Goal: Task Accomplishment & Management: Use online tool/utility

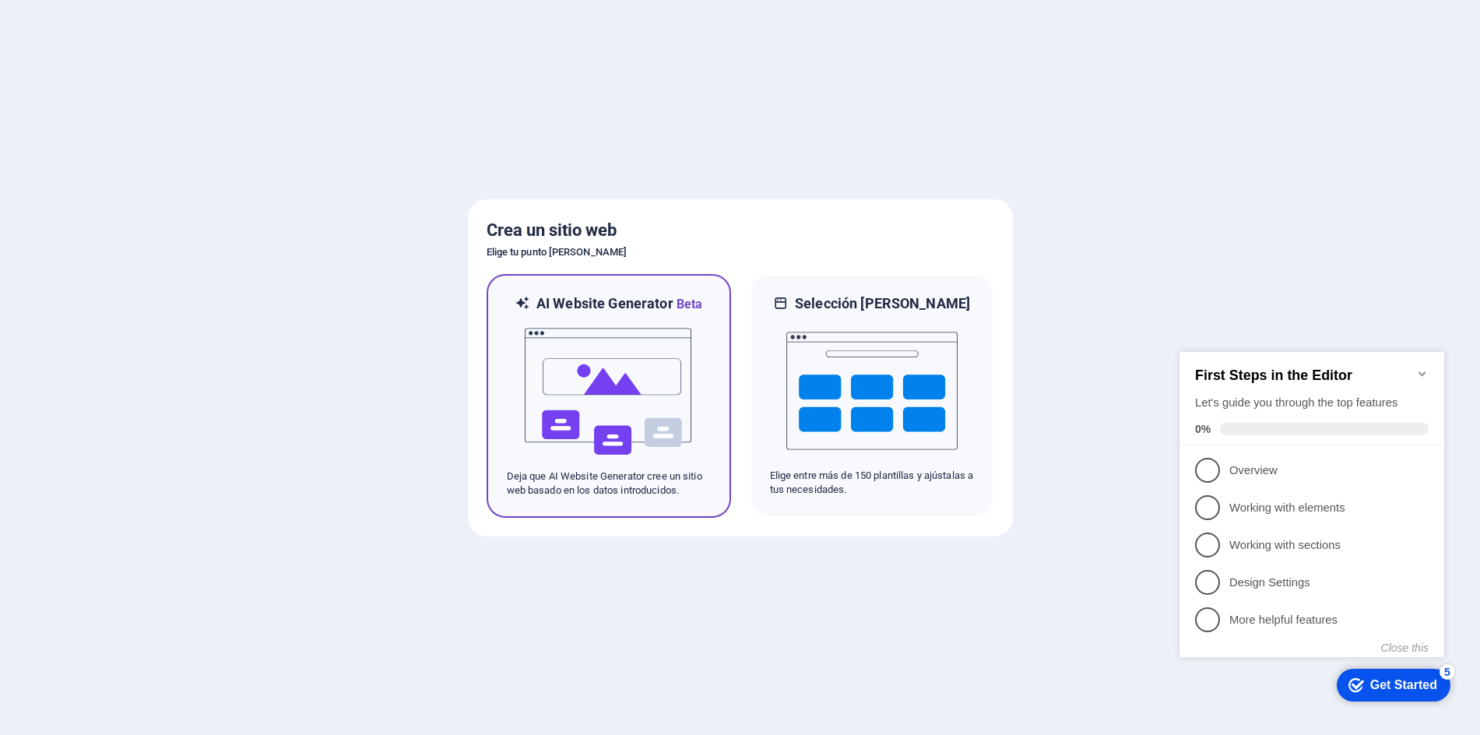
click at [589, 410] on img at bounding box center [608, 392] width 171 height 156
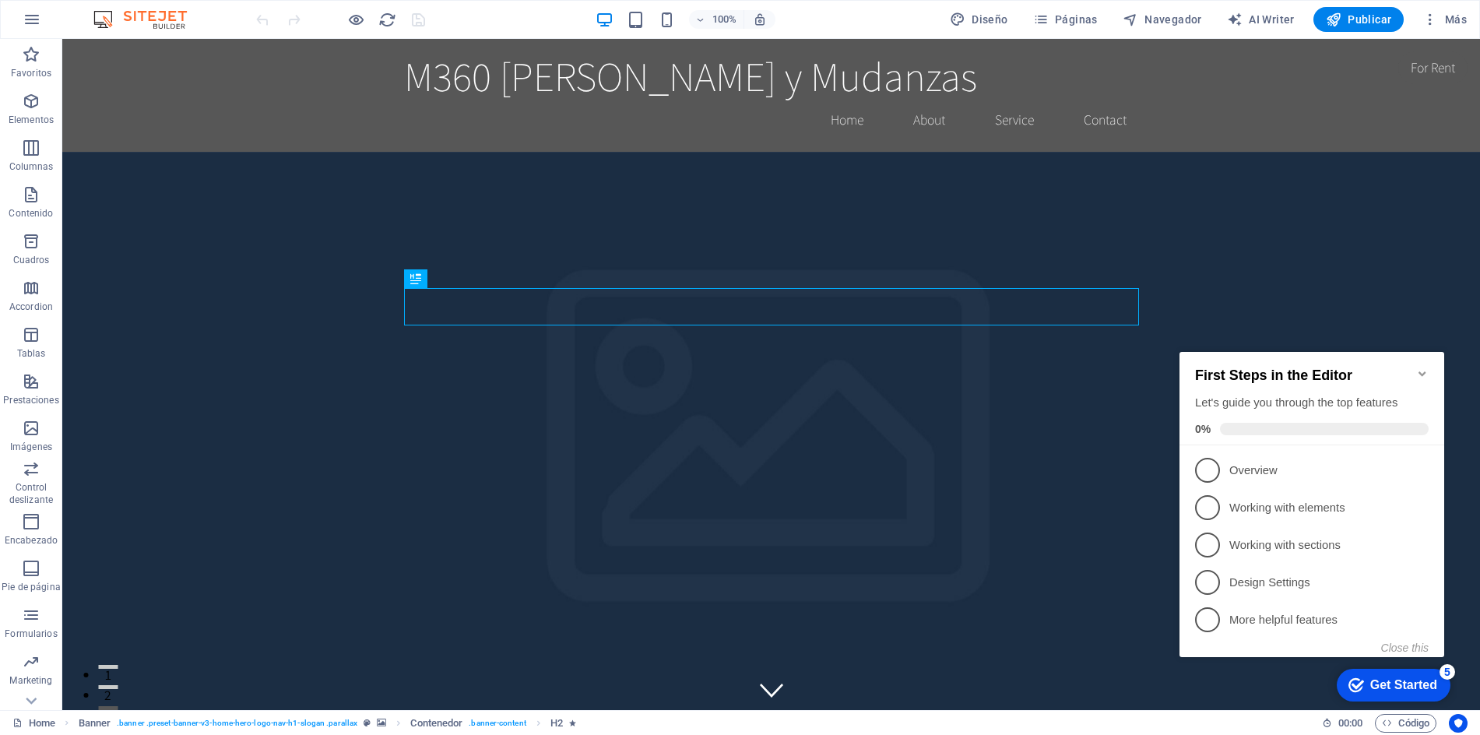
click at [1421, 368] on icon "Minimize checklist" at bounding box center [1422, 374] width 12 height 12
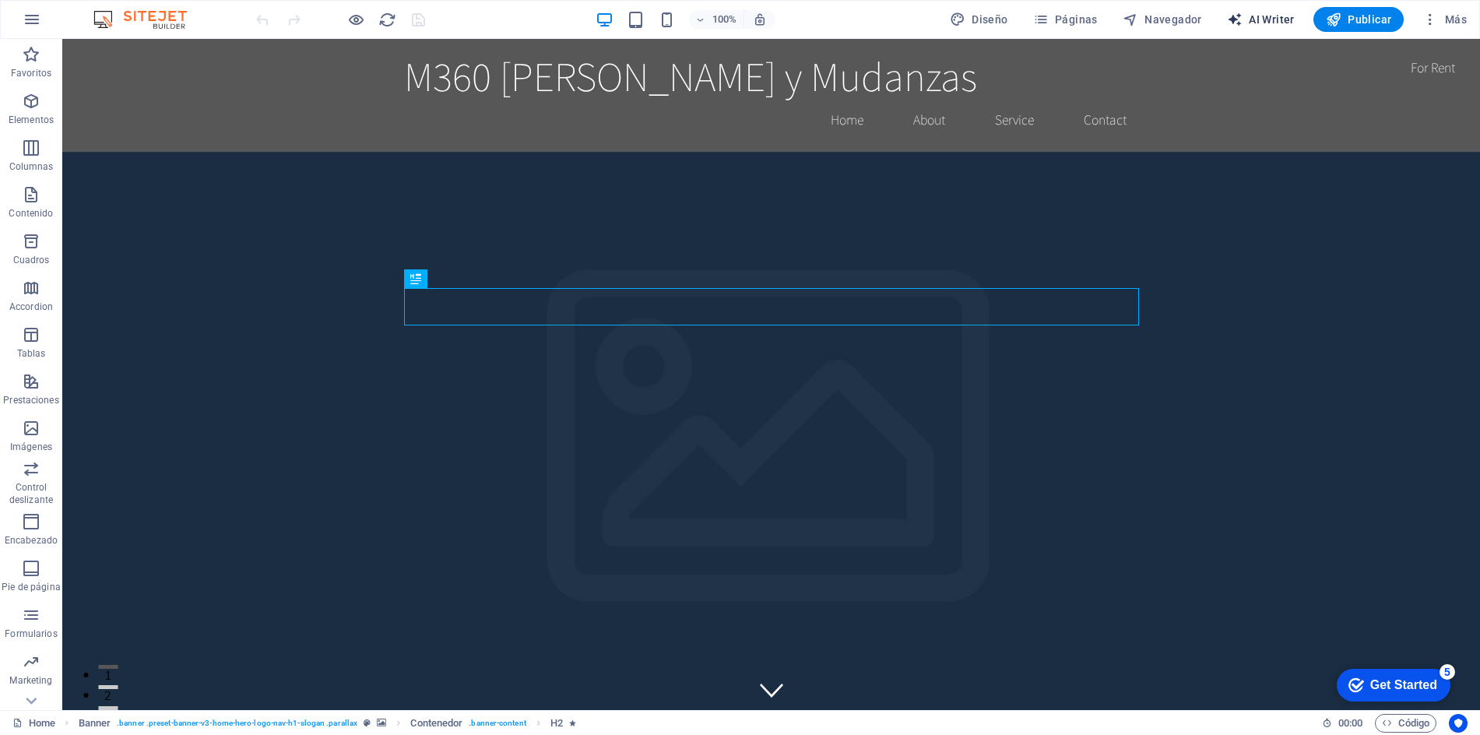
click at [1285, 20] on span "AI Writer" at bounding box center [1261, 20] width 68 height 16
select select "English"
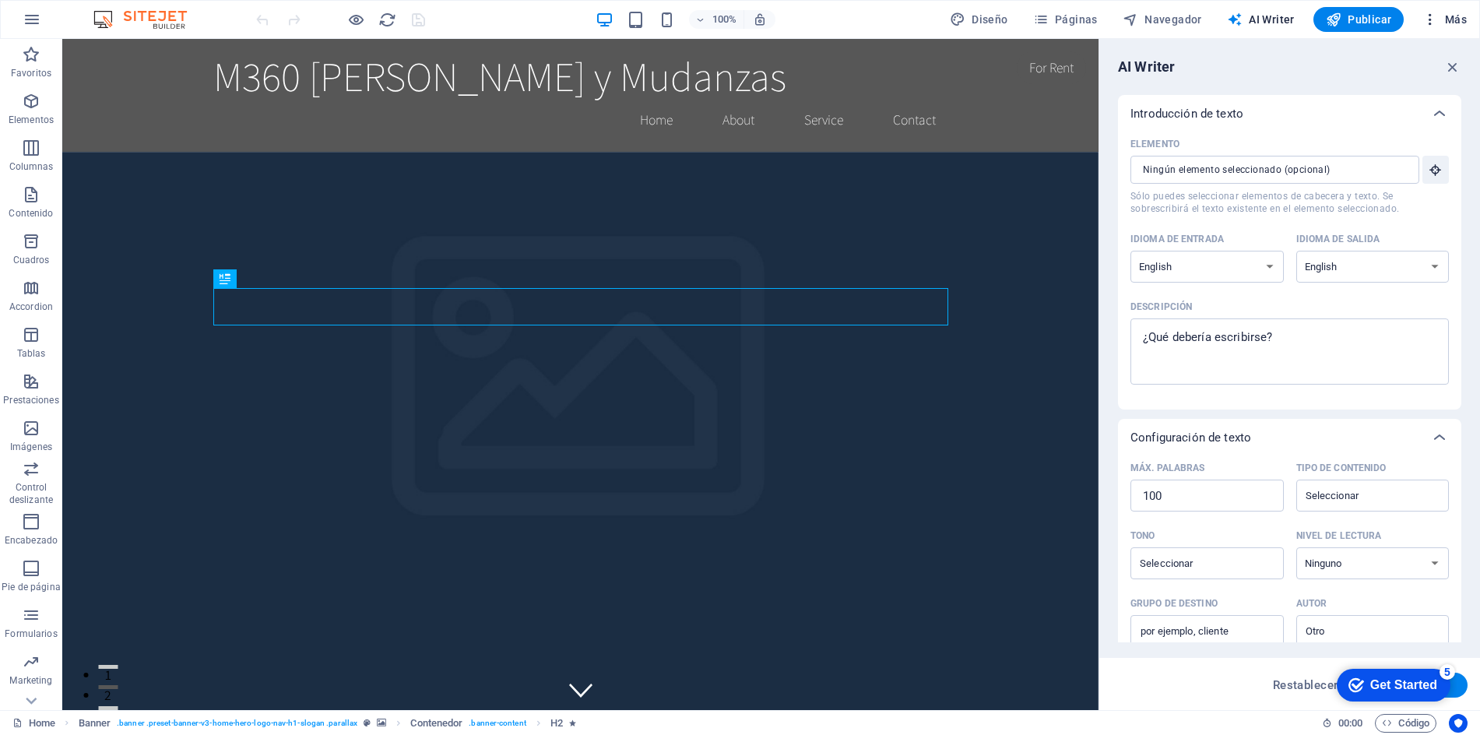
click at [1455, 17] on span "Más" at bounding box center [1445, 20] width 44 height 16
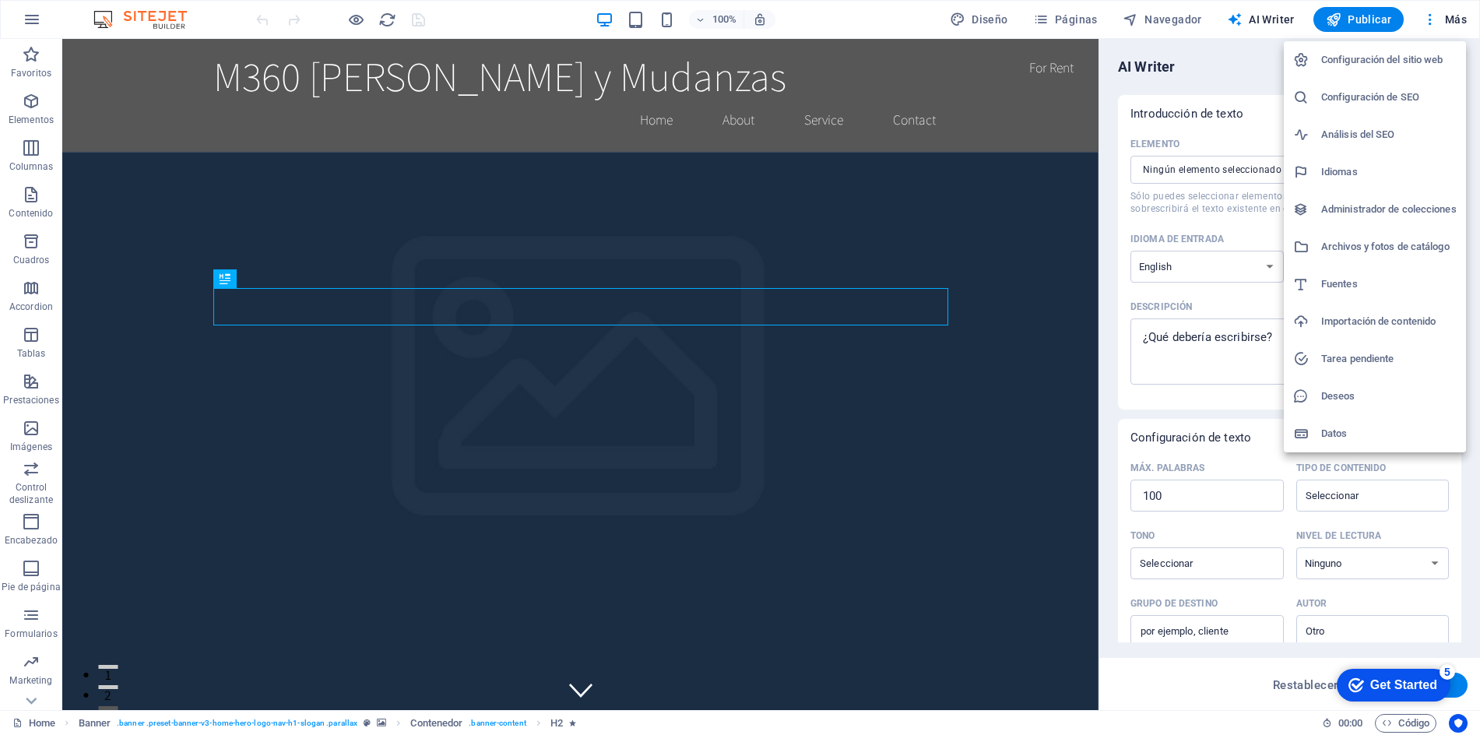
click at [1111, 508] on div at bounding box center [740, 367] width 1480 height 735
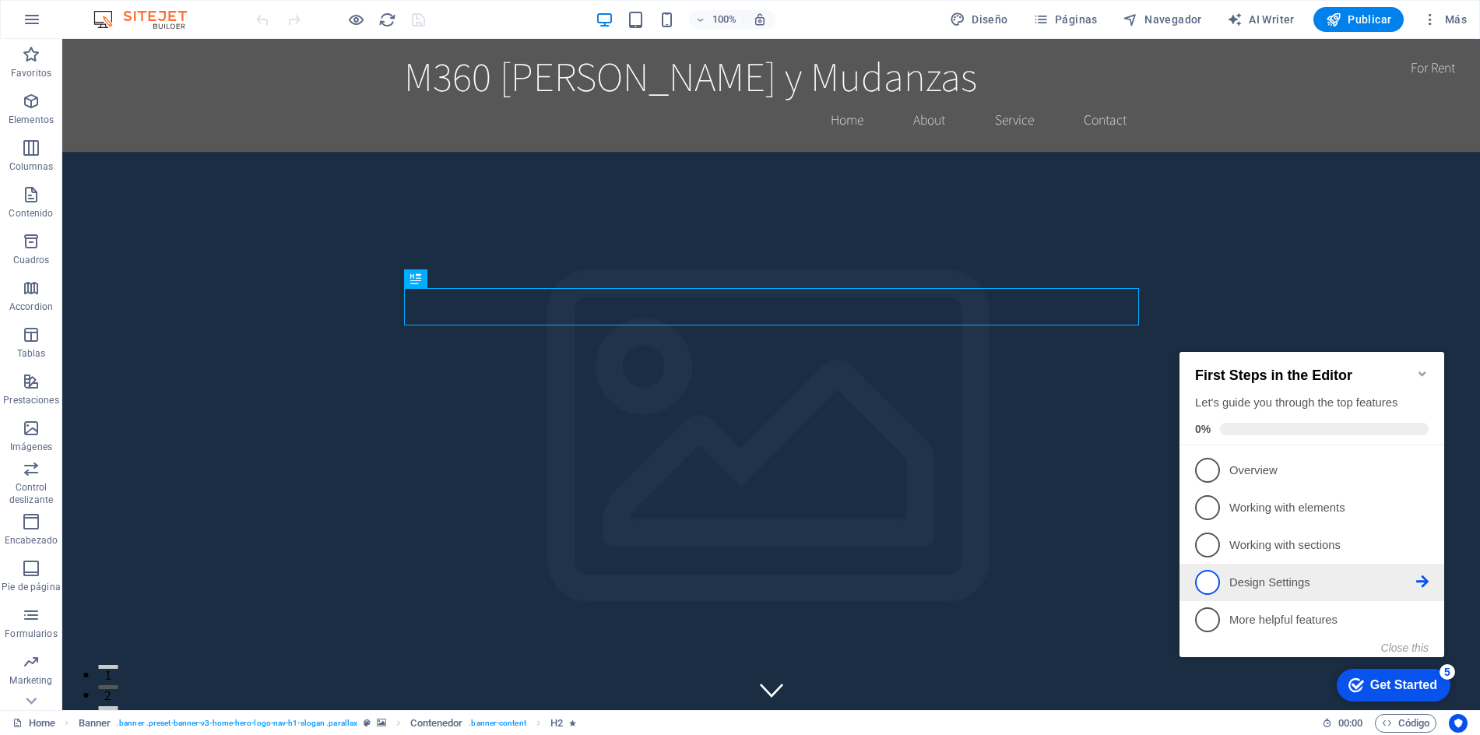
click at [1209, 576] on span "4" at bounding box center [1207, 582] width 25 height 25
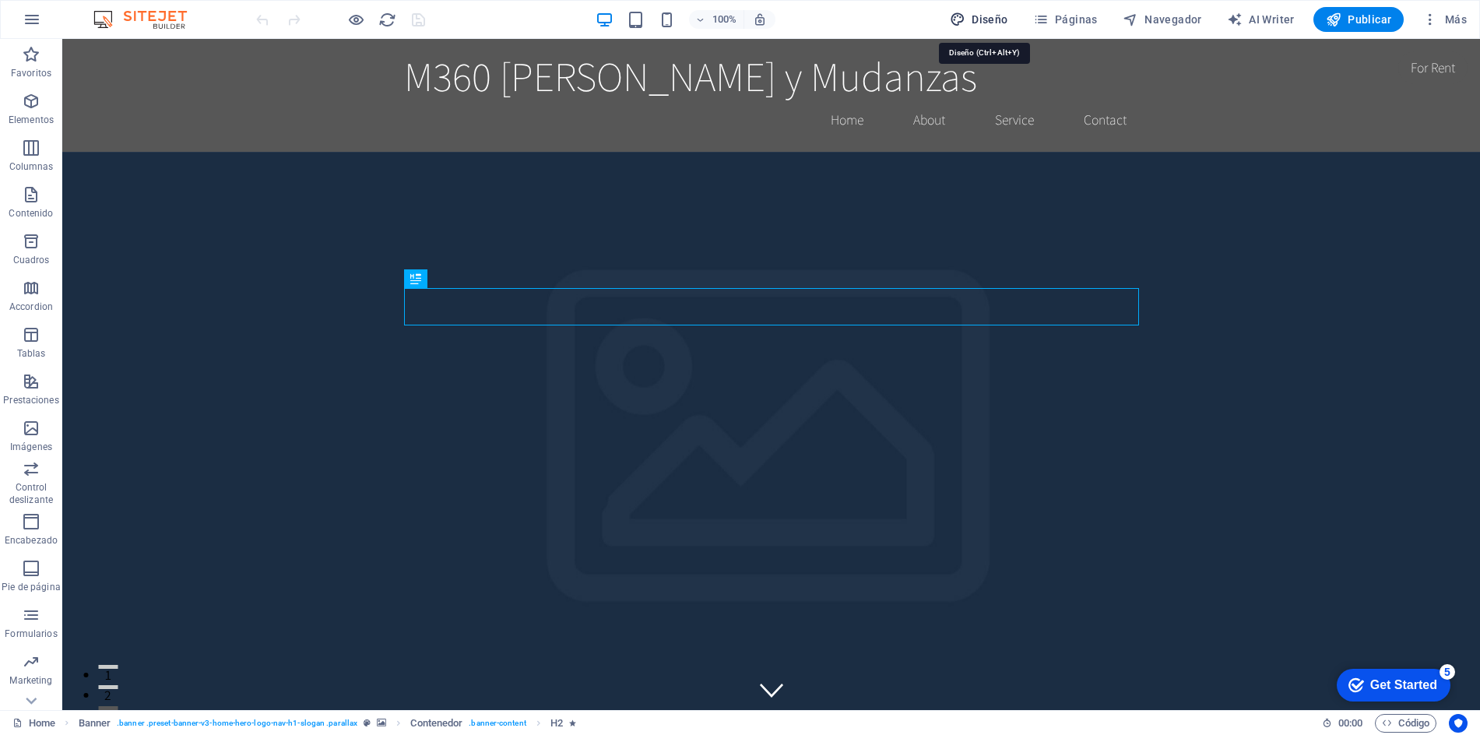
click at [977, 18] on span "Diseño" at bounding box center [979, 20] width 58 height 16
select select "rem"
select select "200"
select select "px"
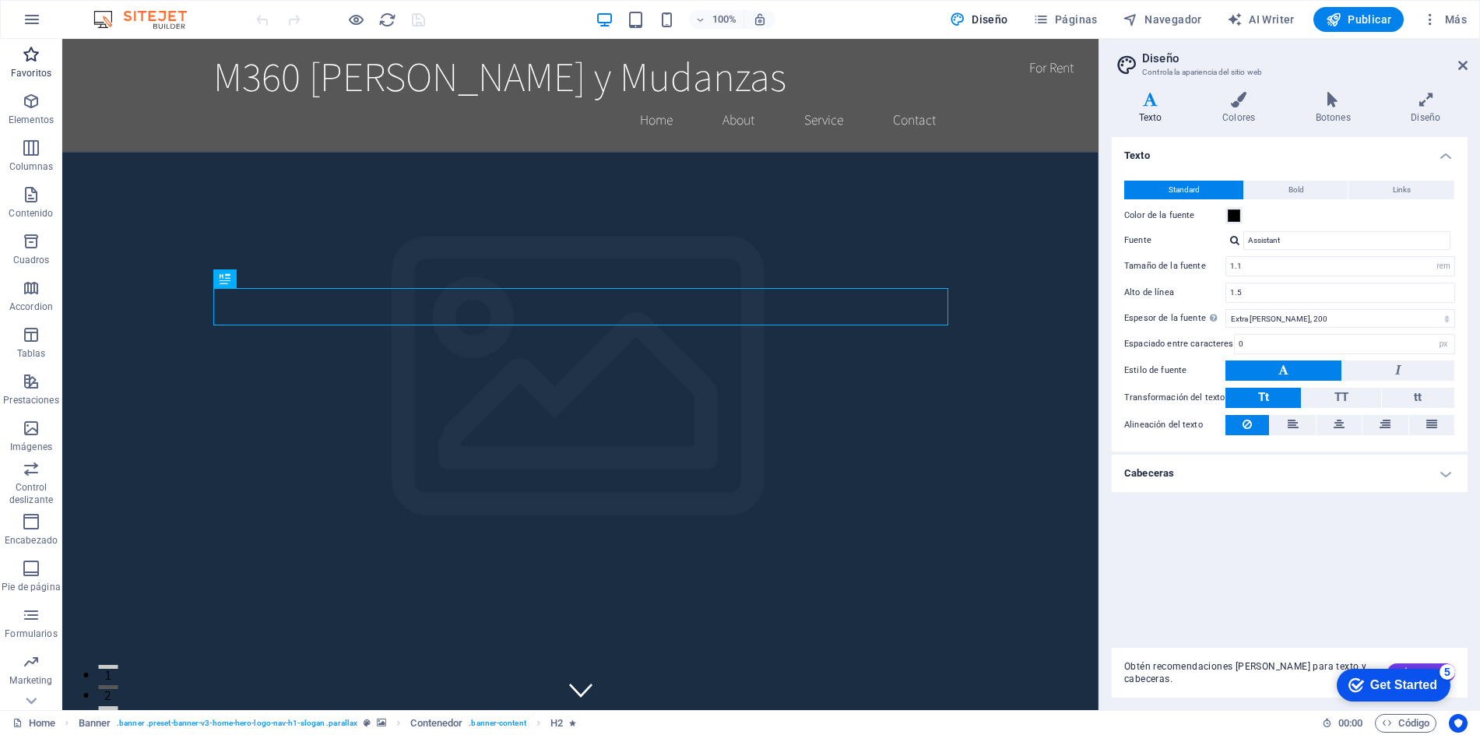
click at [30, 57] on icon "button" at bounding box center [31, 54] width 19 height 19
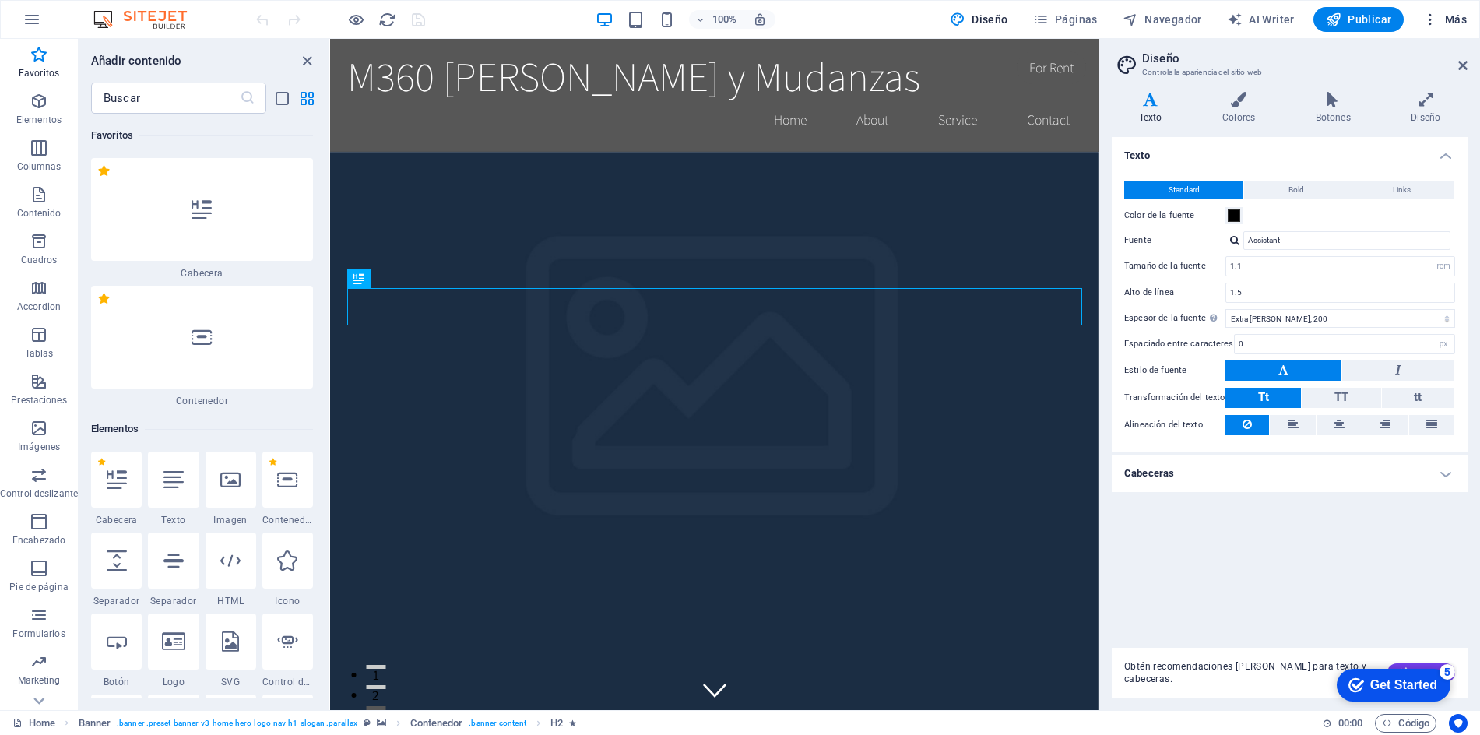
click at [1431, 16] on icon "button" at bounding box center [1431, 20] width 16 height 16
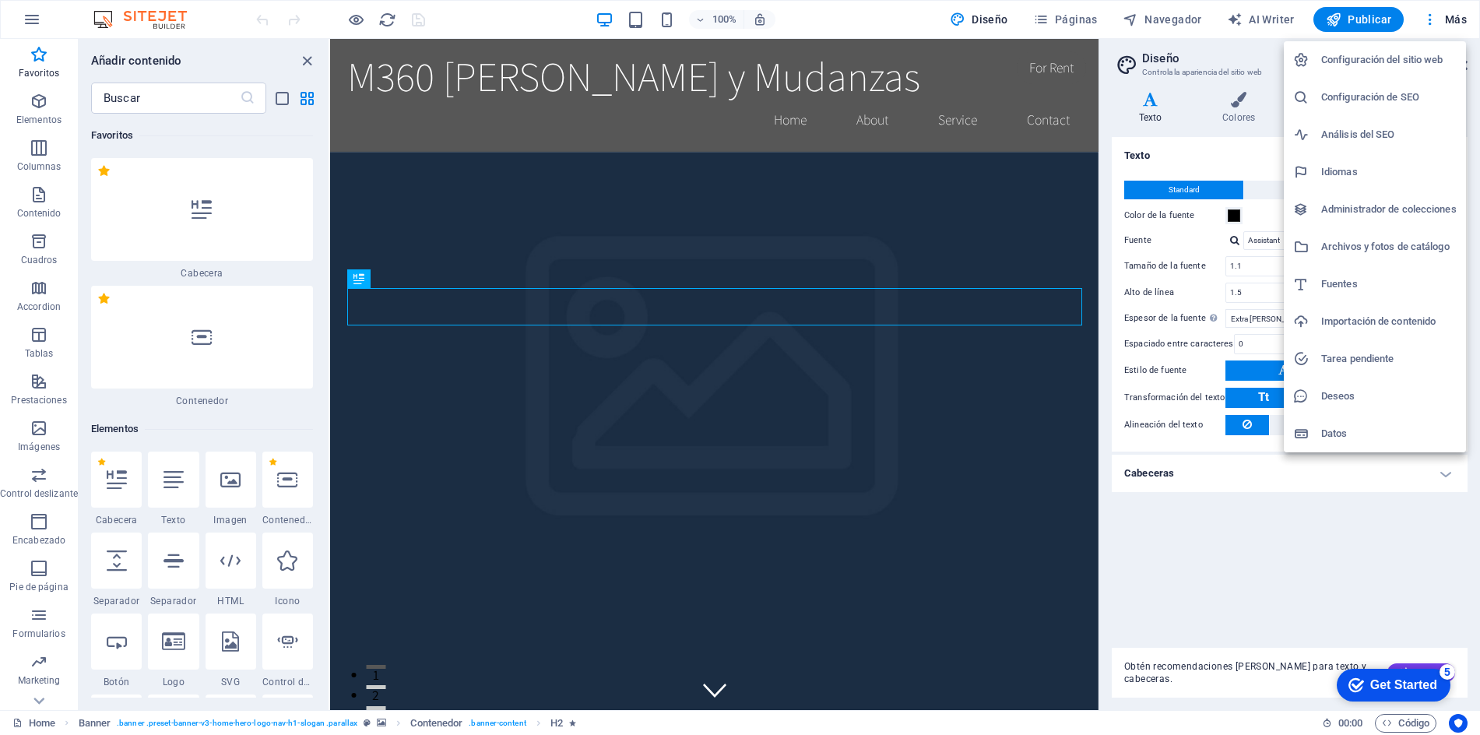
click at [1458, 18] on div at bounding box center [740, 367] width 1480 height 735
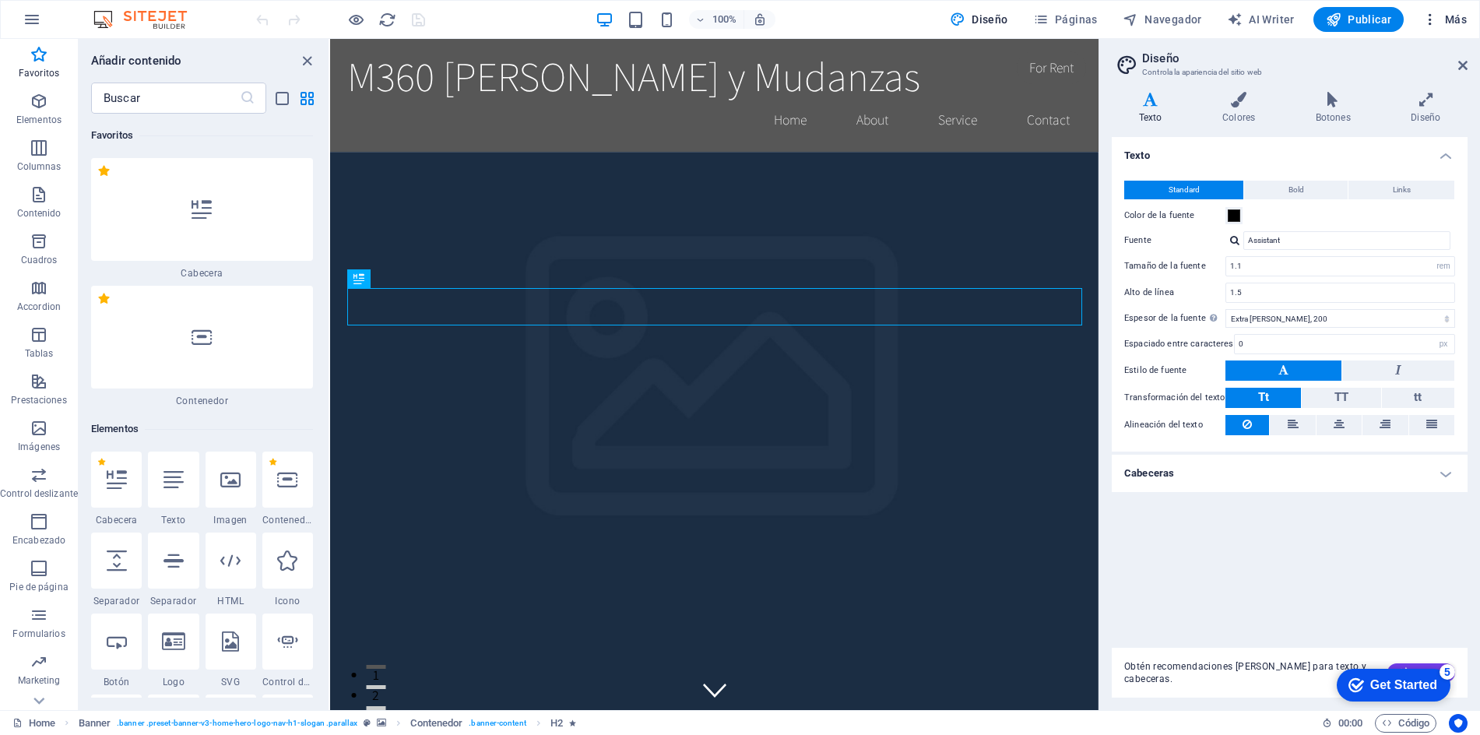
click at [1453, 17] on span "Más" at bounding box center [1445, 20] width 44 height 16
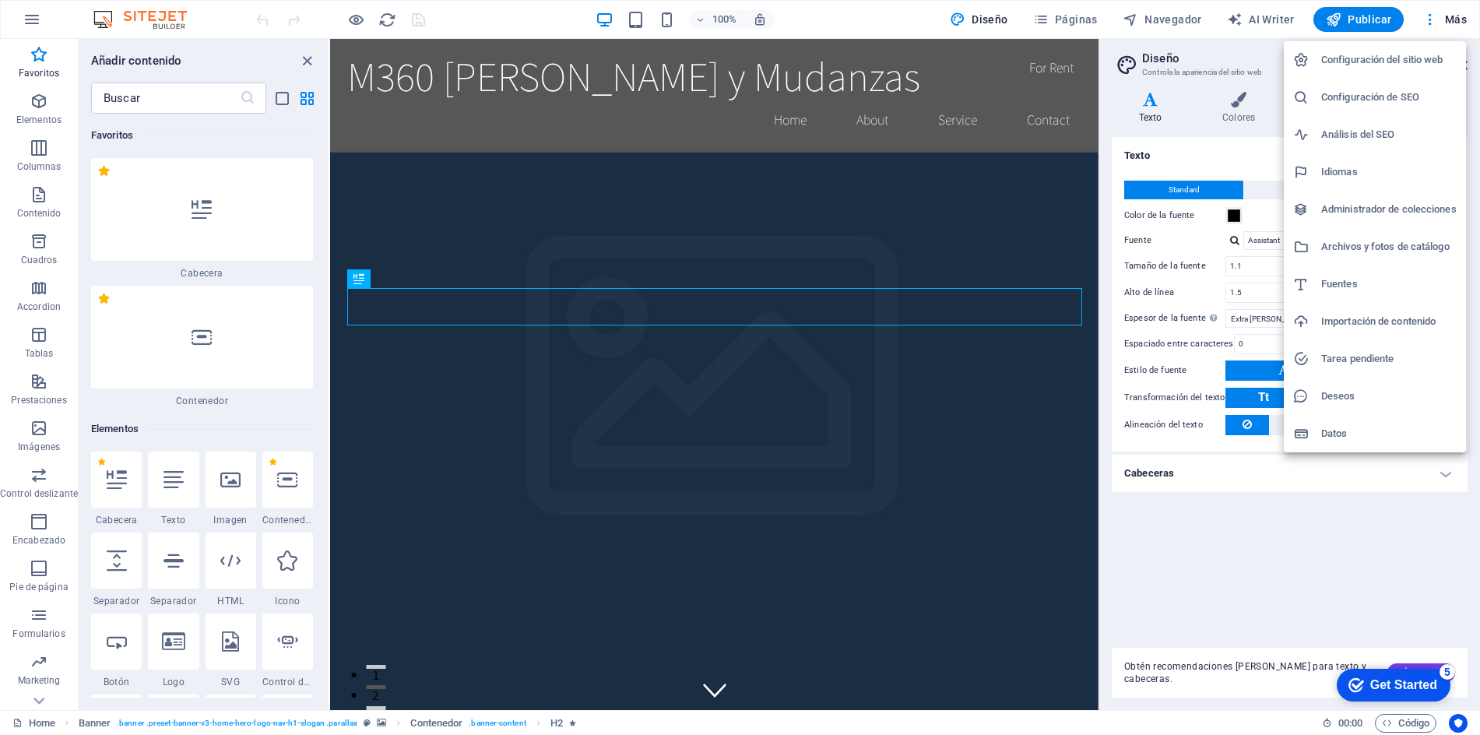
click at [998, 19] on div at bounding box center [740, 367] width 1480 height 735
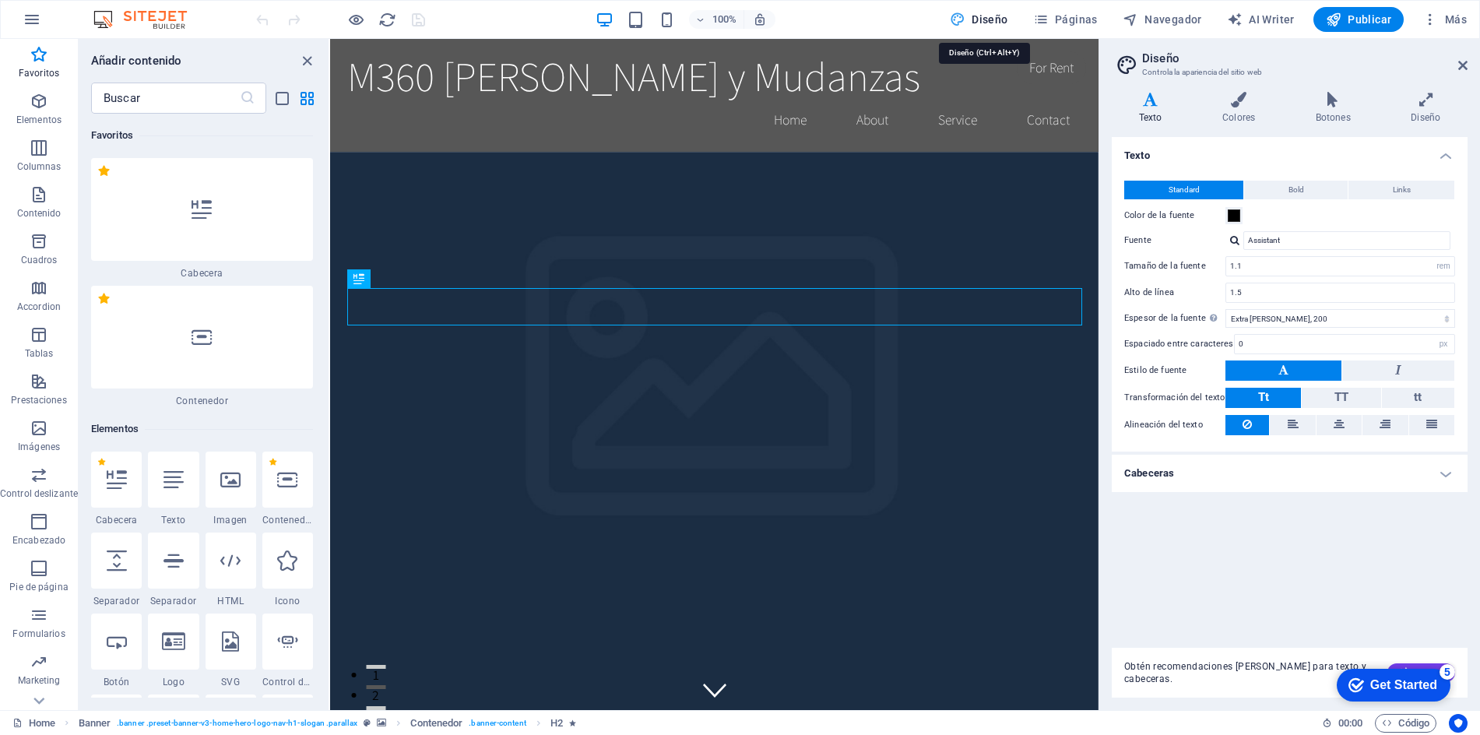
click at [983, 22] on span "Diseño" at bounding box center [979, 20] width 58 height 16
click at [1088, 20] on span "Páginas" at bounding box center [1065, 20] width 65 height 16
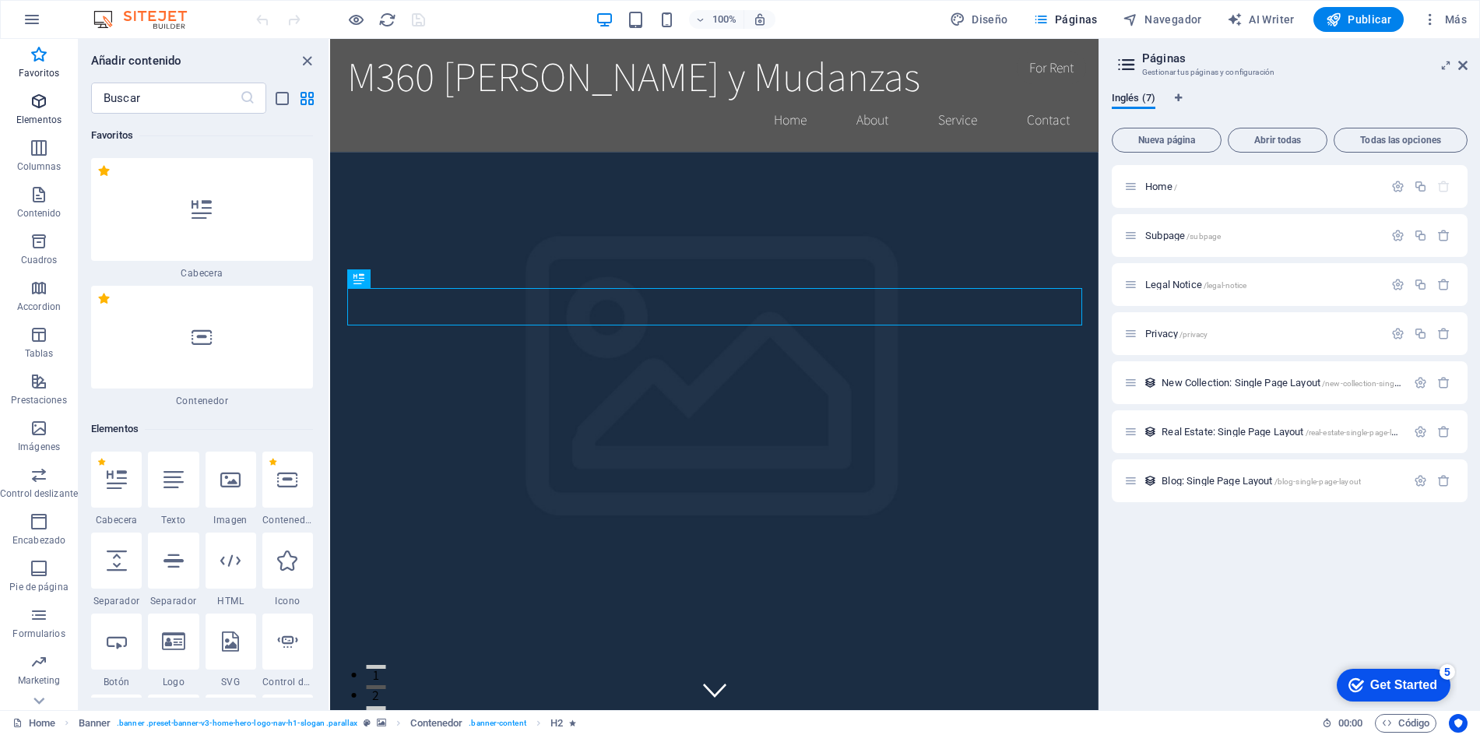
click at [40, 101] on icon "button" at bounding box center [39, 101] width 19 height 19
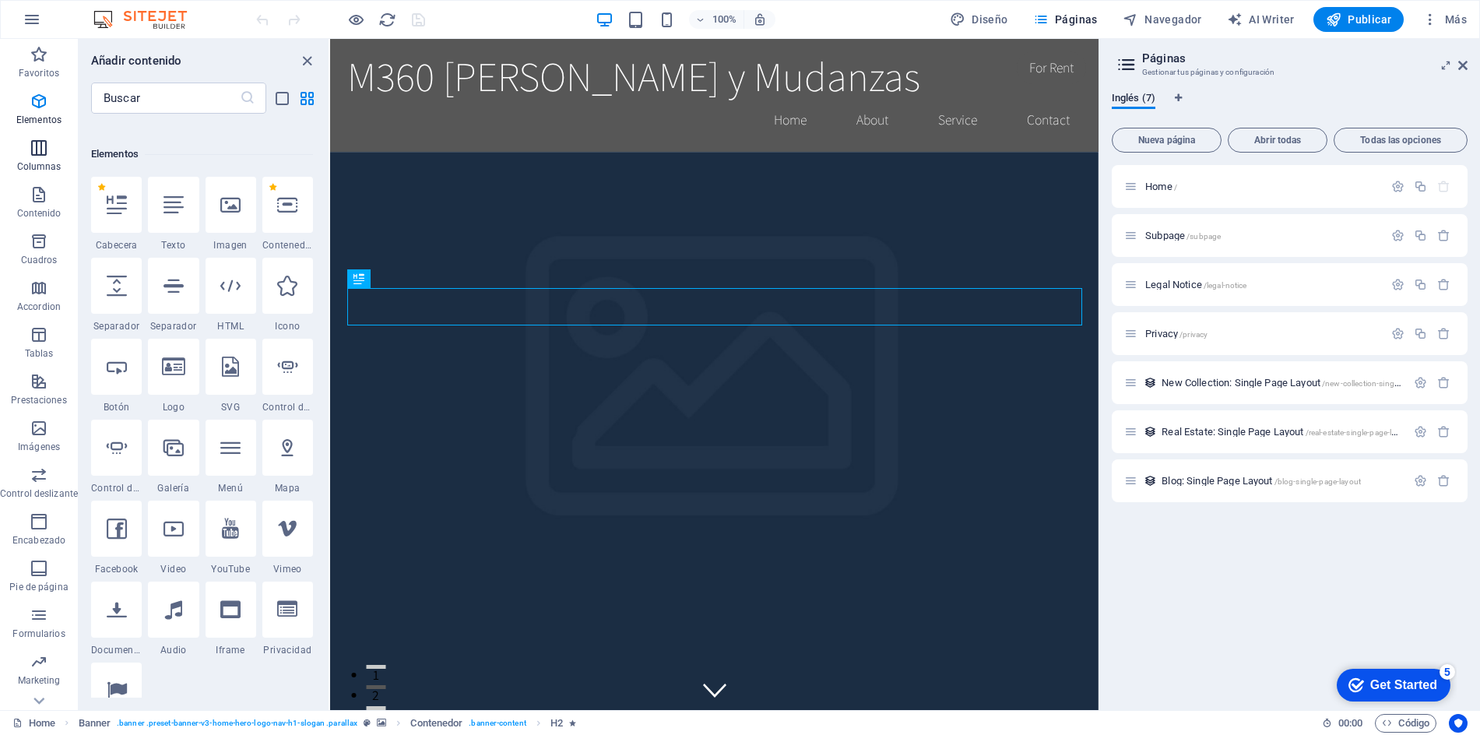
scroll to position [294, 0]
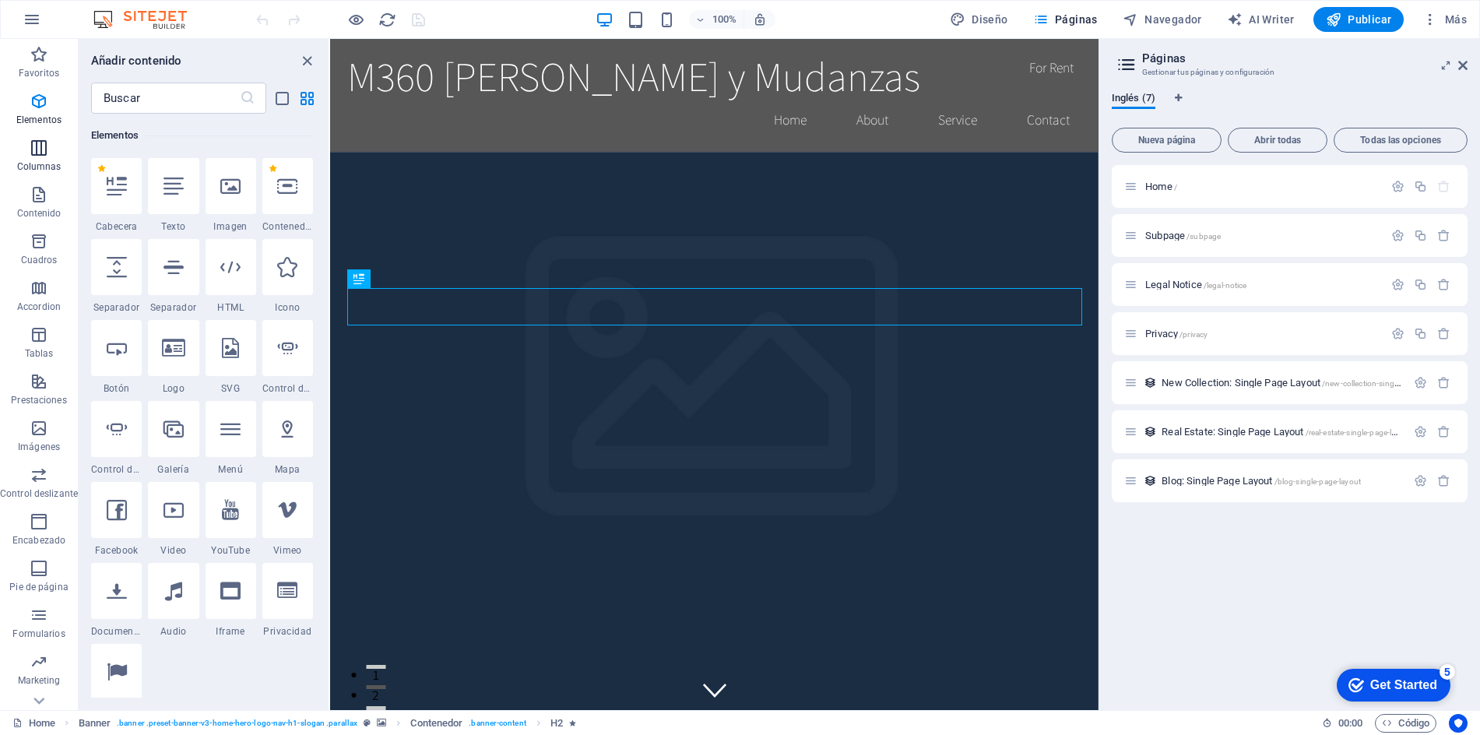
click at [38, 155] on icon "button" at bounding box center [39, 148] width 19 height 19
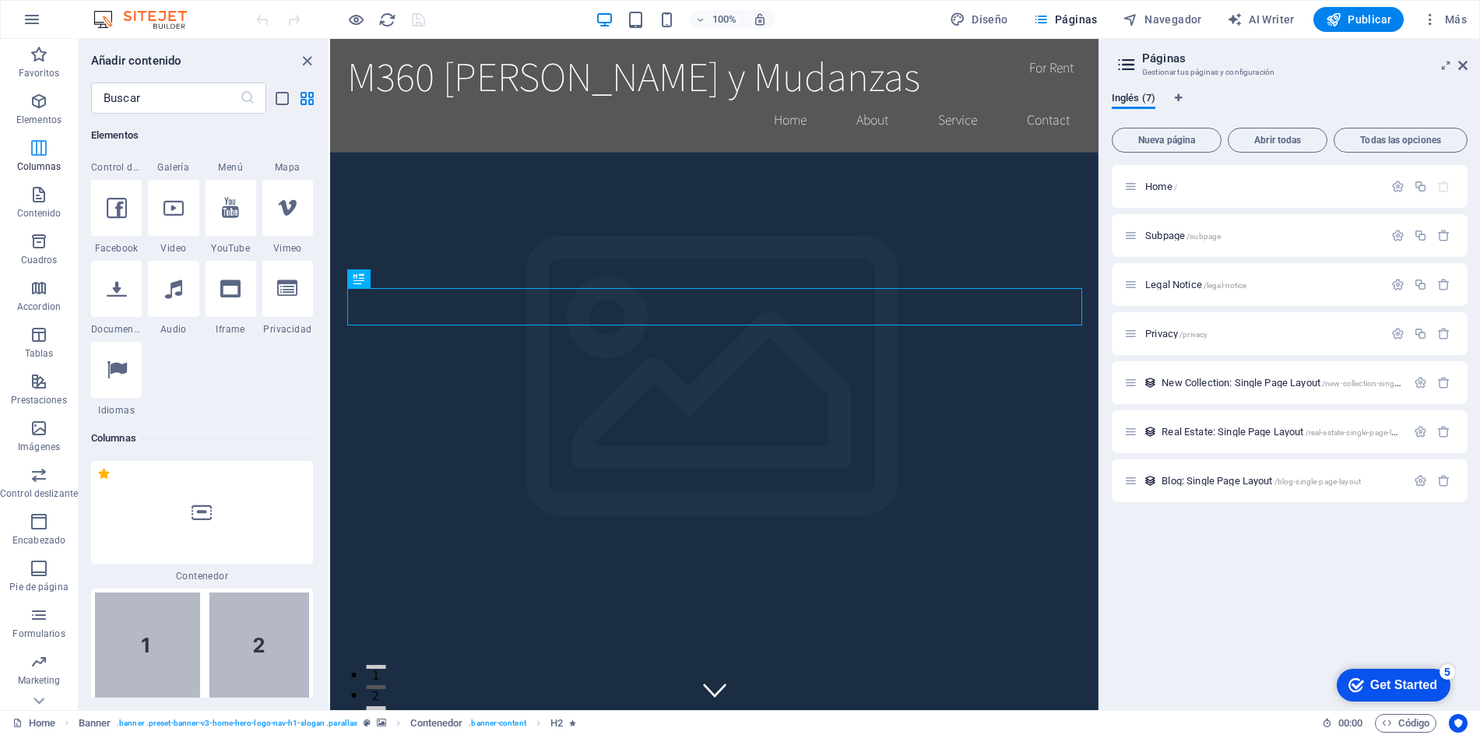
scroll to position [899, 0]
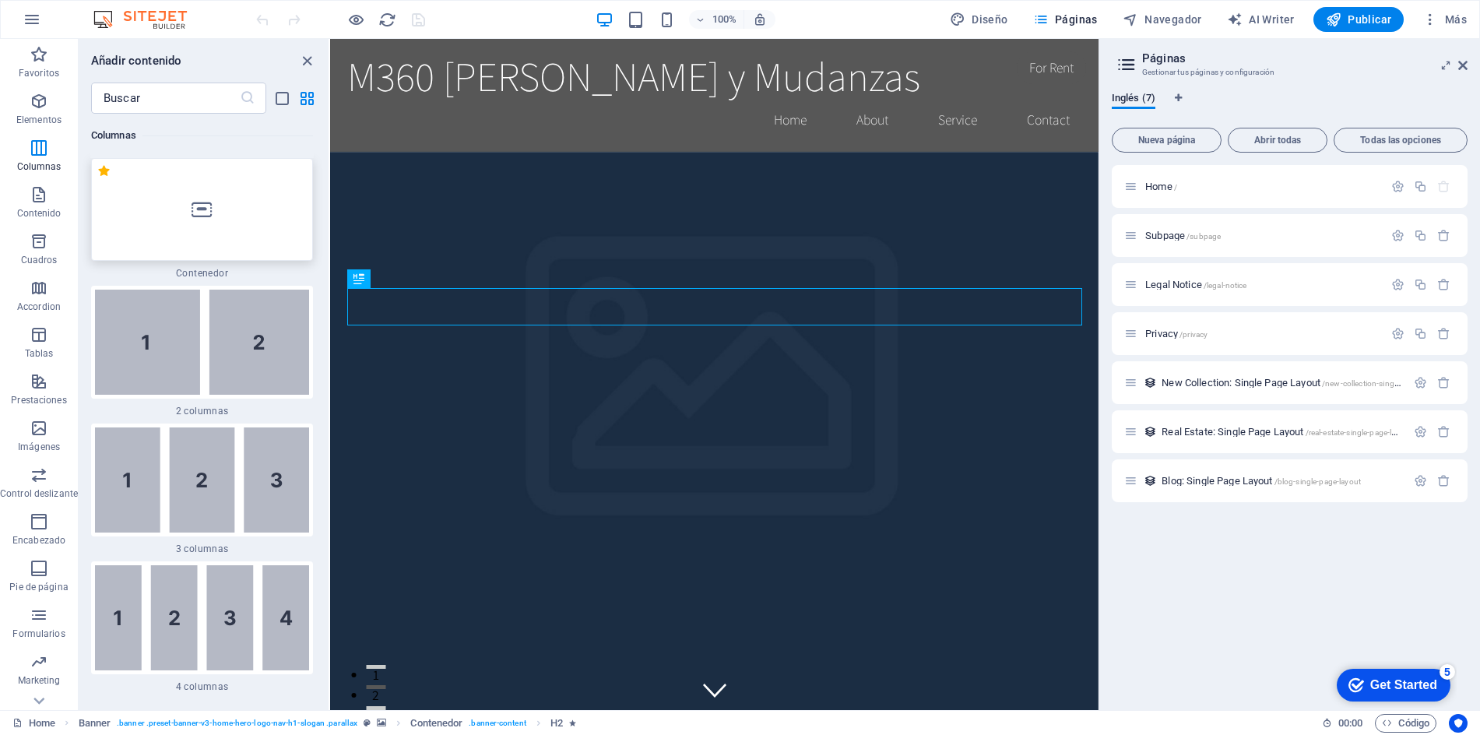
click at [153, 211] on div at bounding box center [202, 209] width 222 height 103
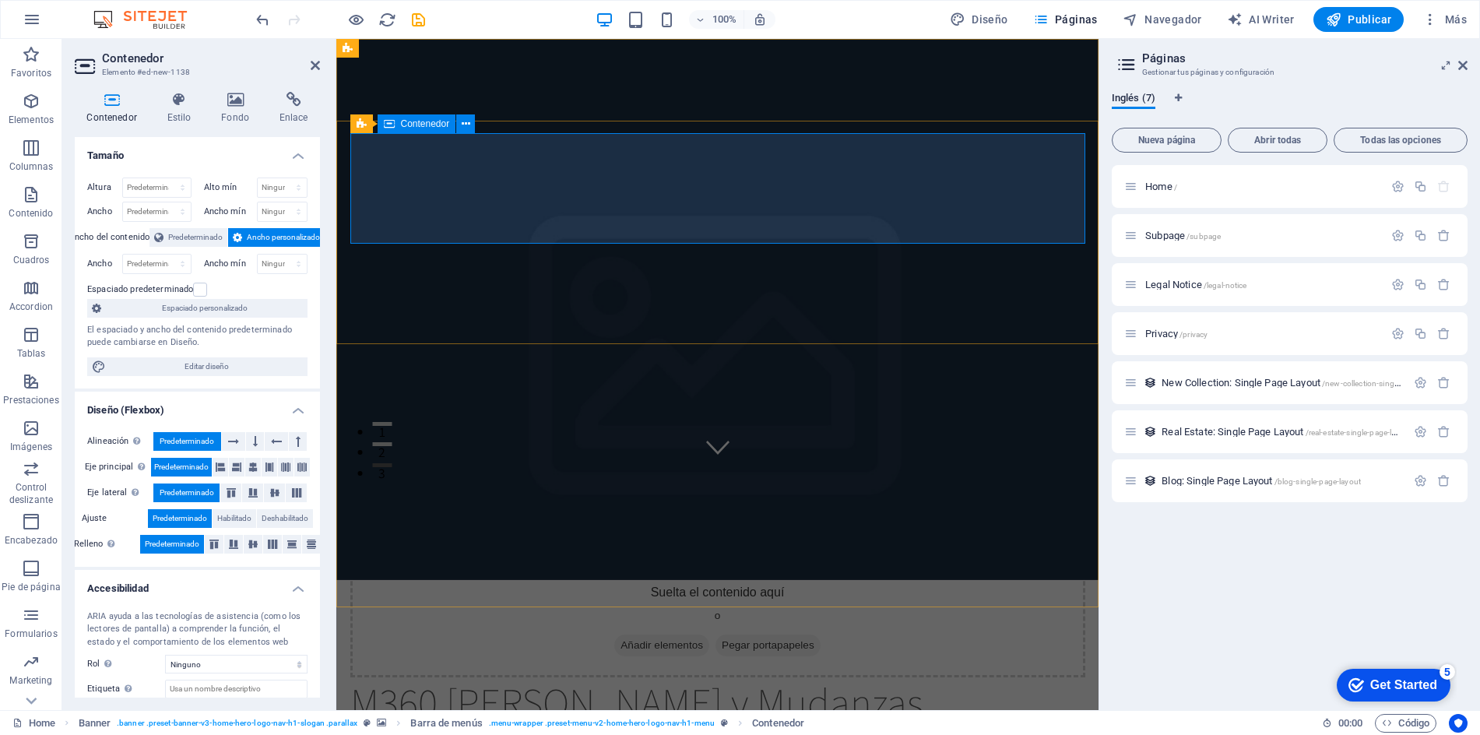
scroll to position [0, 0]
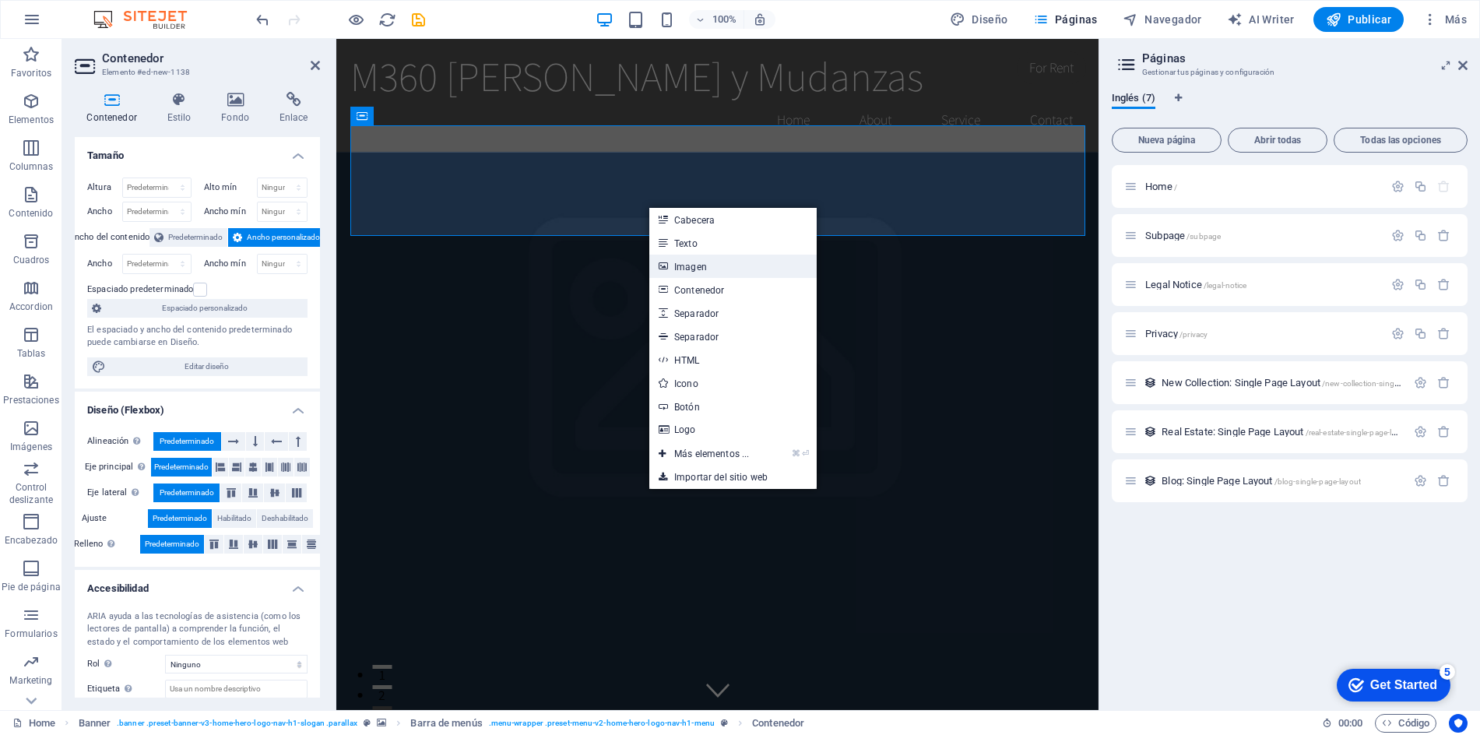
click at [711, 265] on link "Imagen" at bounding box center [732, 266] width 167 height 23
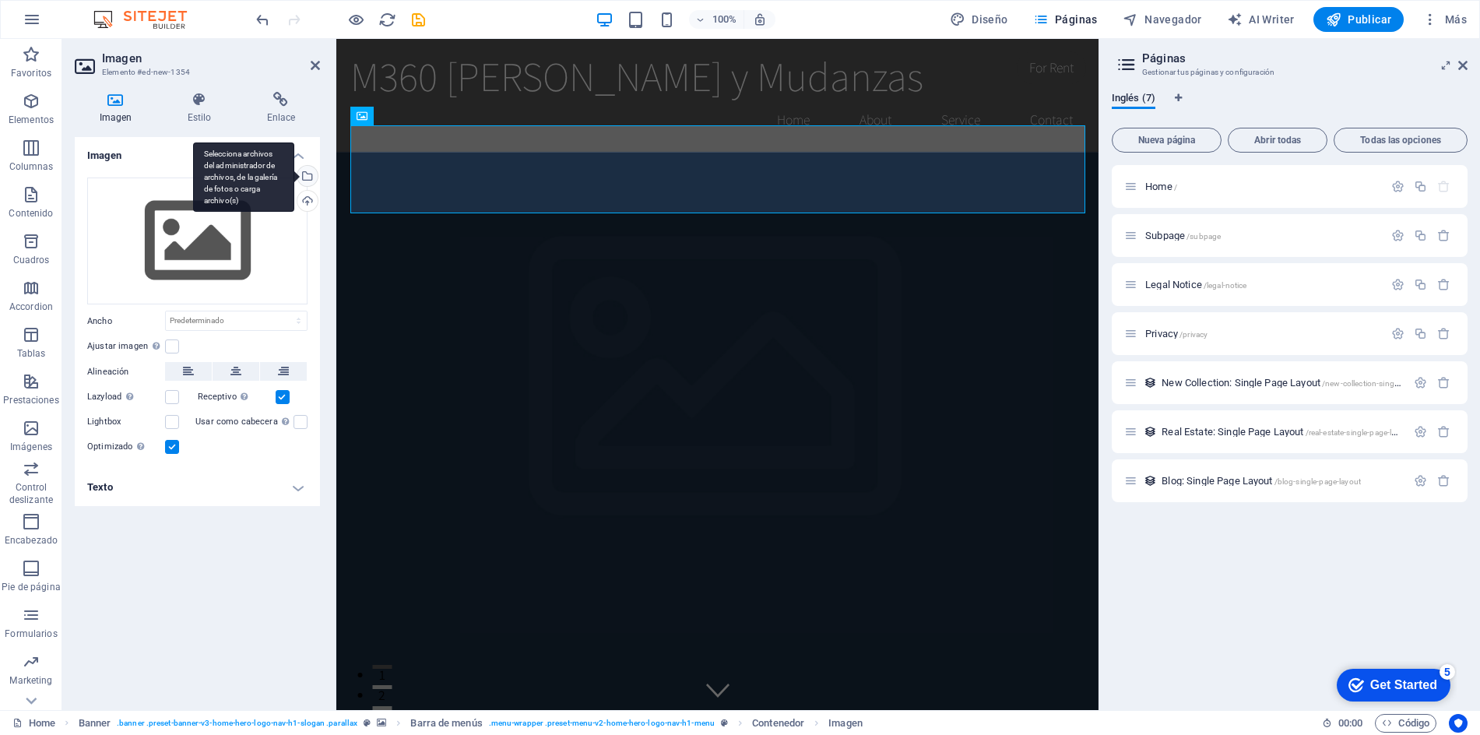
click at [294, 174] on div "Selecciona archivos del administrador de archivos, de la galería de fotos o car…" at bounding box center [243, 177] width 101 height 70
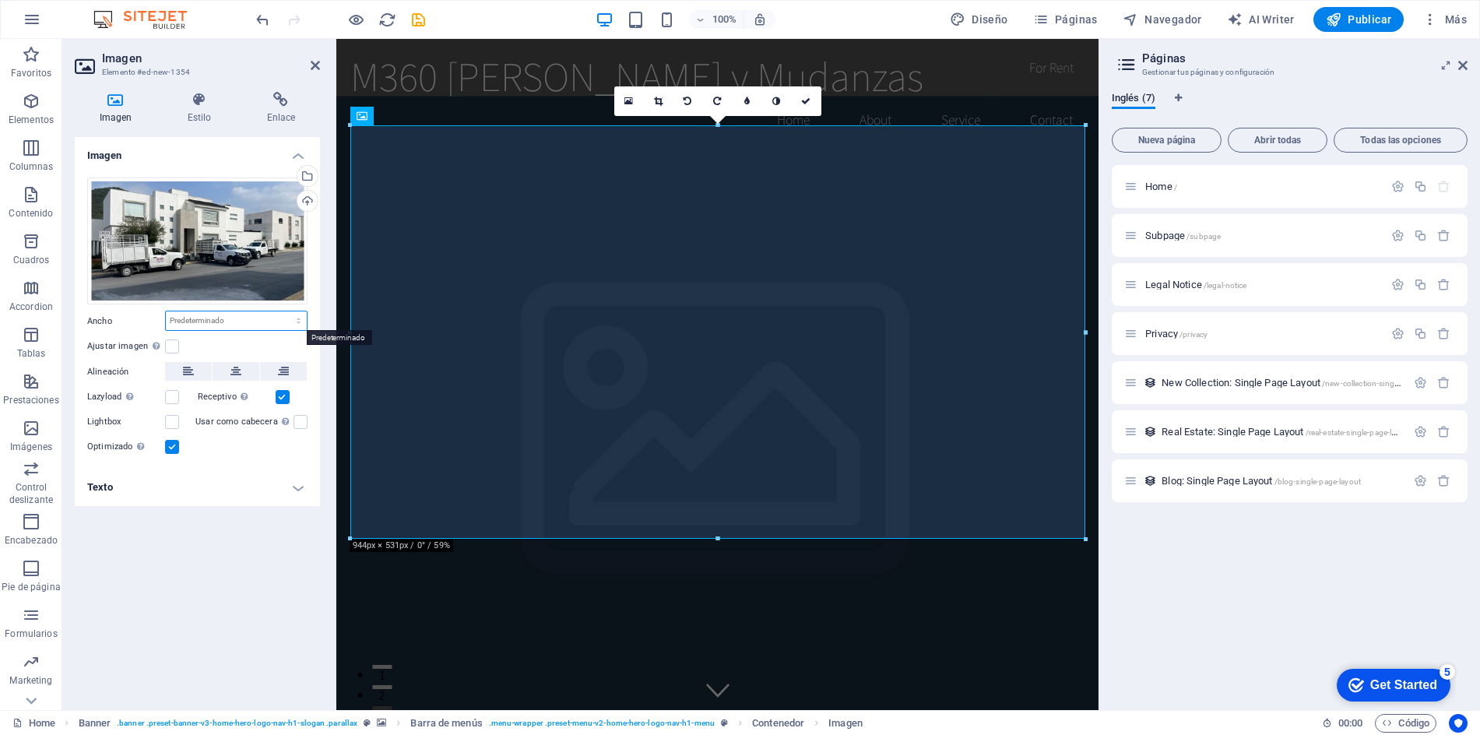
click at [197, 319] on select "Predeterminado automático px rem % em vh vw" at bounding box center [236, 320] width 141 height 19
click at [166, 311] on select "Predeterminado automático px rem % em vh vw" at bounding box center [236, 320] width 141 height 19
select select "DISABLED_OPTION_VALUE"
click at [205, 110] on h4 "Estilo" at bounding box center [202, 108] width 79 height 33
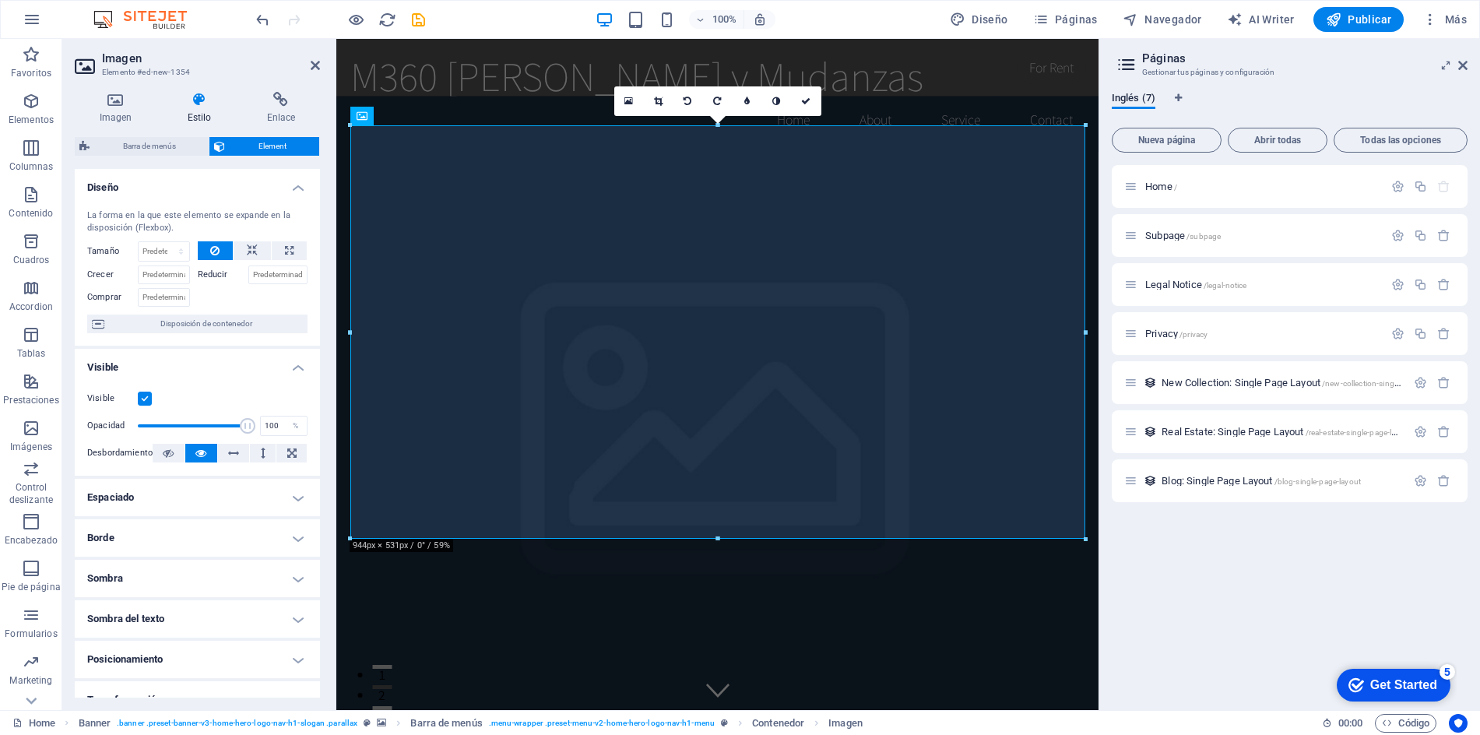
click at [199, 113] on h4 "Estilo" at bounding box center [202, 108] width 79 height 33
click at [118, 111] on h4 "Imagen" at bounding box center [119, 108] width 88 height 33
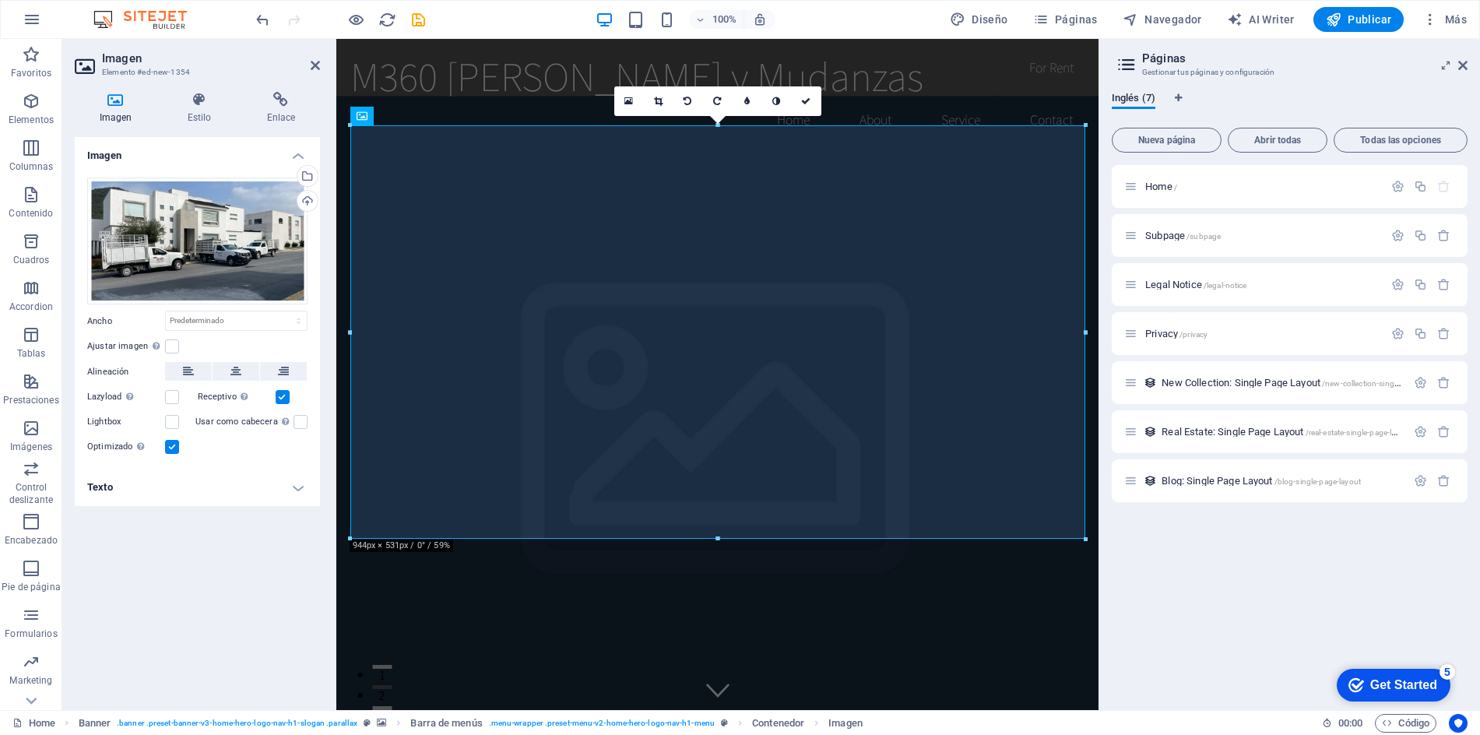
click at [1402, 683] on div "Get Started" at bounding box center [1403, 685] width 67 height 14
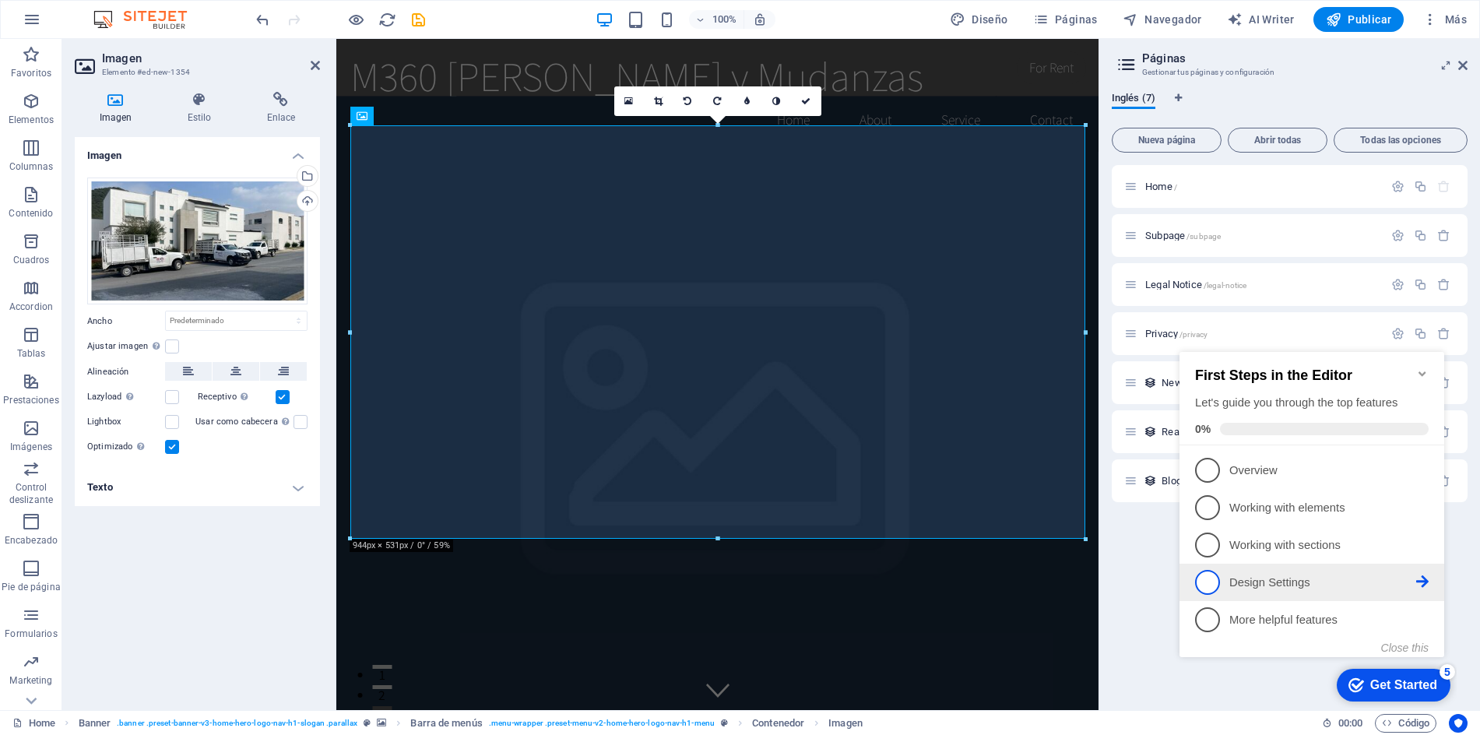
click at [1286, 580] on p "Design Settings - incomplete" at bounding box center [1322, 583] width 187 height 16
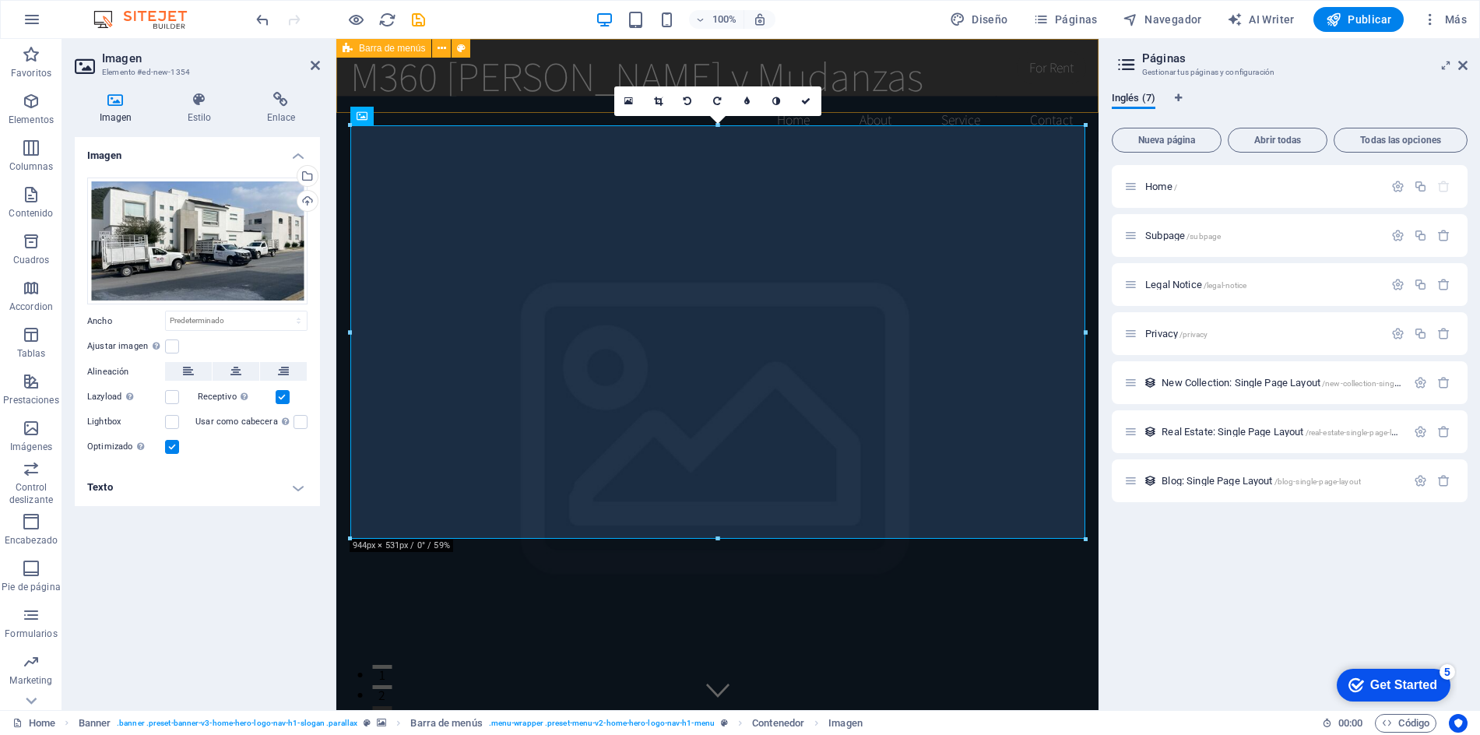
click at [637, 43] on div "M360 Fletes y Mudanzas Home About Service Contact" at bounding box center [717, 95] width 762 height 113
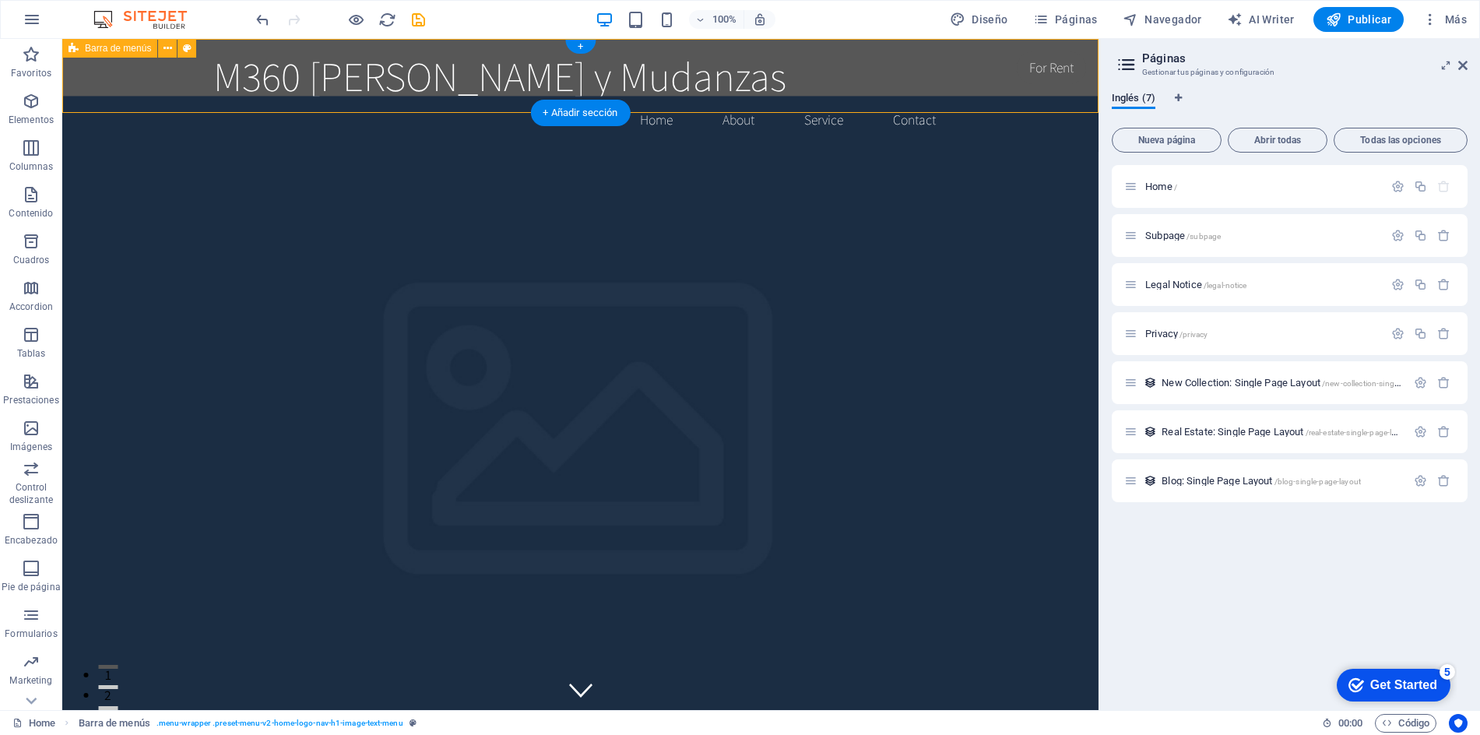
click at [1057, 79] on div "M360 Fletes y Mudanzas Home About Service Contact" at bounding box center [580, 95] width 1036 height 113
click at [1060, 79] on div "M360 Fletes y Mudanzas Home About Service Contact" at bounding box center [580, 95] width 1036 height 113
click at [1257, 599] on div "Home / Subpage /subpage Legal Notice /legal-notice Privacy /privacy New Collect…" at bounding box center [1290, 431] width 356 height 533
click at [1461, 15] on span "Más" at bounding box center [1445, 20] width 44 height 16
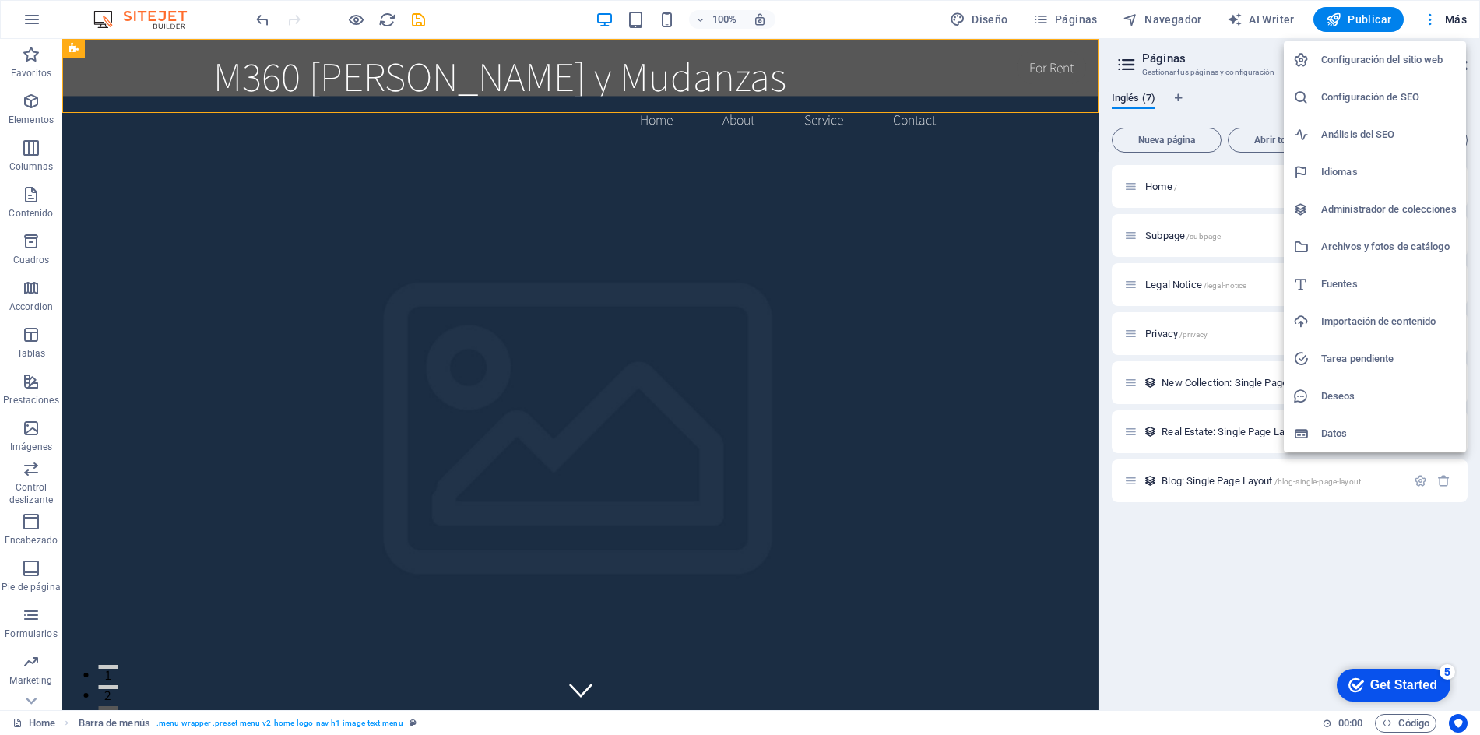
click at [31, 19] on div at bounding box center [740, 367] width 1480 height 735
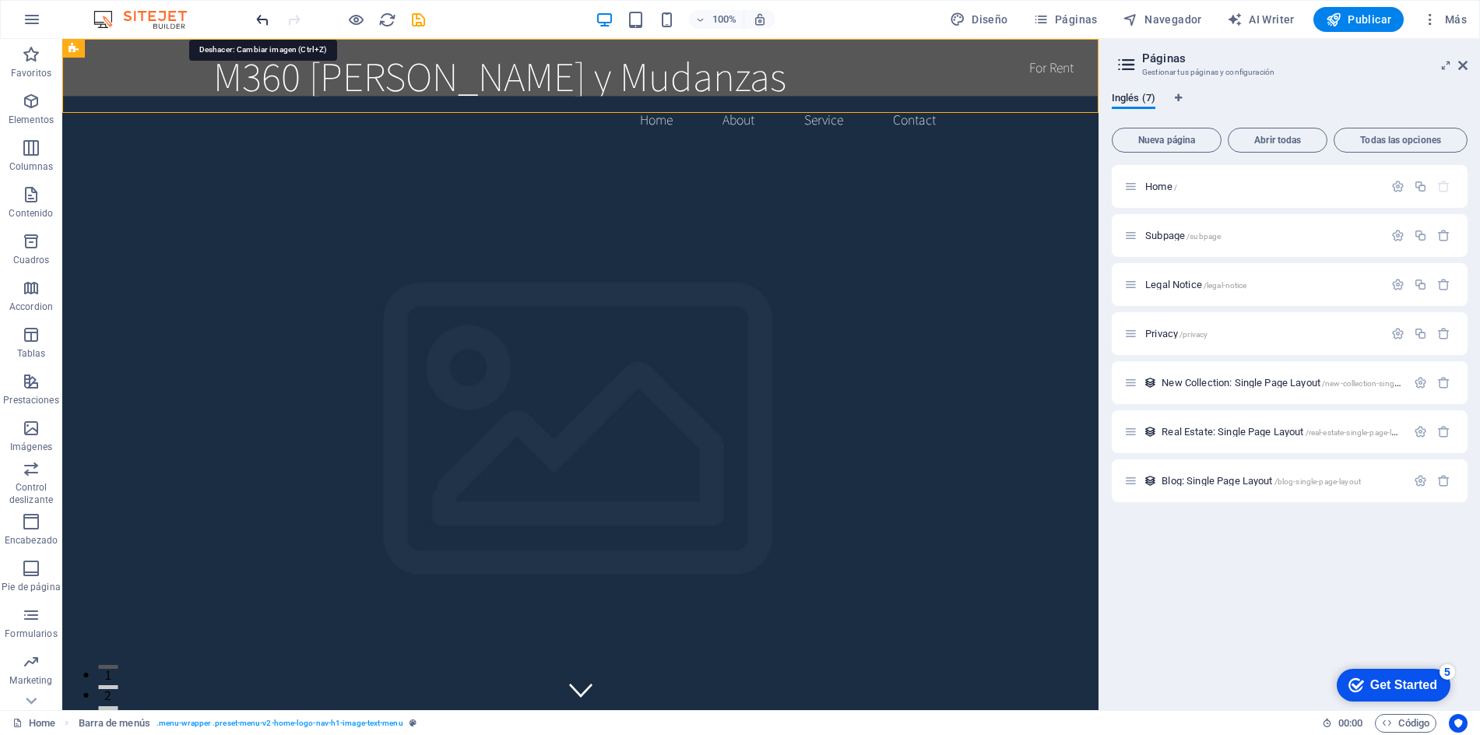
click at [264, 18] on icon "undo" at bounding box center [263, 20] width 18 height 18
click at [30, 15] on icon "button" at bounding box center [32, 19] width 19 height 19
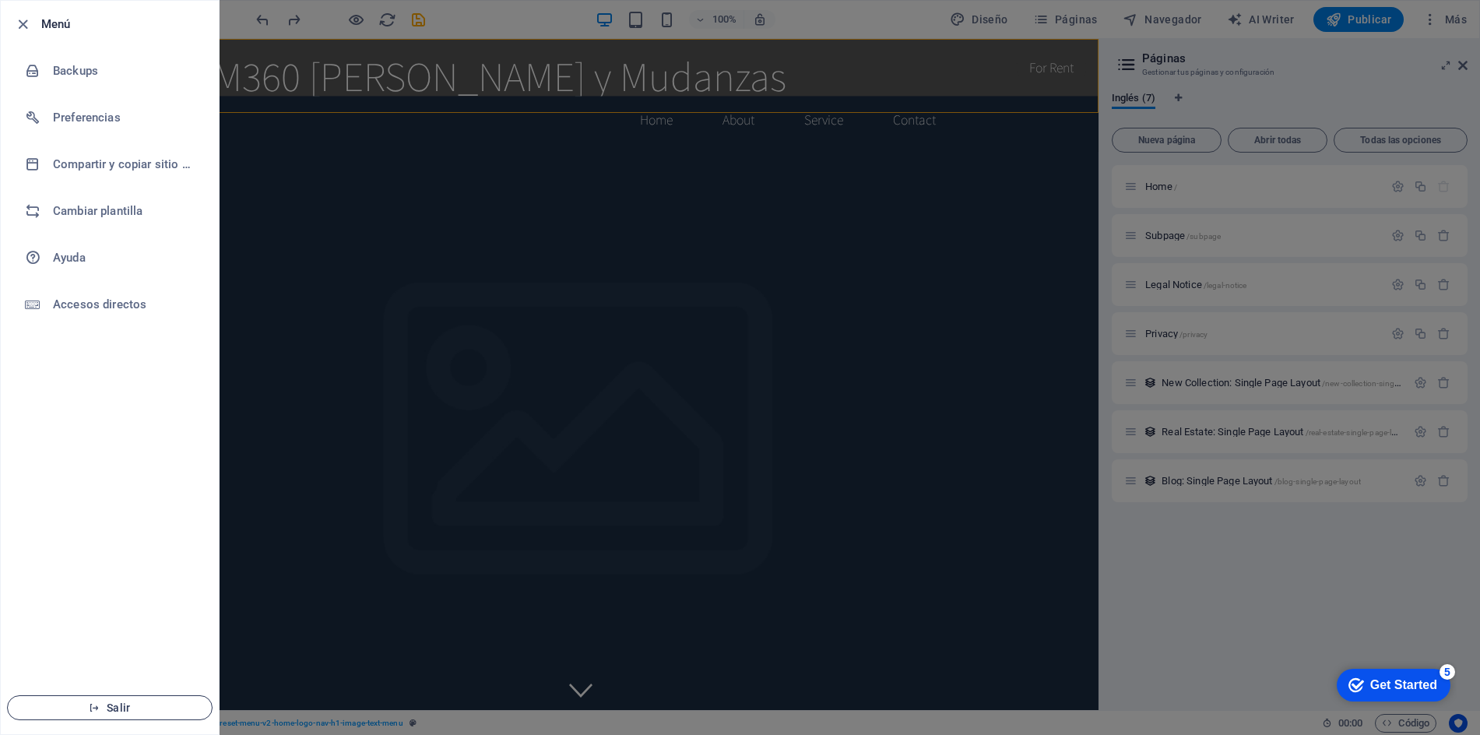
click at [148, 705] on span "Salir" at bounding box center [109, 708] width 179 height 12
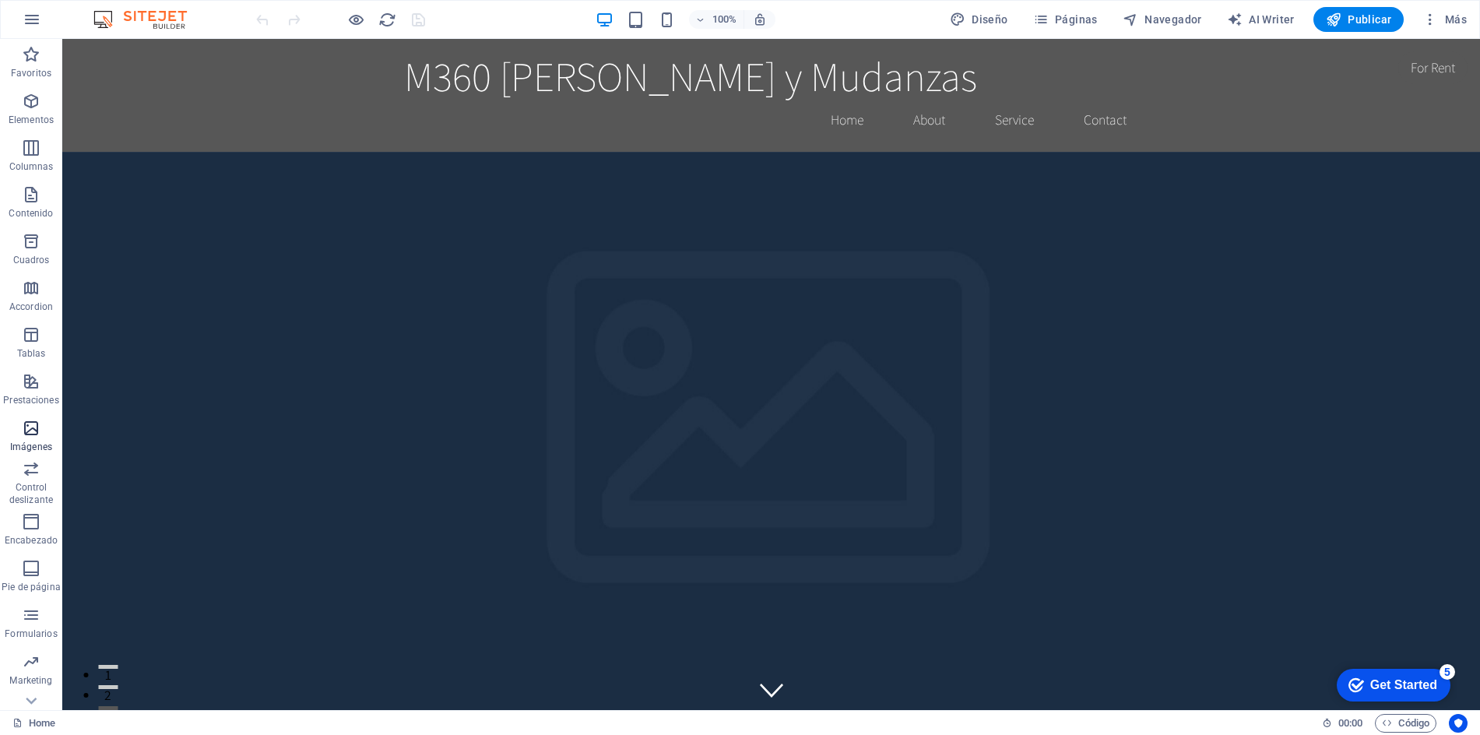
click at [26, 435] on icon "button" at bounding box center [31, 428] width 19 height 19
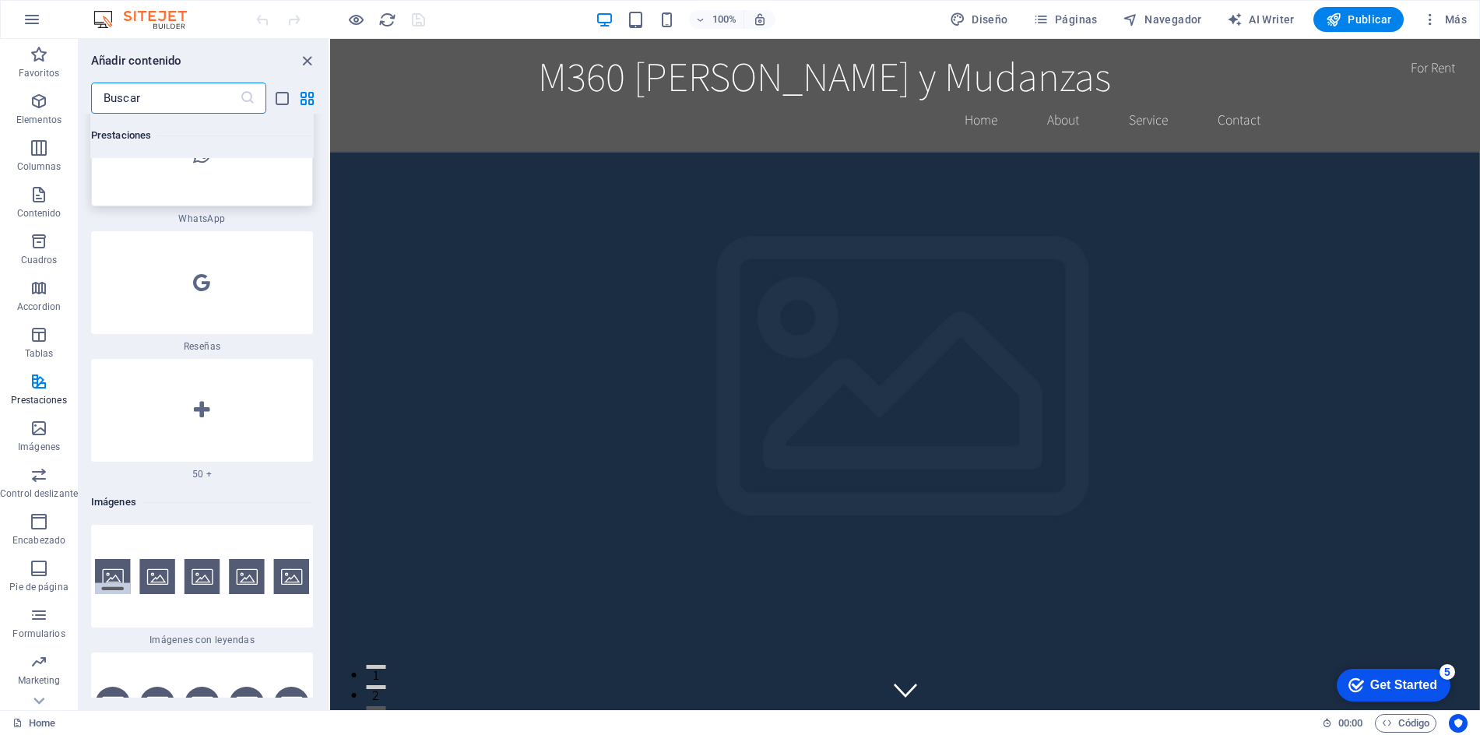
scroll to position [15284, 0]
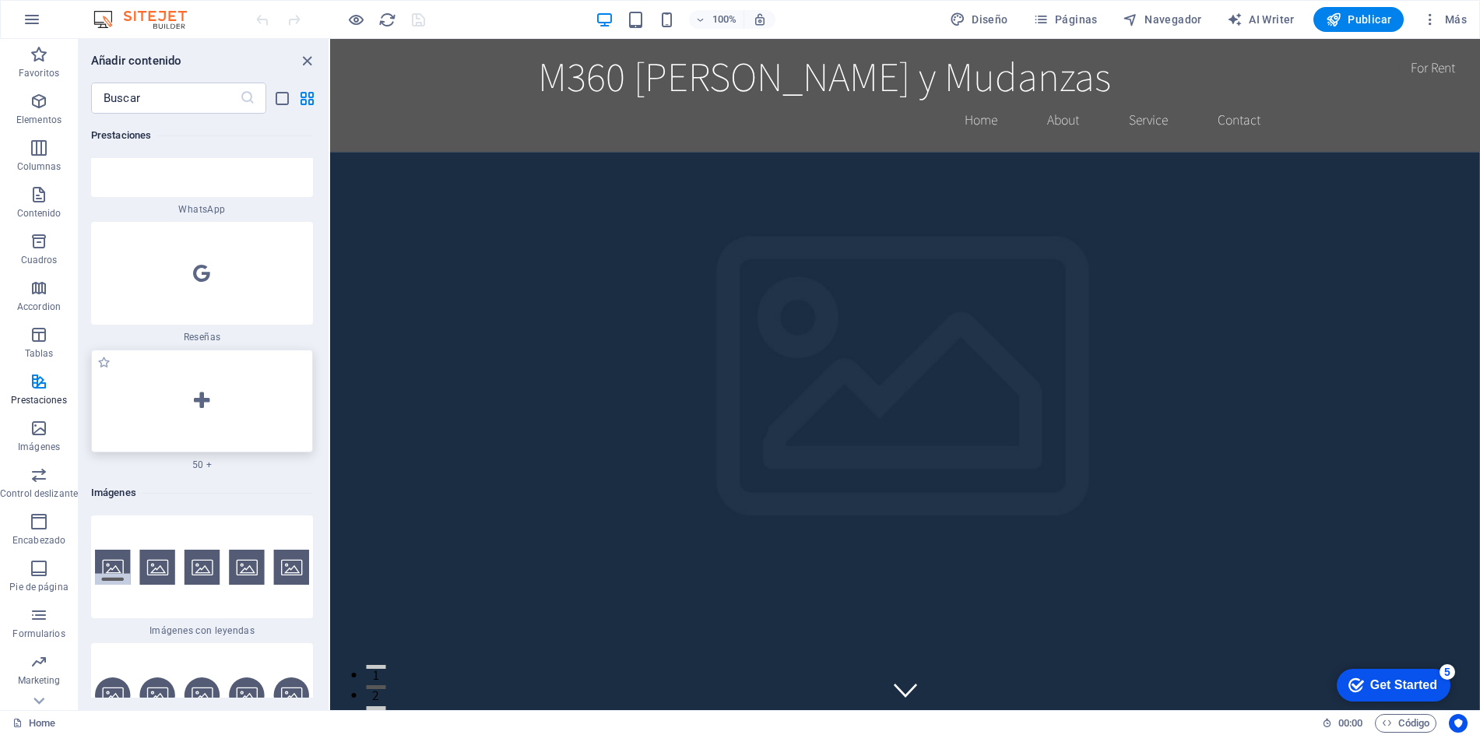
click at [198, 391] on icon at bounding box center [202, 401] width 16 height 20
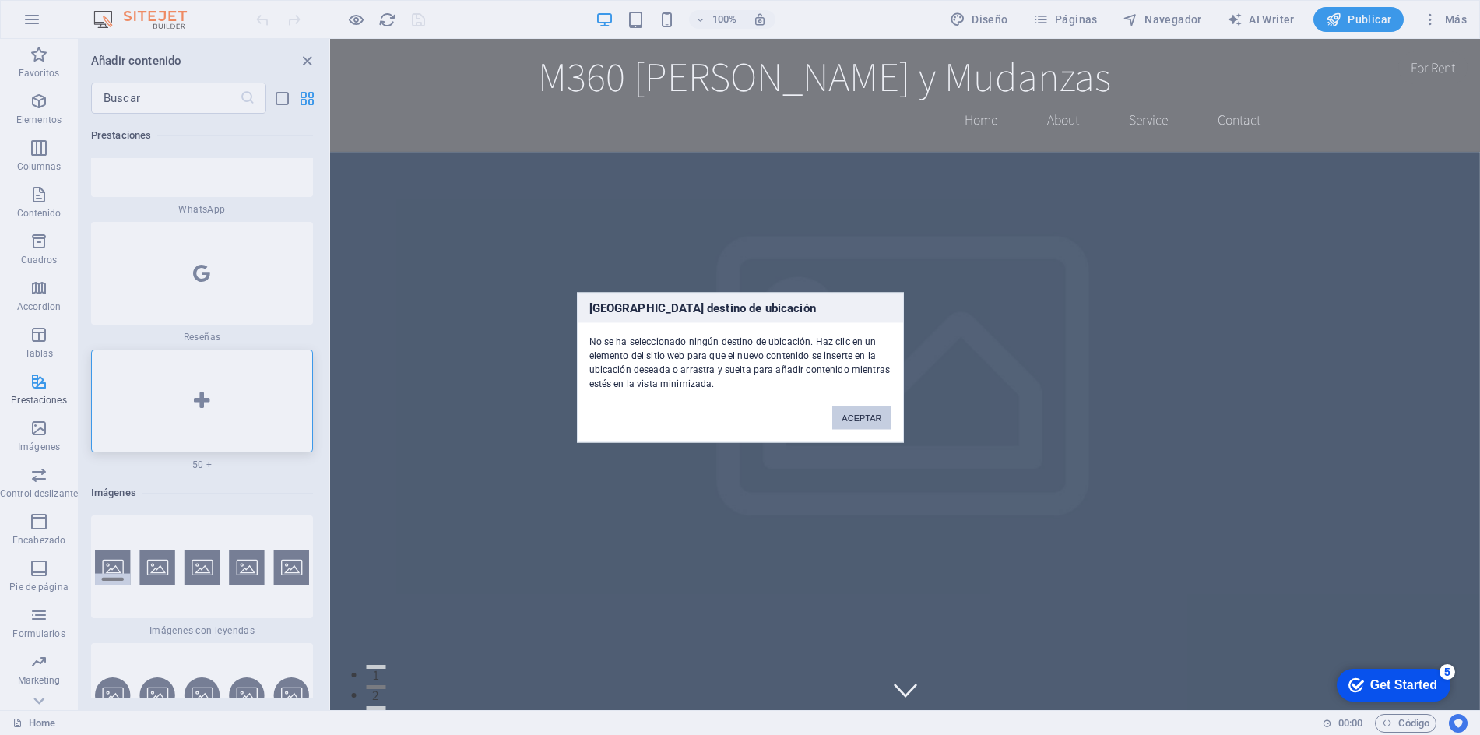
click at [873, 418] on button "ACEPTAR" at bounding box center [861, 417] width 58 height 23
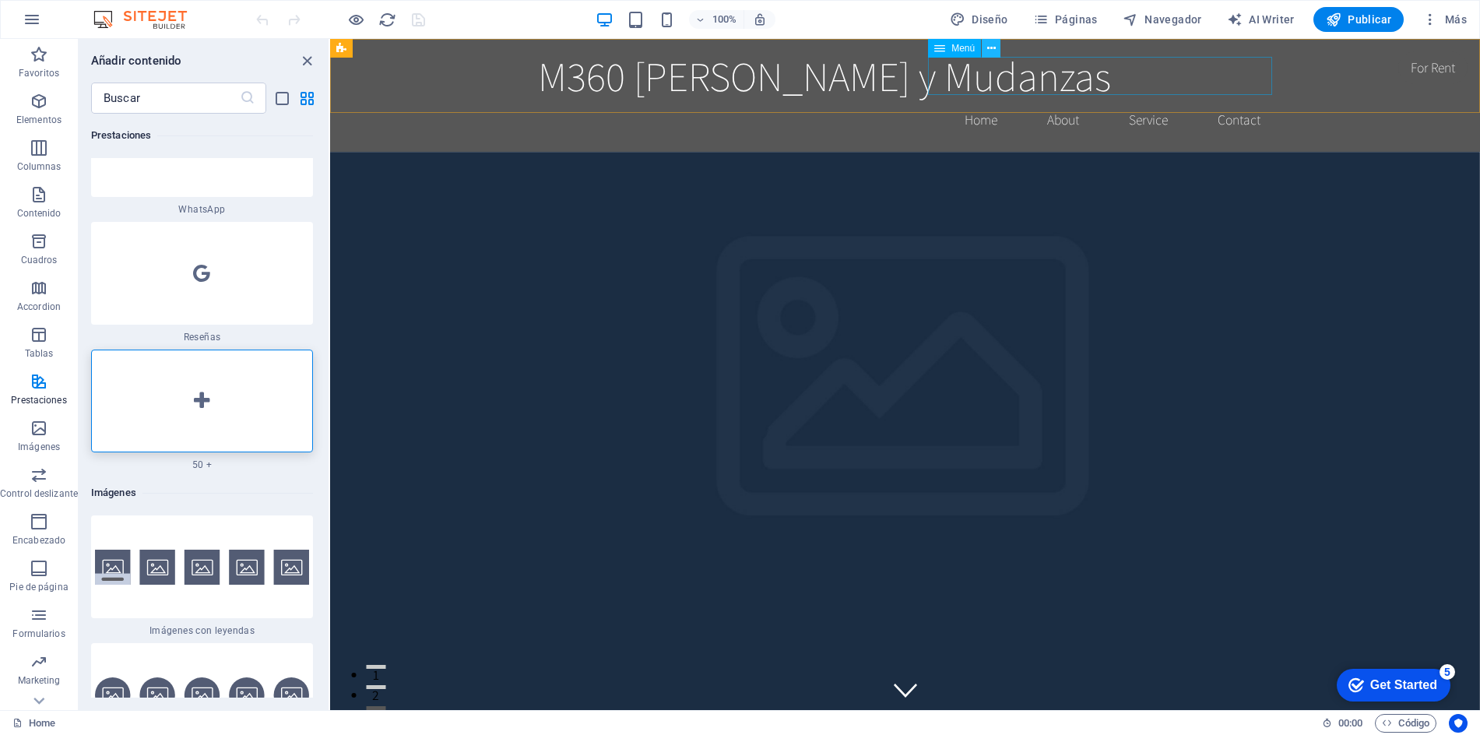
click at [990, 47] on icon at bounding box center [991, 48] width 9 height 16
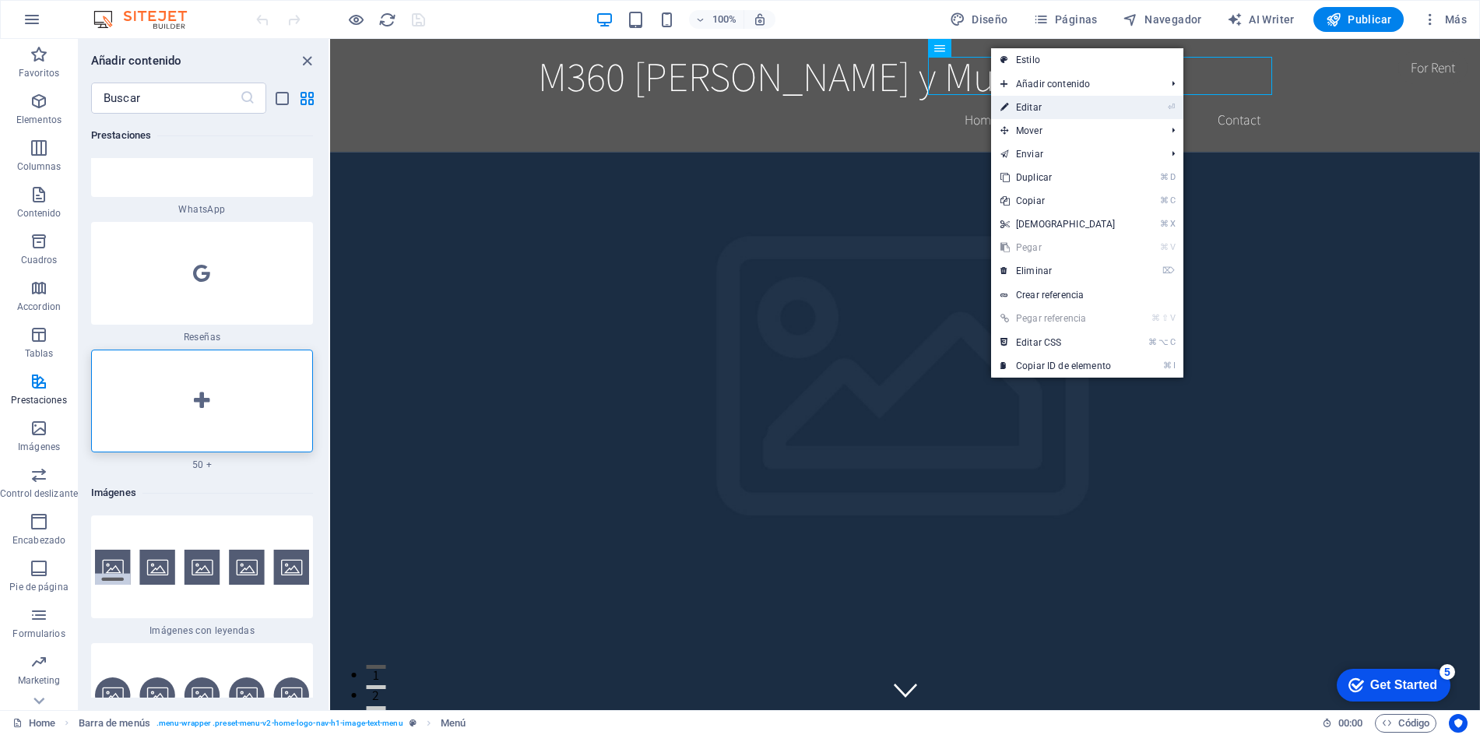
click at [1089, 106] on link "⏎ Editar" at bounding box center [1058, 107] width 134 height 23
select select
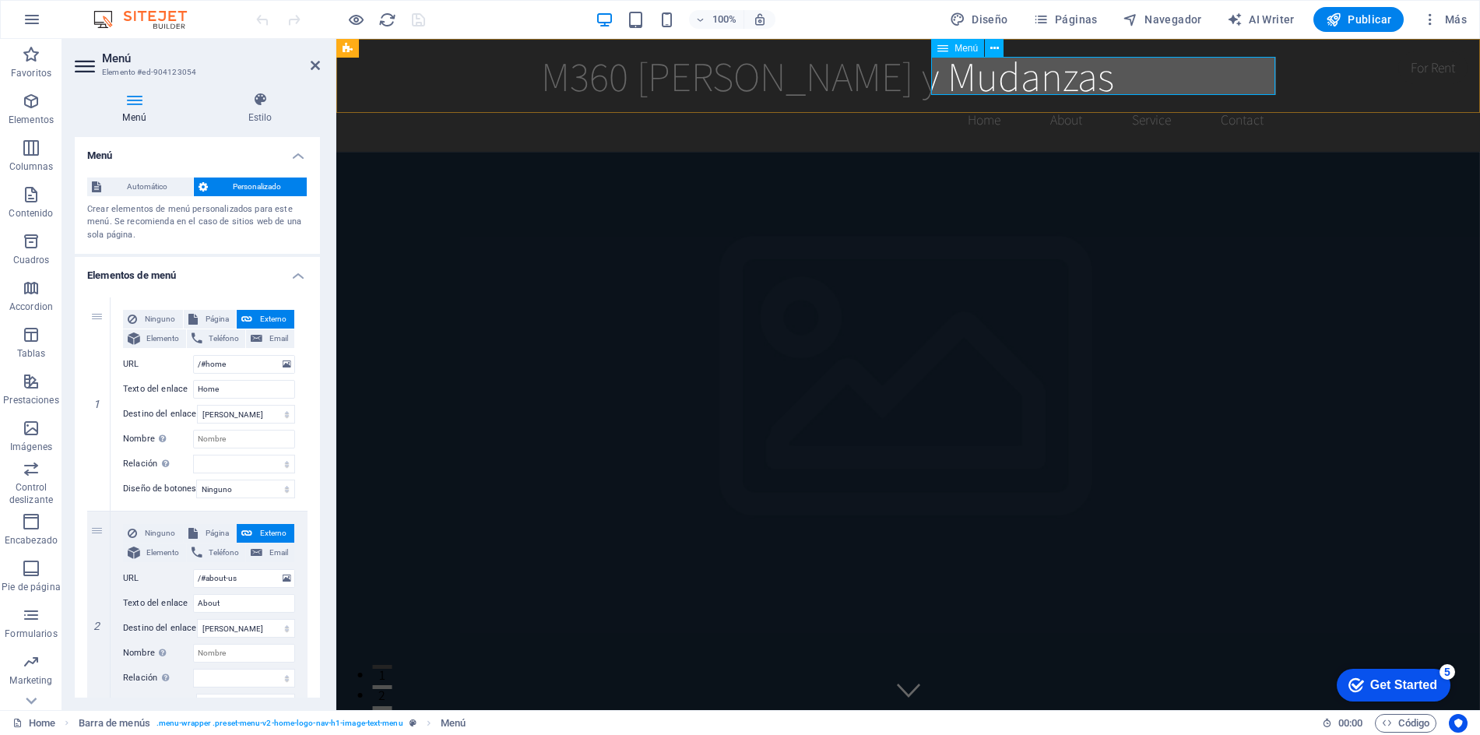
click at [977, 100] on nav "Home About Service Contact" at bounding box center [908, 119] width 735 height 39
click at [984, 100] on nav "Home About Service Contact" at bounding box center [908, 119] width 735 height 39
drag, startPoint x: 239, startPoint y: 604, endPoint x: 158, endPoint y: 603, distance: 81.0
click at [158, 603] on div "Texto del enlace About" at bounding box center [209, 603] width 172 height 19
type input "Quiénes Somos"
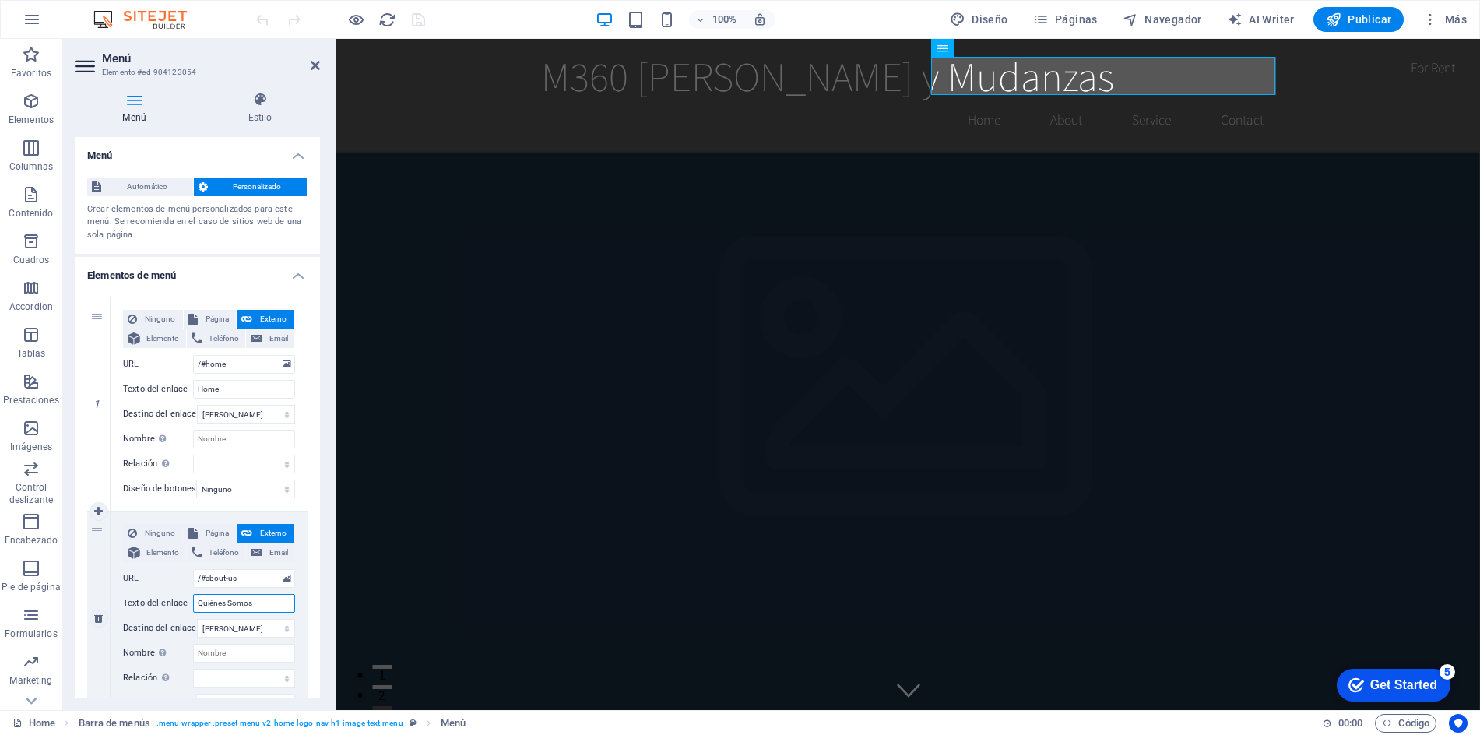
select select
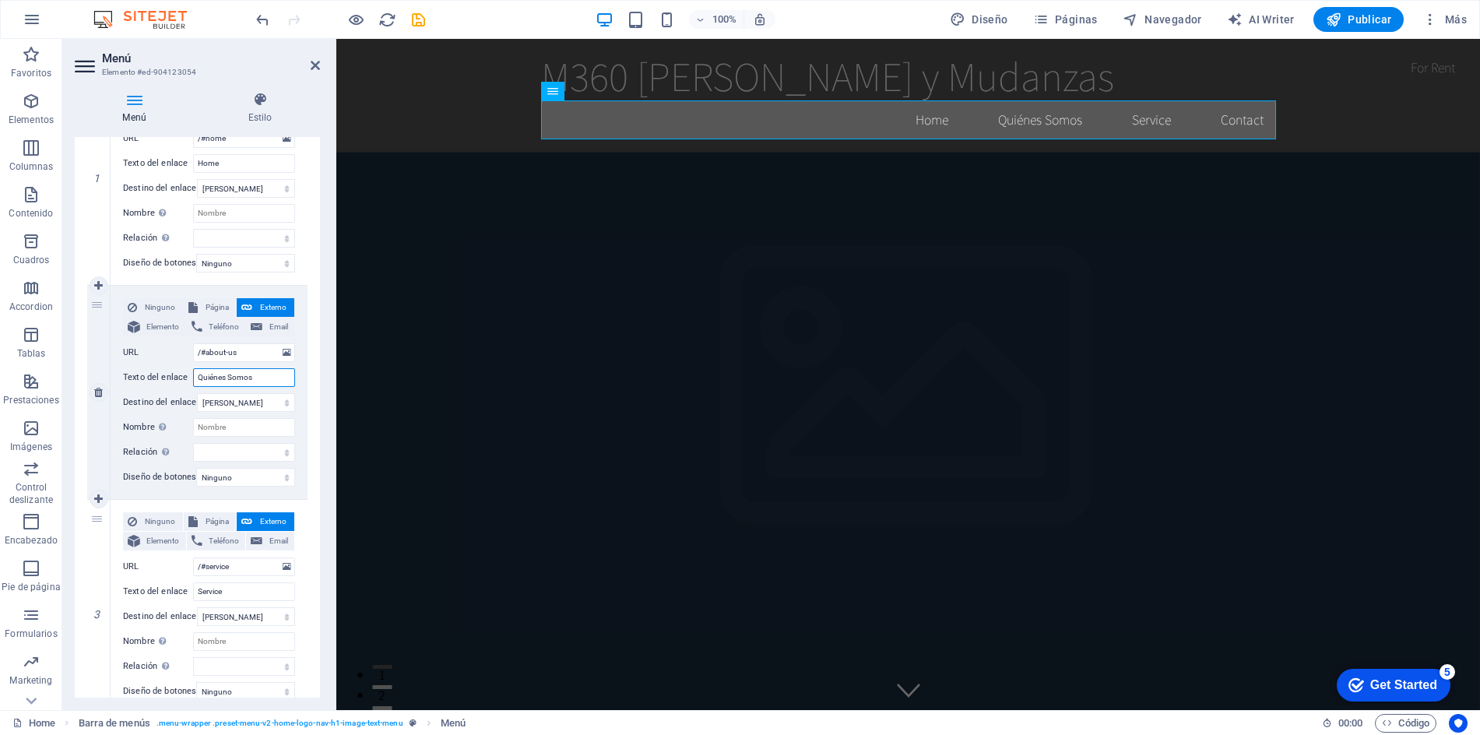
scroll to position [227, 0]
type input "Quiénes Somos"
drag, startPoint x: 238, startPoint y: 587, endPoint x: 145, endPoint y: 589, distance: 93.4
click at [145, 589] on div "Texto del enlace Service" at bounding box center [209, 590] width 172 height 19
type input "Servicios"
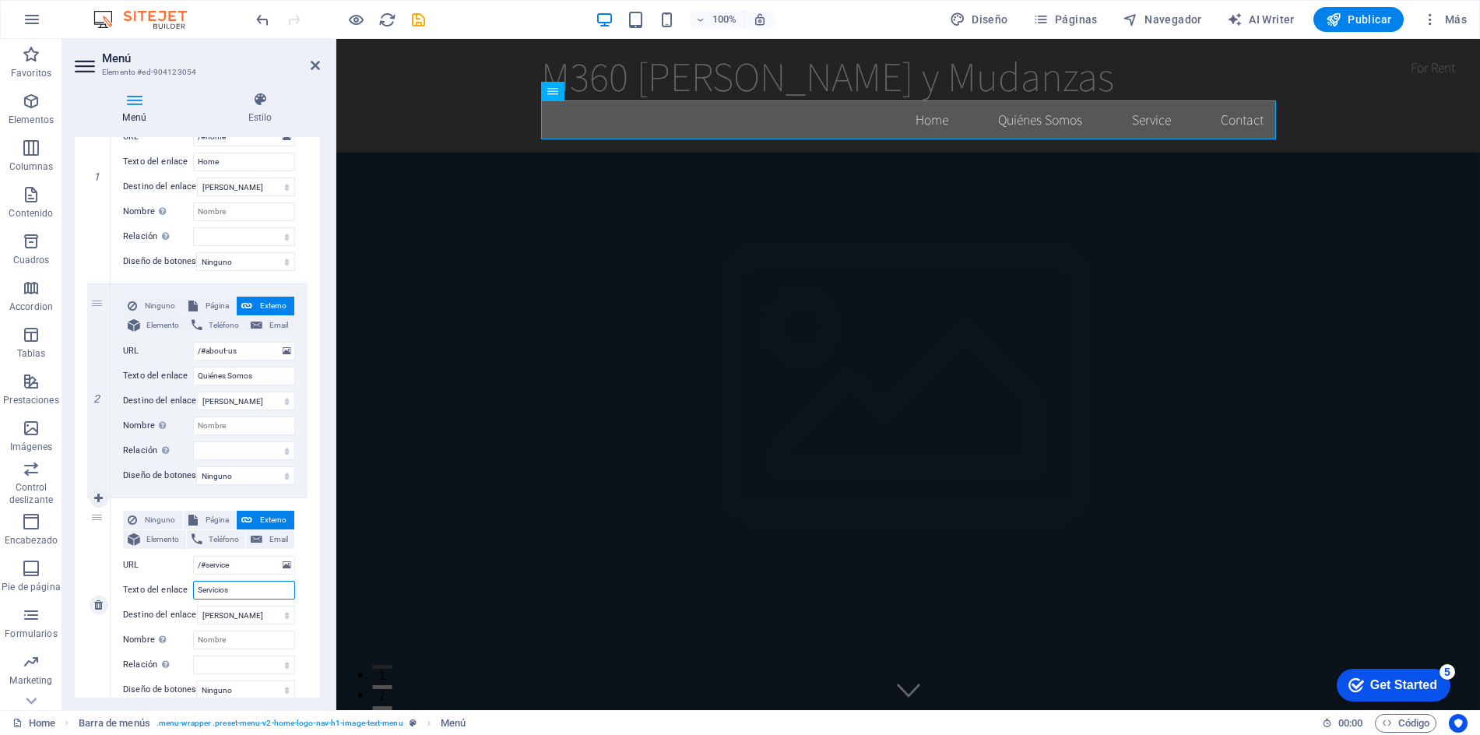
select select
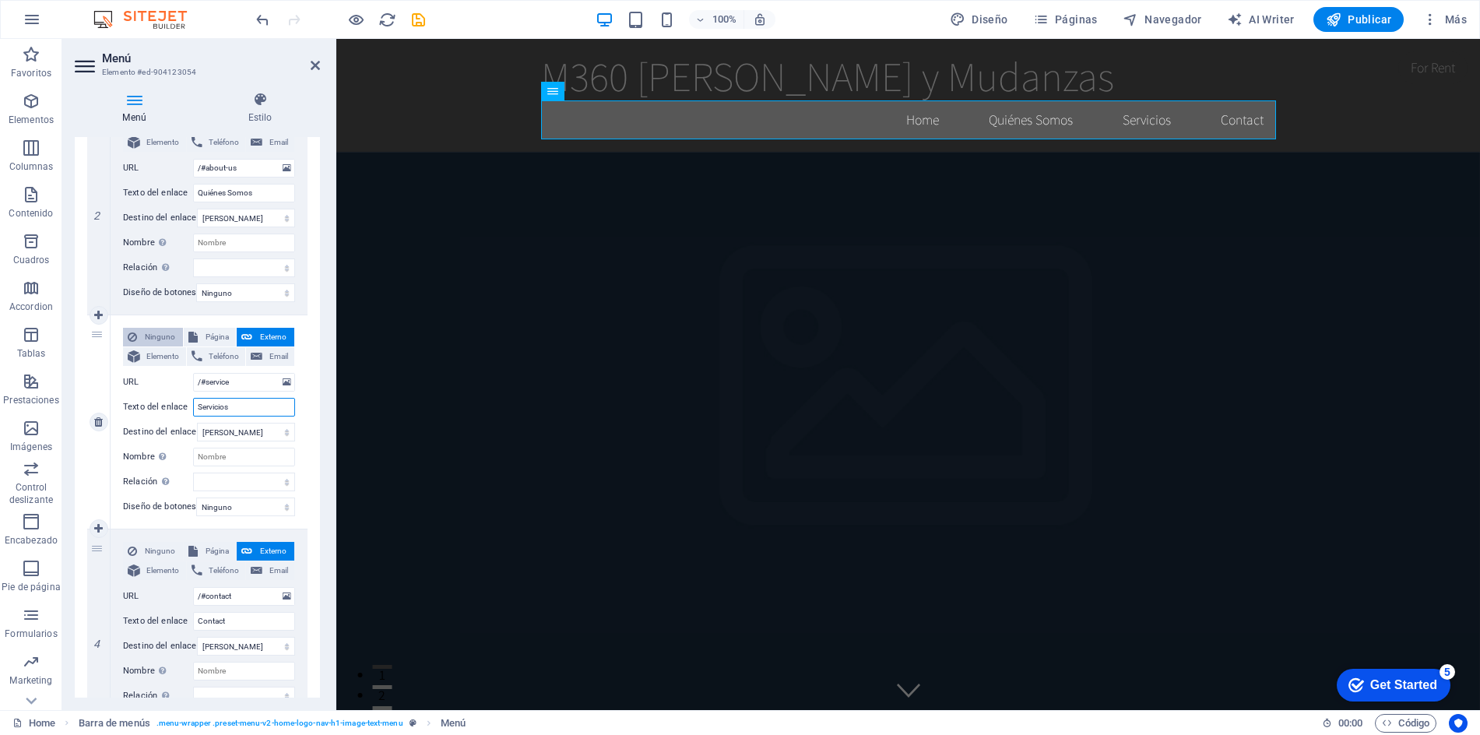
scroll to position [413, 0]
type input "Servicios"
drag, startPoint x: 237, startPoint y: 616, endPoint x: 117, endPoint y: 615, distance: 119.9
click at [121, 616] on div "Ninguno Página Externo Elemento Teléfono Email Página Home Subpage Legal Notice…" at bounding box center [209, 632] width 197 height 213
type input "Contacto"
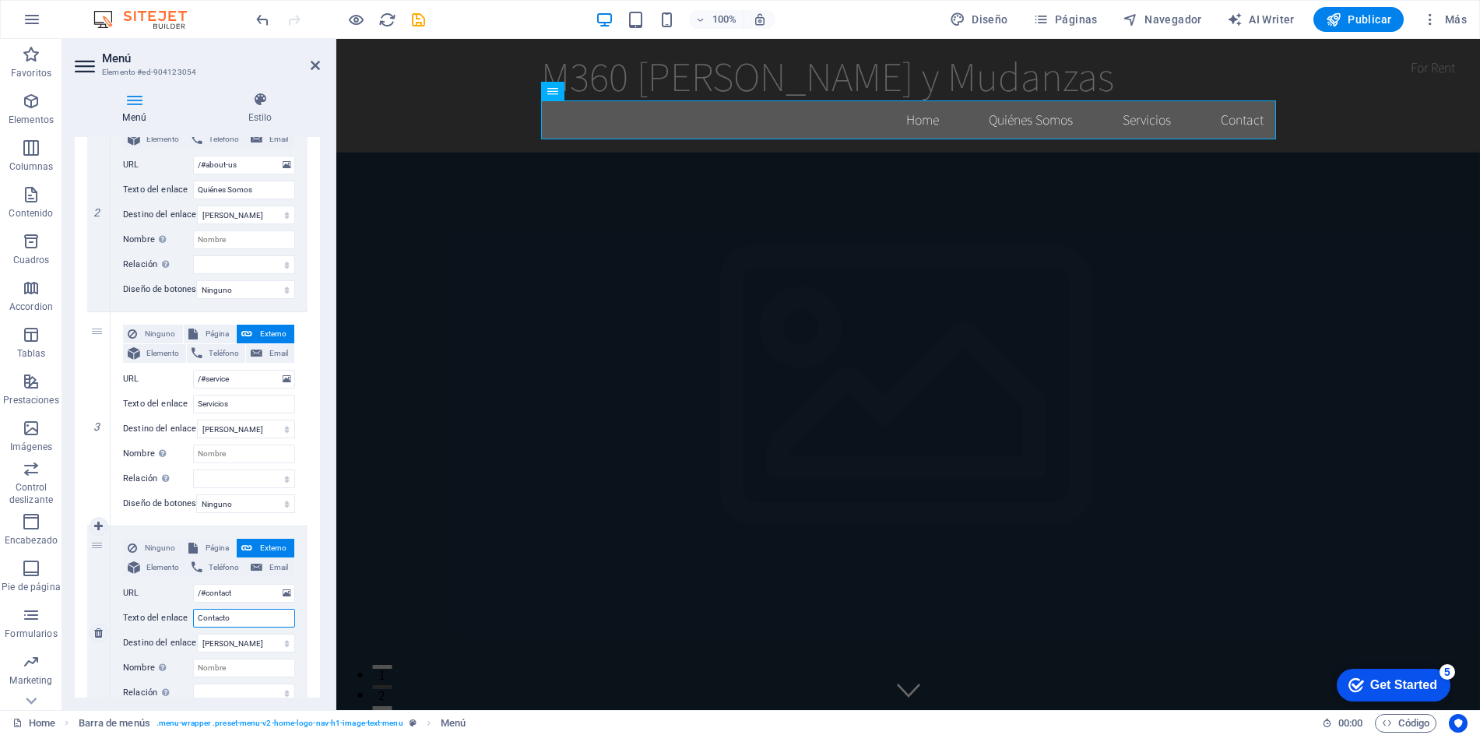
select select
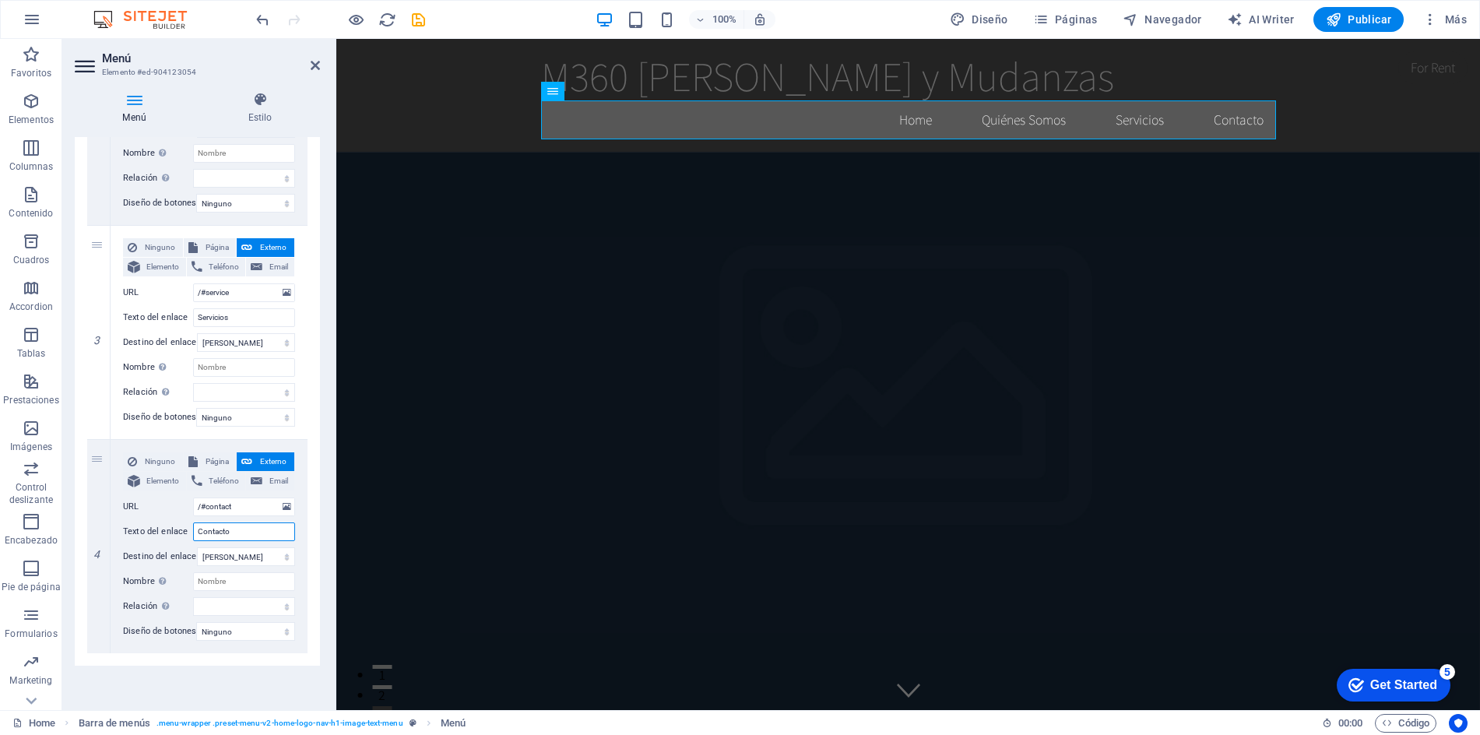
type input "Contacto"
click at [172, 646] on div "1 Ninguno Página Externo Elemento Teléfono Email Página Home Subpage Legal Noti…" at bounding box center [197, 225] width 245 height 881
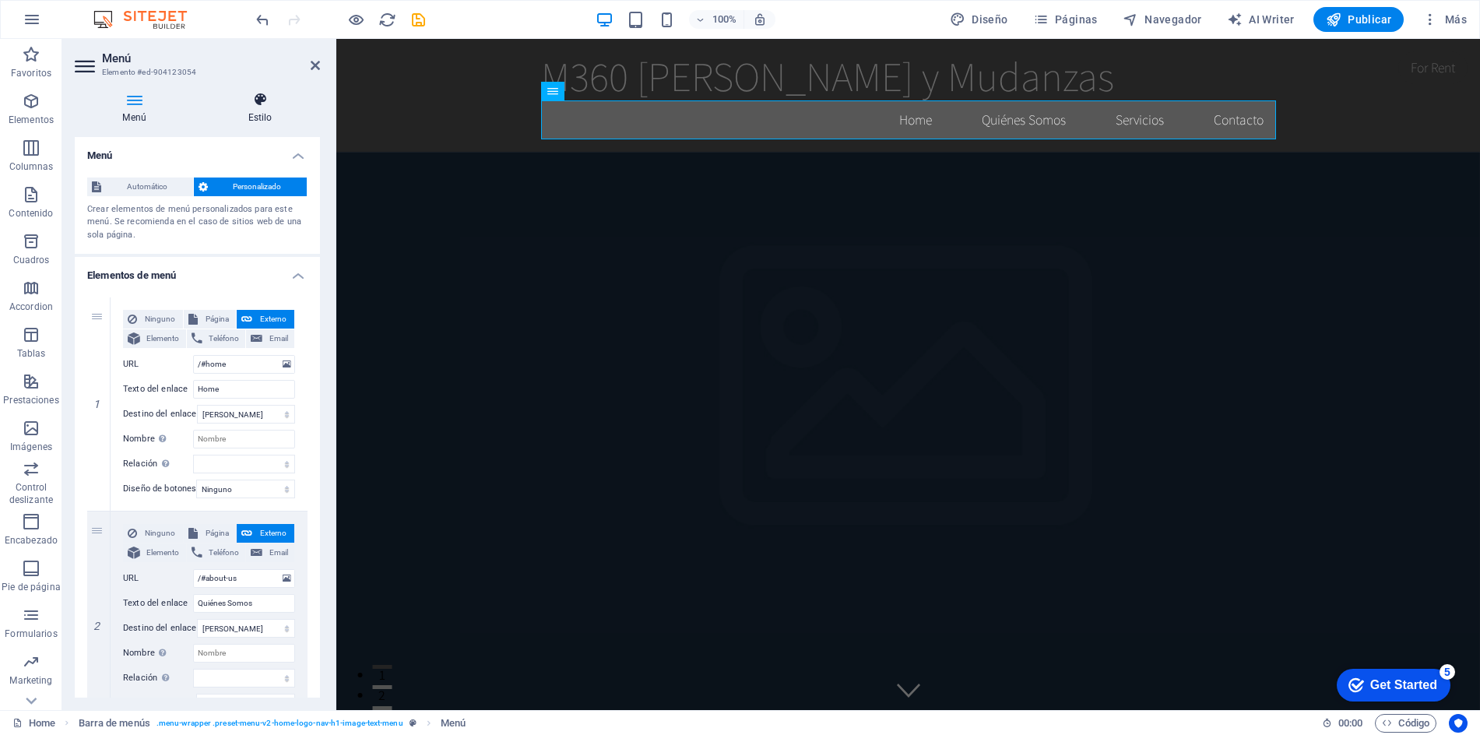
click at [258, 102] on icon at bounding box center [260, 100] width 120 height 16
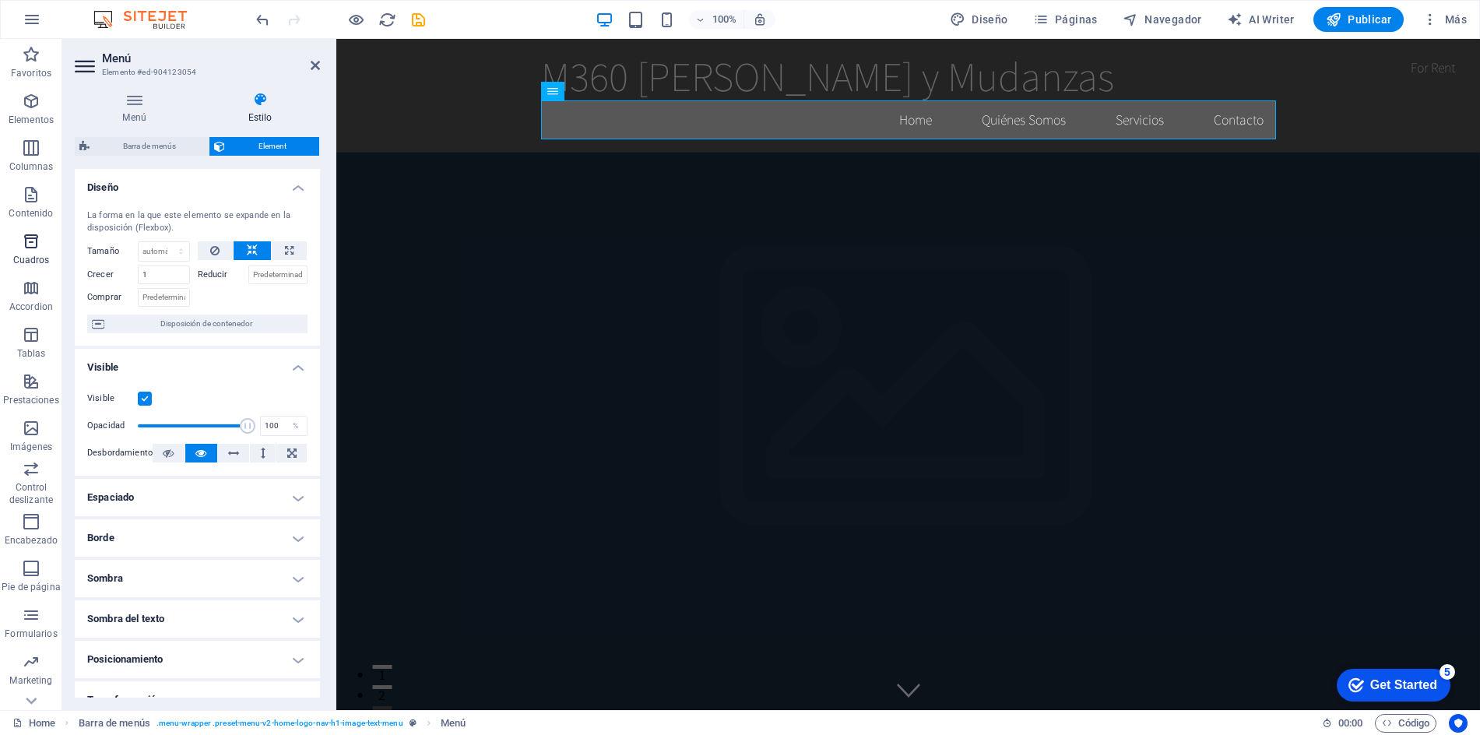
scroll to position [1, 0]
click at [24, 532] on span "Encabezado" at bounding box center [31, 530] width 62 height 37
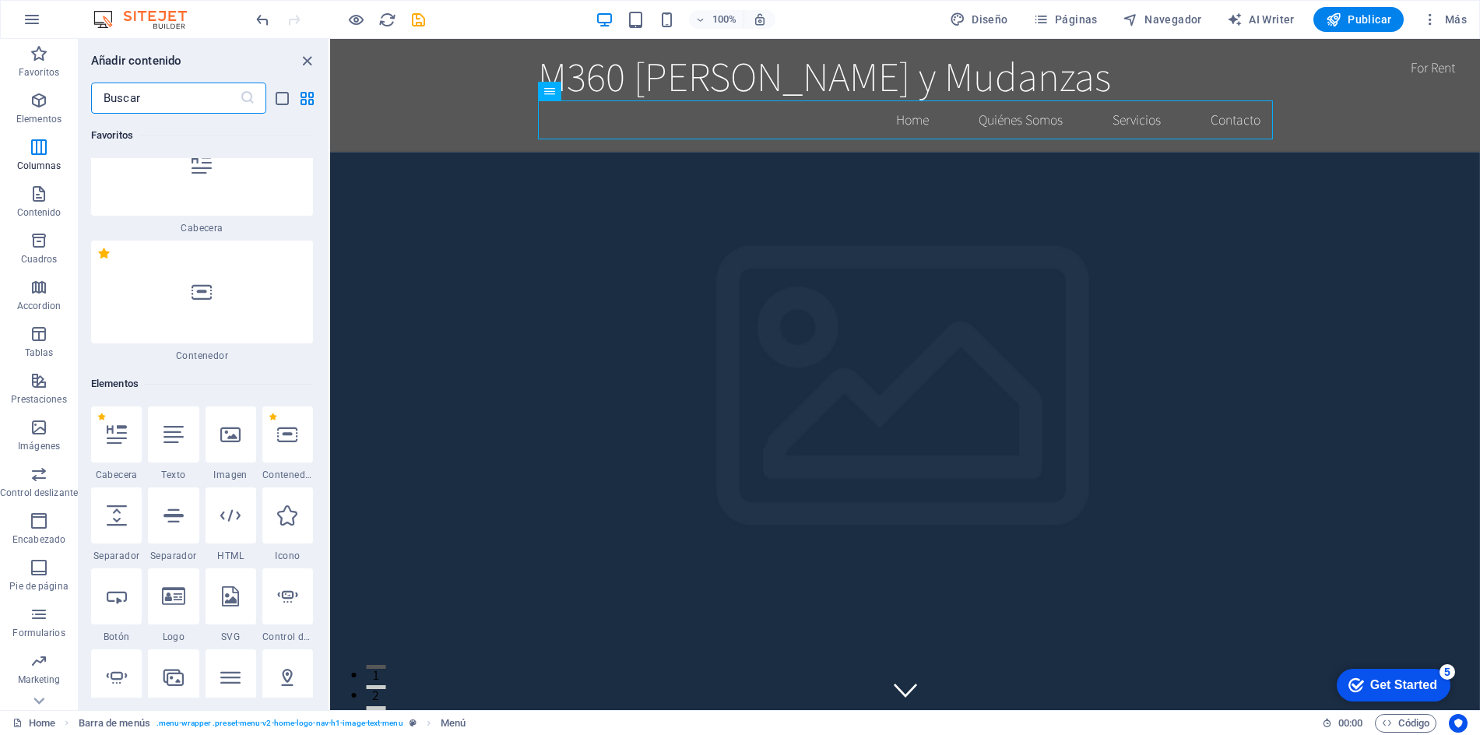
scroll to position [0, 0]
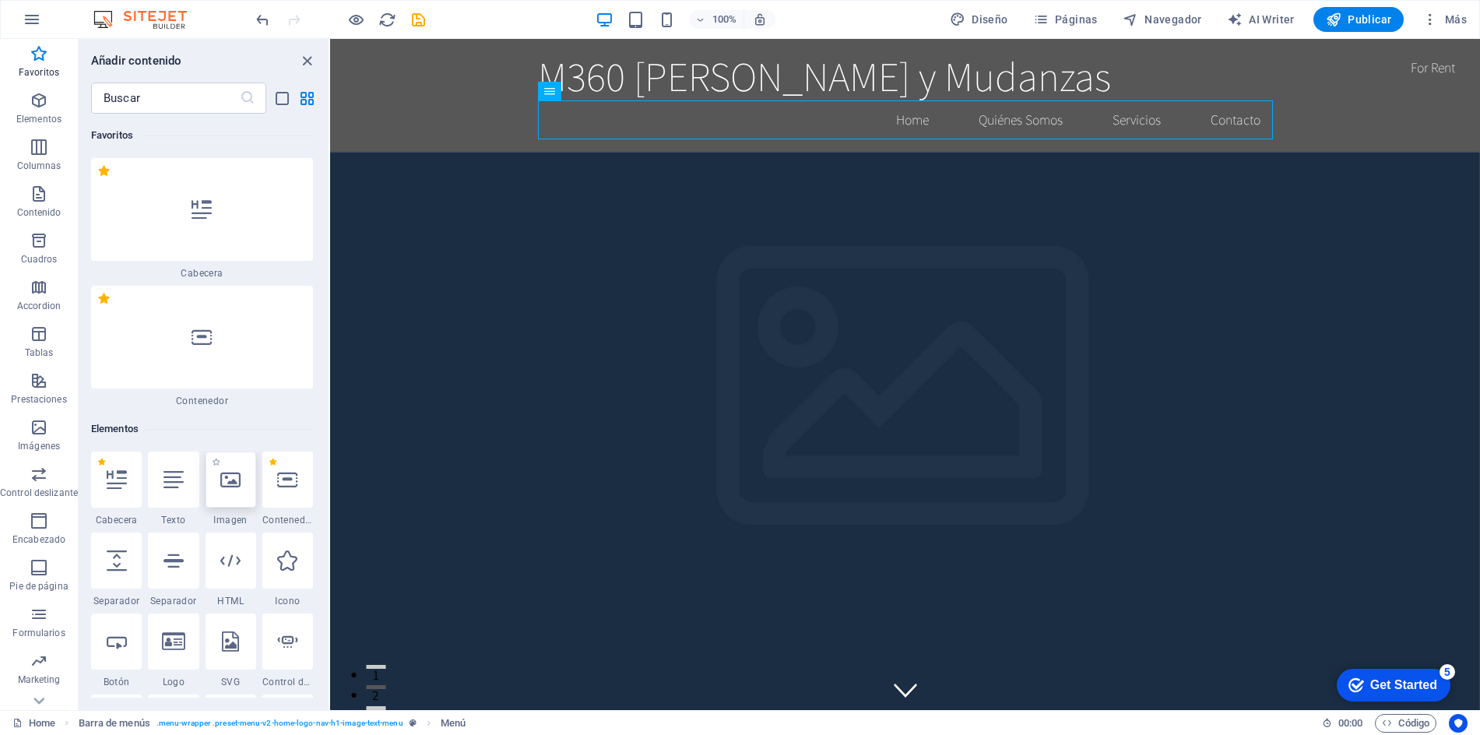
click at [231, 491] on div at bounding box center [231, 480] width 51 height 56
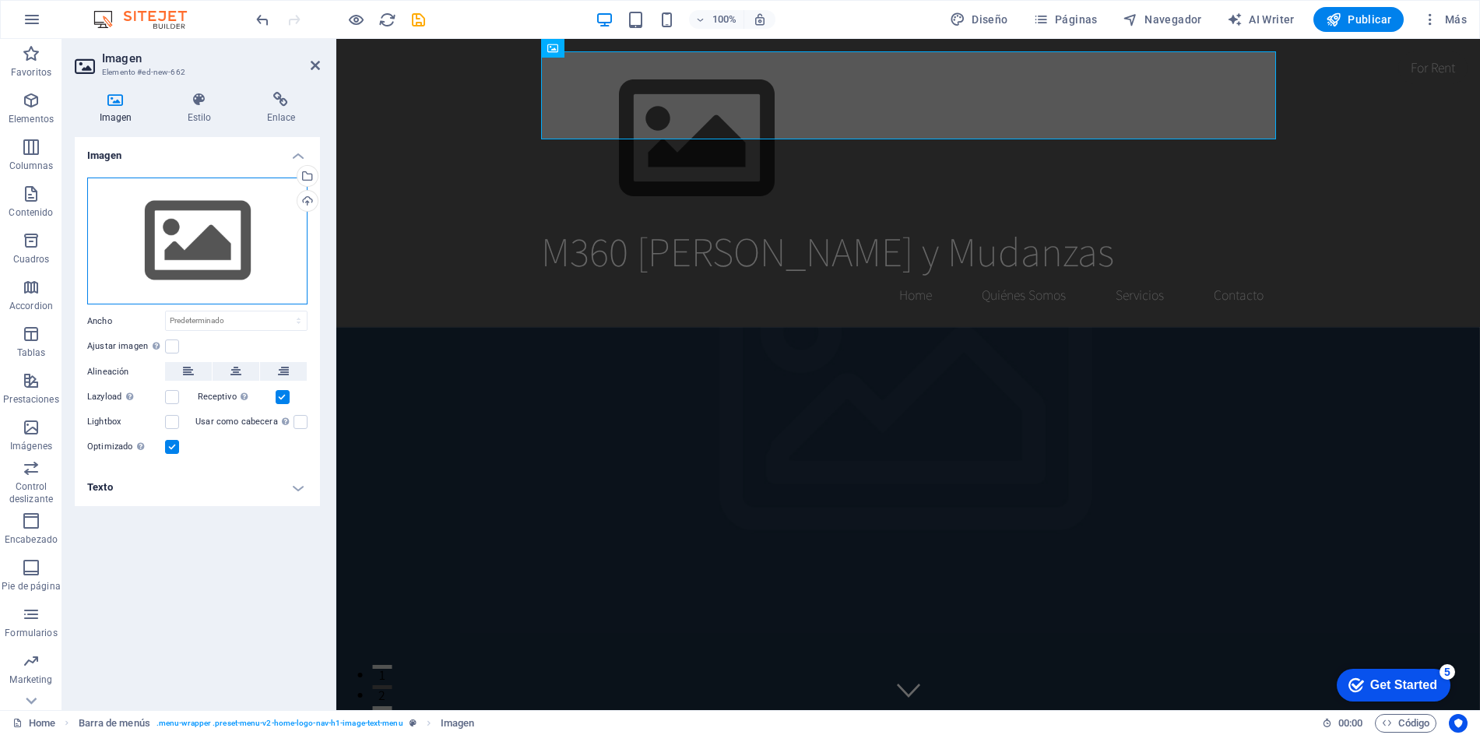
click at [199, 230] on div "Arrastra archivos aquí, haz clic para escoger archivos o selecciona archivos de…" at bounding box center [197, 242] width 220 height 128
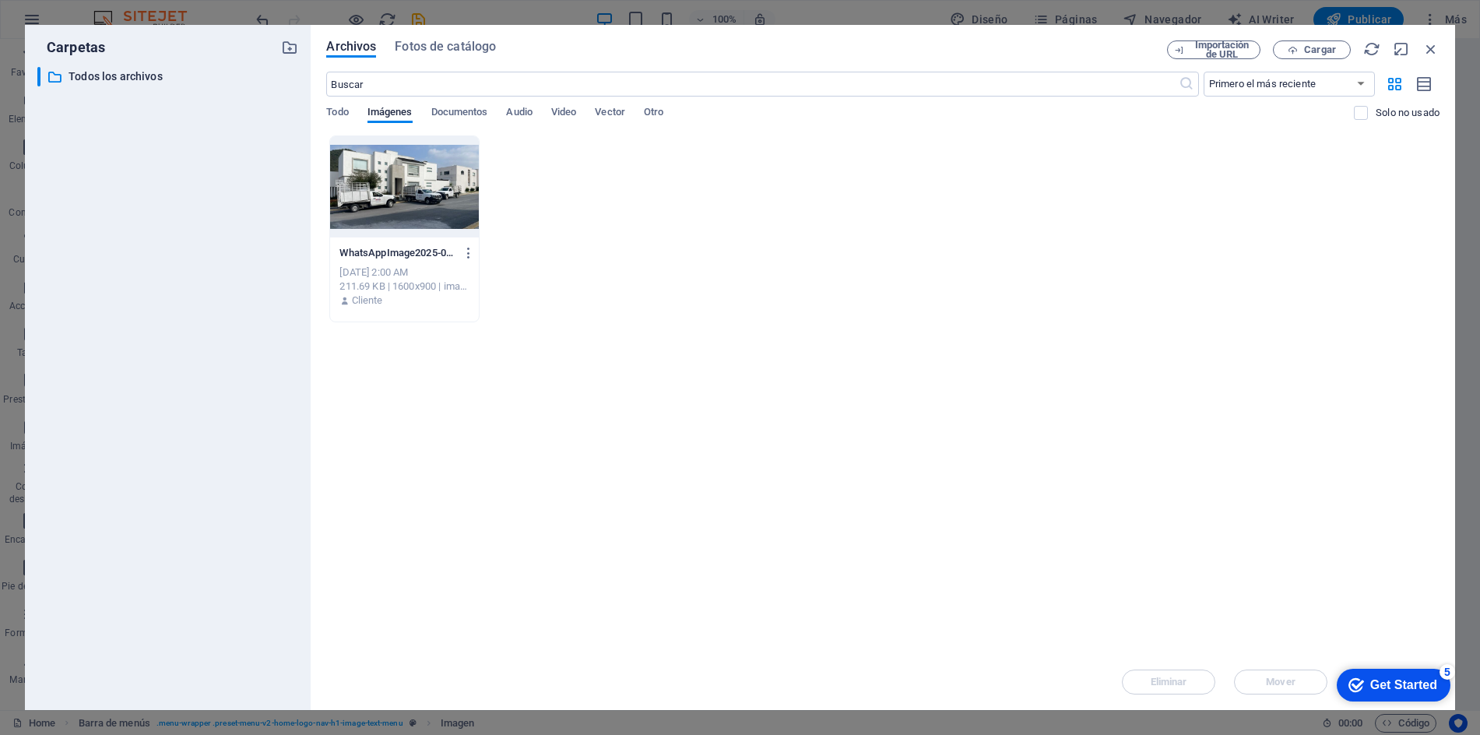
click at [431, 185] on div at bounding box center [404, 186] width 149 height 101
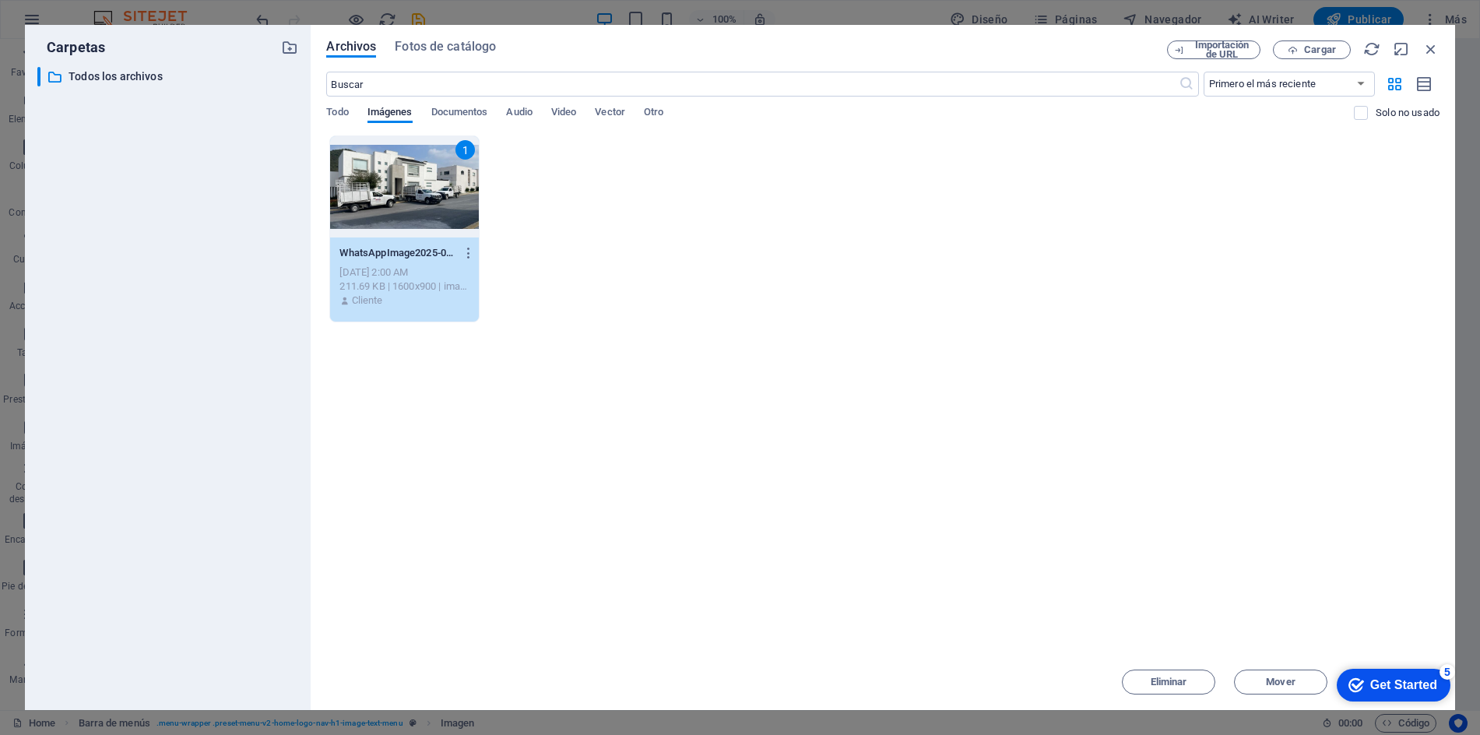
click at [1395, 685] on div "Get Started" at bounding box center [1403, 685] width 67 height 14
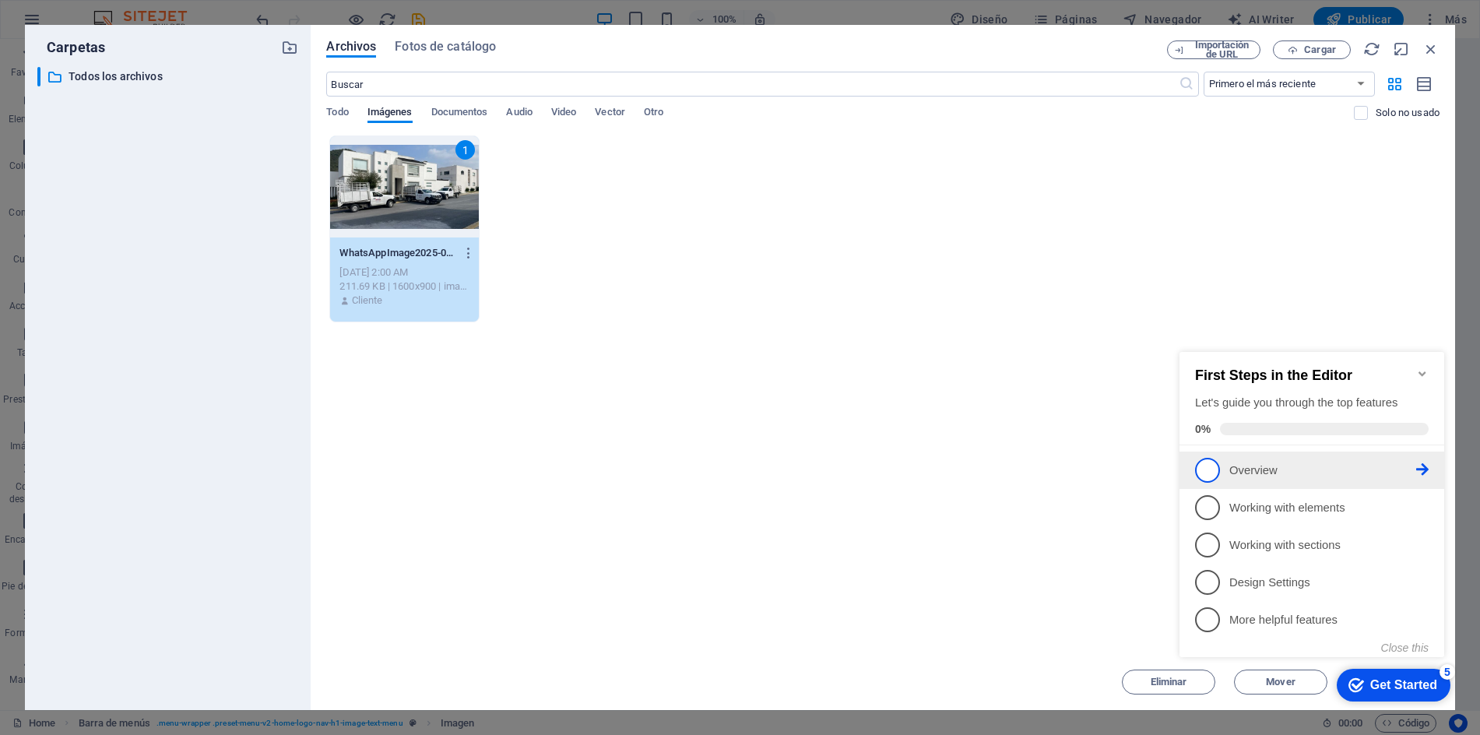
click at [1248, 466] on p "Overview - incomplete" at bounding box center [1322, 470] width 187 height 16
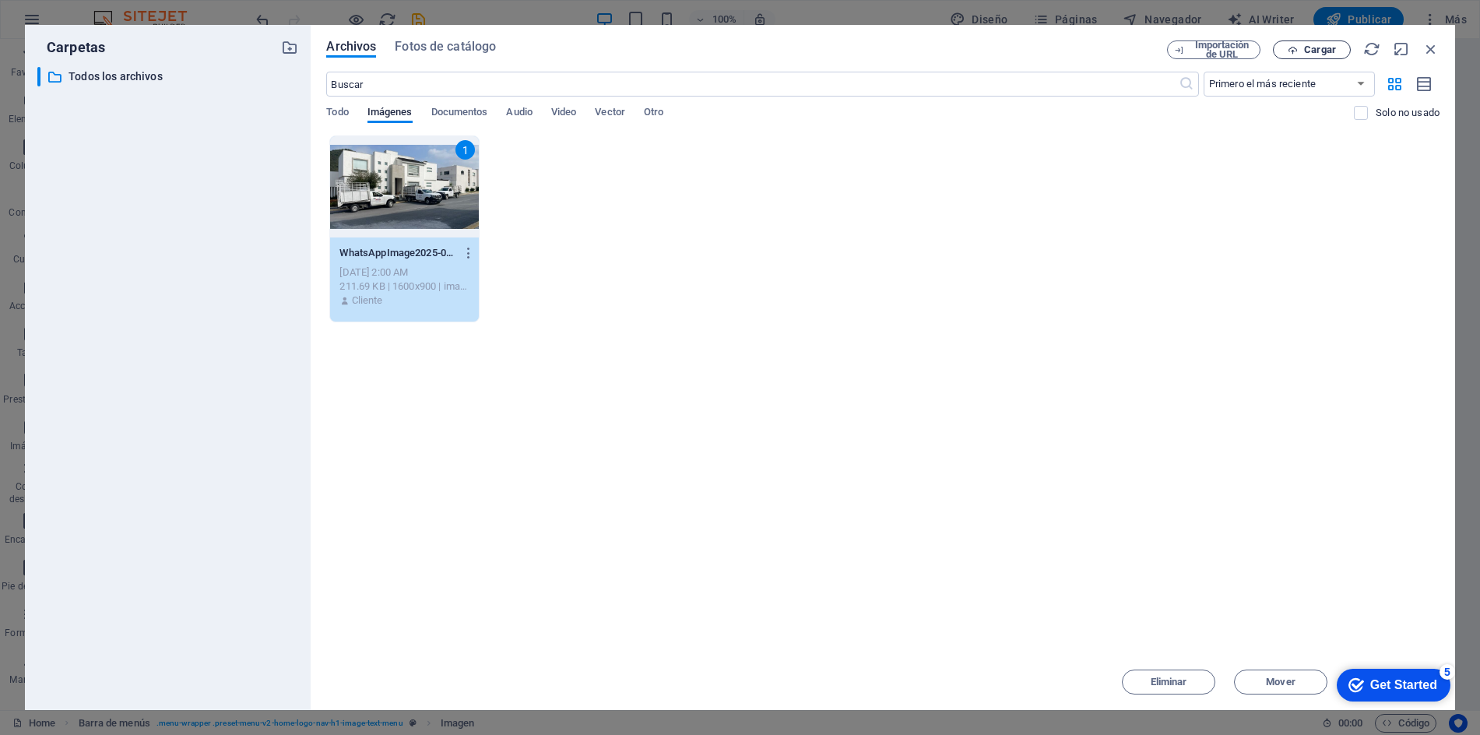
click at [1327, 45] on span "Cargar" at bounding box center [1320, 49] width 32 height 9
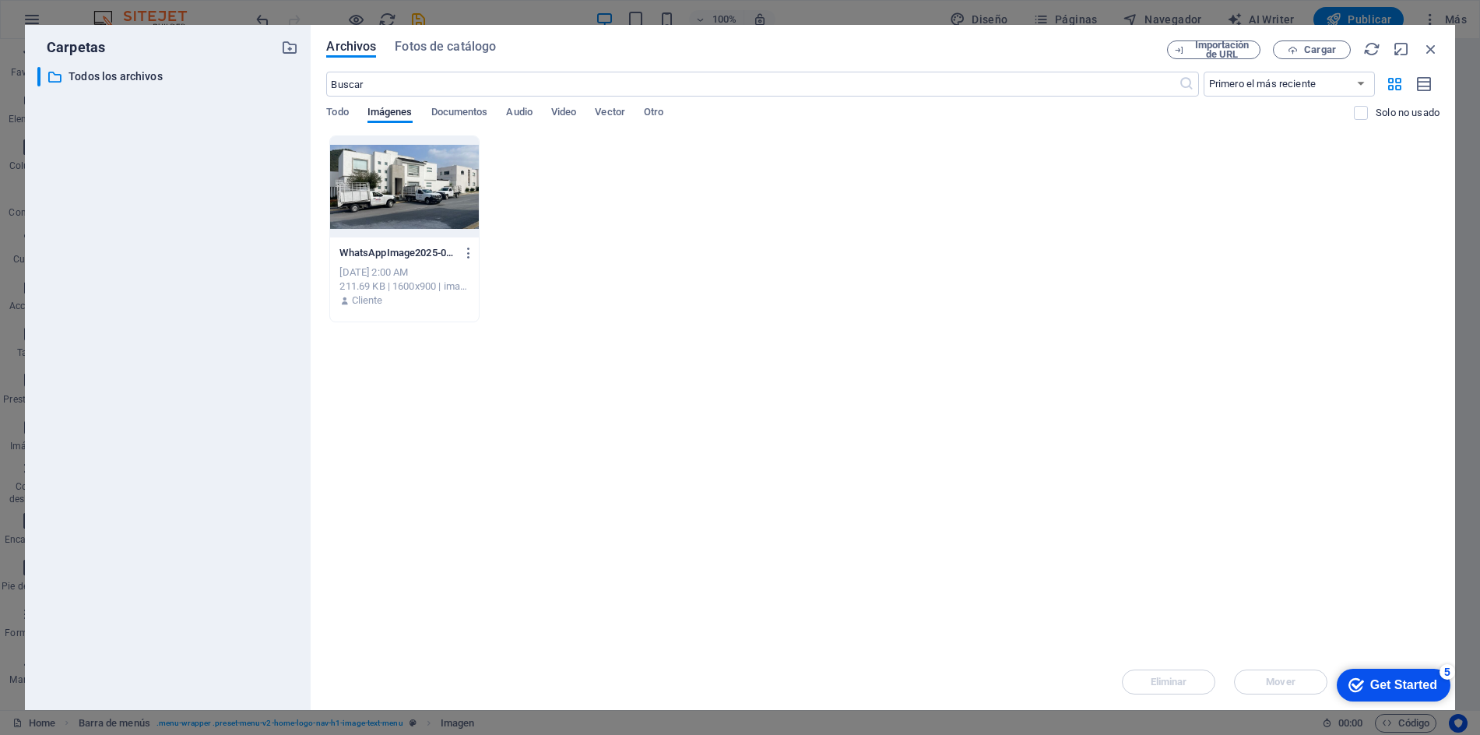
drag, startPoint x: 609, startPoint y: 311, endPoint x: 456, endPoint y: 205, distance: 186.2
click at [609, 311] on div "WhatsAppImage2025-07-10at6.39.22PM--p8mj47UfcoEYXPwaJ46CA.jpeg WhatsAppImage202…" at bounding box center [882, 228] width 1113 height 187
click at [427, 192] on div at bounding box center [404, 186] width 149 height 101
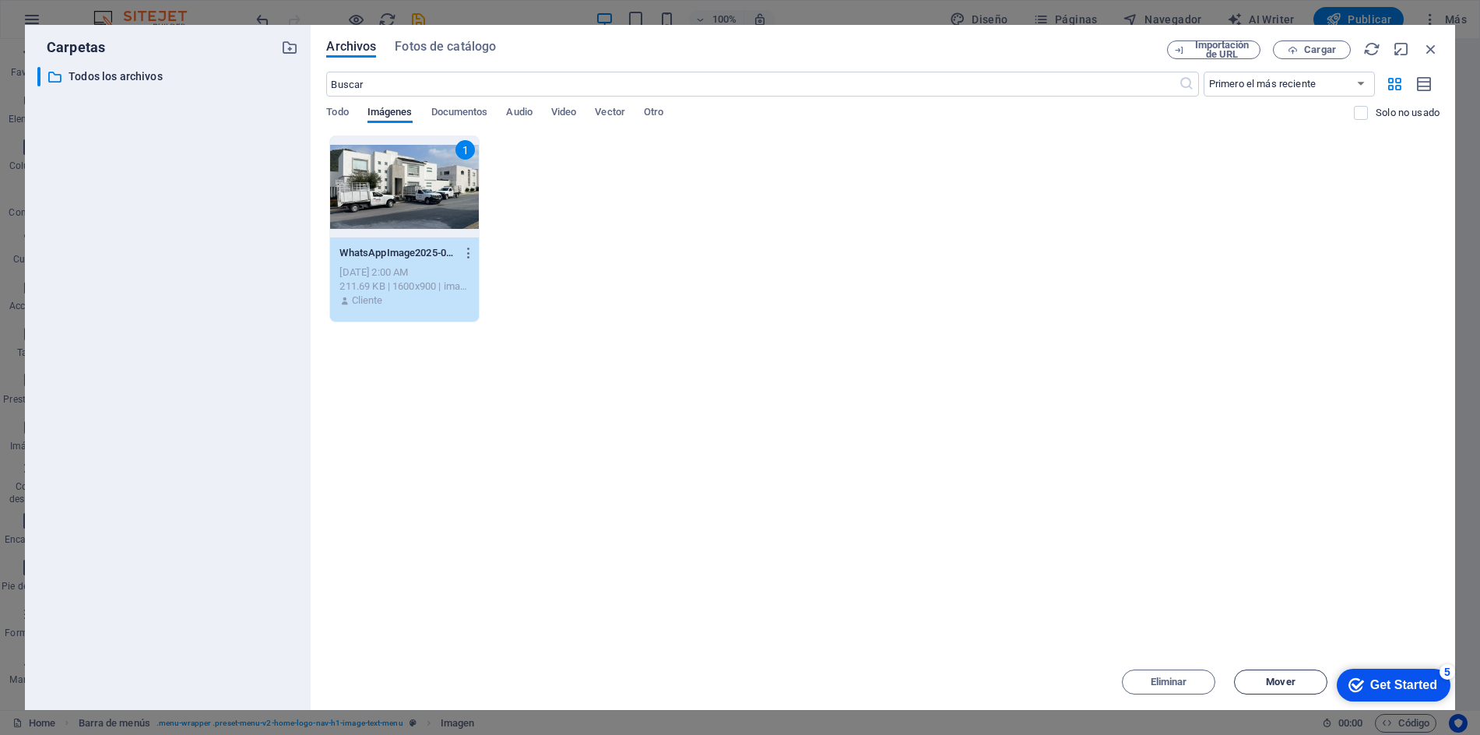
click at [1293, 683] on span "Mover" at bounding box center [1280, 681] width 29 height 9
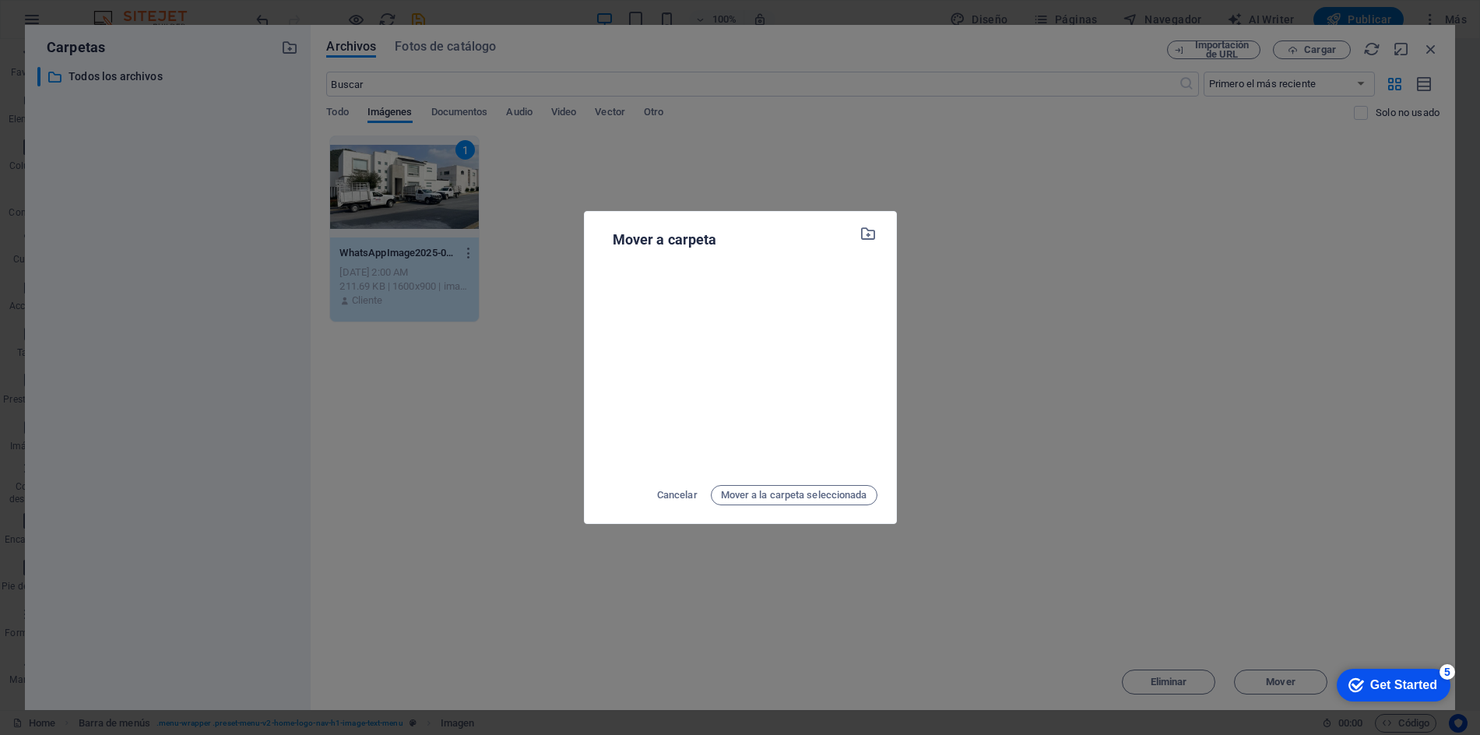
click at [798, 484] on div "Cancelar Mover a la carpeta seleccionada" at bounding box center [740, 495] width 274 height 25
click at [798, 495] on span "Mover a la carpeta seleccionada" at bounding box center [794, 495] width 146 height 19
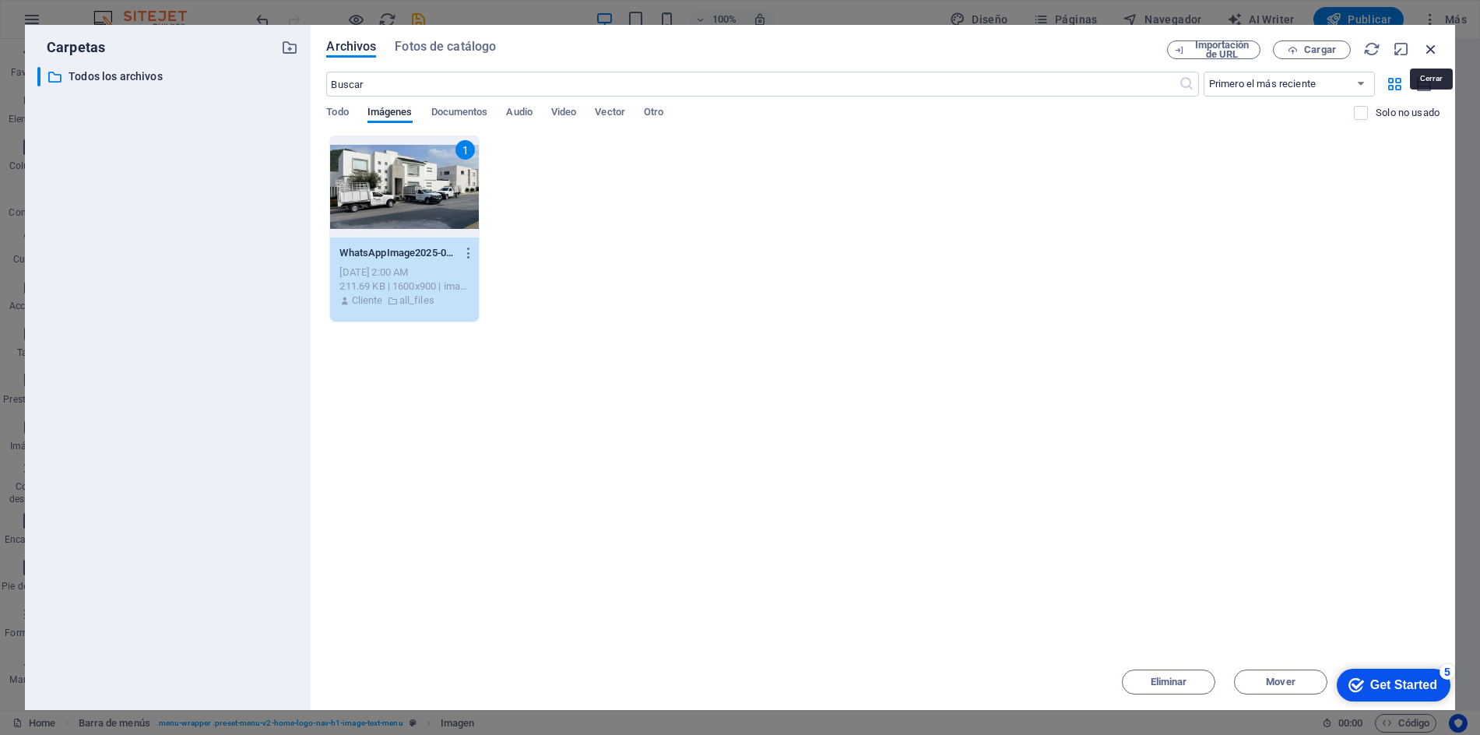
click at [1428, 45] on icon "button" at bounding box center [1431, 48] width 17 height 17
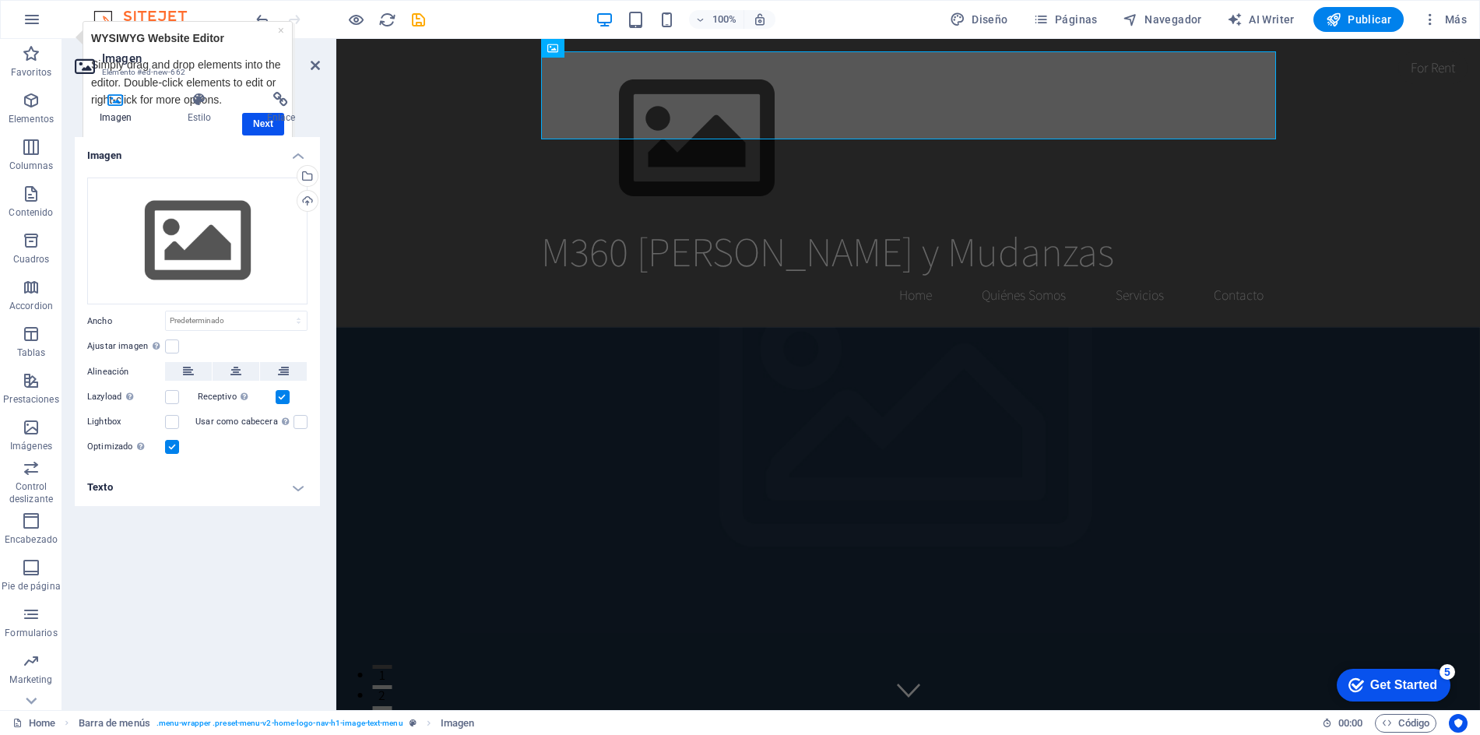
click at [322, 70] on aside "Imagen Elemento #ed-new-662 Imagen Estilo Enlace Imagen Arrastra archivos aquí,…" at bounding box center [199, 374] width 274 height 671
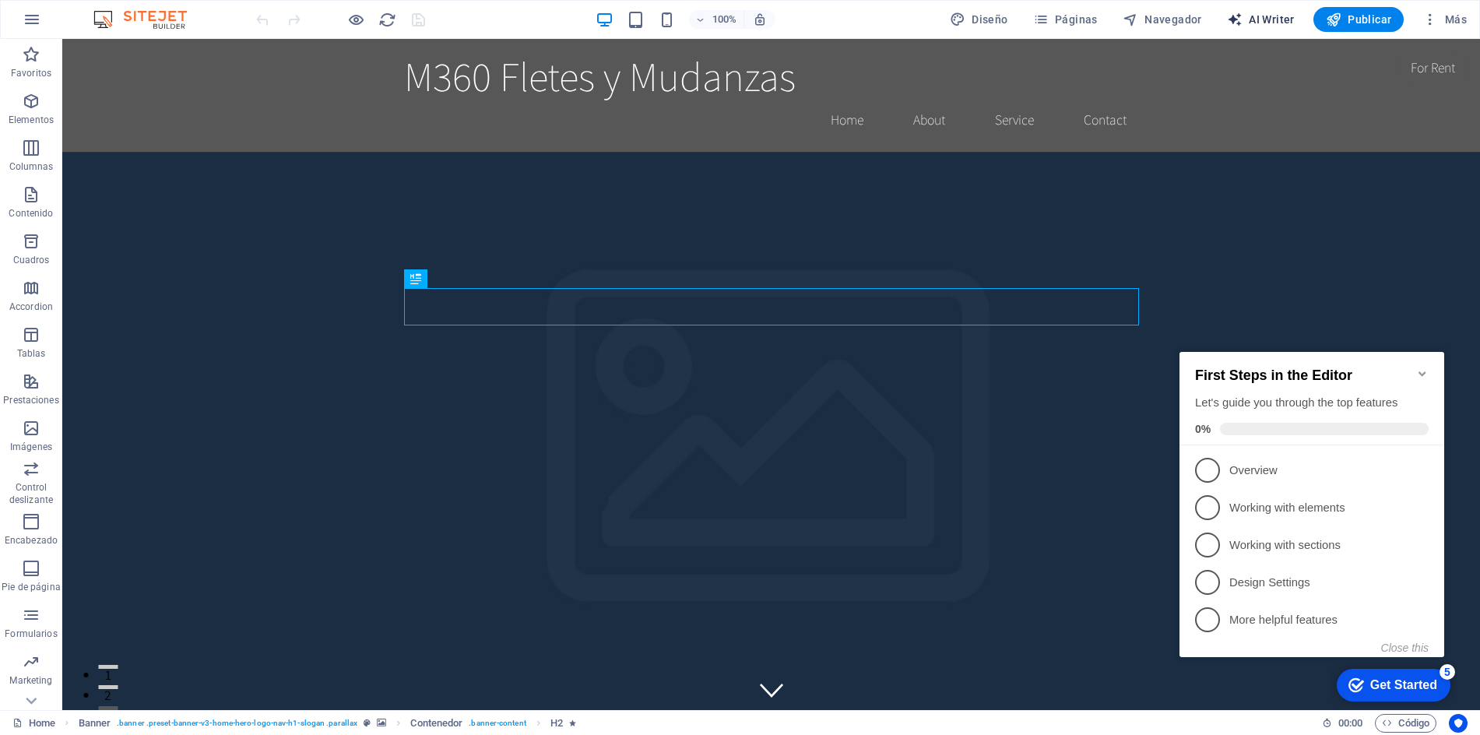
click at [1254, 19] on span "AI Writer" at bounding box center [1261, 20] width 68 height 16
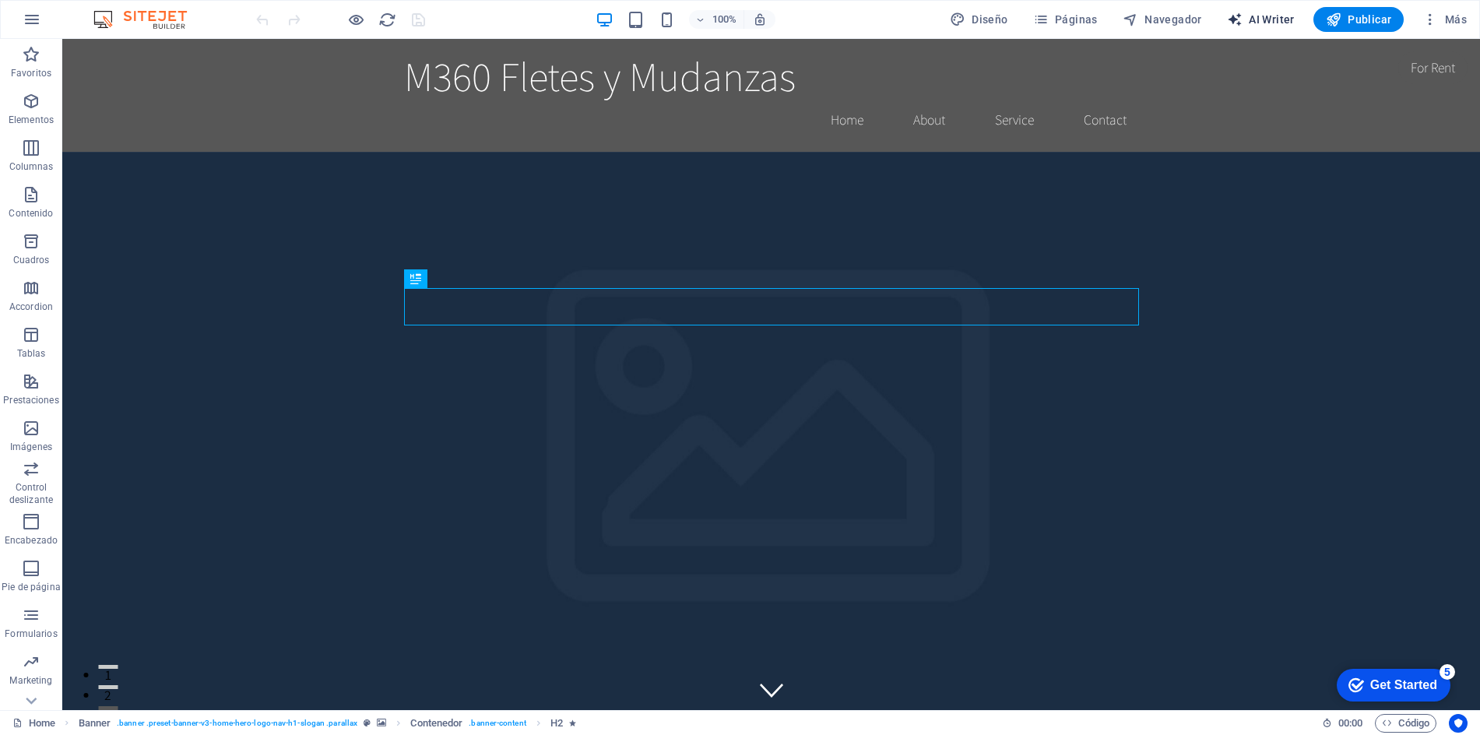
select select "English"
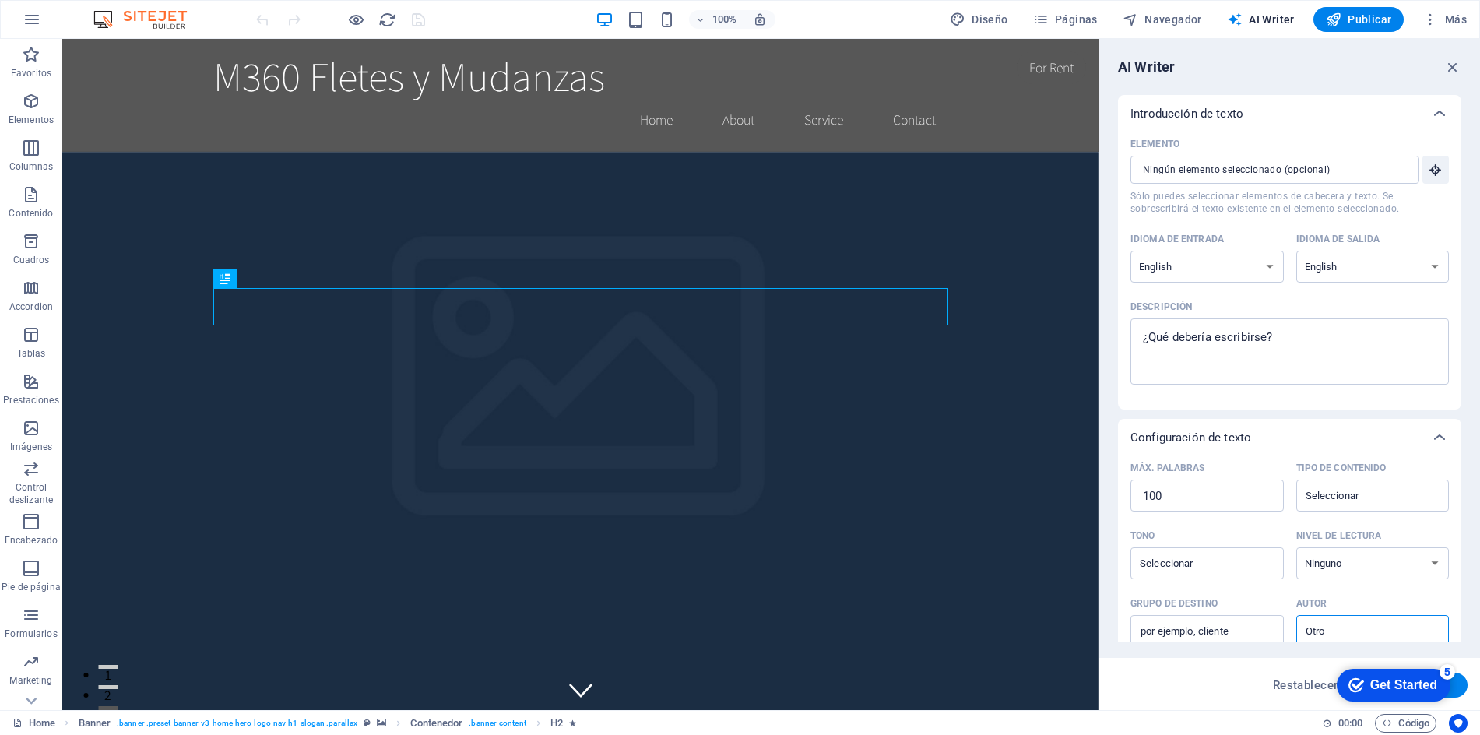
scroll to position [165, 0]
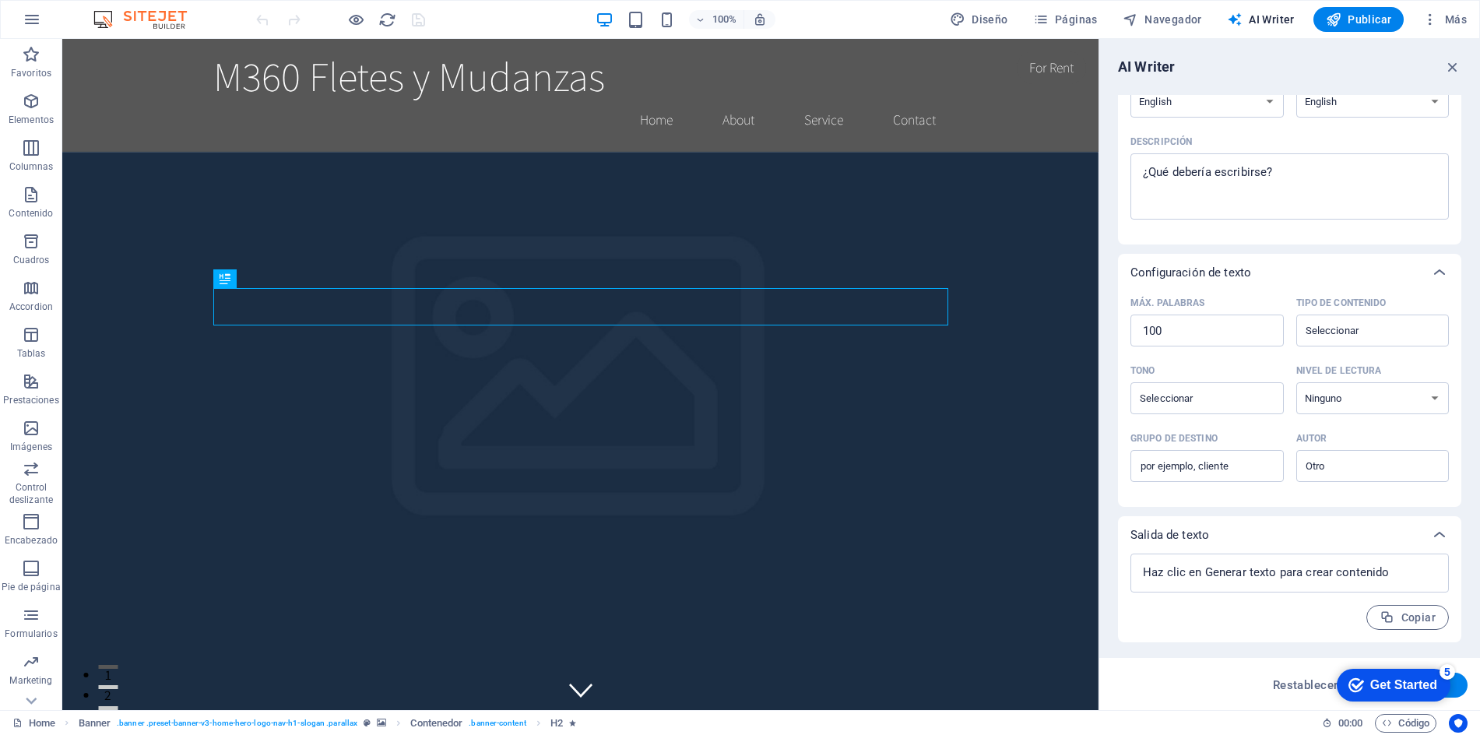
click at [1447, 672] on div "5" at bounding box center [1448, 672] width 16 height 16
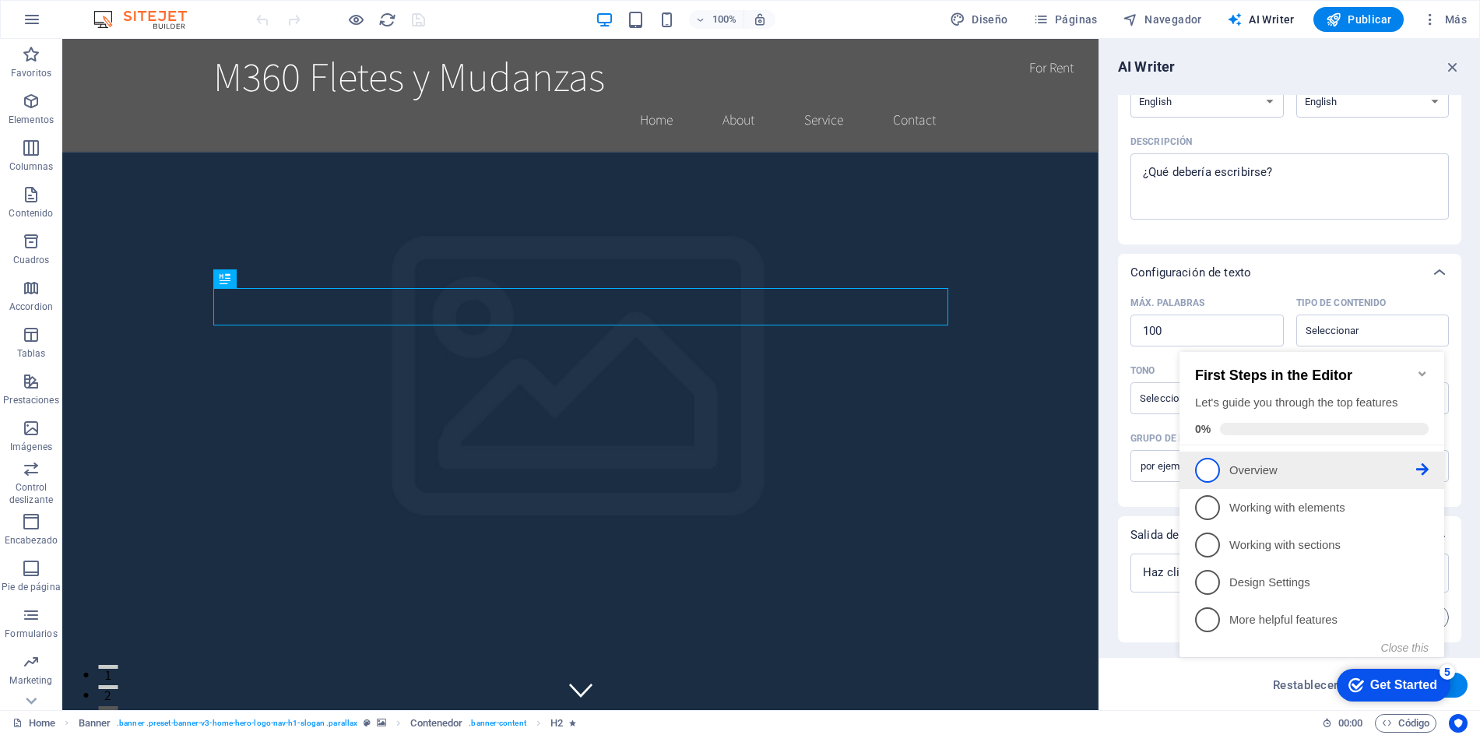
click at [1421, 466] on icon at bounding box center [1422, 469] width 12 height 12
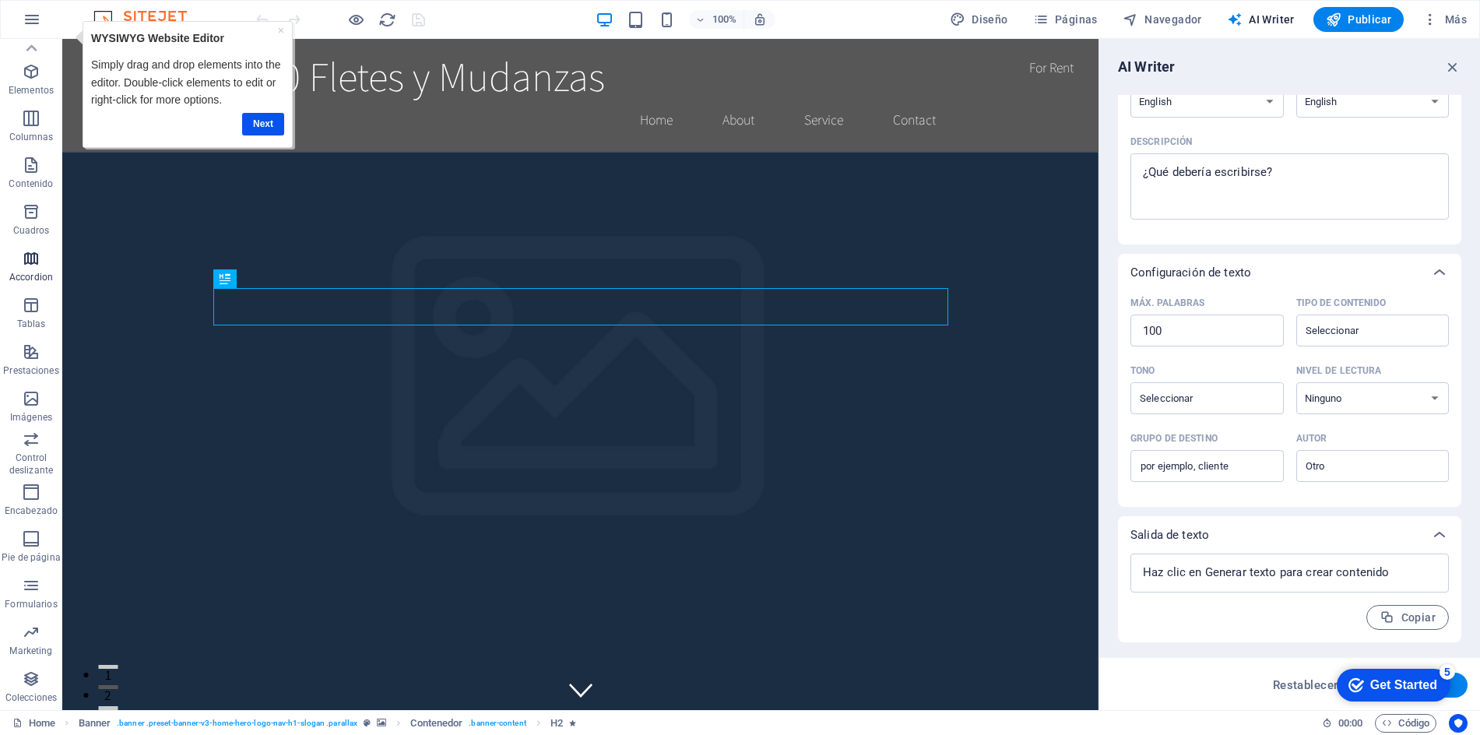
scroll to position [0, 0]
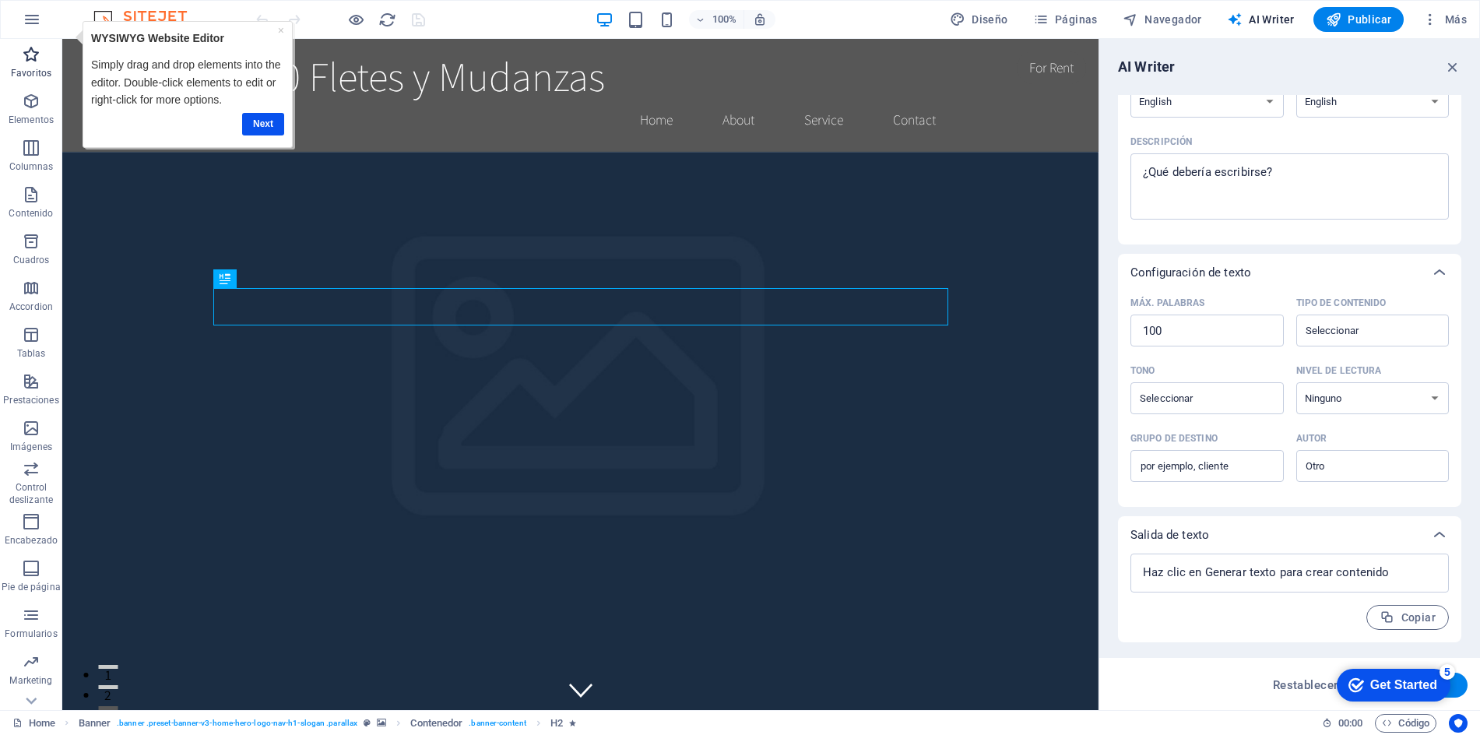
click at [23, 58] on icon "button" at bounding box center [31, 54] width 19 height 19
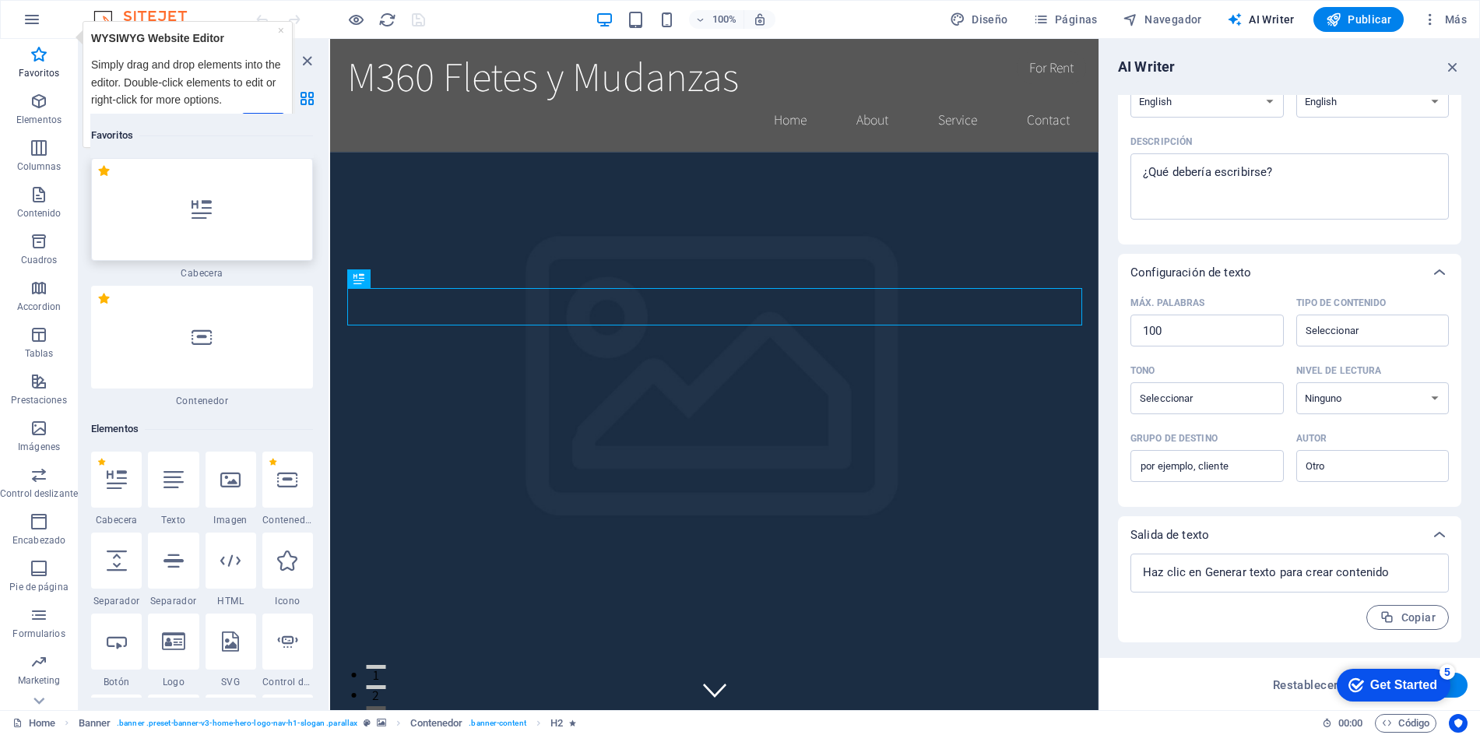
click at [244, 203] on div at bounding box center [202, 209] width 222 height 103
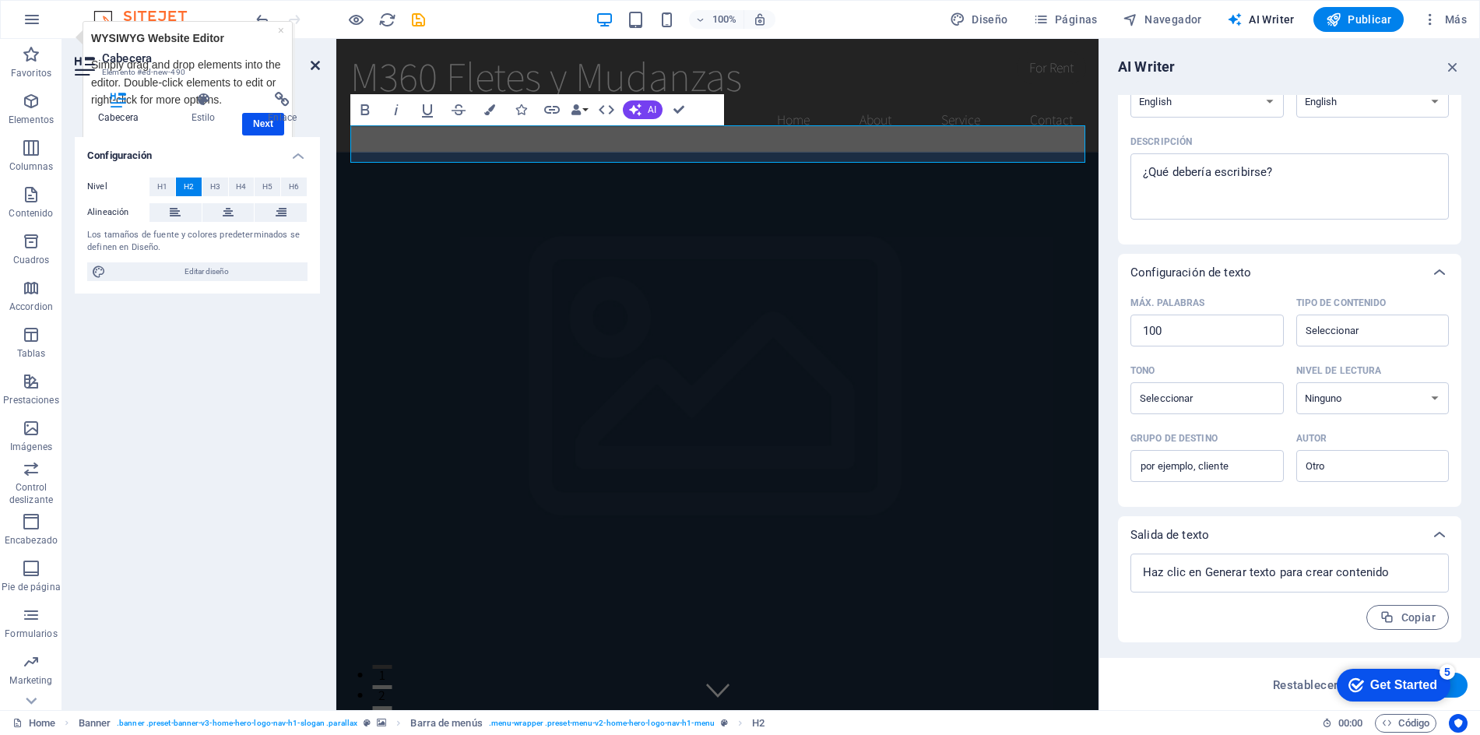
drag, startPoint x: 318, startPoint y: 62, endPoint x: 255, endPoint y: 30, distance: 70.7
click at [318, 62] on icon at bounding box center [315, 65] width 9 height 12
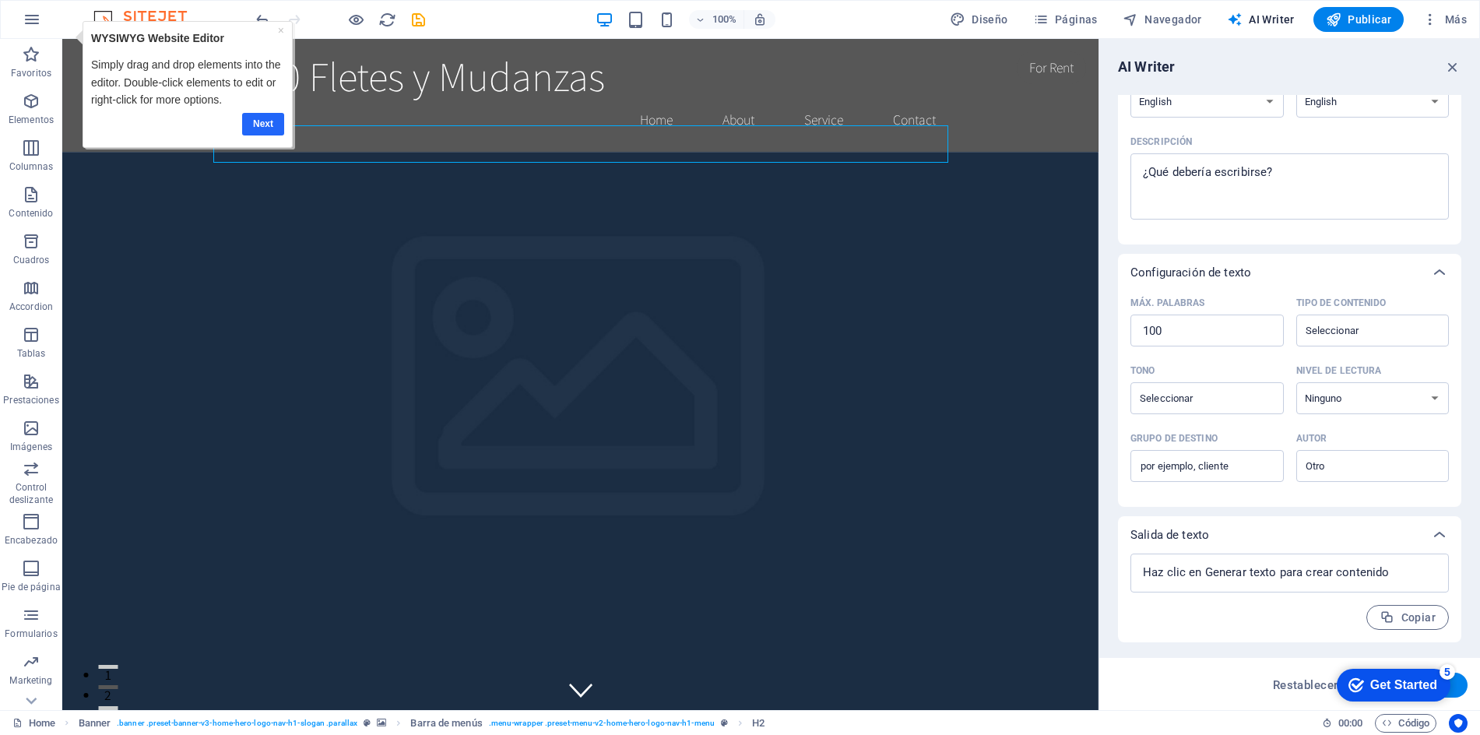
click at [257, 123] on link "Next" at bounding box center [263, 124] width 42 height 23
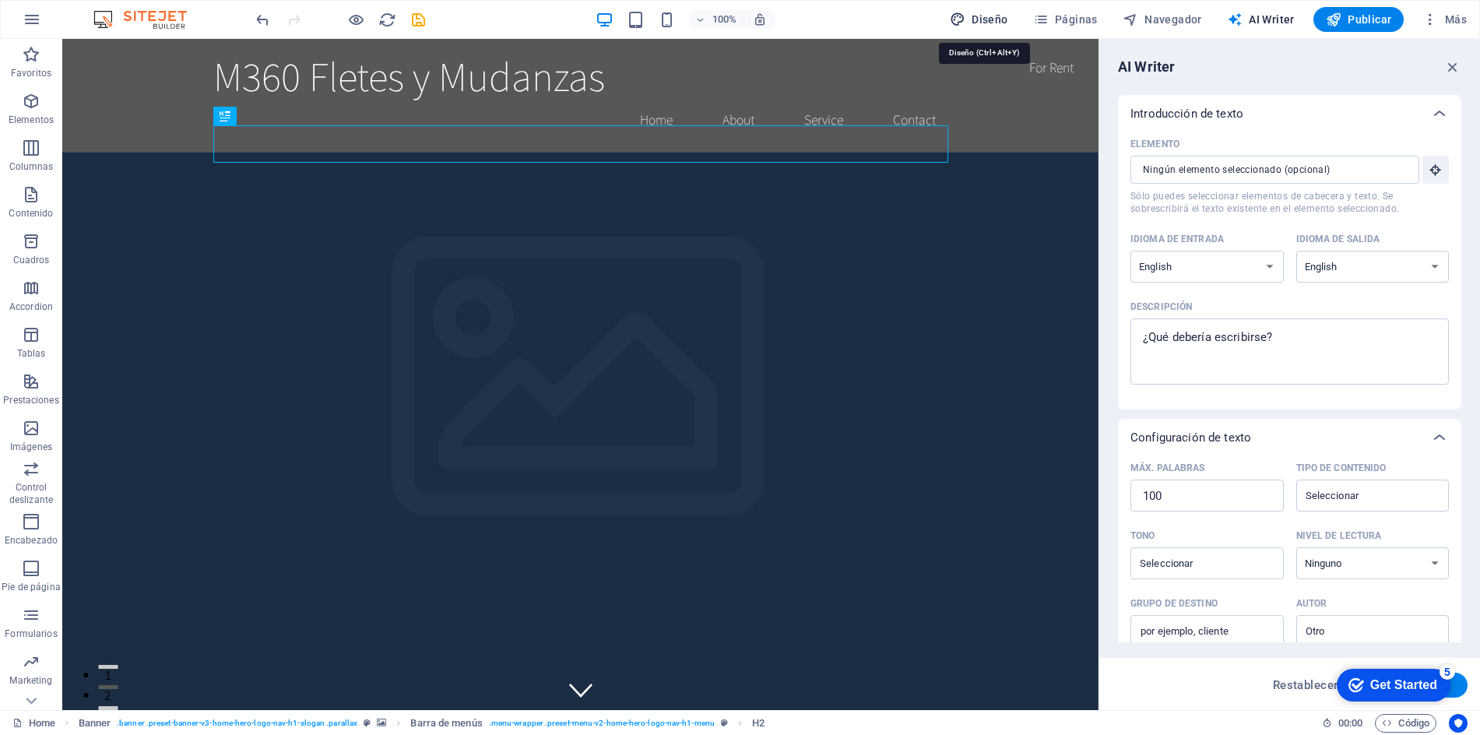
click at [976, 16] on span "Diseño" at bounding box center [979, 20] width 58 height 16
select select "rem"
select select "200"
select select "px"
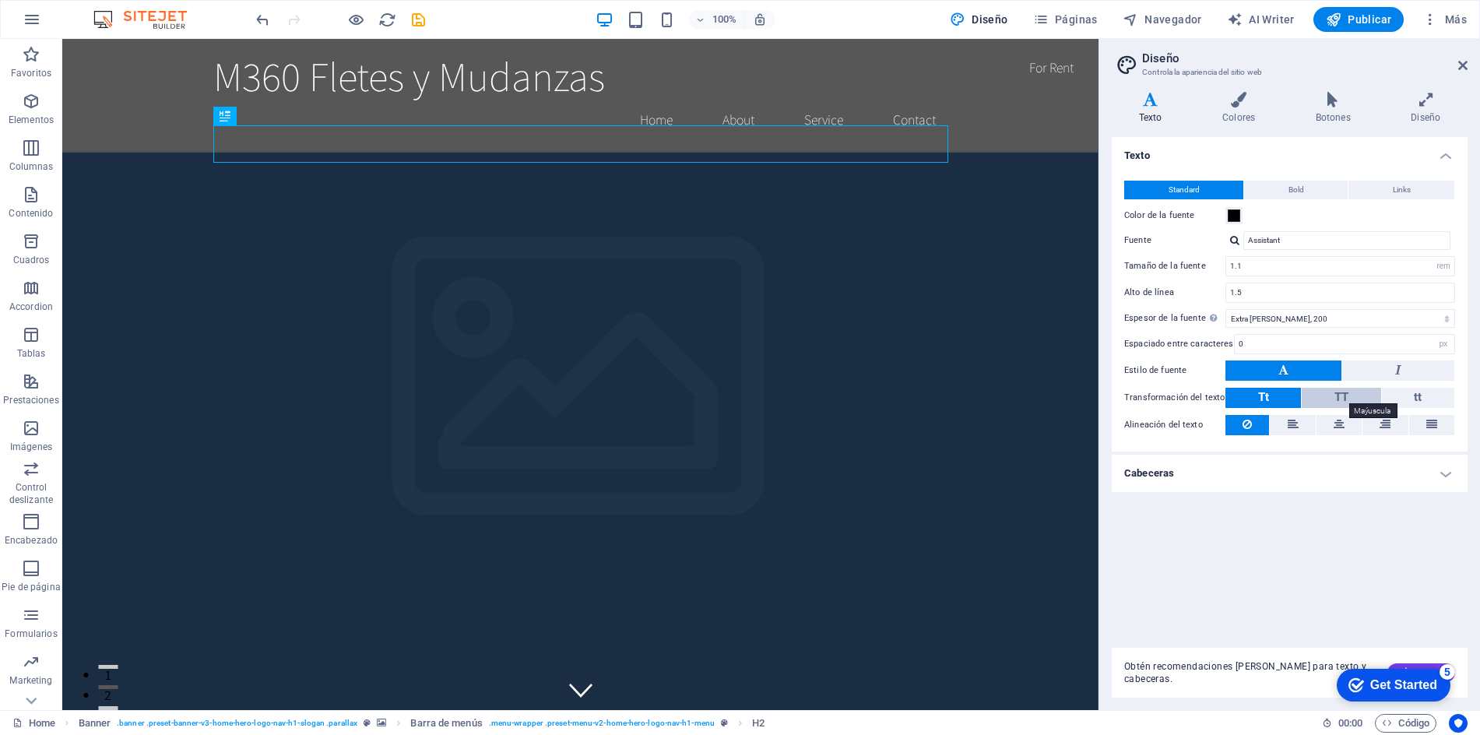
click at [1343, 399] on span "TT" at bounding box center [1342, 397] width 14 height 14
click at [1328, 319] on select "Fino, 100 Extra delgado, 200 Delgado, 300 Normal, 400 Medio, 500 Seminegrita, 6…" at bounding box center [1341, 318] width 230 height 19
select select "300"
click at [1226, 309] on select "Fino, 100 Extra delgado, 200 Delgado, 300 Normal, 400 Medio, 500 Seminegrita, 6…" at bounding box center [1341, 318] width 230 height 19
click at [1307, 189] on button "Bold" at bounding box center [1296, 190] width 104 height 19
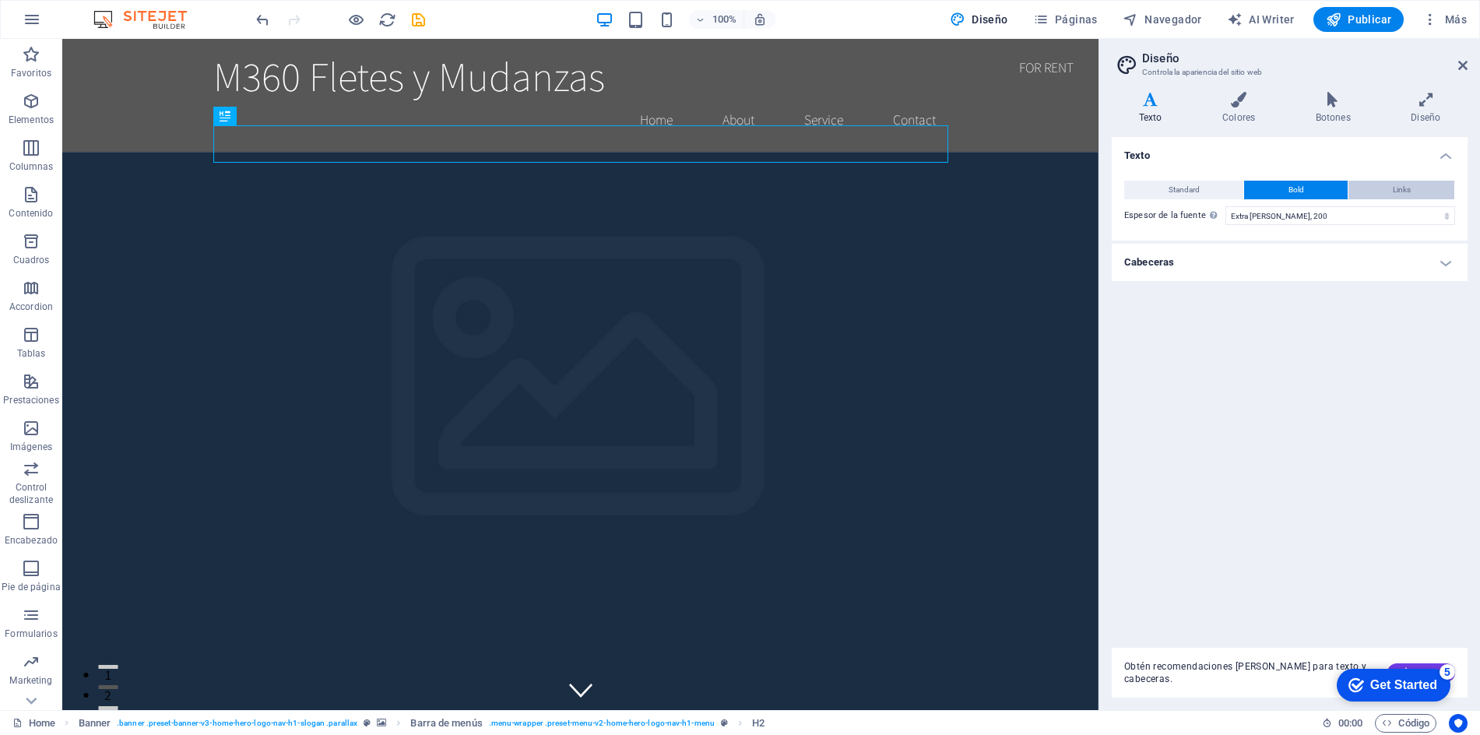
click at [1428, 188] on button "Links" at bounding box center [1402, 190] width 106 height 19
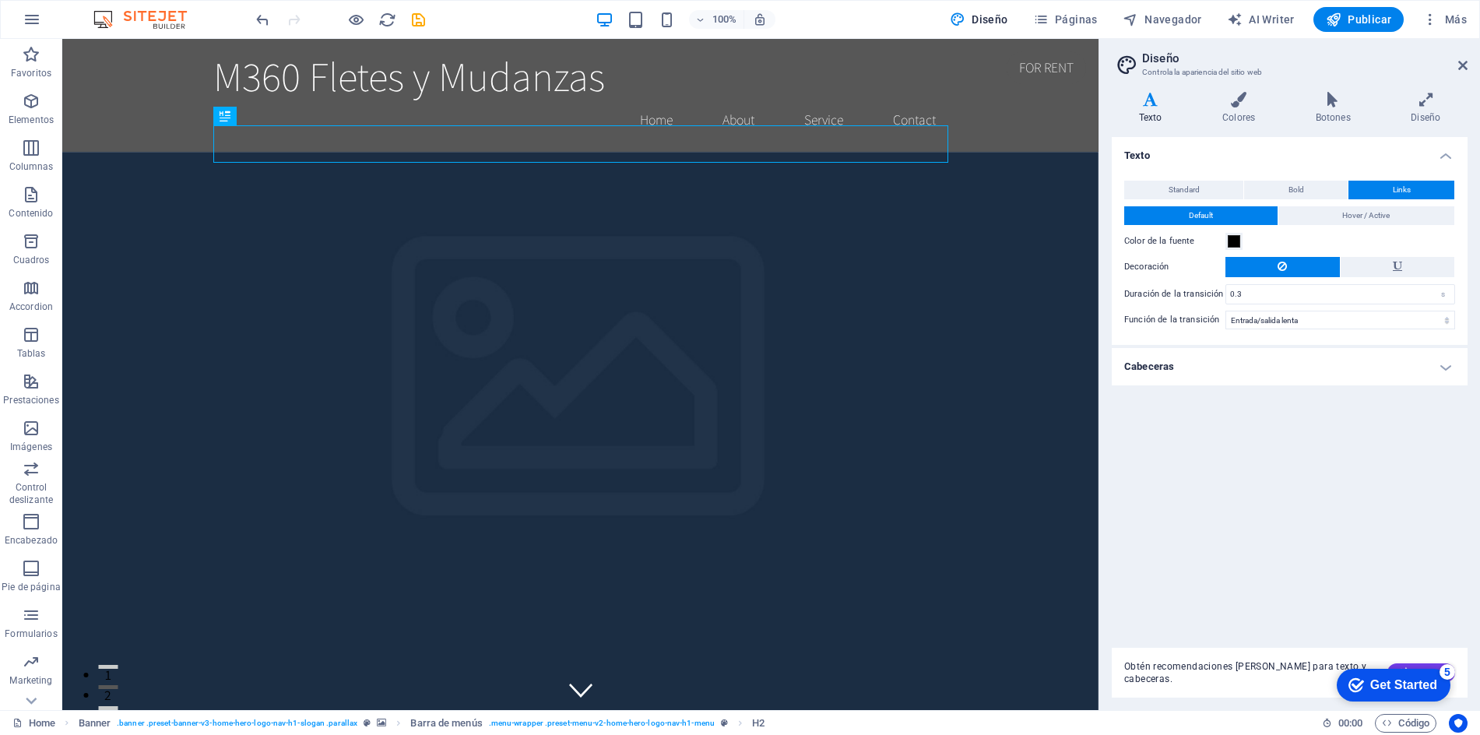
click at [1329, 368] on h4 "Cabeceras" at bounding box center [1290, 366] width 356 height 37
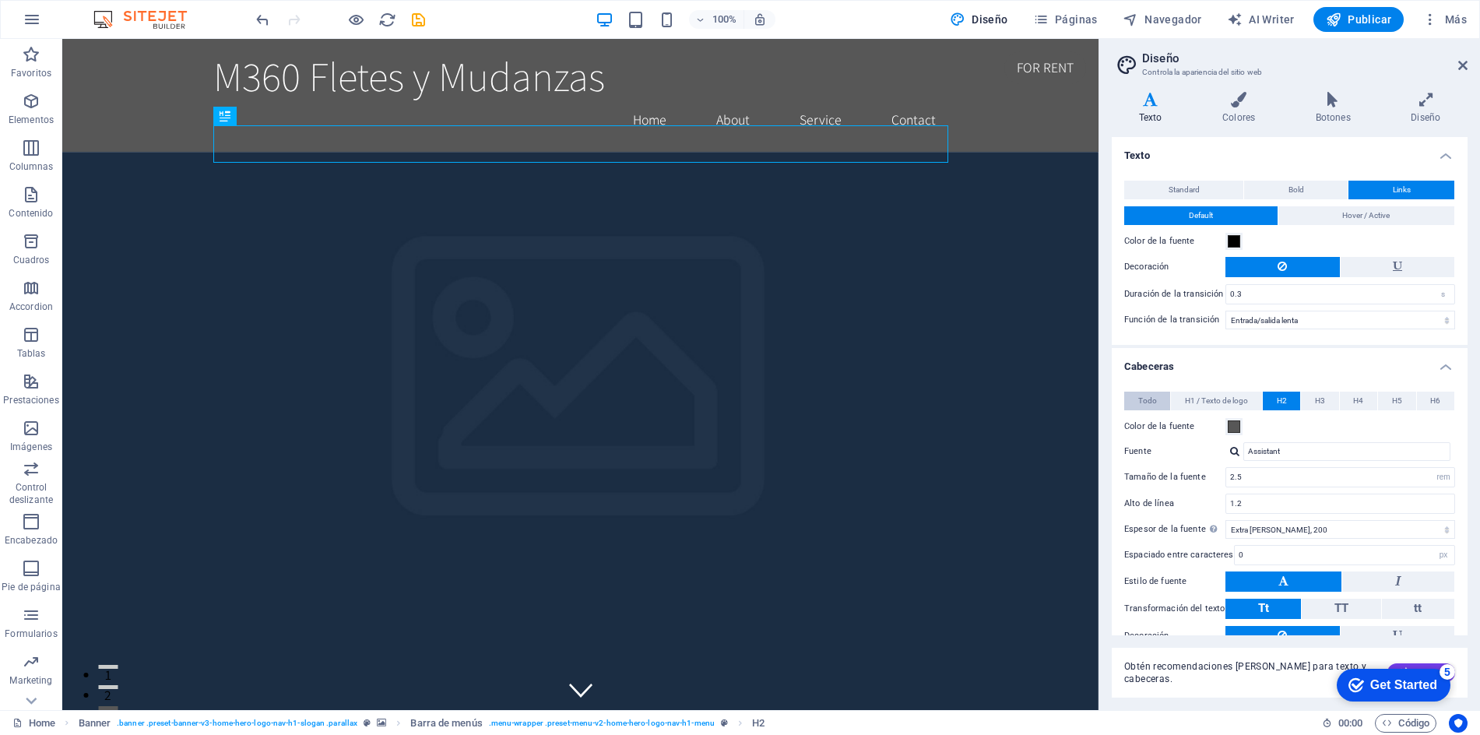
click at [1150, 401] on span "Todo" at bounding box center [1147, 401] width 19 height 19
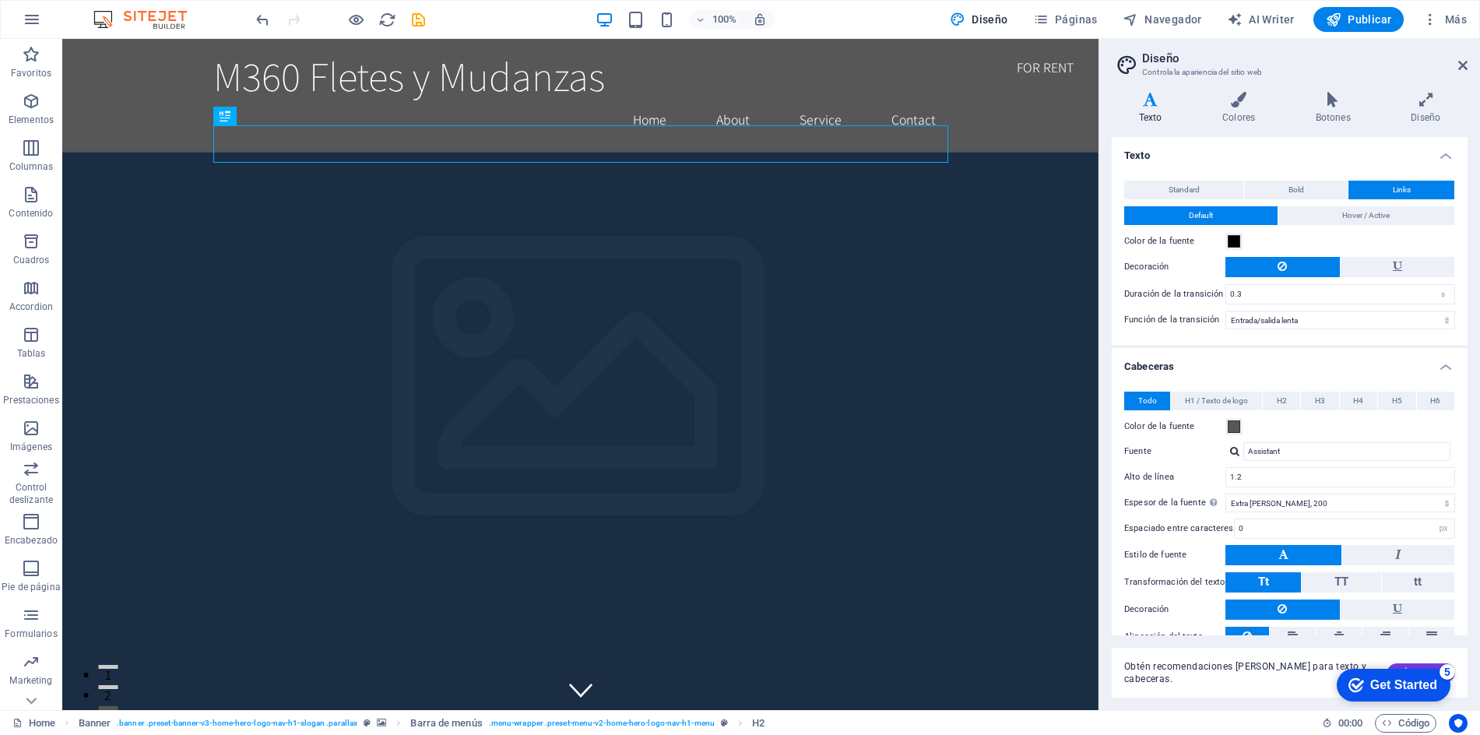
scroll to position [52, 0]
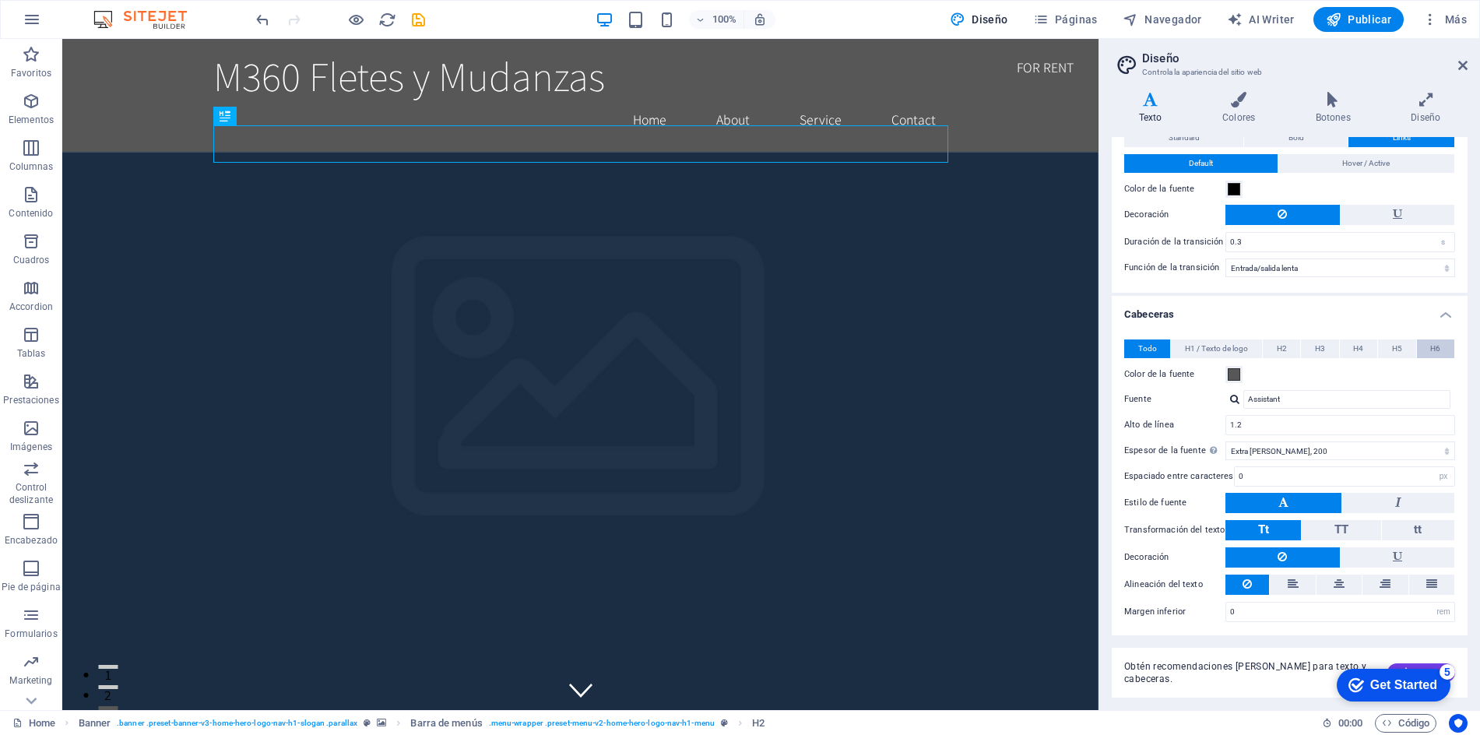
click at [1435, 348] on span "H6" at bounding box center [1435, 348] width 10 height 19
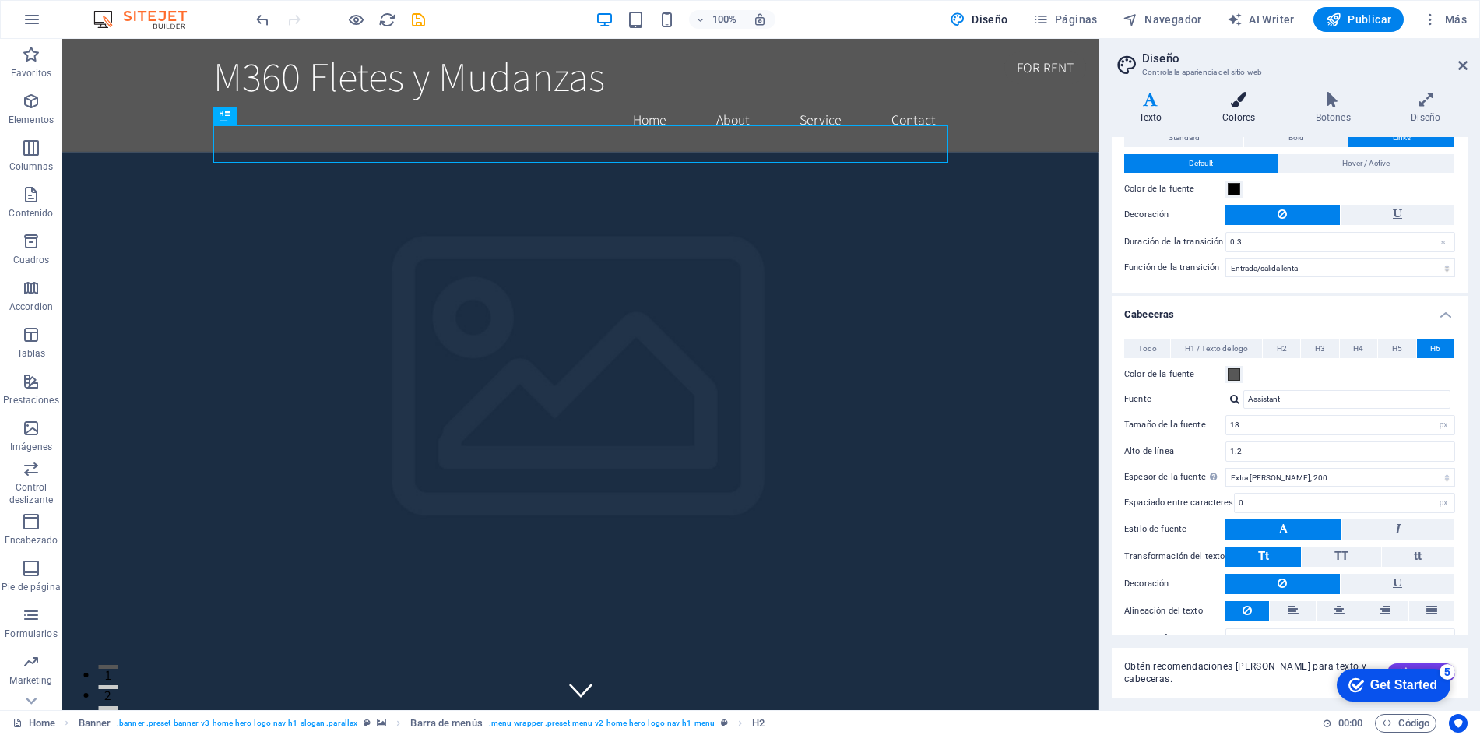
click at [1223, 101] on icon at bounding box center [1238, 100] width 87 height 16
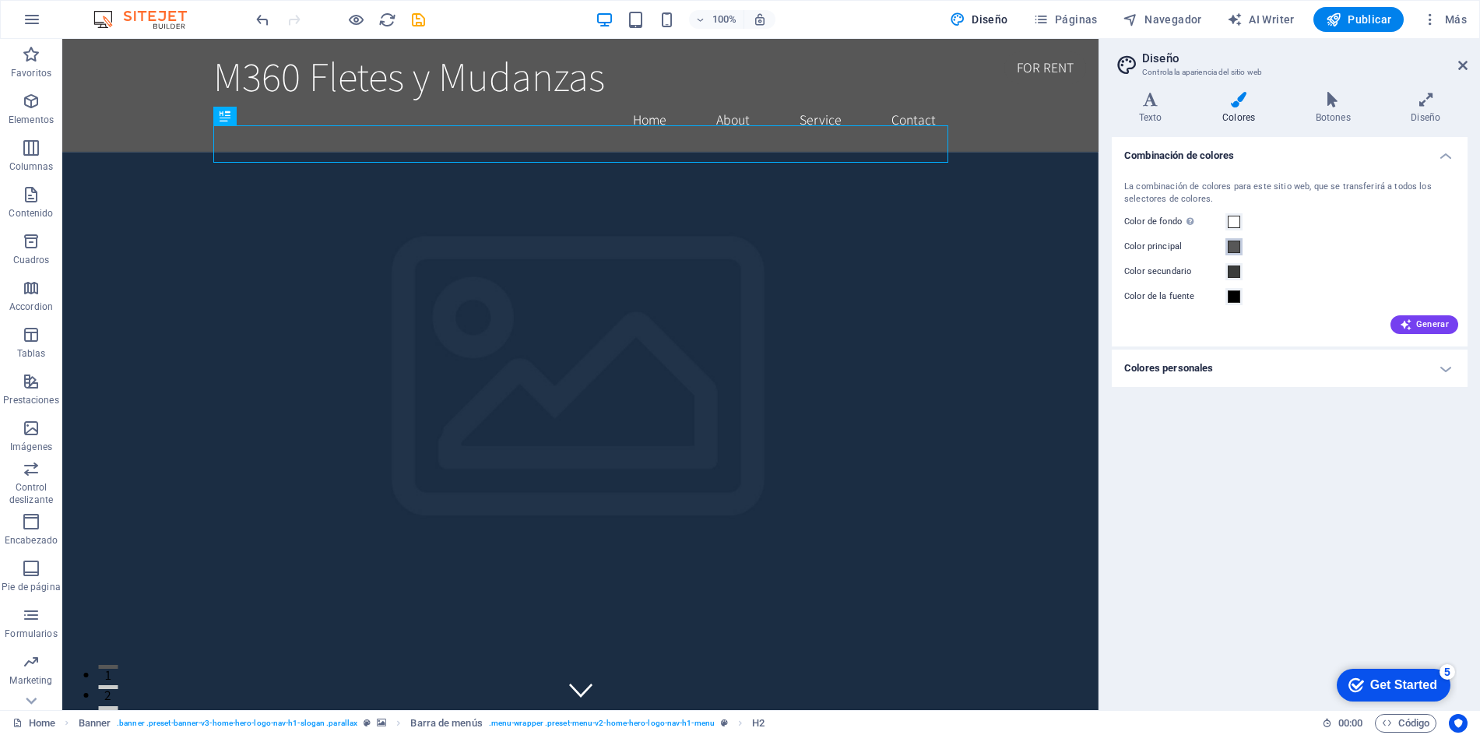
click at [1233, 245] on span at bounding box center [1234, 247] width 12 height 12
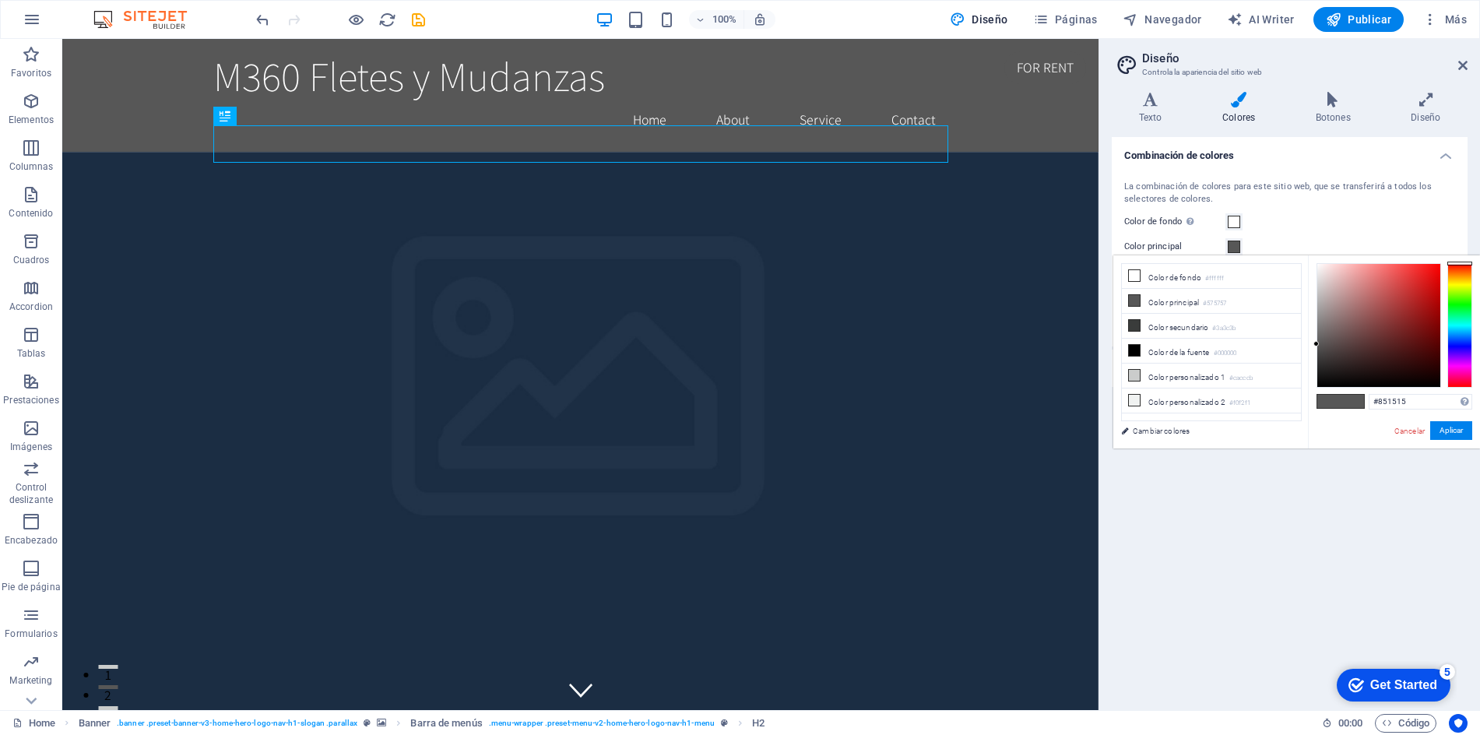
click at [1420, 322] on div at bounding box center [1378, 325] width 123 height 123
drag, startPoint x: 1402, startPoint y: 305, endPoint x: 1408, endPoint y: 287, distance: 19.5
click at [1408, 287] on div at bounding box center [1378, 325] width 123 height 123
click at [1465, 266] on div at bounding box center [1459, 325] width 25 height 125
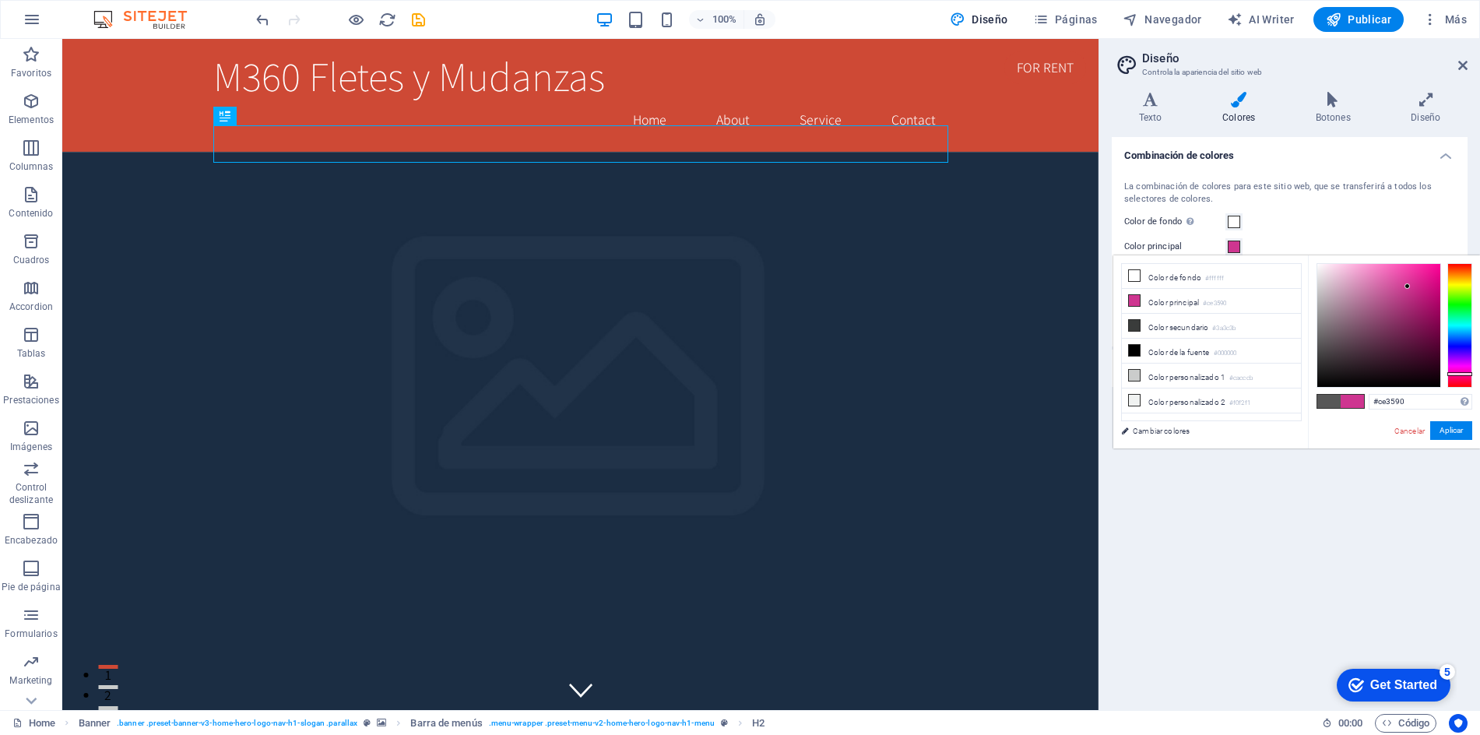
click at [1462, 374] on div at bounding box center [1459, 325] width 25 height 125
click at [1462, 375] on div at bounding box center [1459, 376] width 25 height 4
drag, startPoint x: 1421, startPoint y: 301, endPoint x: 1456, endPoint y: 273, distance: 44.9
click at [1456, 273] on div at bounding box center [1395, 325] width 156 height 125
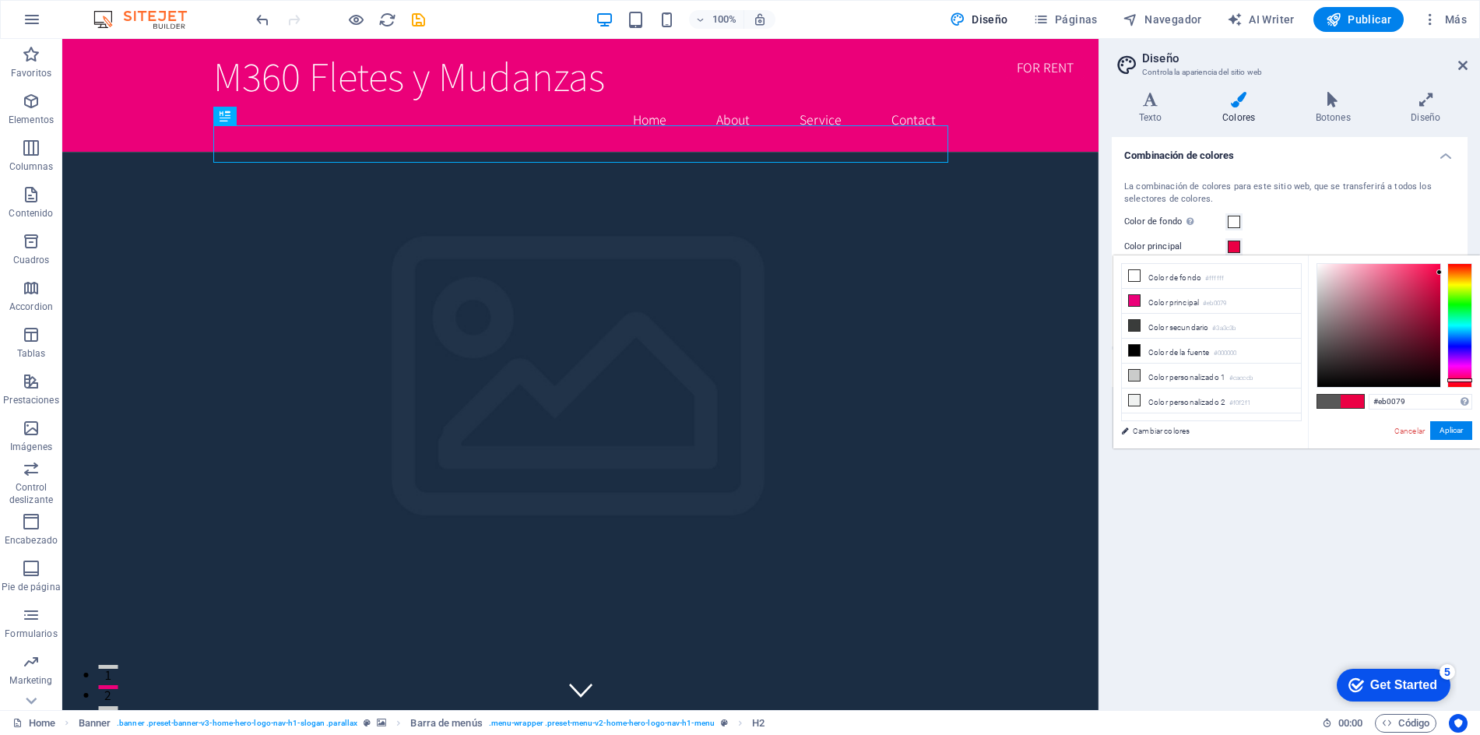
type input "#eb0044"
click at [1465, 380] on div at bounding box center [1459, 380] width 25 height 4
click at [1459, 424] on button "Aplicar" at bounding box center [1451, 430] width 42 height 19
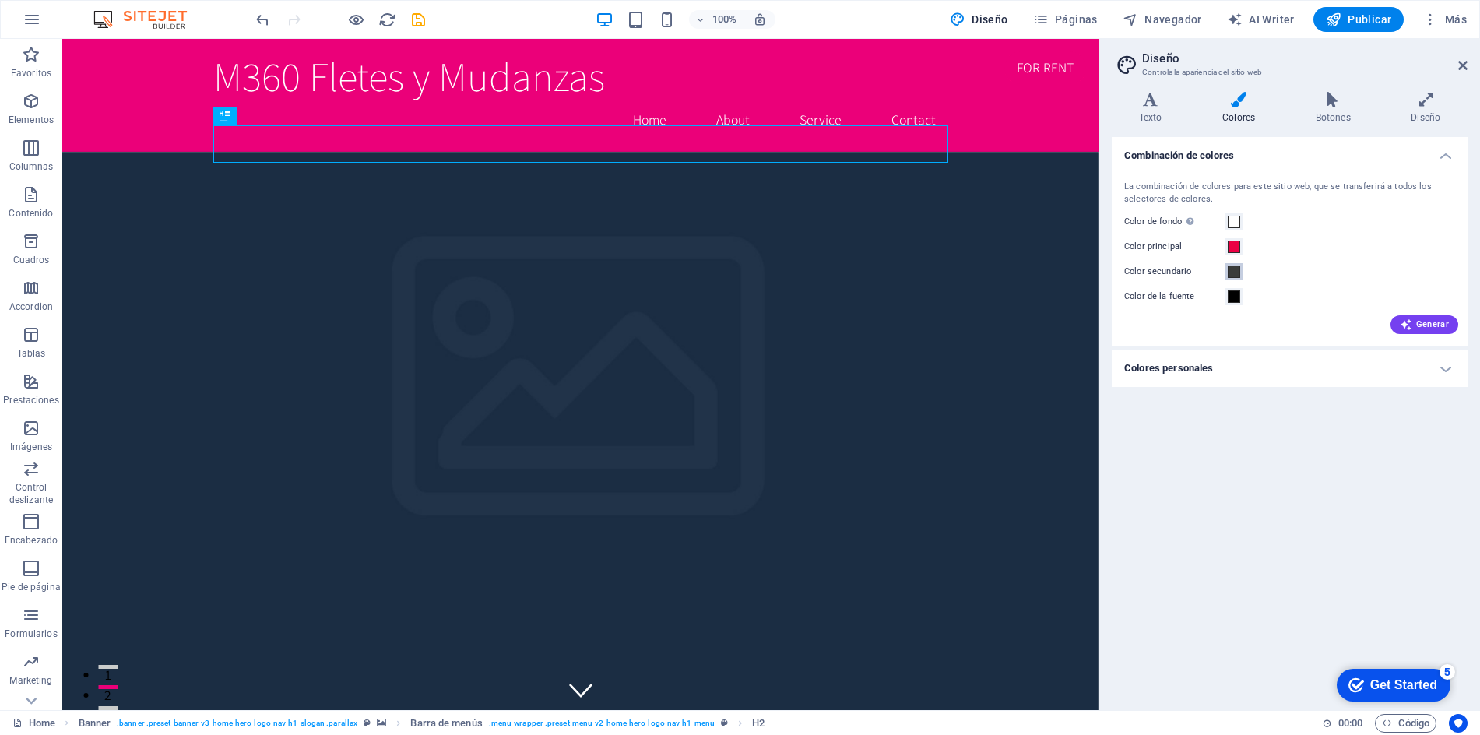
click at [1236, 269] on span at bounding box center [1234, 272] width 12 height 12
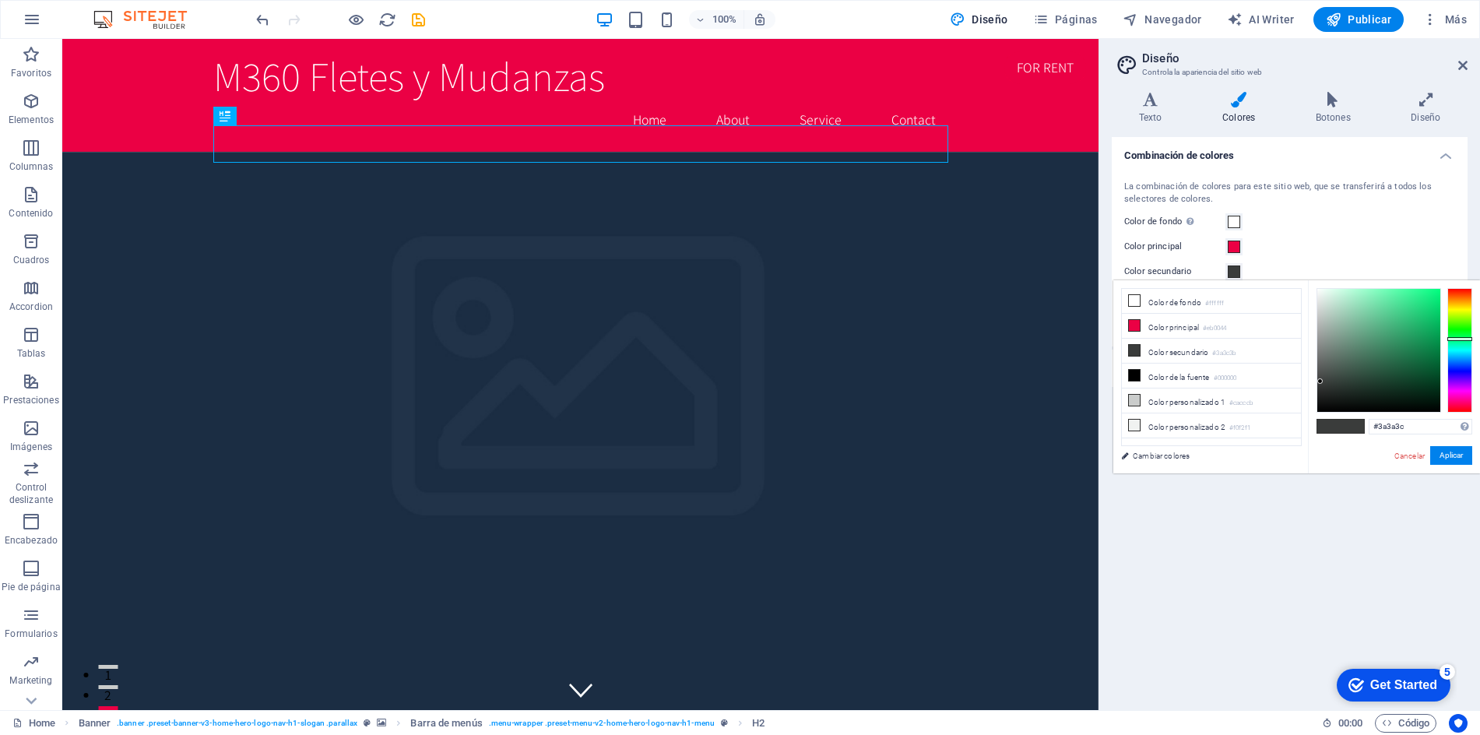
click at [1464, 374] on div at bounding box center [1459, 350] width 25 height 125
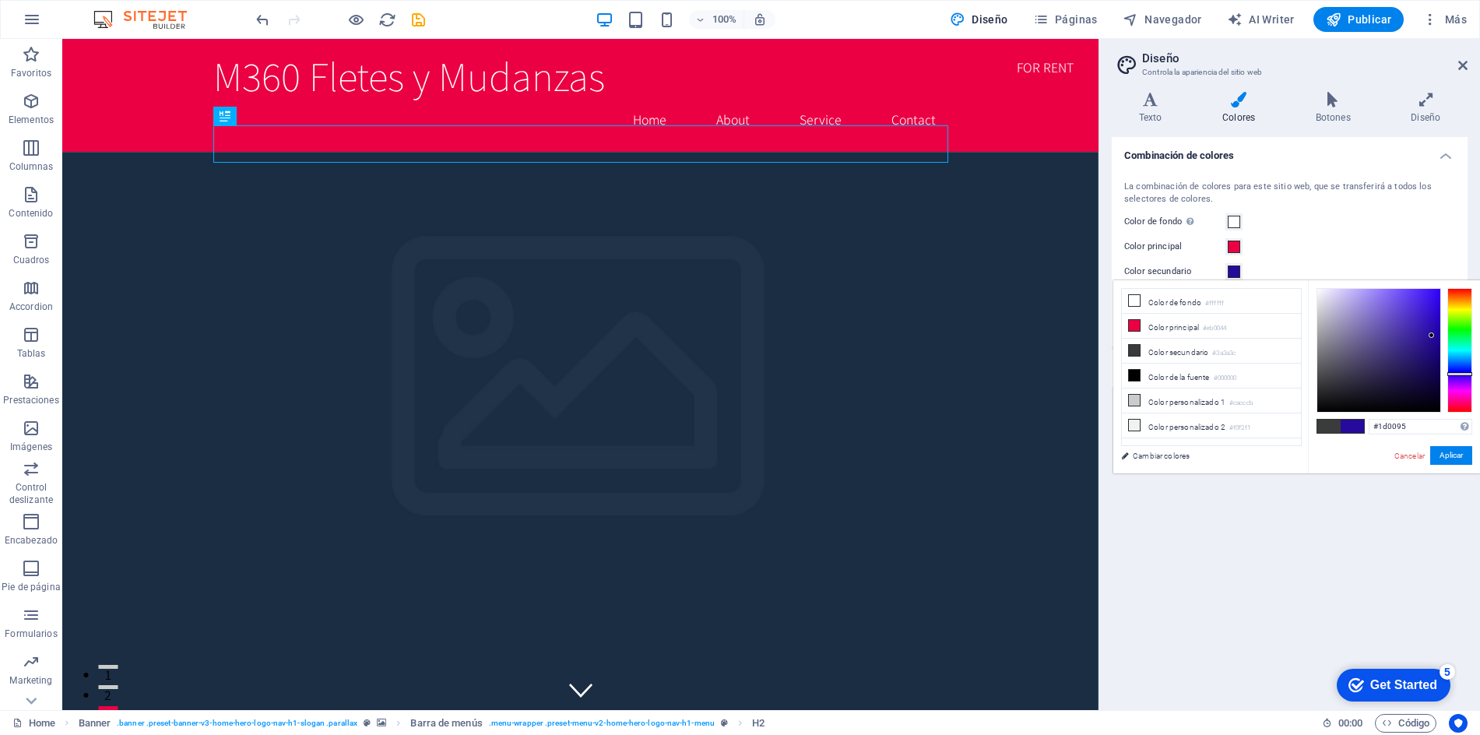
type input "#1c0094"
drag, startPoint x: 1411, startPoint y: 323, endPoint x: 1447, endPoint y: 339, distance: 39.4
click at [1447, 339] on div at bounding box center [1395, 350] width 156 height 125
drag, startPoint x: 1458, startPoint y: 455, endPoint x: 1201, endPoint y: 226, distance: 344.6
click at [1457, 455] on button "Aplicar" at bounding box center [1451, 455] width 42 height 19
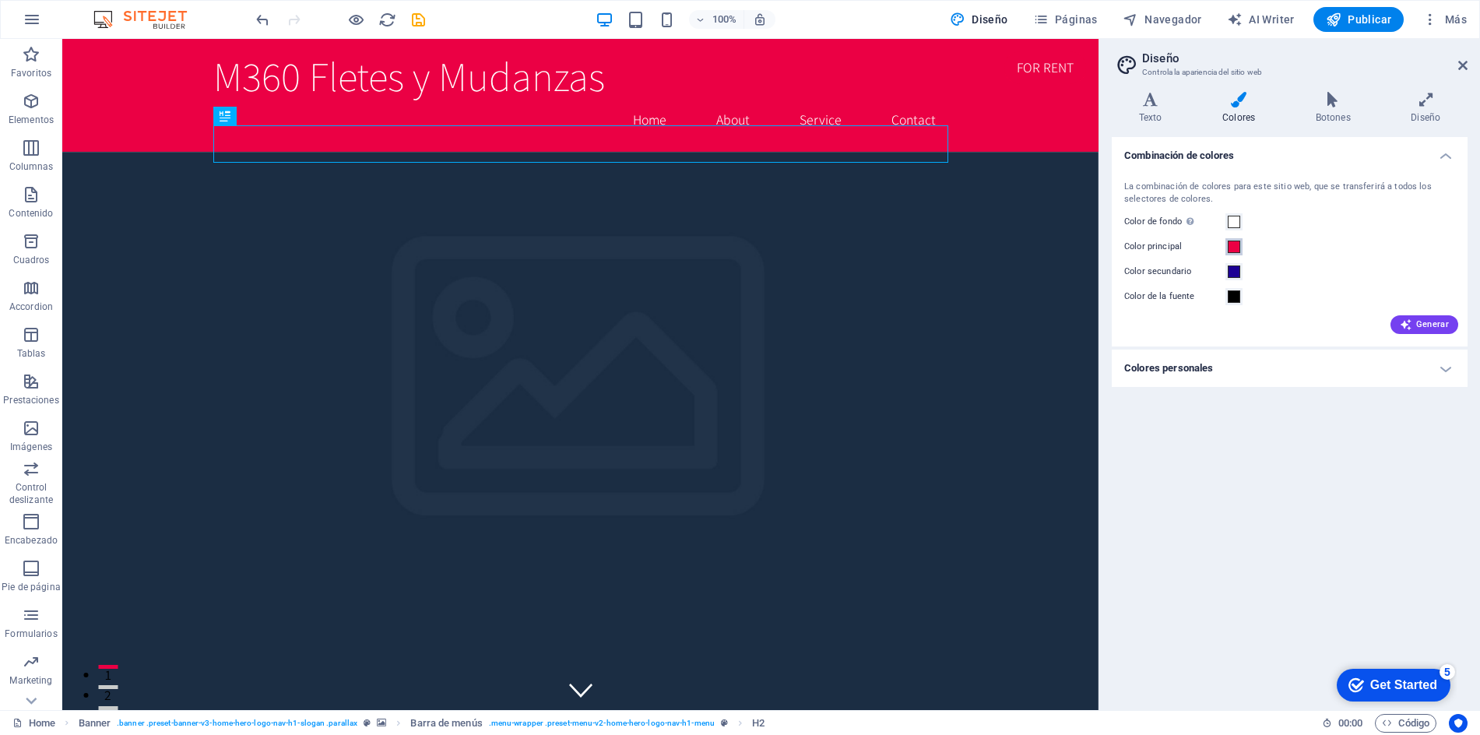
click at [1236, 245] on span at bounding box center [1234, 247] width 12 height 12
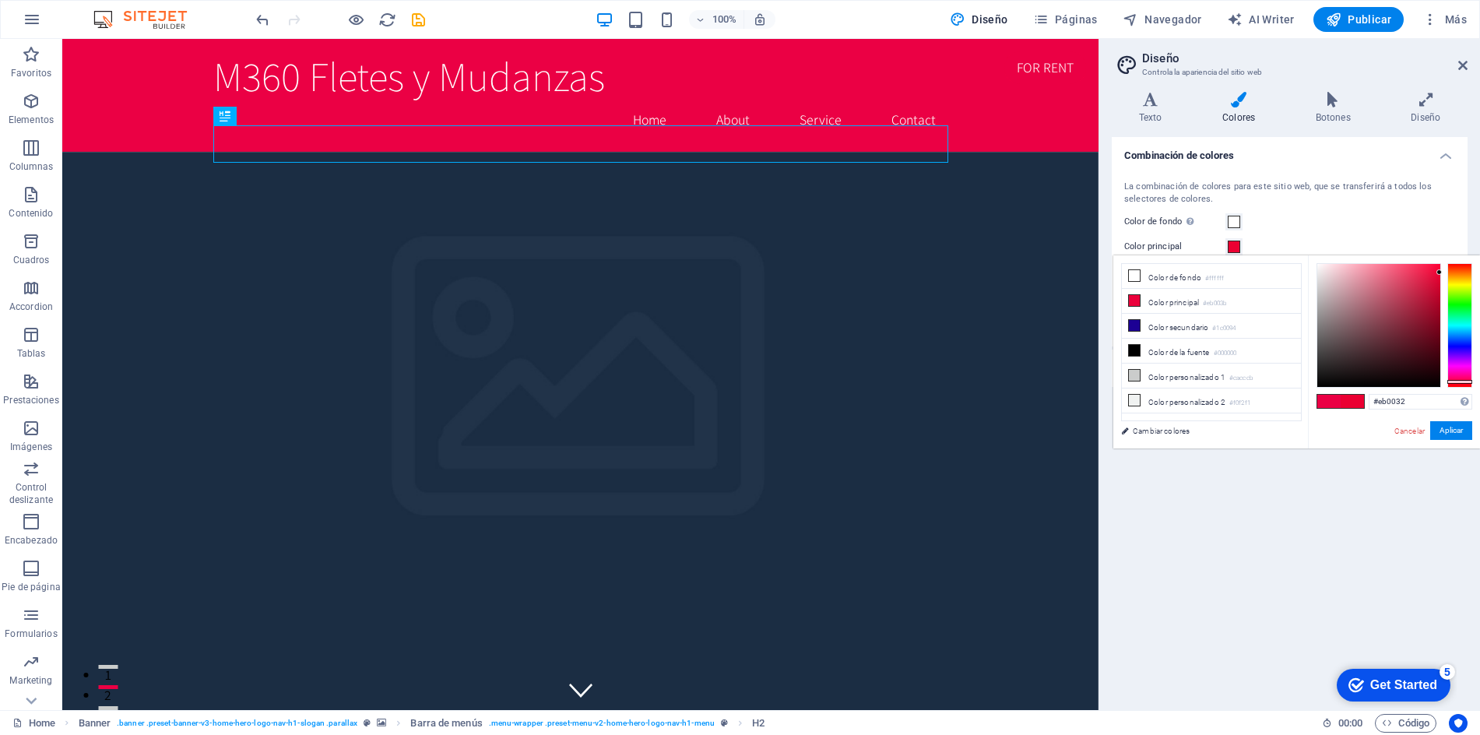
type input "#eb0020"
click at [1468, 383] on div at bounding box center [1459, 384] width 25 height 4
click at [1458, 428] on button "Aplicar" at bounding box center [1451, 430] width 42 height 19
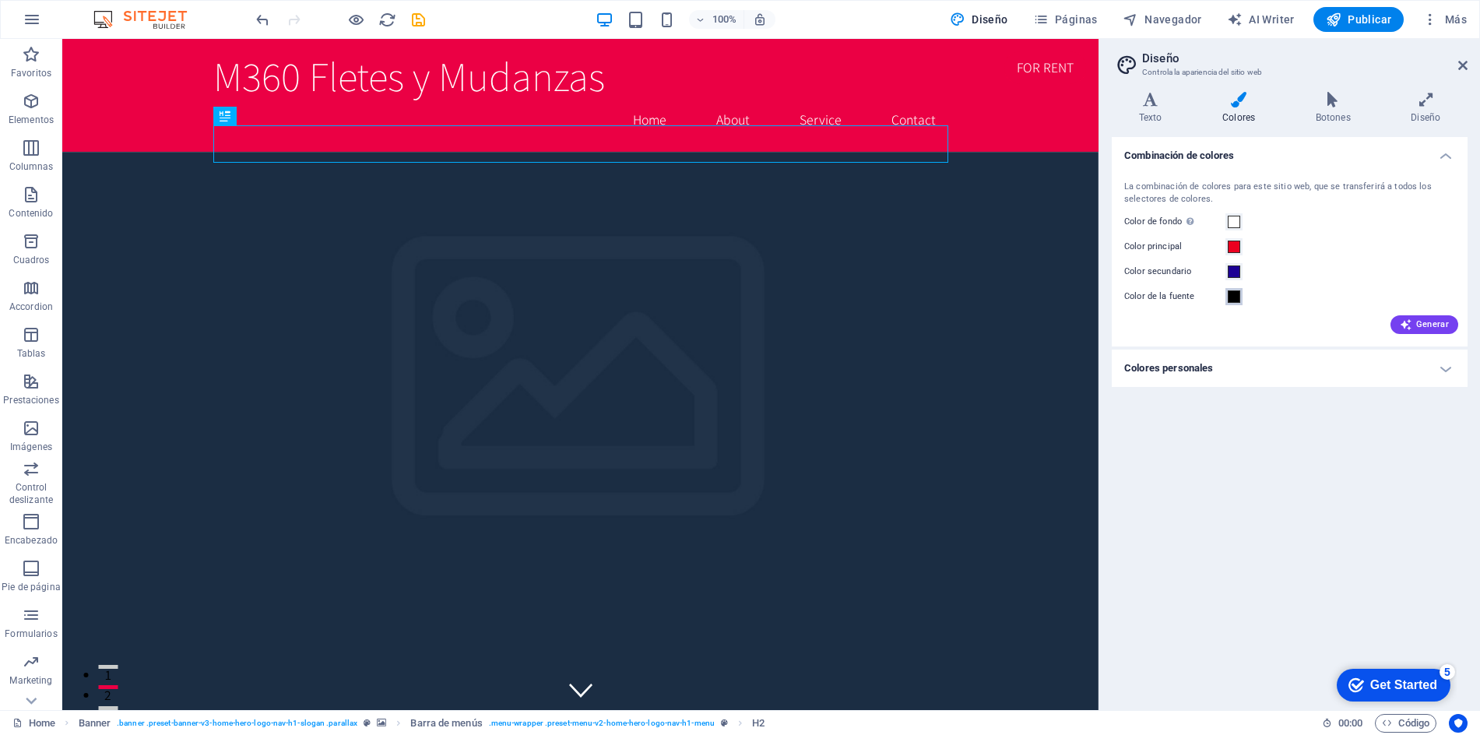
click at [1234, 295] on span at bounding box center [1234, 296] width 12 height 12
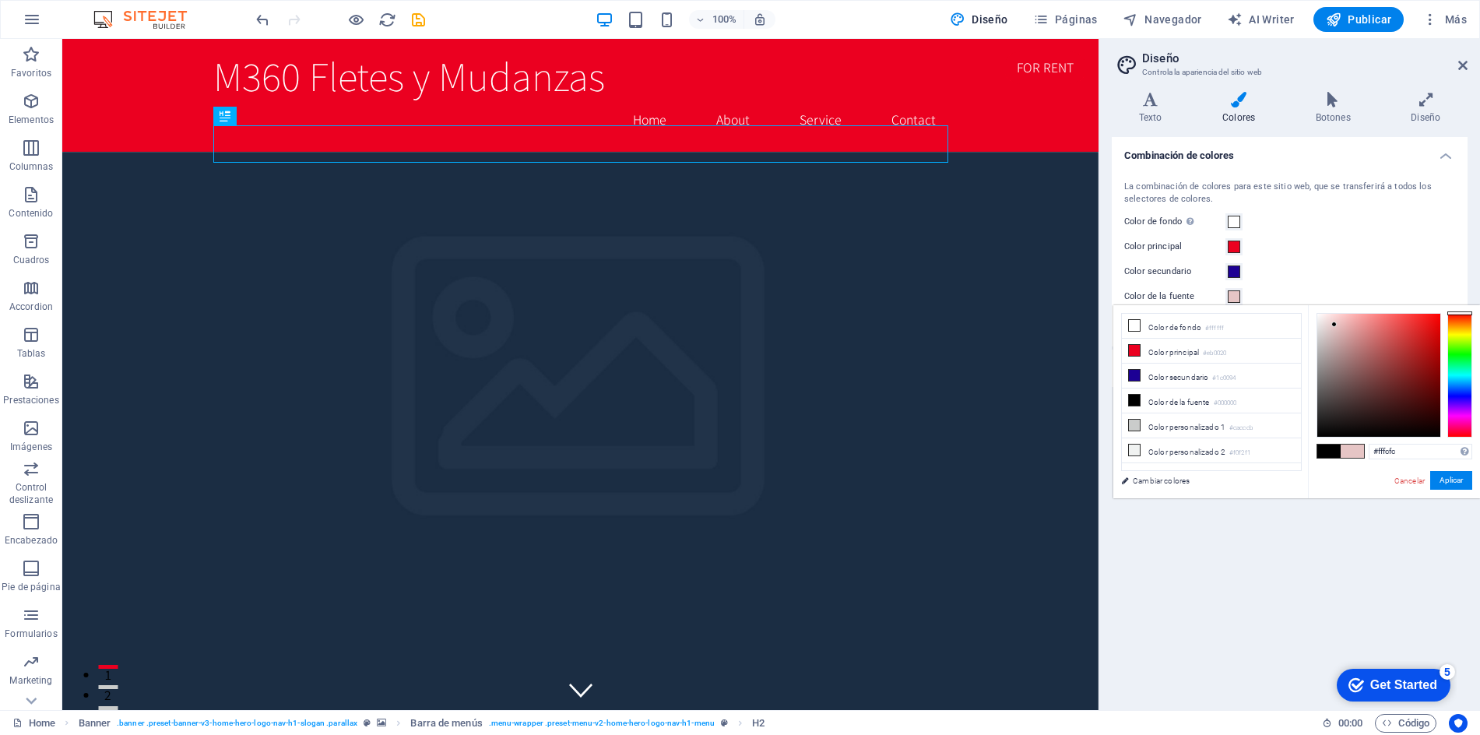
type input "#ffffff"
drag, startPoint x: 1335, startPoint y: 325, endPoint x: 1293, endPoint y: 283, distance: 58.4
click at [1293, 283] on body "M360 Fletes y Mudanzas Home Favoritos Elementos Columnas Contenido Cuadros Acco…" at bounding box center [740, 367] width 1480 height 735
click at [1444, 477] on button "Aplicar" at bounding box center [1451, 480] width 42 height 19
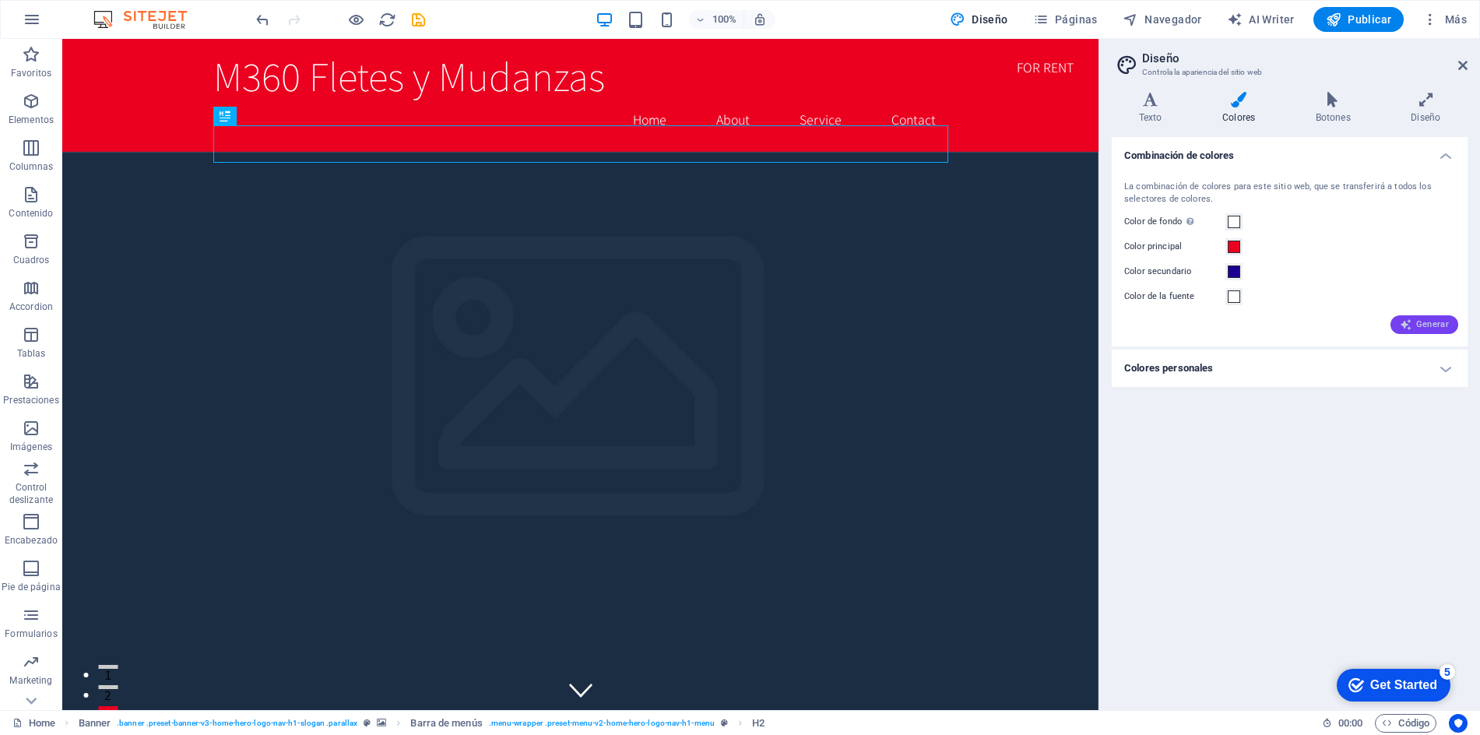
click at [1420, 325] on span "Generar" at bounding box center [1424, 324] width 49 height 12
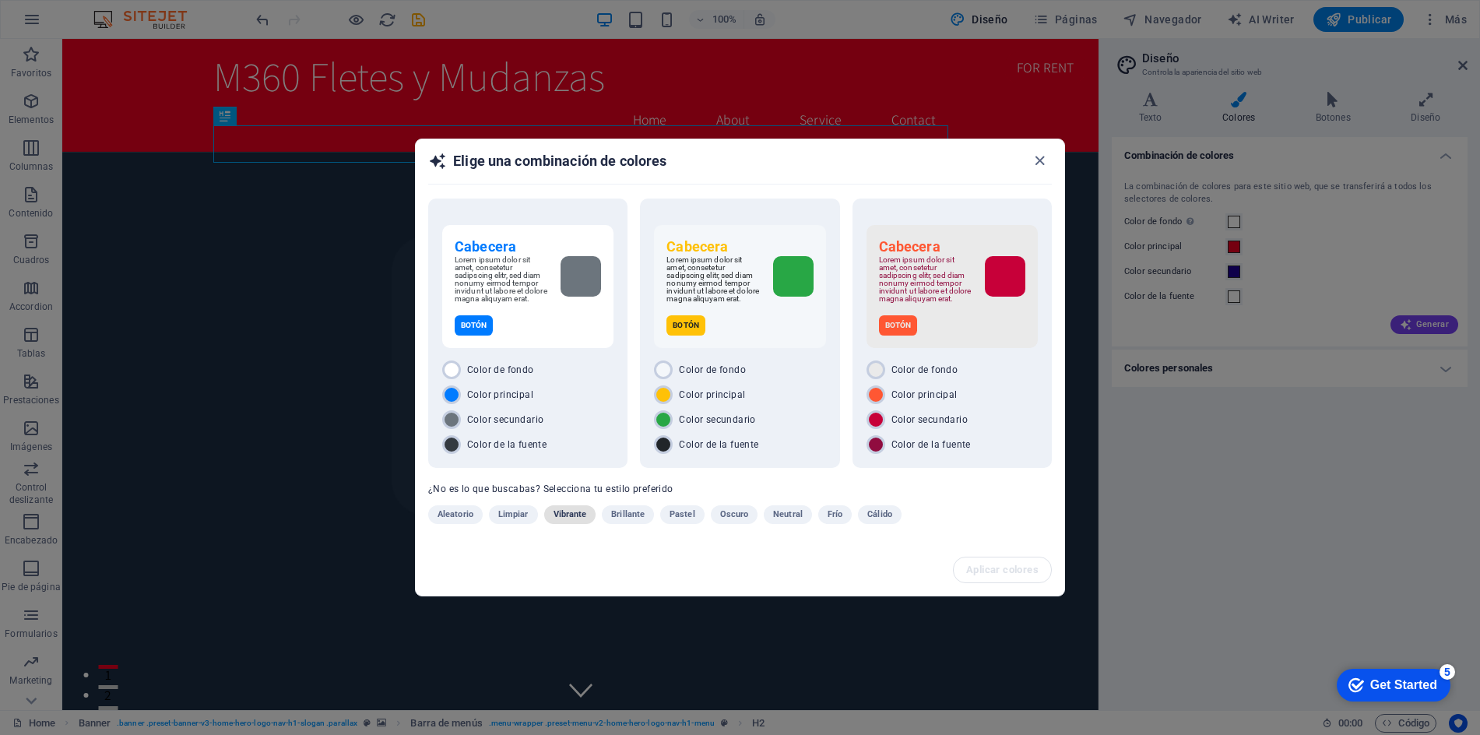
click at [570, 515] on span "Vibrante" at bounding box center [570, 514] width 33 height 19
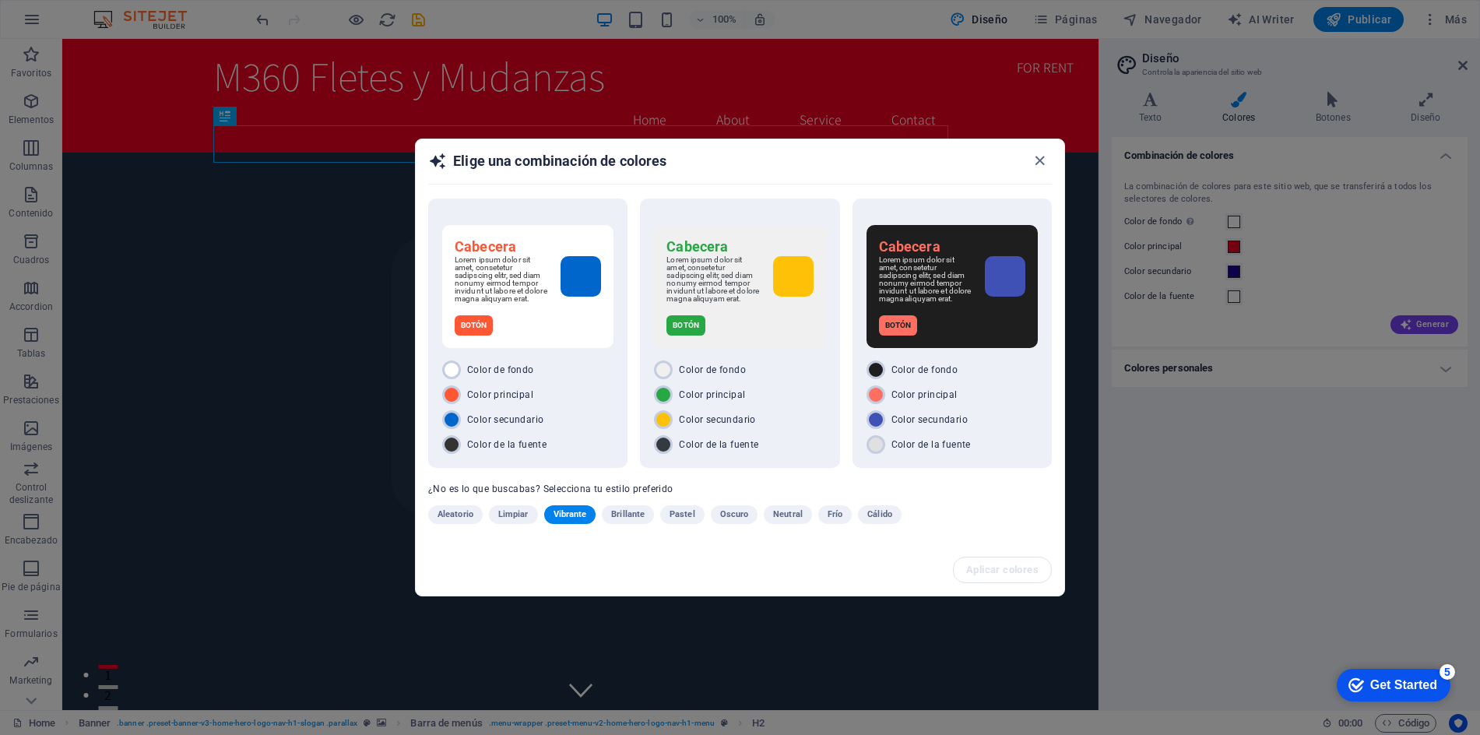
click at [629, 515] on span "Brillante" at bounding box center [627, 514] width 33 height 19
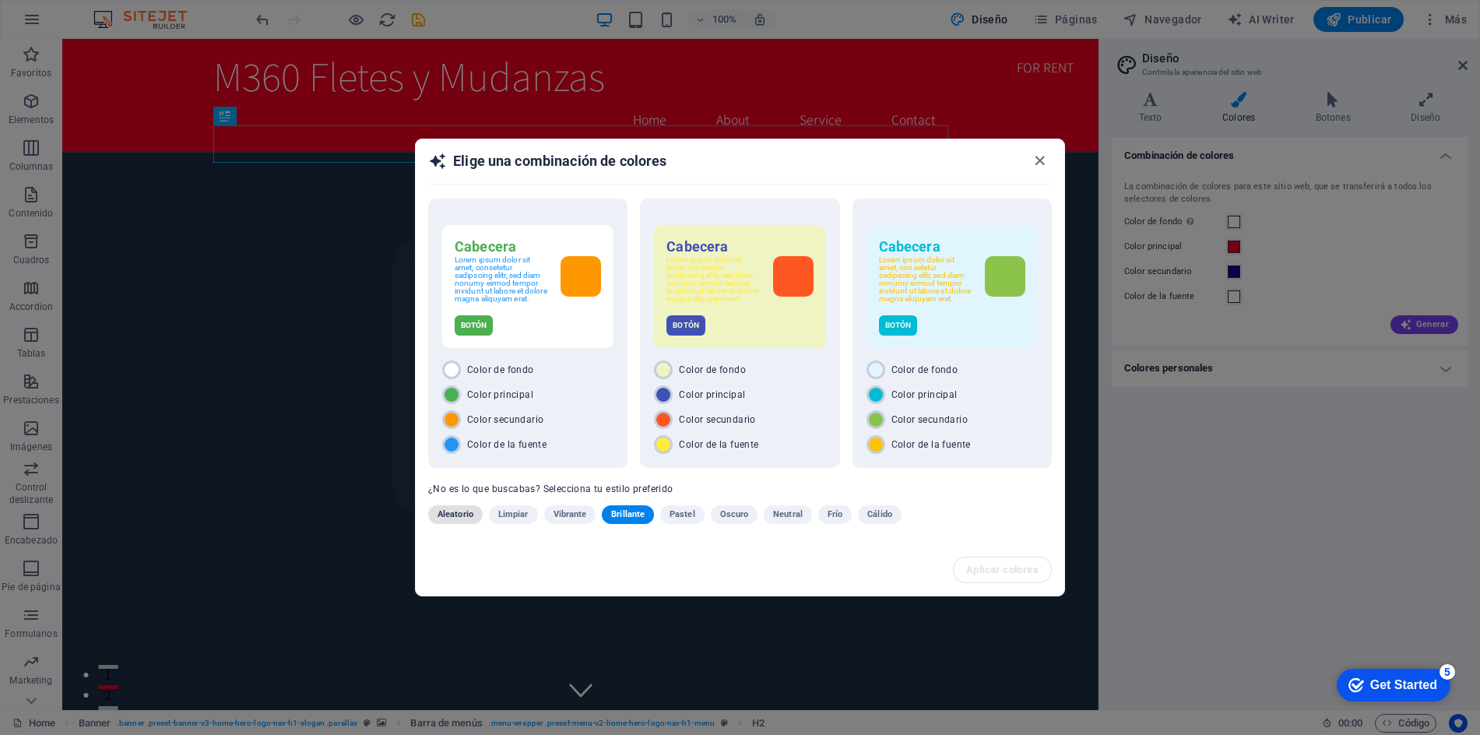
click at [454, 517] on span "Aleatorio" at bounding box center [456, 514] width 36 height 19
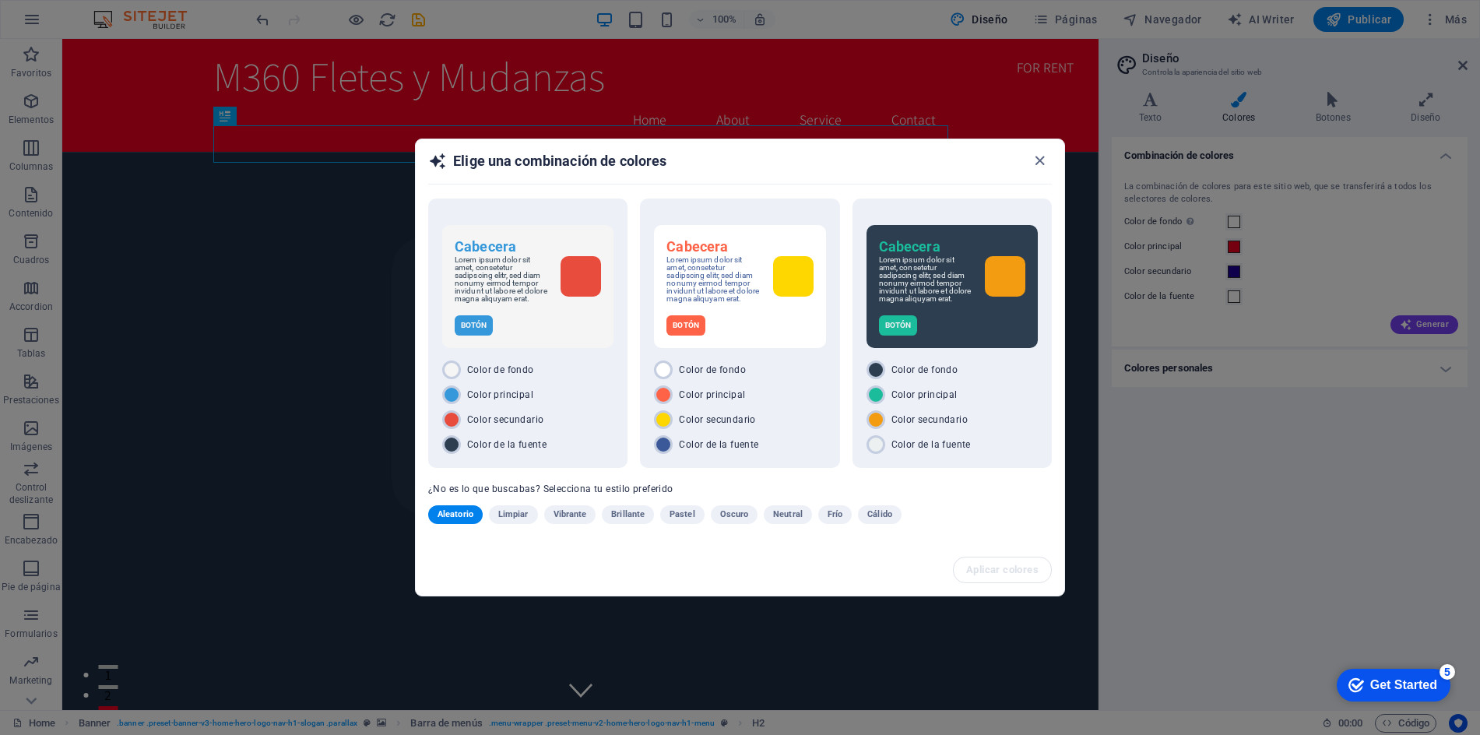
click at [733, 516] on span "Oscuro" at bounding box center [734, 514] width 29 height 19
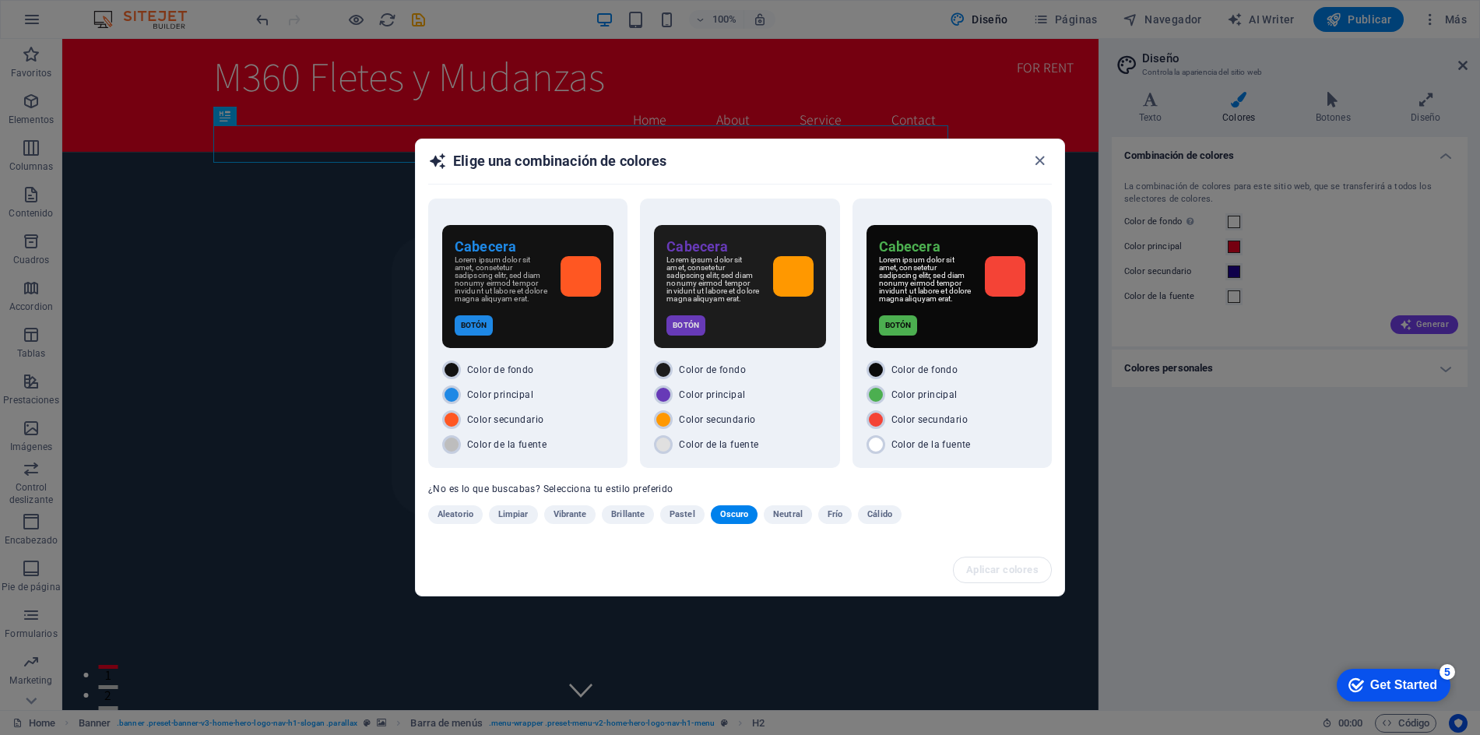
click at [1152, 508] on div "Elige una combinación de colores Cabecera Lorem ipsum dolor sit amet, consetetu…" at bounding box center [740, 367] width 1480 height 735
drag, startPoint x: 1289, startPoint y: 552, endPoint x: 570, endPoint y: 85, distance: 857.2
click at [1269, 542] on div "Elige una combinación de colores Cabecera Lorem ipsum dolor sit amet, consetetu…" at bounding box center [740, 367] width 1480 height 735
drag, startPoint x: 1038, startPoint y: 156, endPoint x: 1187, endPoint y: 321, distance: 222.2
click at [1039, 157] on icon "button" at bounding box center [1040, 161] width 18 height 18
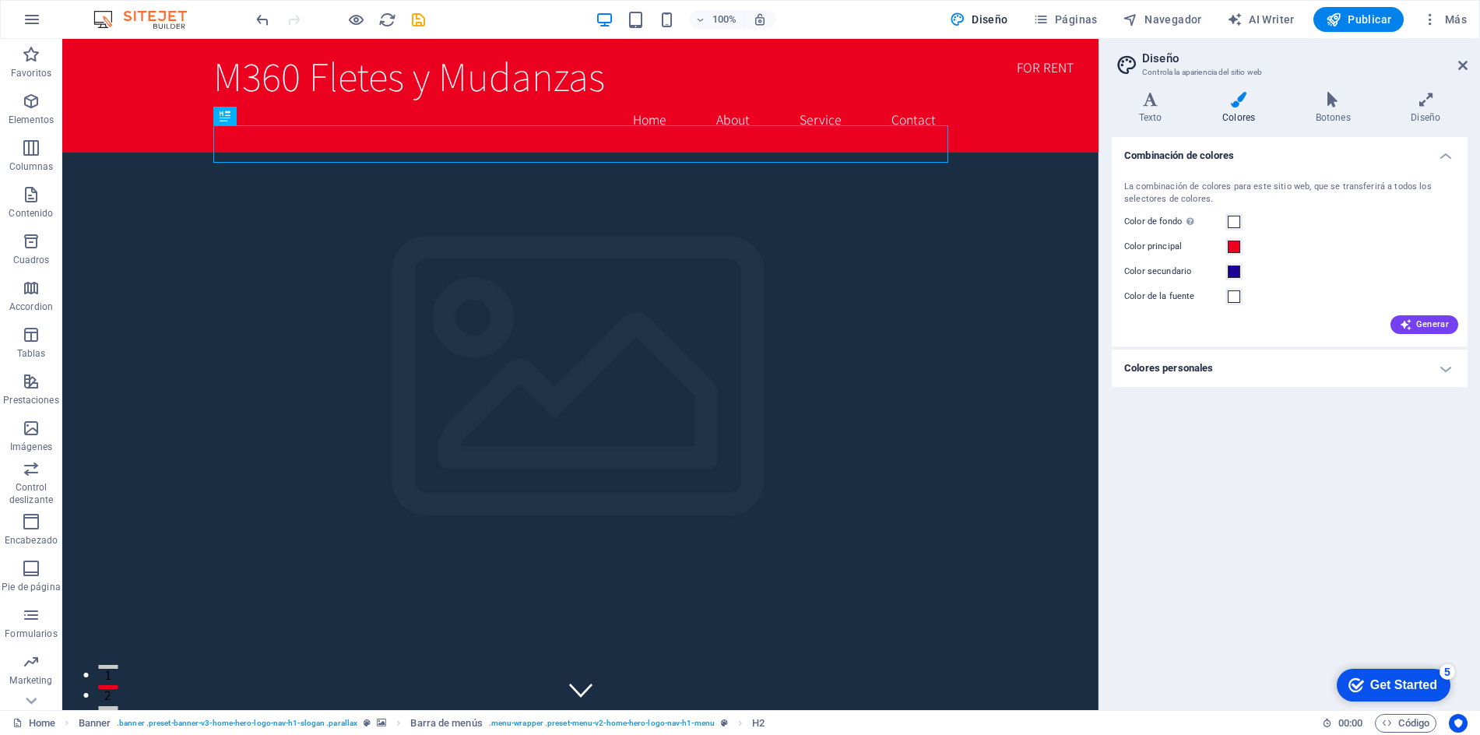
click at [1257, 455] on div "Combinación de colores La combinación de colores para este sitio web, que se tr…" at bounding box center [1290, 417] width 356 height 561
click at [1263, 372] on h4 "Colores personales" at bounding box center [1290, 368] width 356 height 37
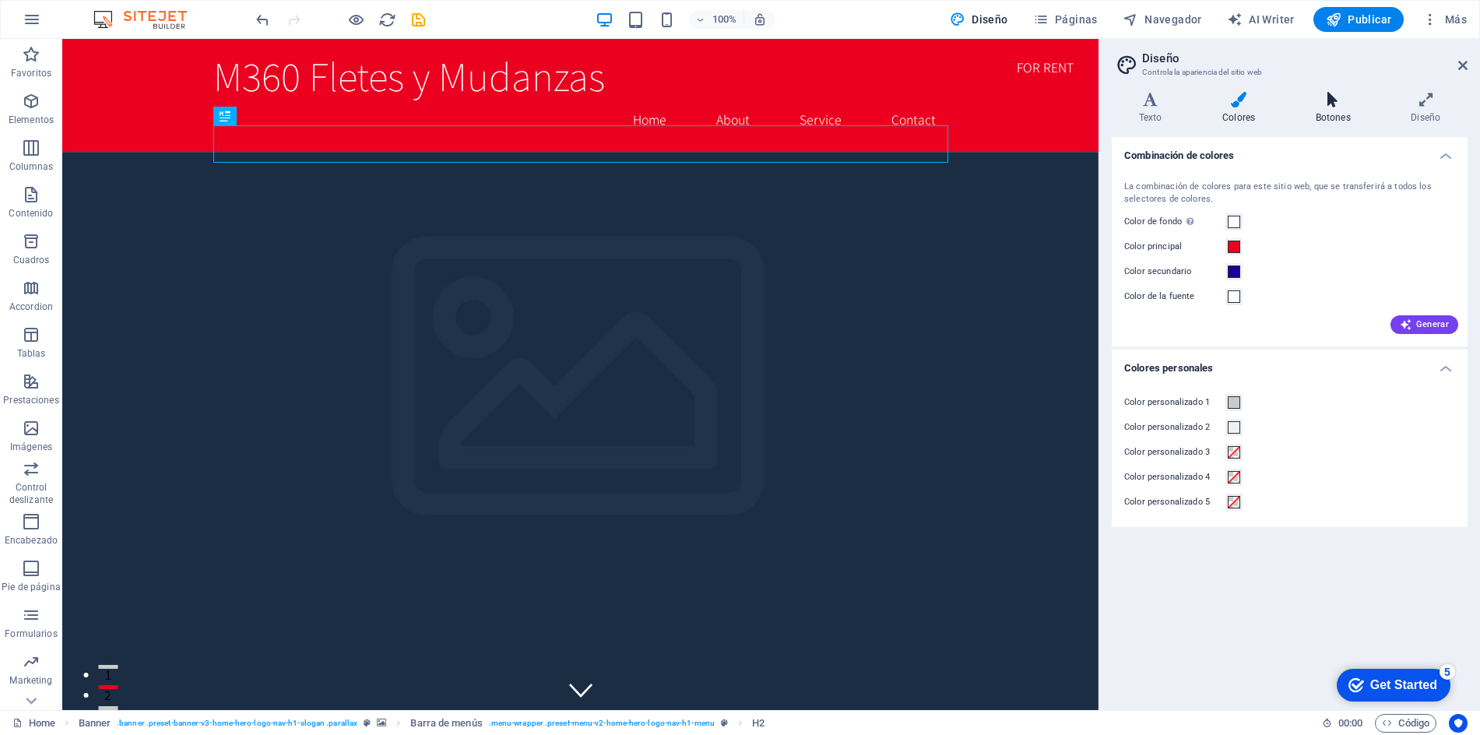
click at [1335, 111] on h4 "Botones" at bounding box center [1337, 108] width 96 height 33
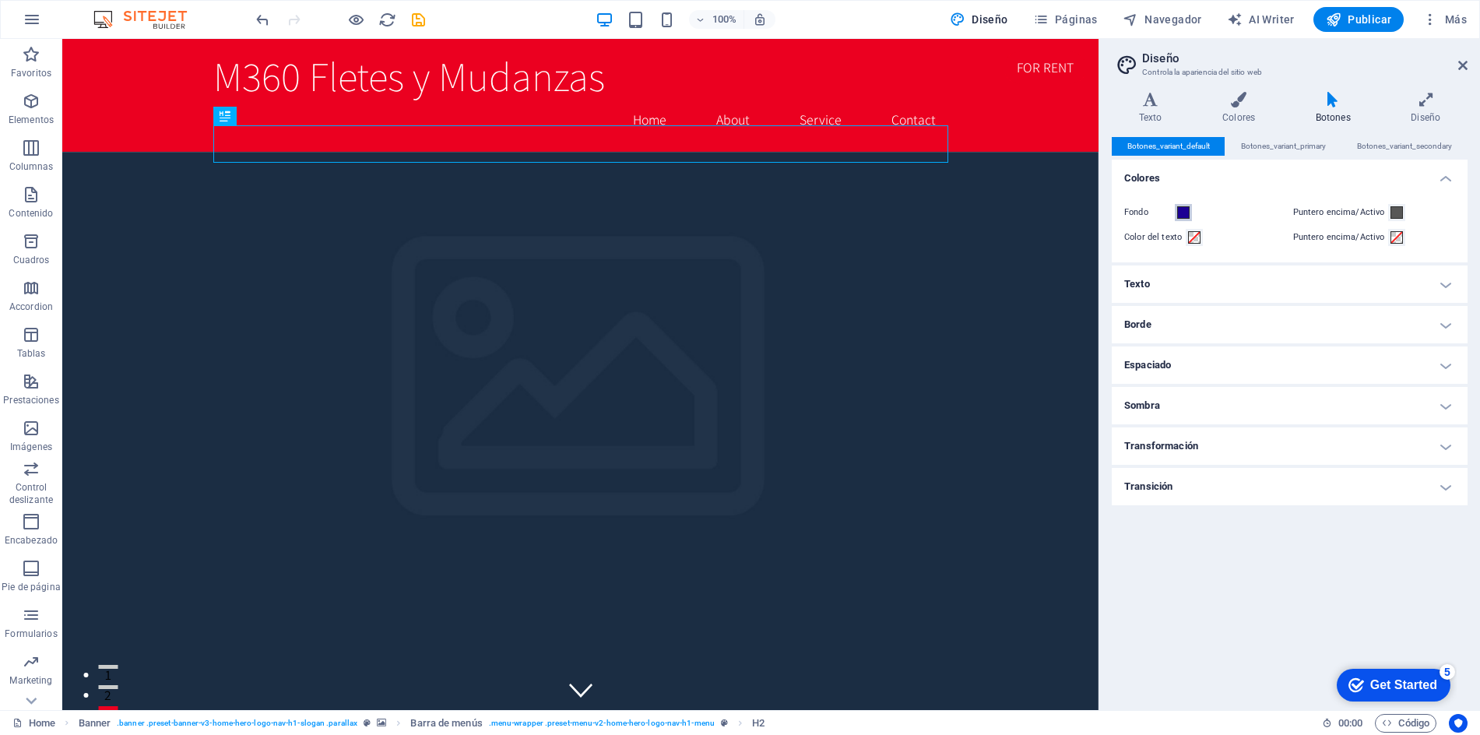
click at [1184, 216] on span at bounding box center [1183, 212] width 12 height 12
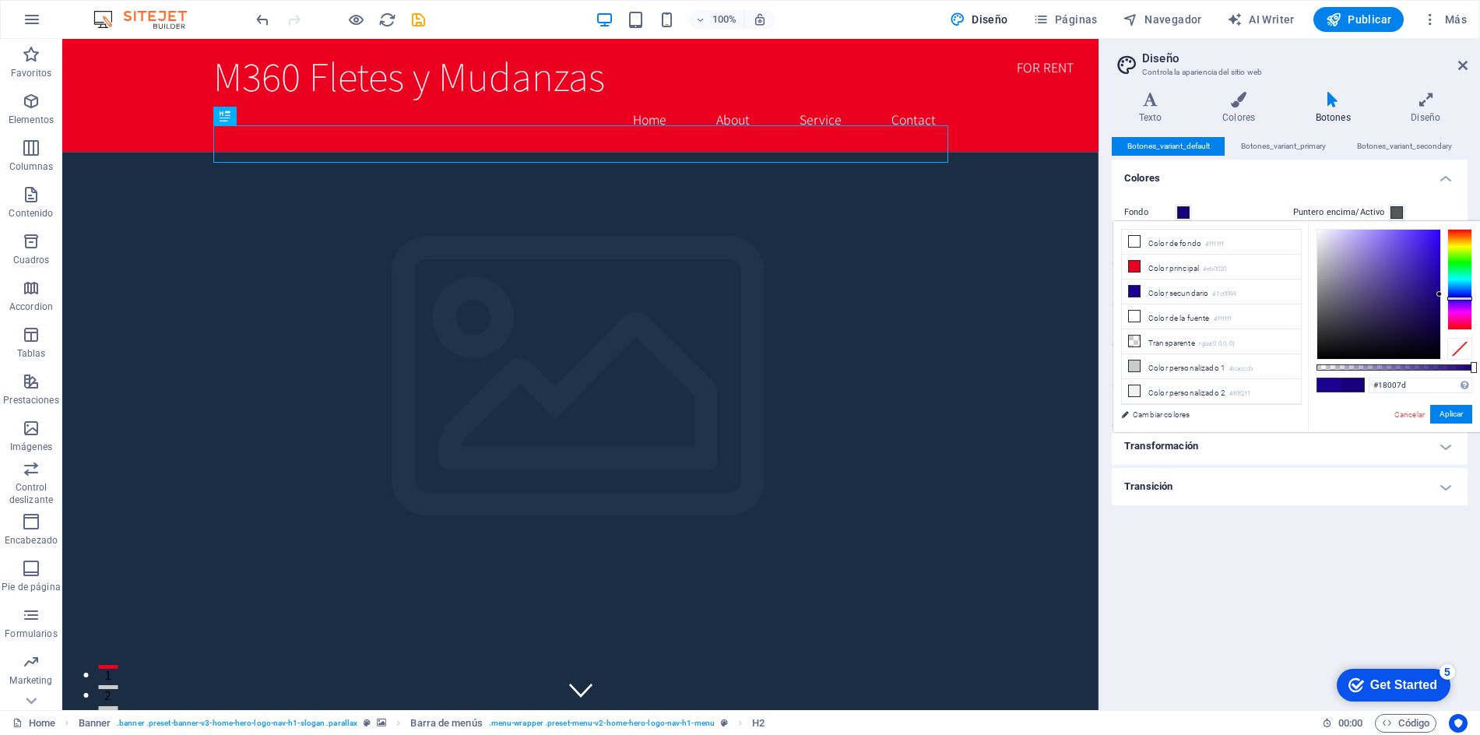
drag, startPoint x: 1439, startPoint y: 283, endPoint x: 1440, endPoint y: 294, distance: 11.8
click at [1440, 294] on div at bounding box center [1439, 293] width 5 height 5
click at [1468, 298] on div at bounding box center [1459, 299] width 25 height 4
type input "#11005c"
drag, startPoint x: 1425, startPoint y: 294, endPoint x: 1453, endPoint y: 311, distance: 33.3
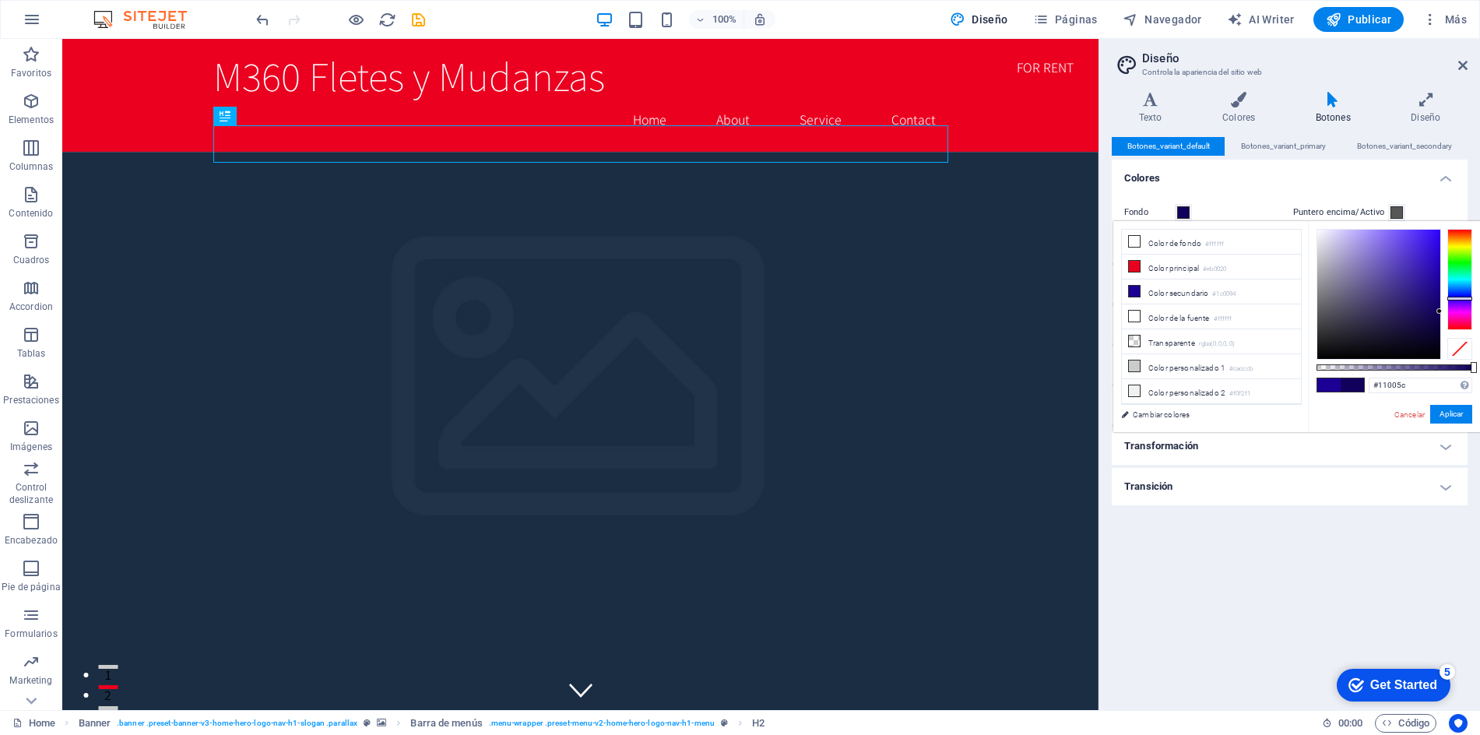
click at [1453, 311] on div at bounding box center [1395, 294] width 156 height 131
click at [1456, 414] on button "Aplicar" at bounding box center [1451, 414] width 42 height 19
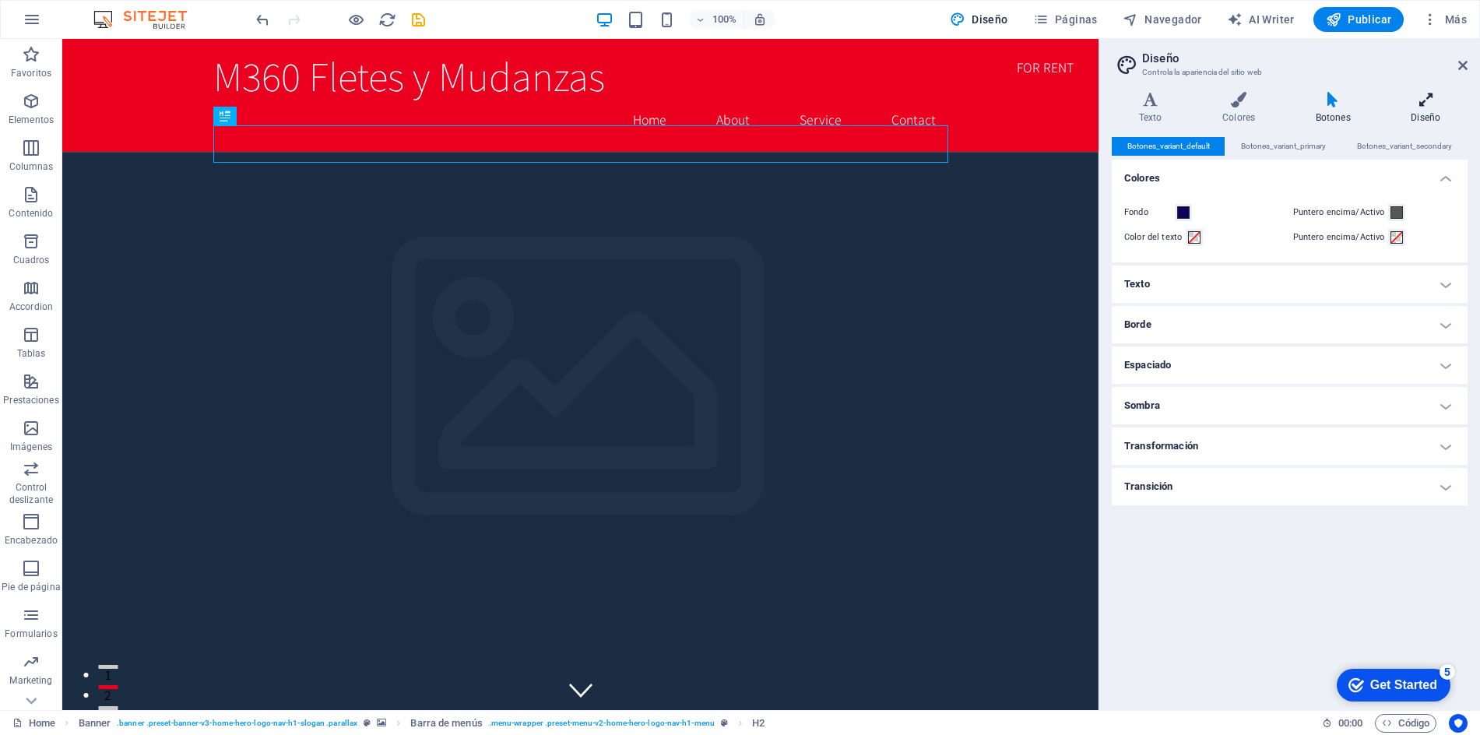
click at [1427, 103] on icon at bounding box center [1425, 100] width 83 height 16
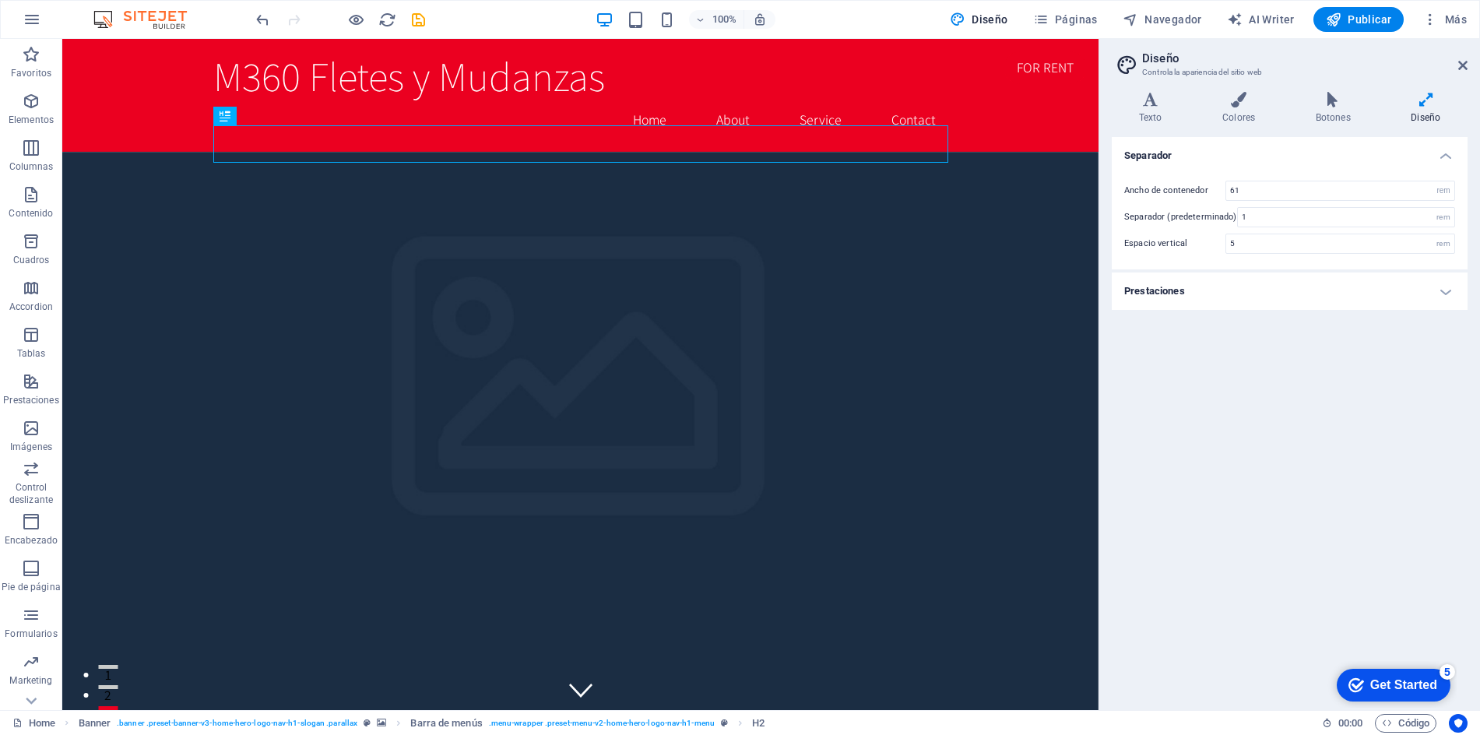
click at [1270, 293] on h4 "Prestaciones" at bounding box center [1290, 291] width 356 height 37
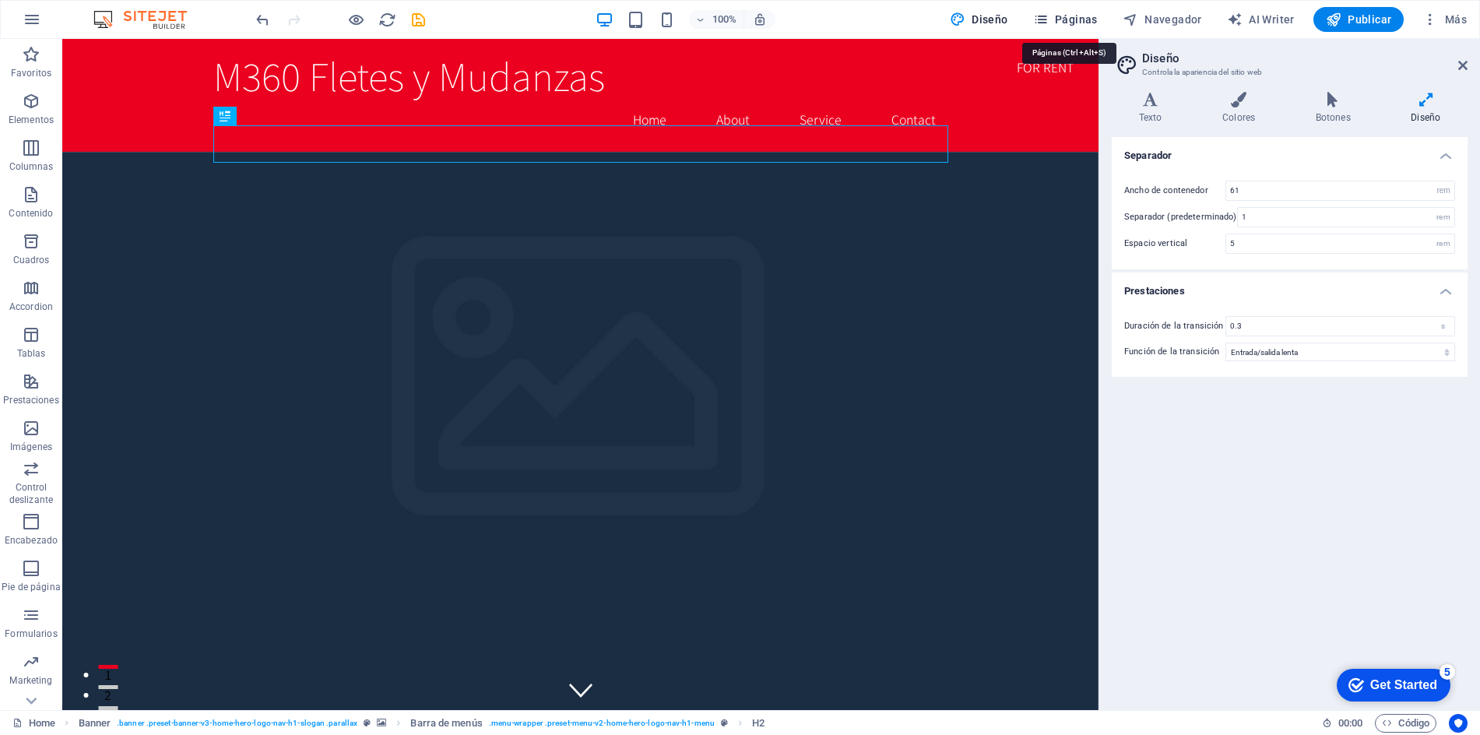
click at [1074, 15] on span "Páginas" at bounding box center [1065, 20] width 65 height 16
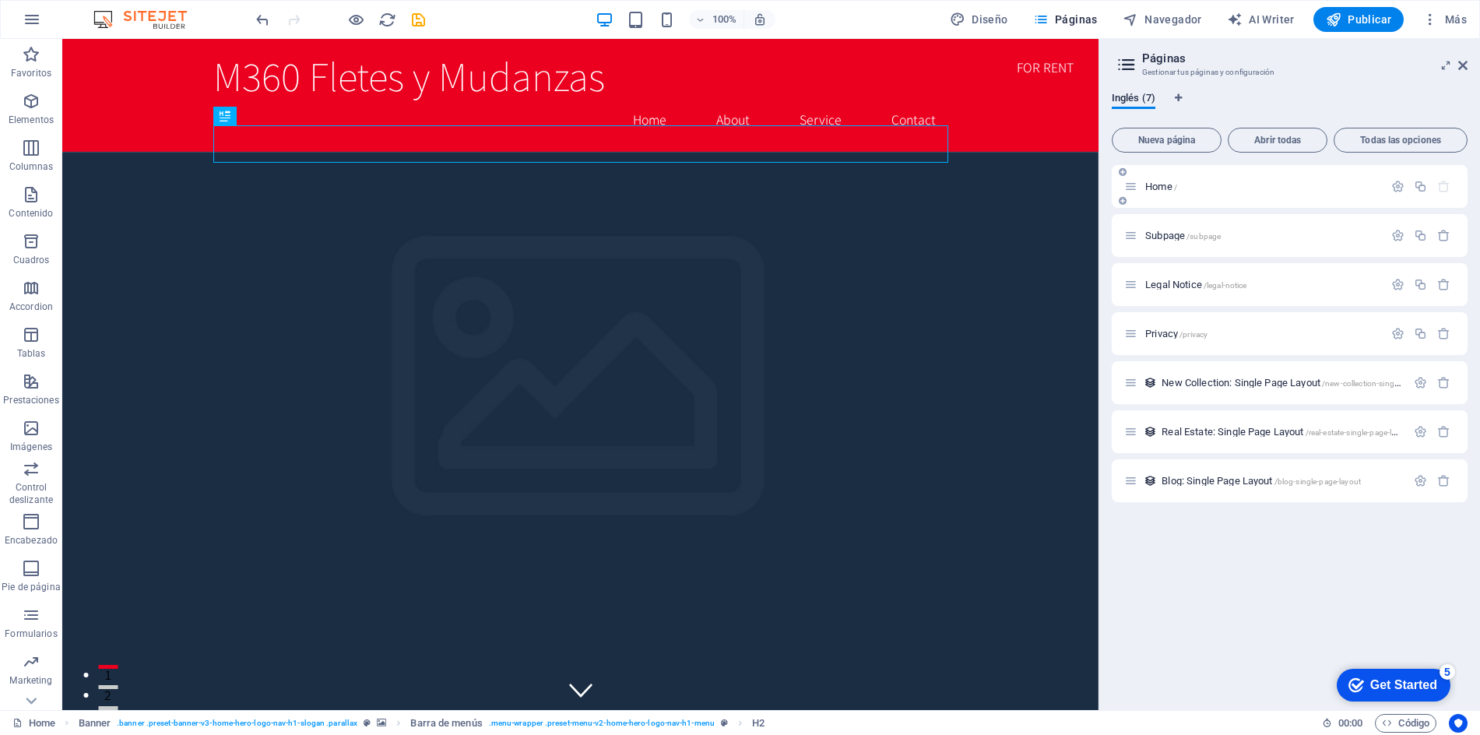
click at [1271, 188] on p "Home /" at bounding box center [1262, 186] width 234 height 10
click at [1399, 187] on icon "button" at bounding box center [1397, 186] width 13 height 13
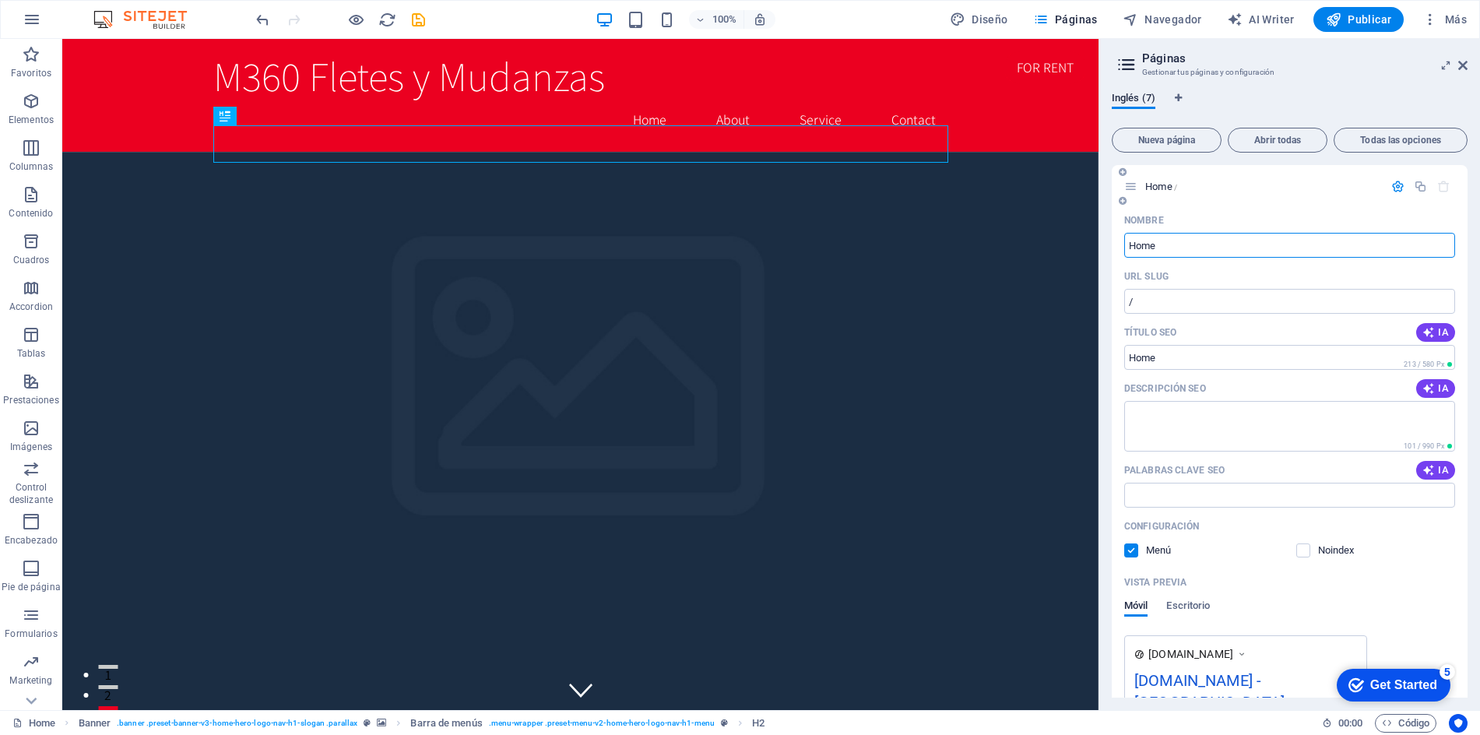
scroll to position [2, 0]
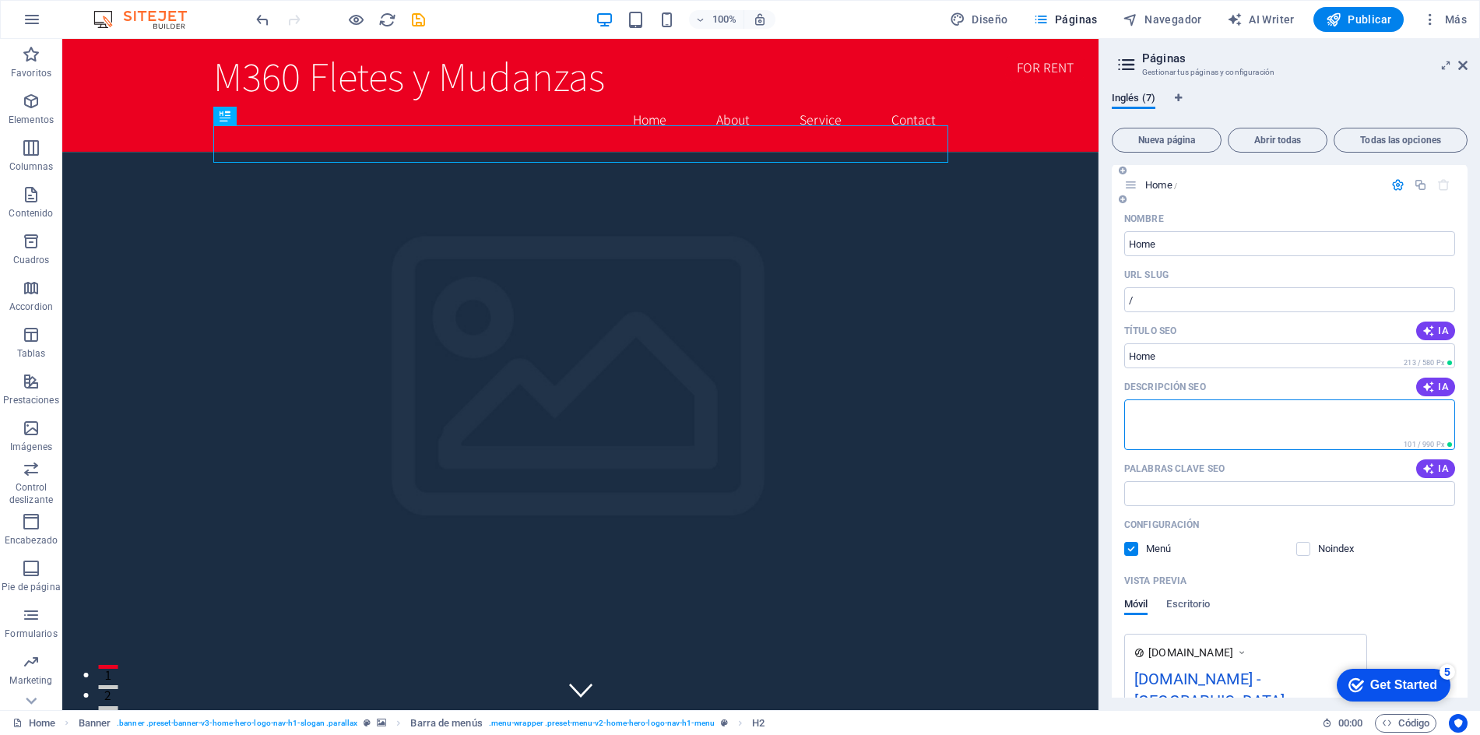
click at [1199, 417] on textarea "Descripción SEO" at bounding box center [1289, 424] width 331 height 51
type textarea "Fletes y Mudanzas Monterrey"
click at [1235, 496] on input "Palabras clave SEO" at bounding box center [1289, 493] width 331 height 25
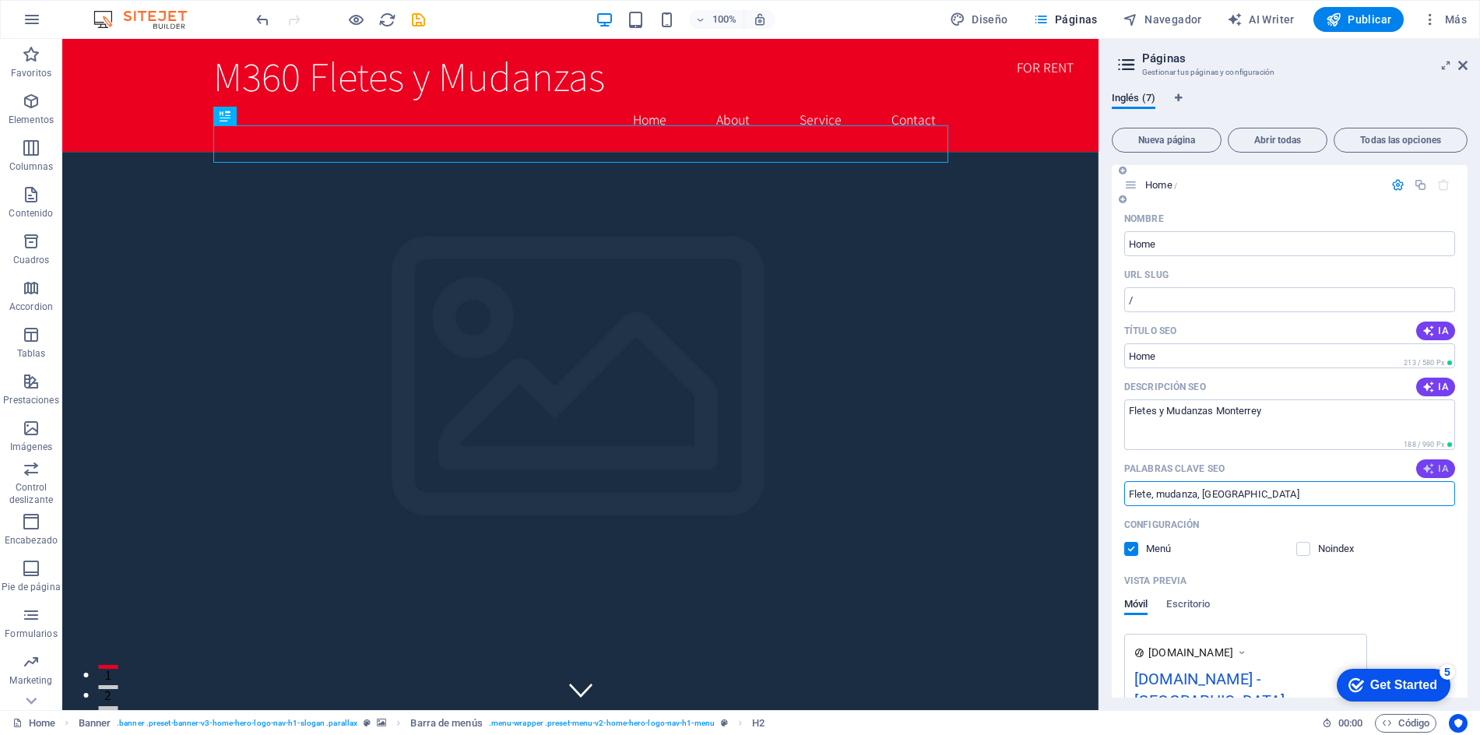
click at [1435, 469] on span "IA" at bounding box center [1436, 468] width 26 height 12
click at [1289, 495] on input "cool headline, appealing slogan, about us, our services, testimonials, pricing" at bounding box center [1289, 493] width 331 height 25
drag, startPoint x: 1130, startPoint y: 492, endPoint x: 1528, endPoint y: 501, distance: 398.7
click at [1479, 501] on html "M360 Fletes y Mudanzas Home Favoritos Elementos Columnas Contenido Cuadros Acco…" at bounding box center [740, 367] width 1480 height 735
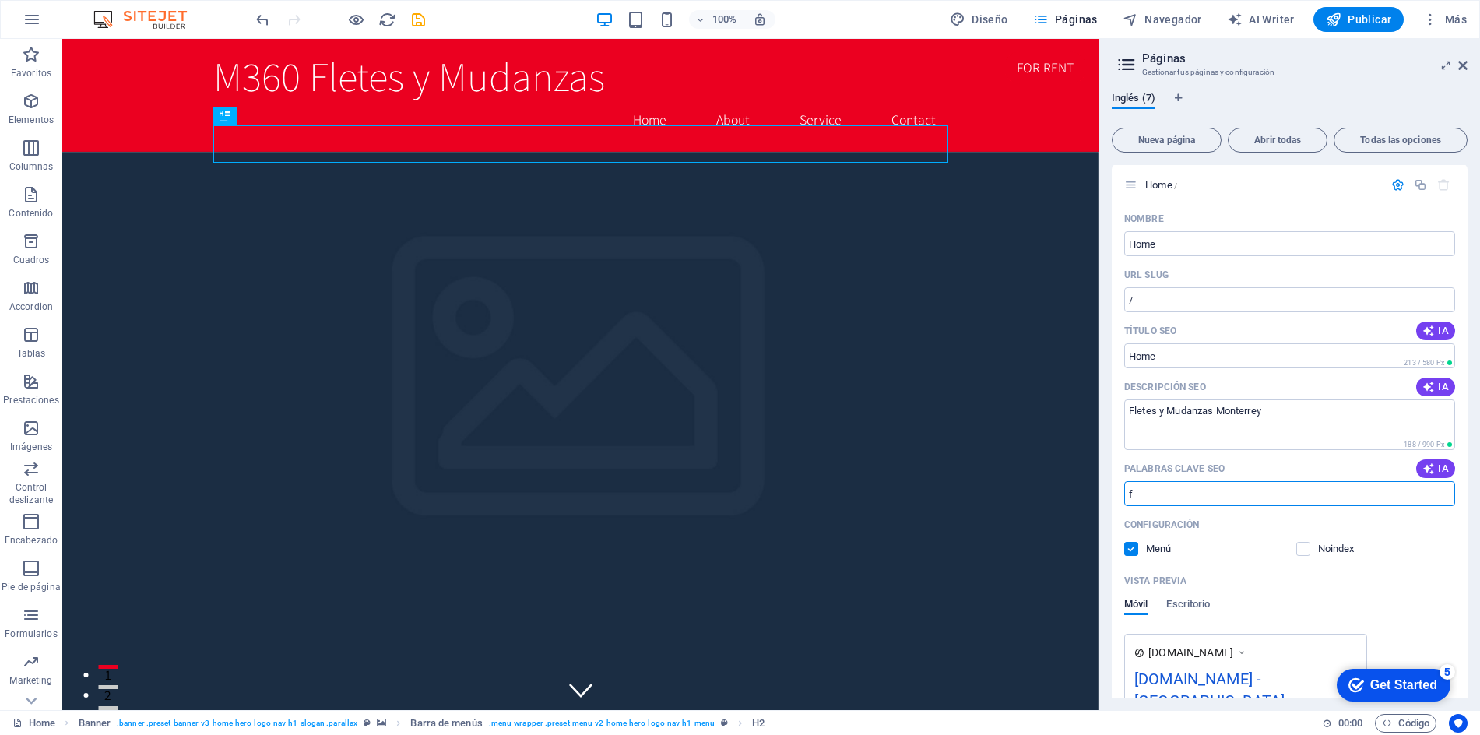
scroll to position [0, 0]
type input "flete, mudanza, mudanza departamento, monterrey"
click at [1418, 540] on div "Configuración Menú Noindex" at bounding box center [1289, 537] width 331 height 50
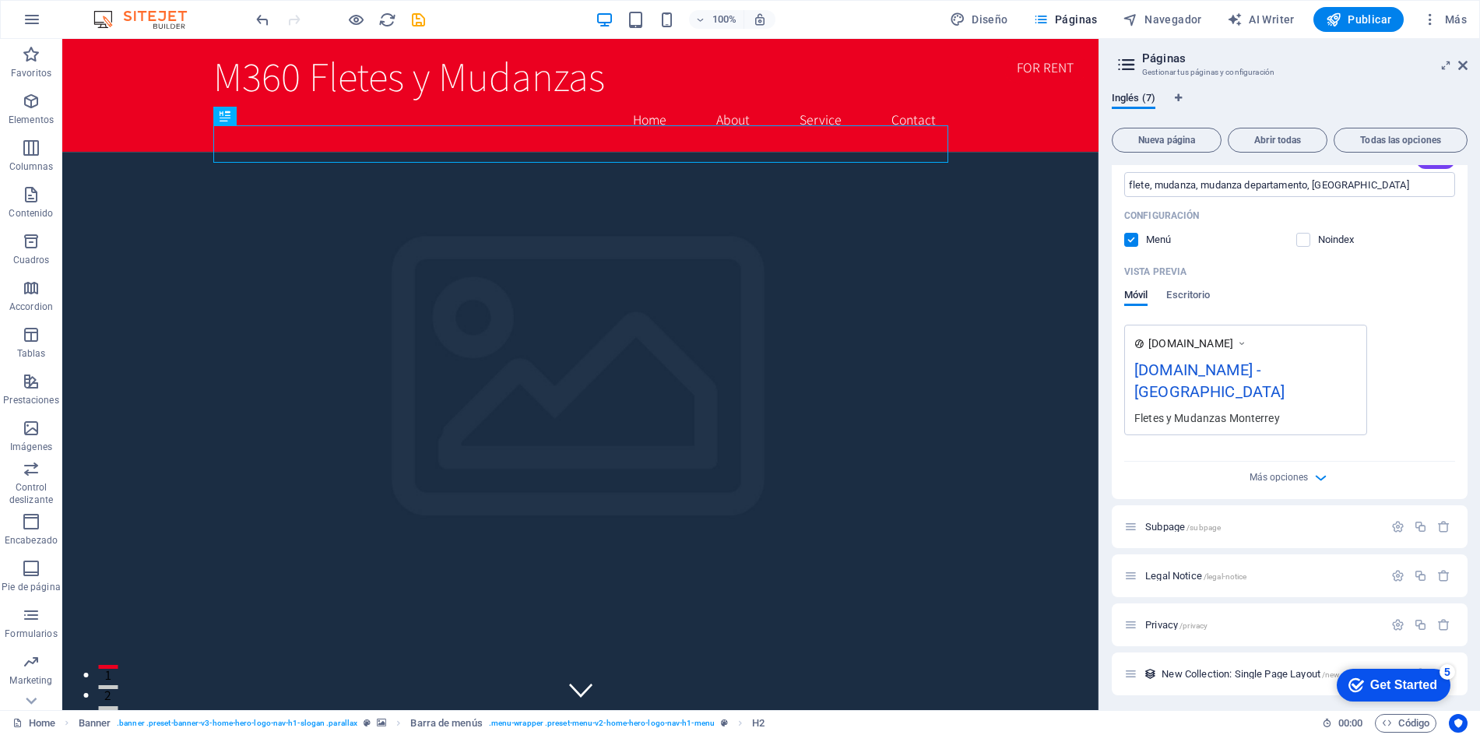
scroll to position [312, 0]
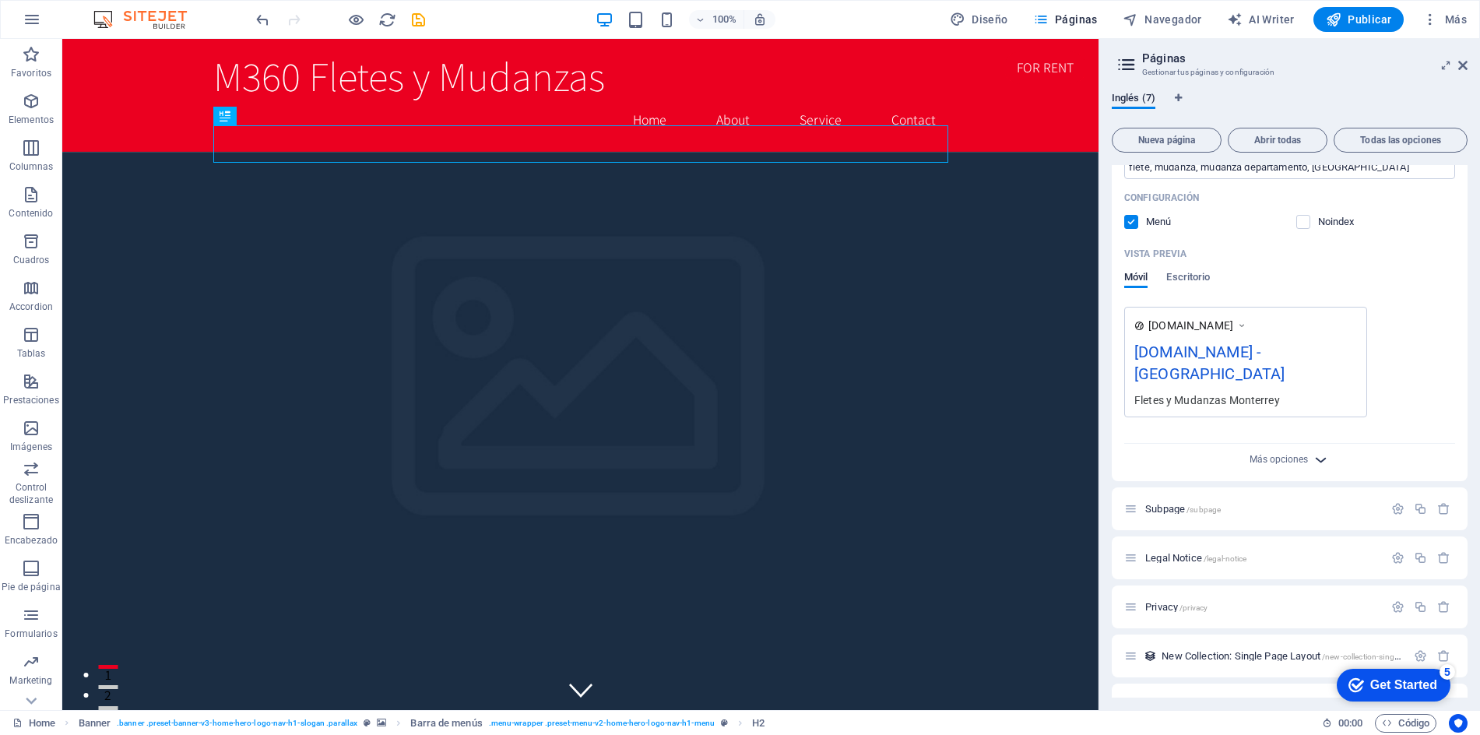
click at [1317, 451] on icon "button" at bounding box center [1321, 460] width 18 height 18
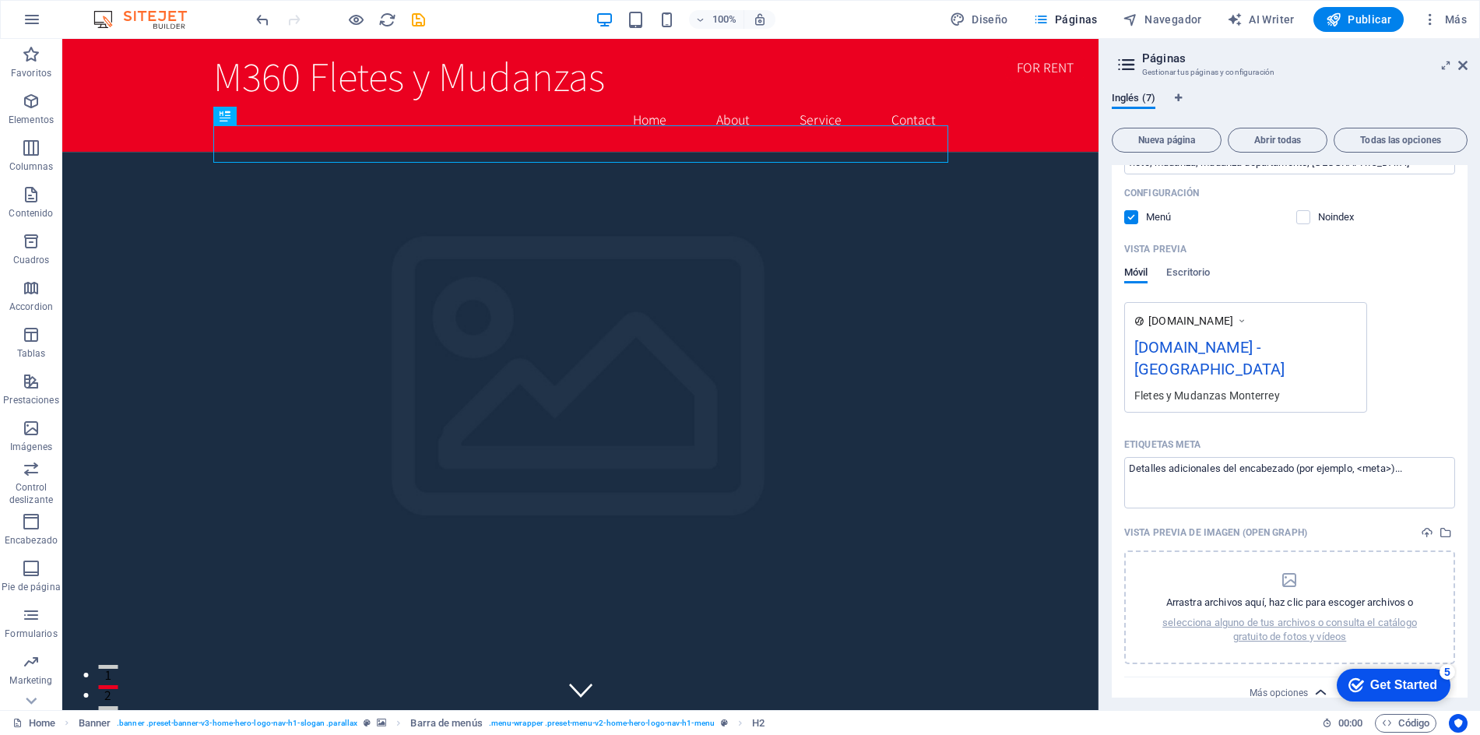
scroll to position [347, 0]
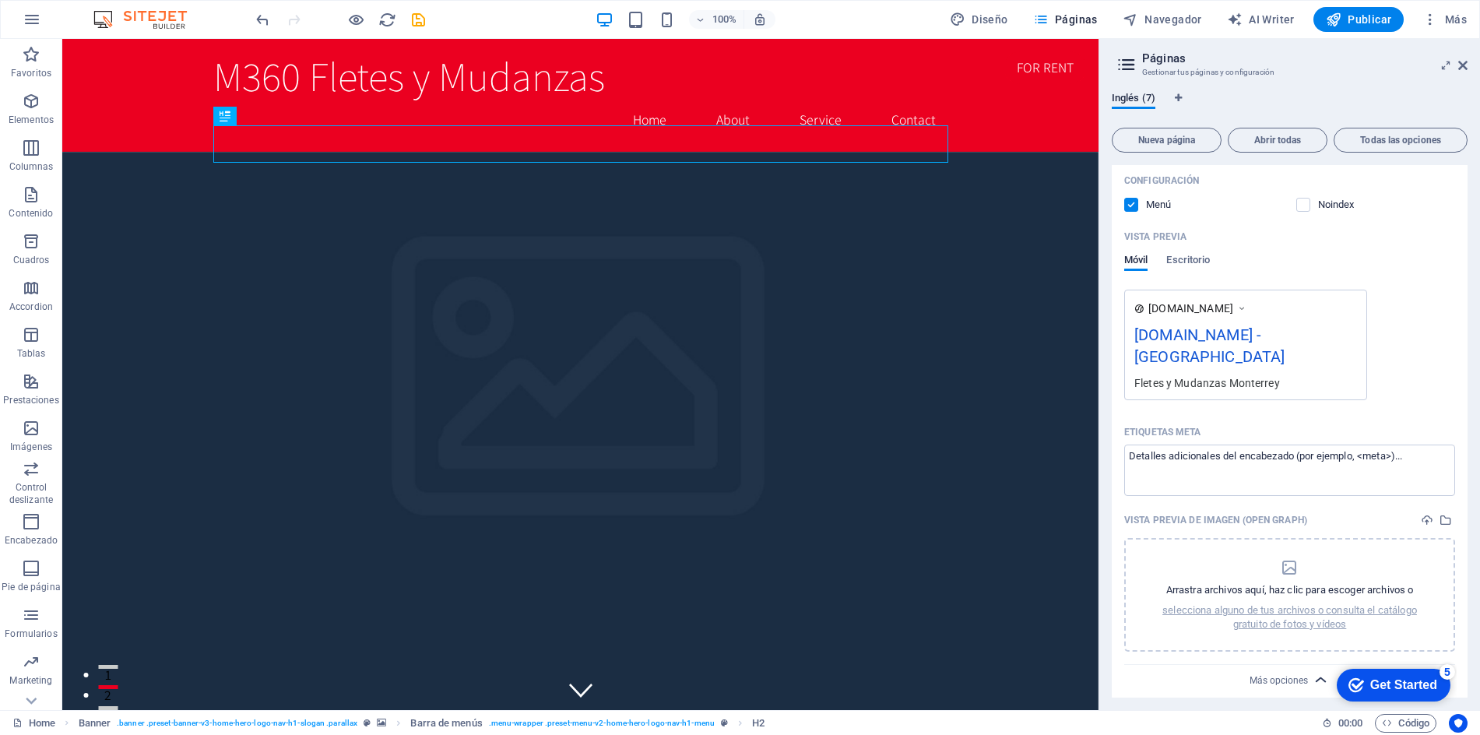
click at [1317, 676] on div "Nombre Home ​ URL SLUG / ​ Título SEO IA ​ 213 / 580 Px Descripción SEO IA Flet…" at bounding box center [1290, 282] width 356 height 840
click at [1318, 670] on icon "button" at bounding box center [1321, 679] width 18 height 18
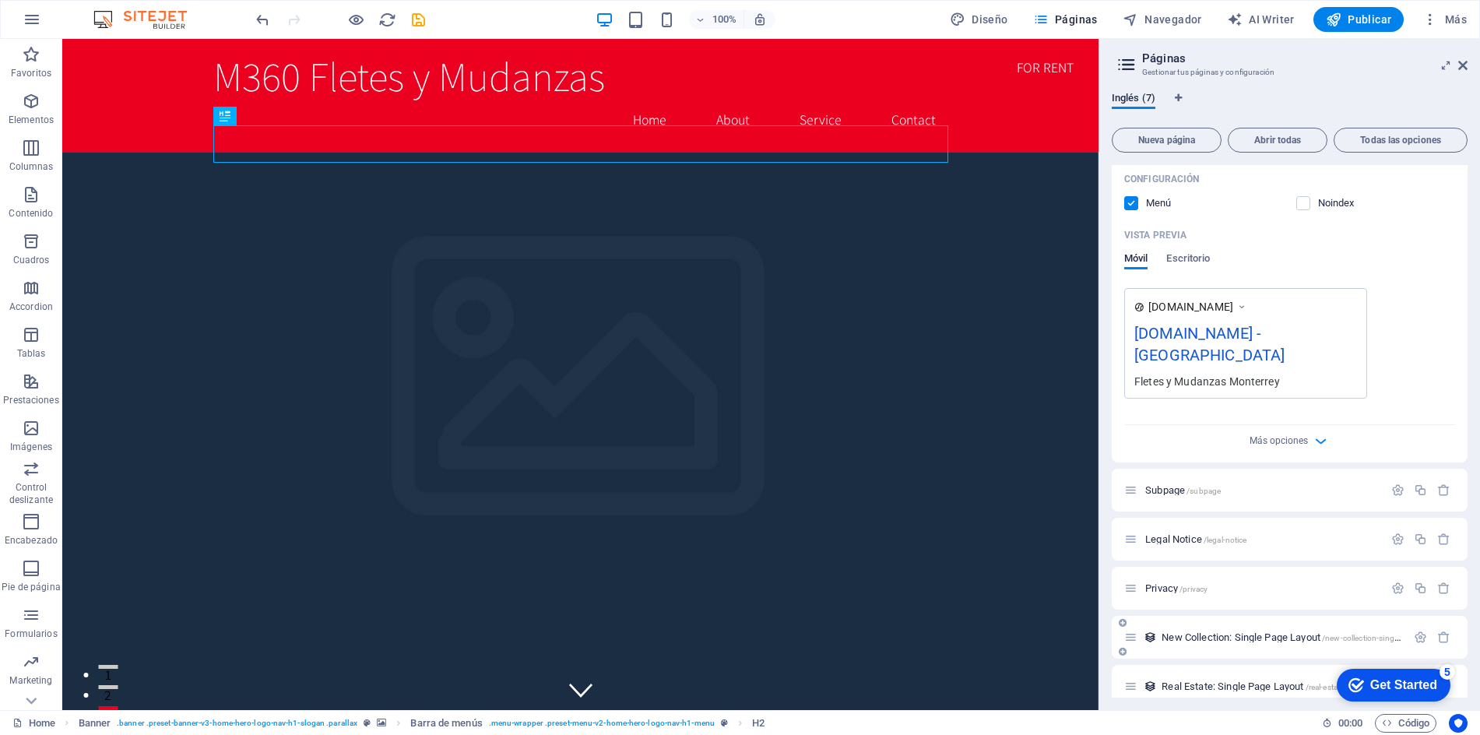
scroll to position [391, 0]
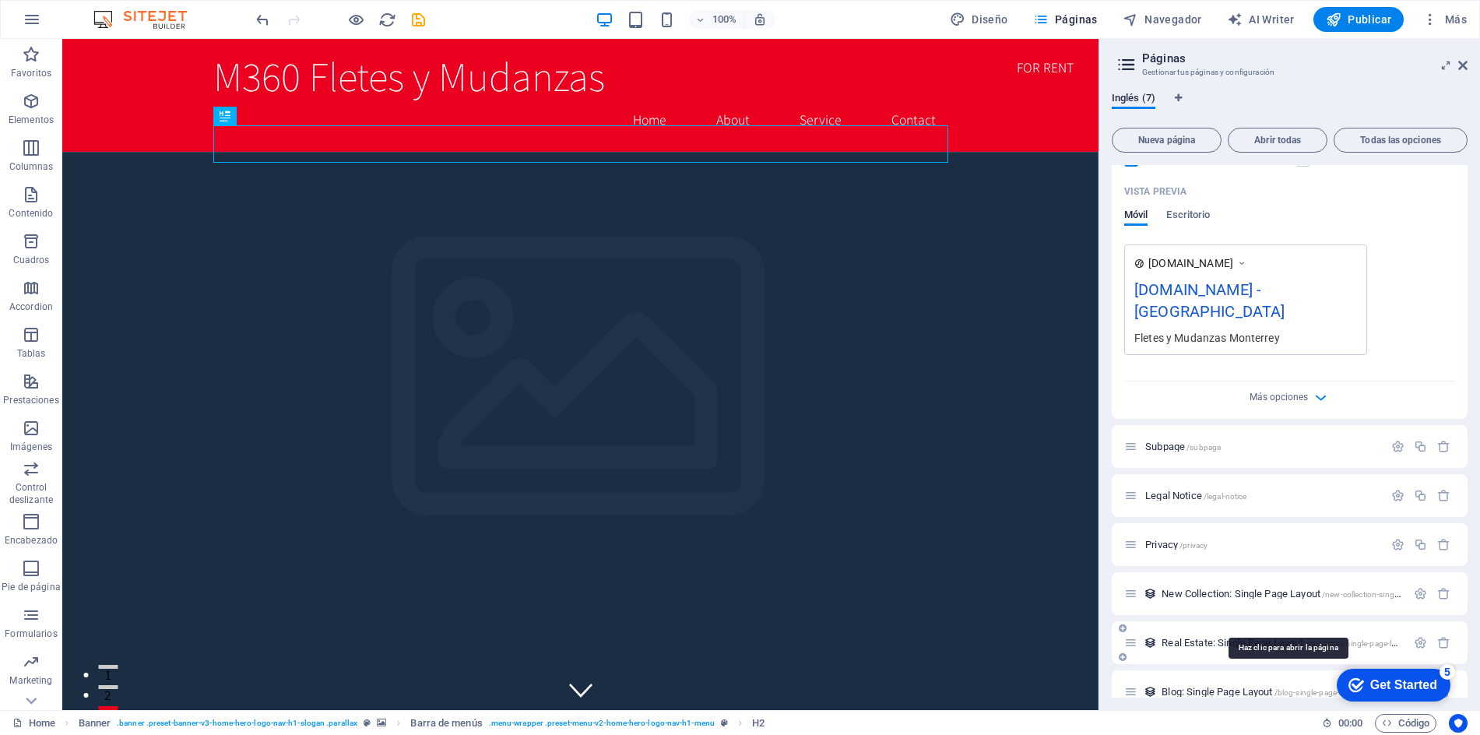
click at [1179, 637] on span "Real Estate: Single Page Layout /real-estate-single-page-layout" at bounding box center [1287, 643] width 250 height 12
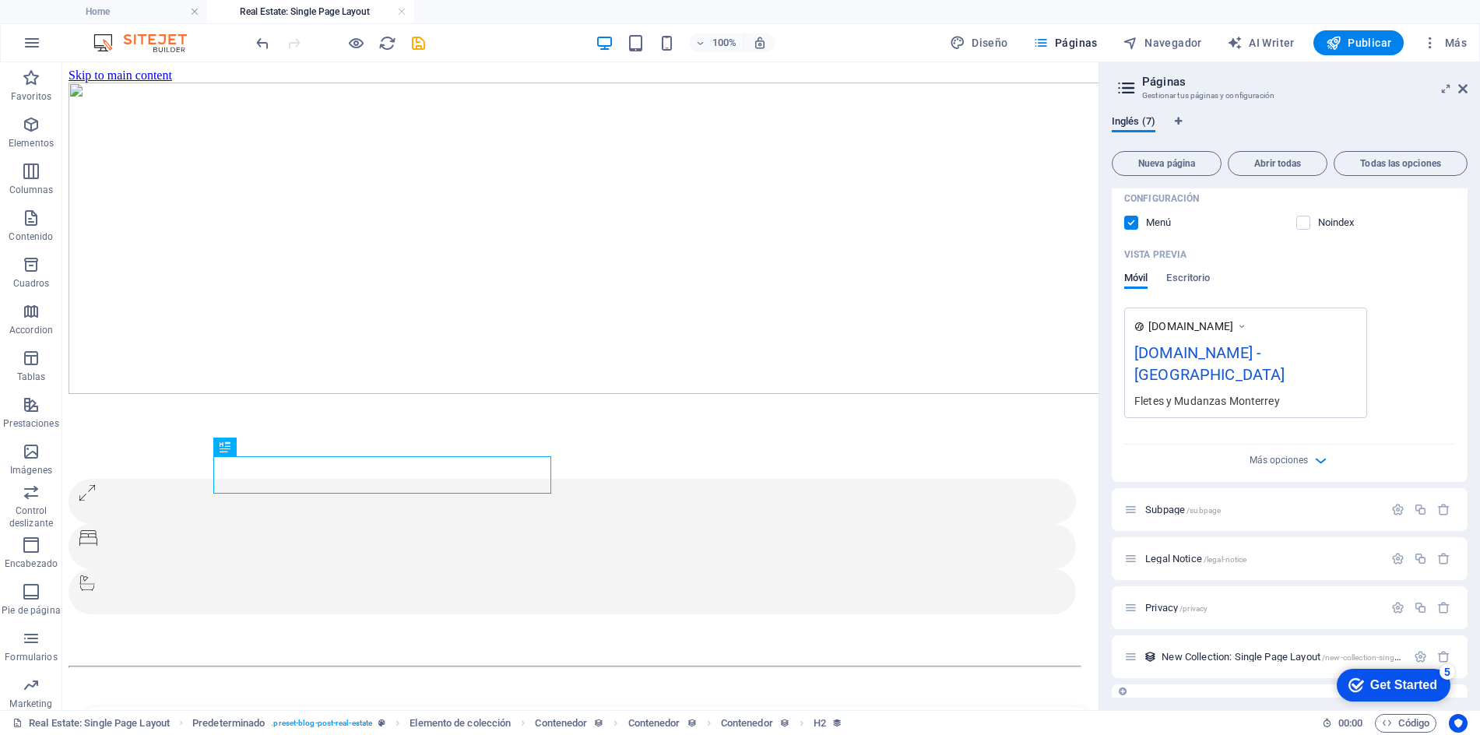
scroll to position [0, 0]
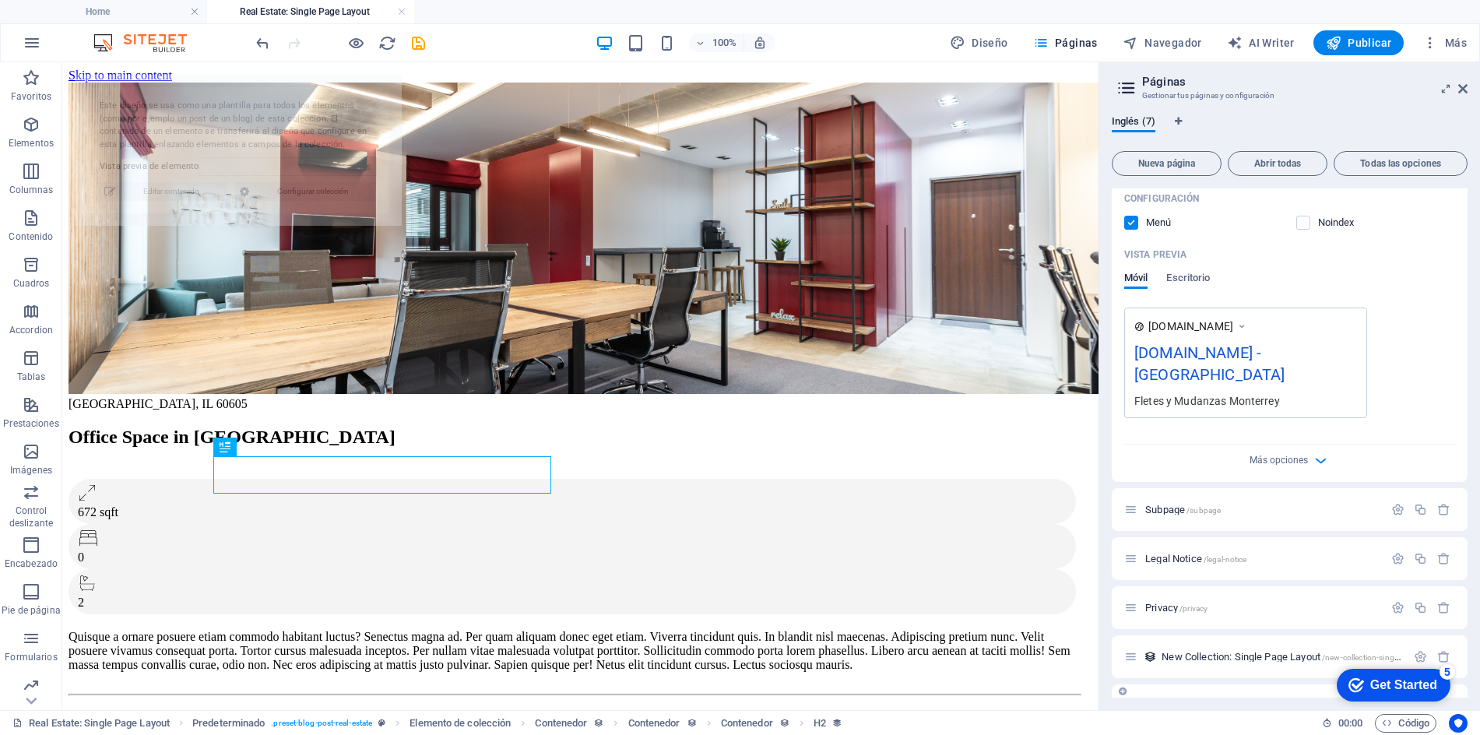
select select "68b8d22d94e4ded54c0bf509"
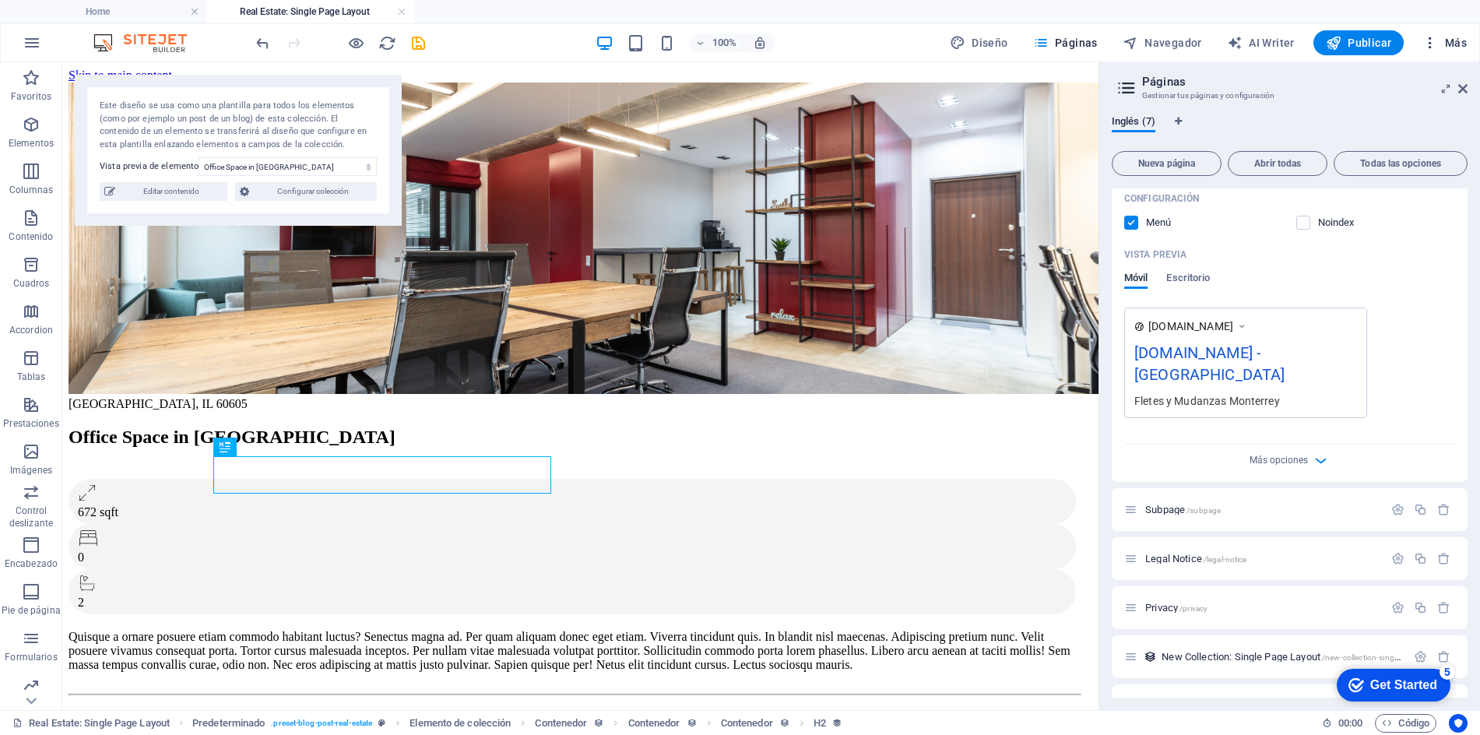
click at [1431, 40] on icon "button" at bounding box center [1431, 43] width 16 height 16
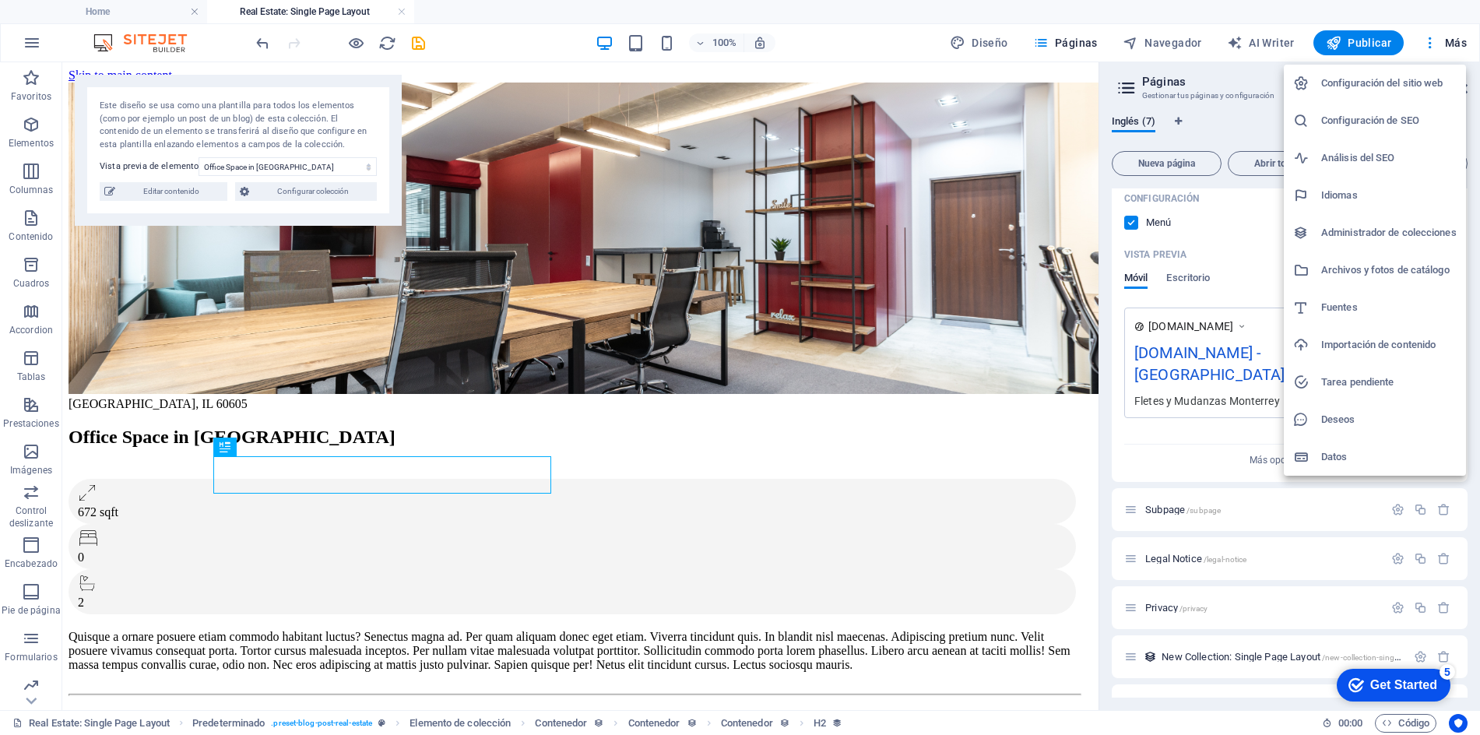
click at [1415, 86] on h6 "Configuración del sitio web" at bounding box center [1388, 83] width 135 height 19
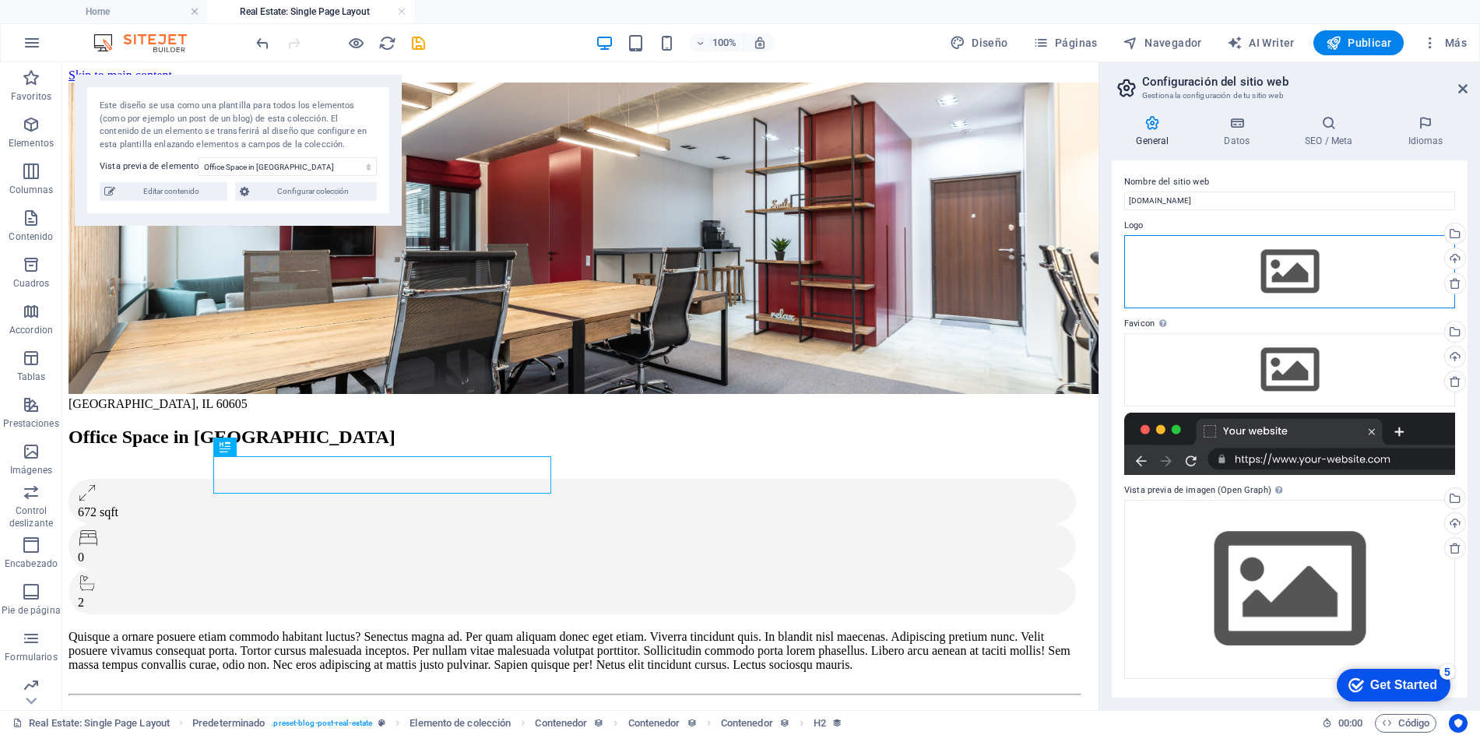
click at [1207, 262] on div "Arrastra archivos aquí, haz clic para escoger archivos o selecciona archivos de…" at bounding box center [1289, 271] width 331 height 73
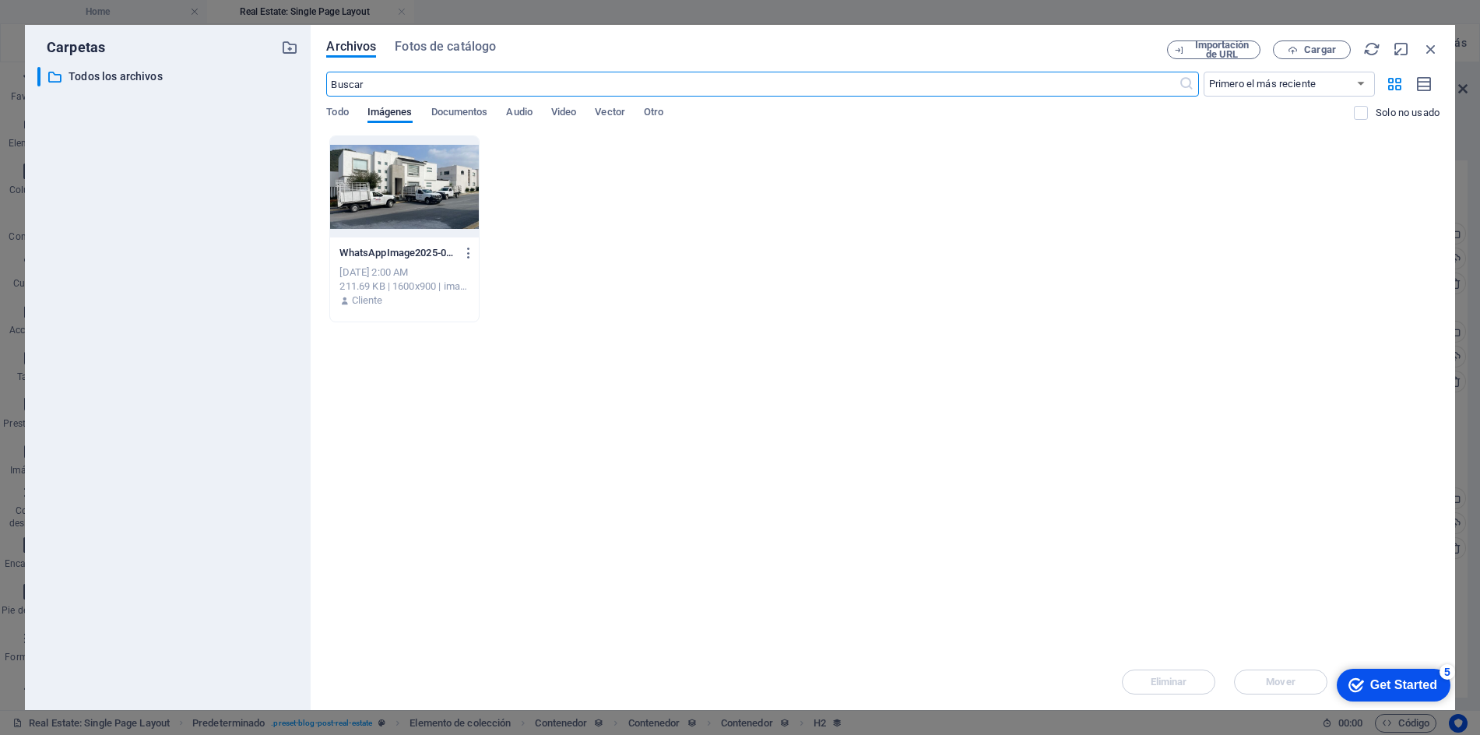
paste input "<svg xmlns="http://www.w3.org/2000/svg" xmlns:xlink="http://www.w3.org/1999/xli…"
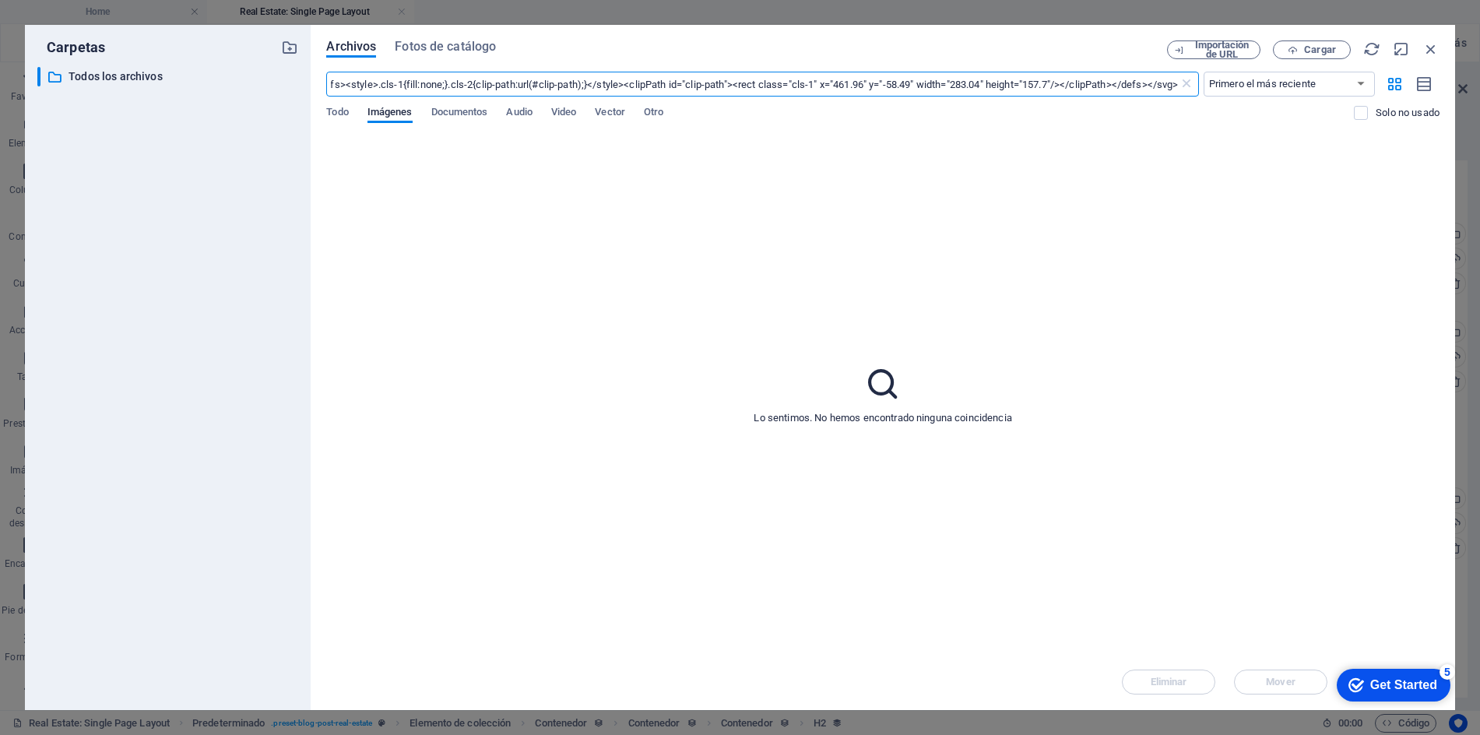
scroll to position [0, 521]
drag, startPoint x: 333, startPoint y: 82, endPoint x: 1520, endPoint y: 102, distance: 1186.8
click at [1479, 102] on html "M360 Fletes y Mudanzas Home Real Estate: Single Page Layout Favoritos Elementos…" at bounding box center [740, 367] width 1480 height 735
type input "<svg xmlns="http://www.w3.org/2000/svg" xmlns:xlink="http://www.w3.org/1999/xli…"
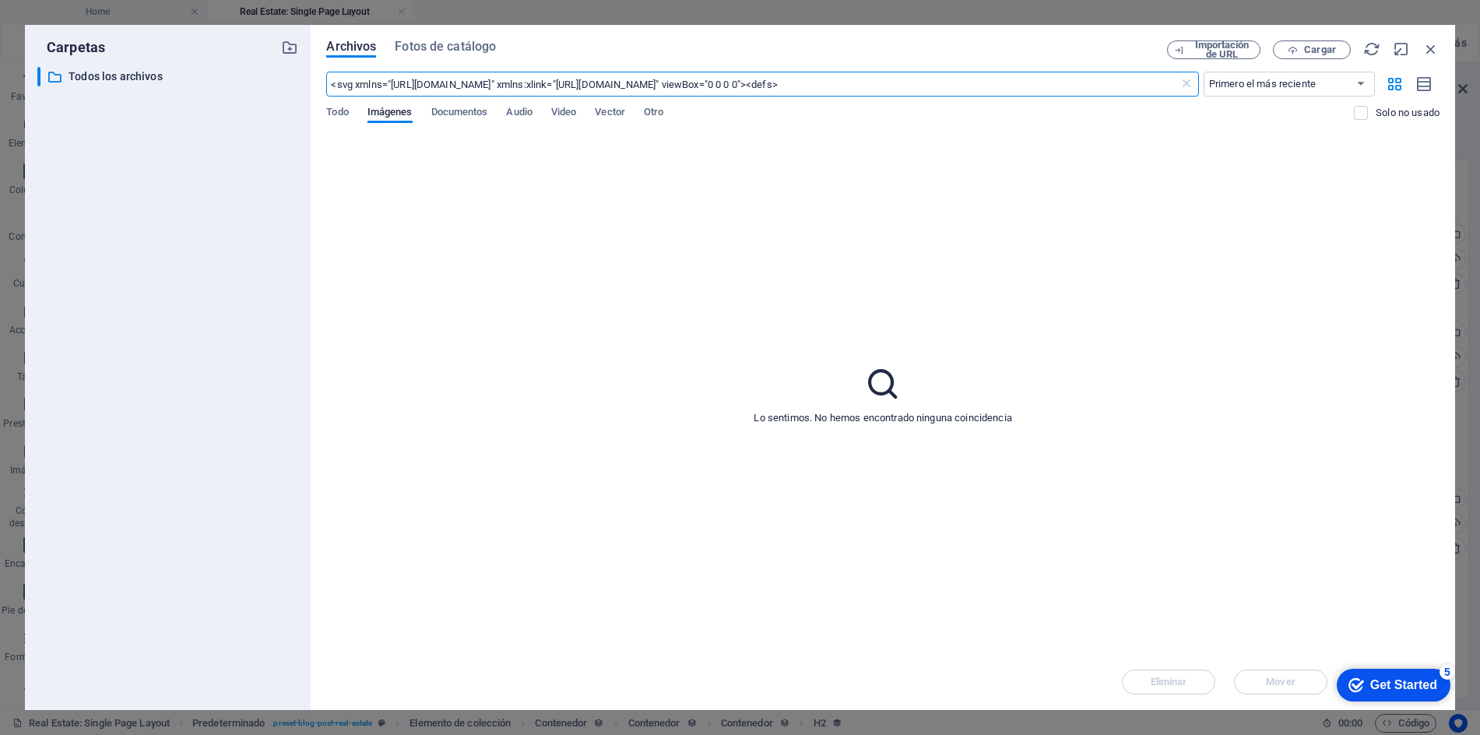
drag, startPoint x: 894, startPoint y: 83, endPoint x: 301, endPoint y: 70, distance: 592.7
click at [303, 70] on div "Carpetas ​ Todos los archivos Todos los archivos Archivos Fotos de catálogo Imp…" at bounding box center [740, 367] width 1430 height 685
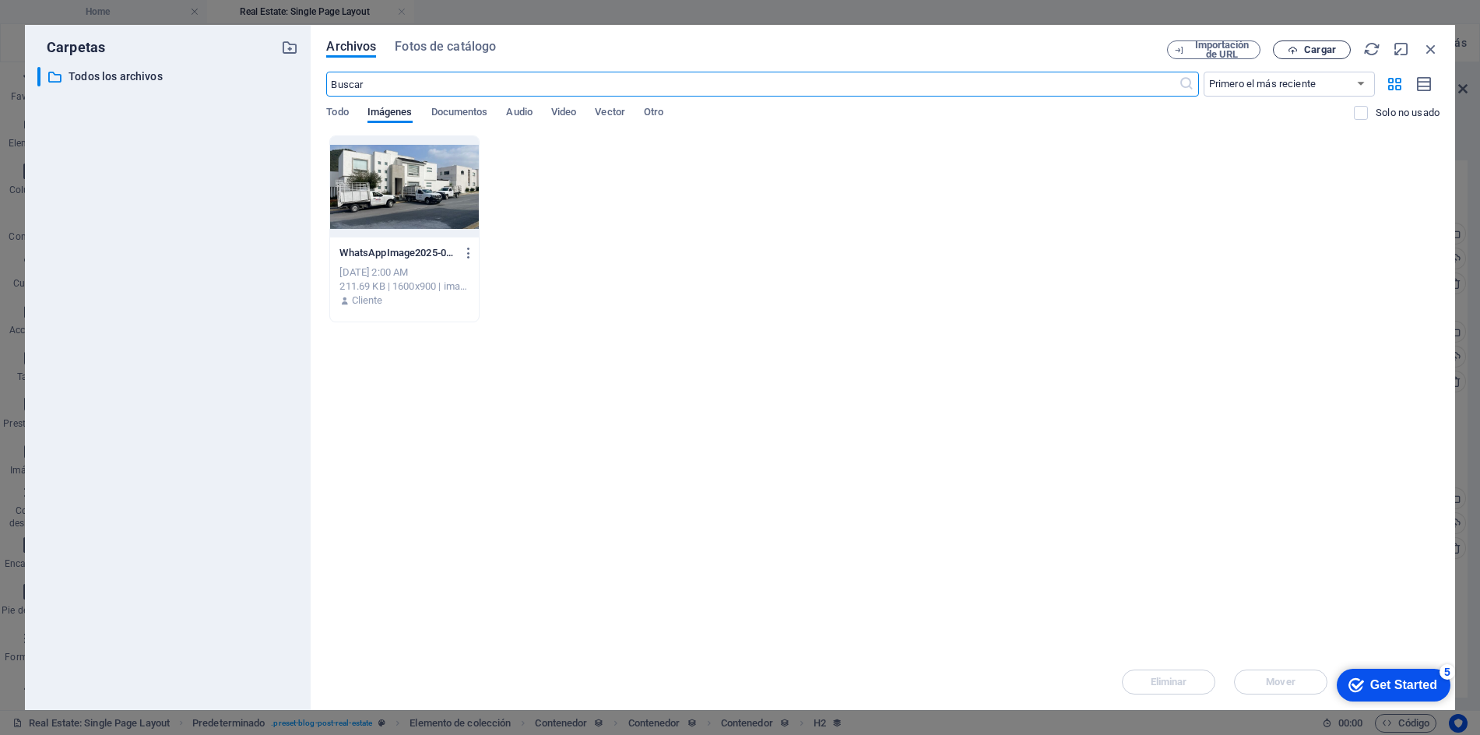
click at [1324, 50] on span "Cargar" at bounding box center [1320, 49] width 32 height 9
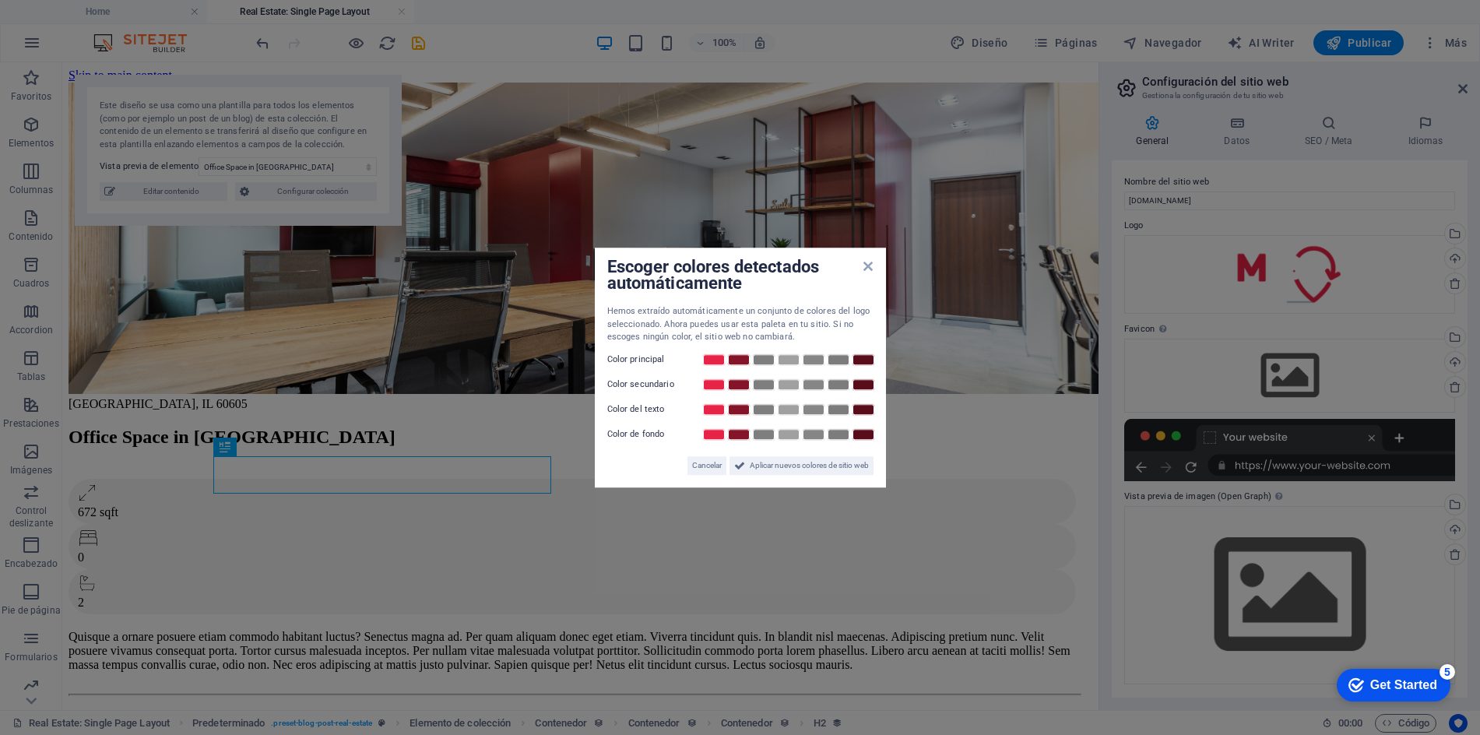
click at [632, 357] on label "Color principal" at bounding box center [653, 359] width 93 height 19
drag, startPoint x: 783, startPoint y: 469, endPoint x: 731, endPoint y: 409, distance: 79.5
click at [783, 469] on span "Aplicar nuevos colores de sitio web" at bounding box center [809, 465] width 119 height 19
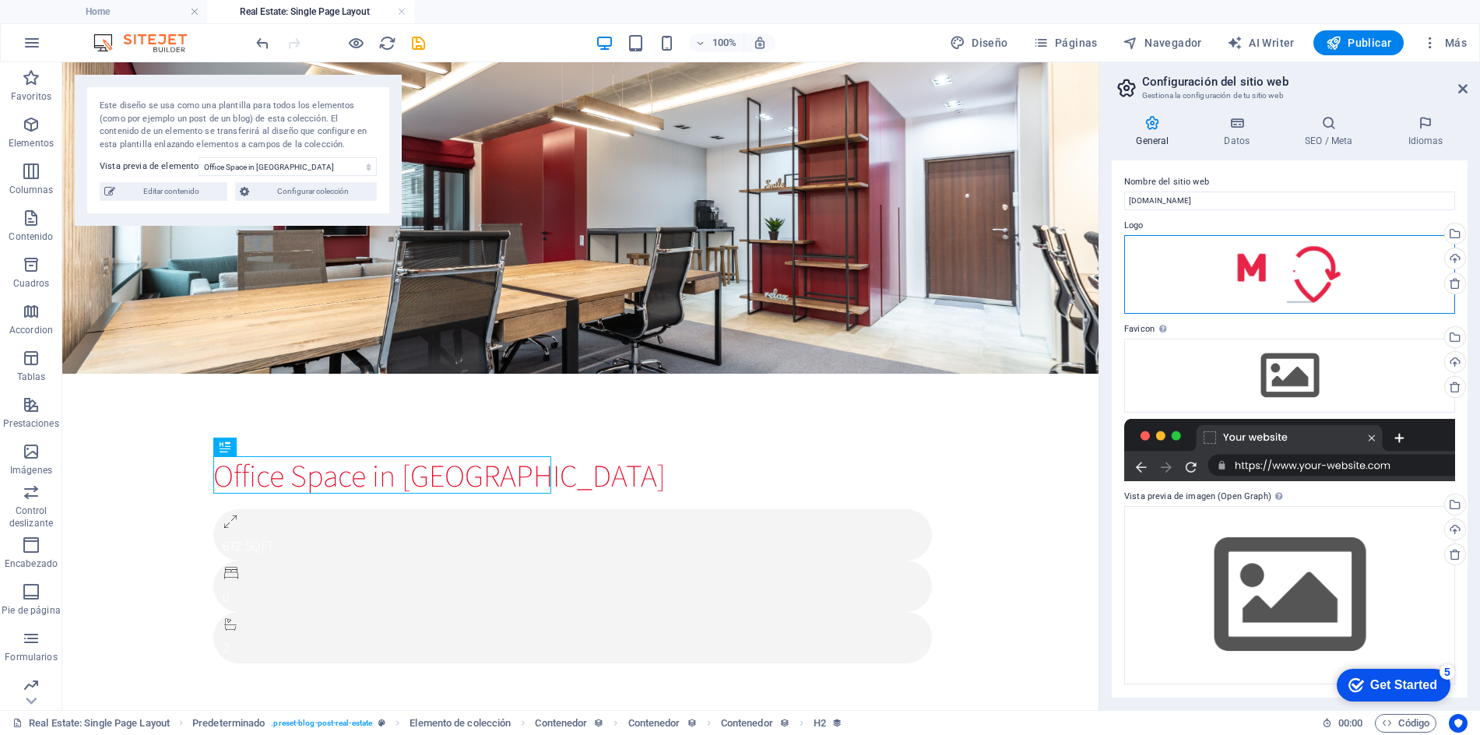
click at [1361, 269] on div "Arrastra archivos aquí, haz clic para escoger archivos o selecciona archivos de…" at bounding box center [1289, 274] width 331 height 79
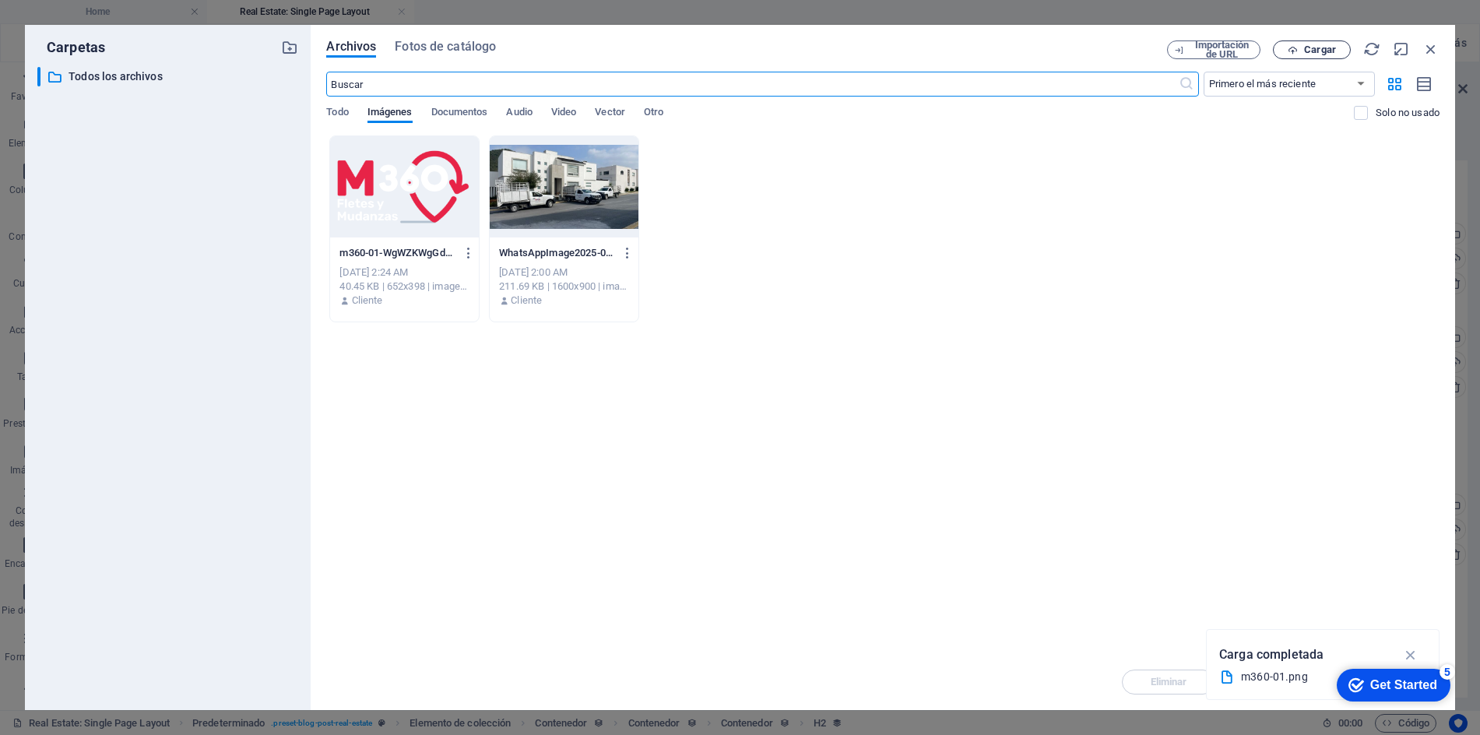
click at [1307, 46] on span "Cargar" at bounding box center [1320, 49] width 32 height 9
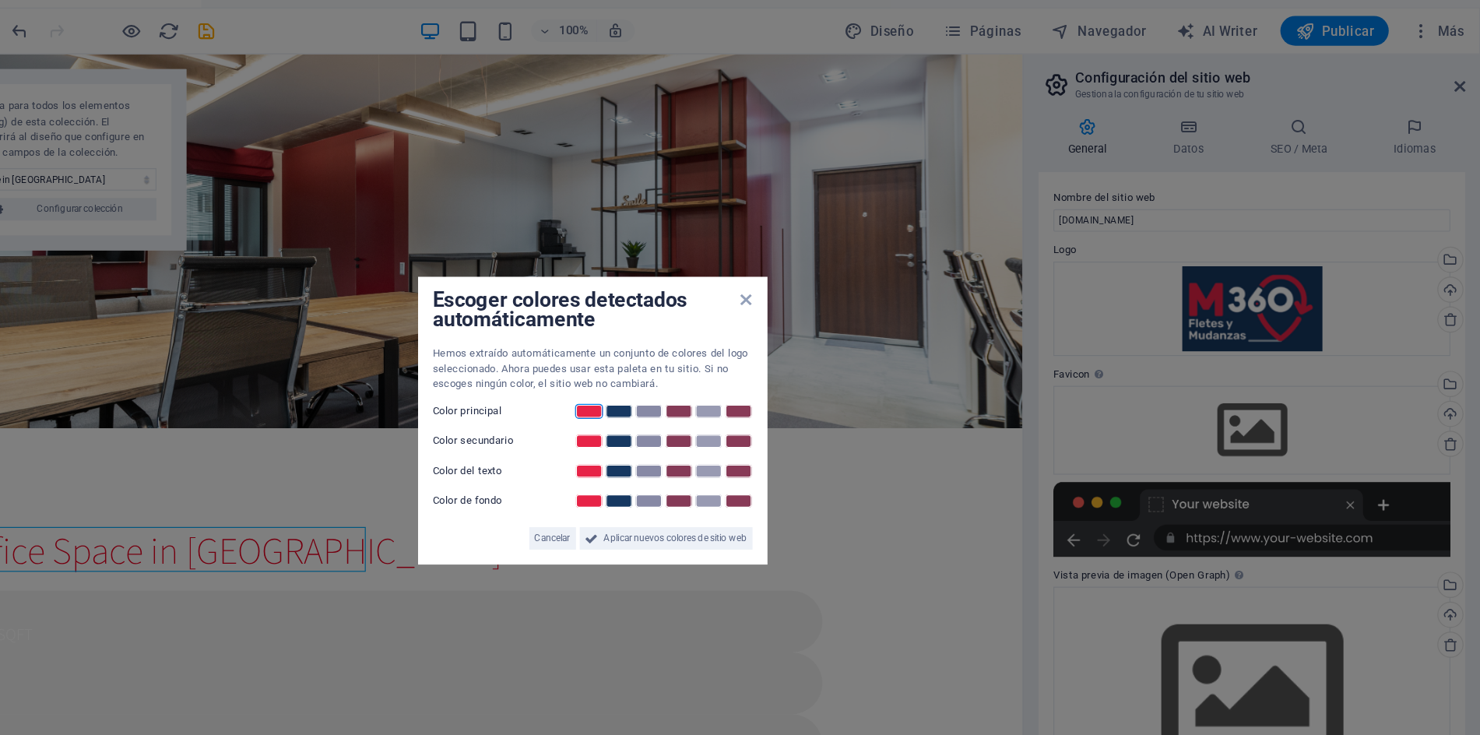
click at [741, 360] on link at bounding box center [737, 359] width 23 height 12
click at [760, 383] on link at bounding box center [762, 384] width 23 height 12
click at [792, 410] on link at bounding box center [787, 409] width 23 height 12
click at [767, 432] on link at bounding box center [762, 434] width 23 height 12
click at [852, 470] on span "Aplicar nuevos colores de sitio web" at bounding box center [809, 465] width 119 height 19
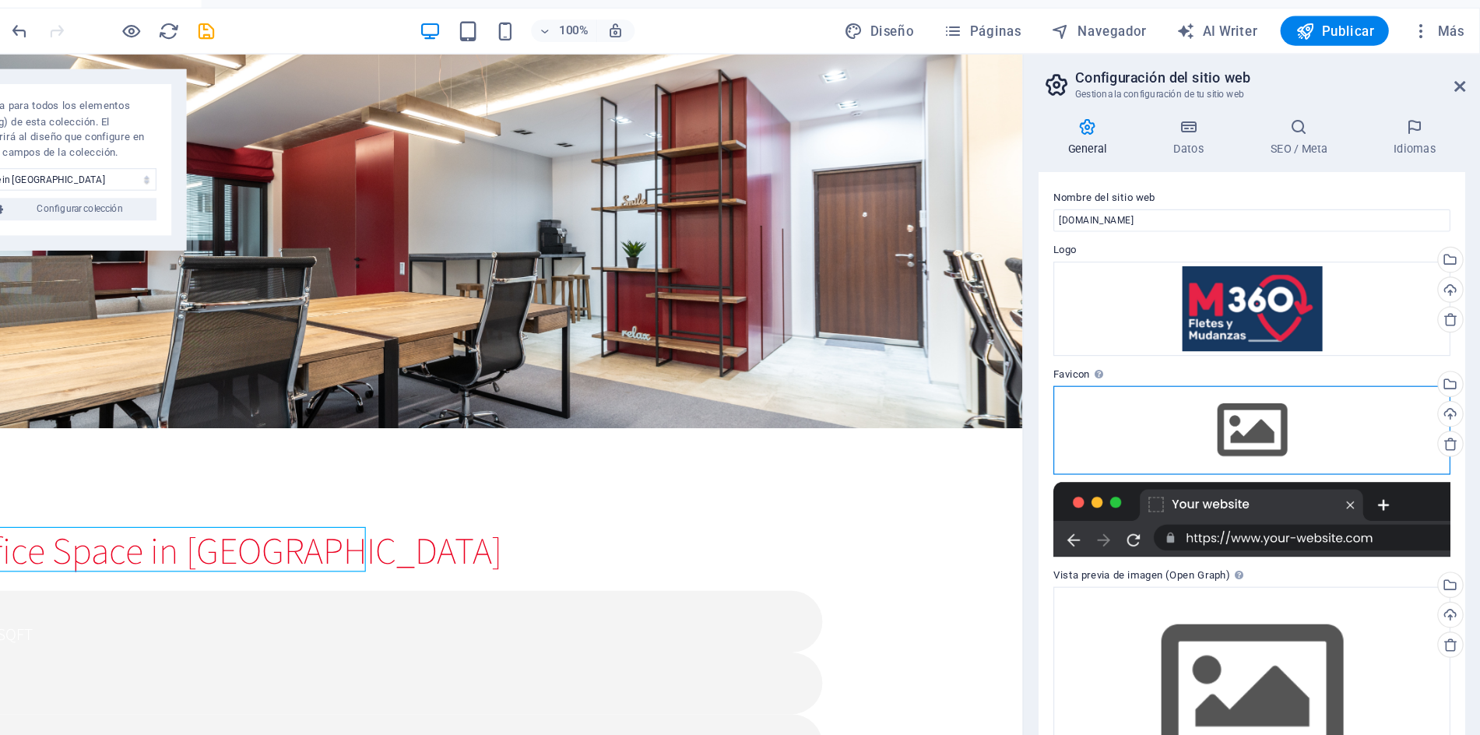
click at [1353, 375] on div "Arrastra archivos aquí, haz clic para escoger archivos o selecciona archivos de…" at bounding box center [1289, 375] width 331 height 73
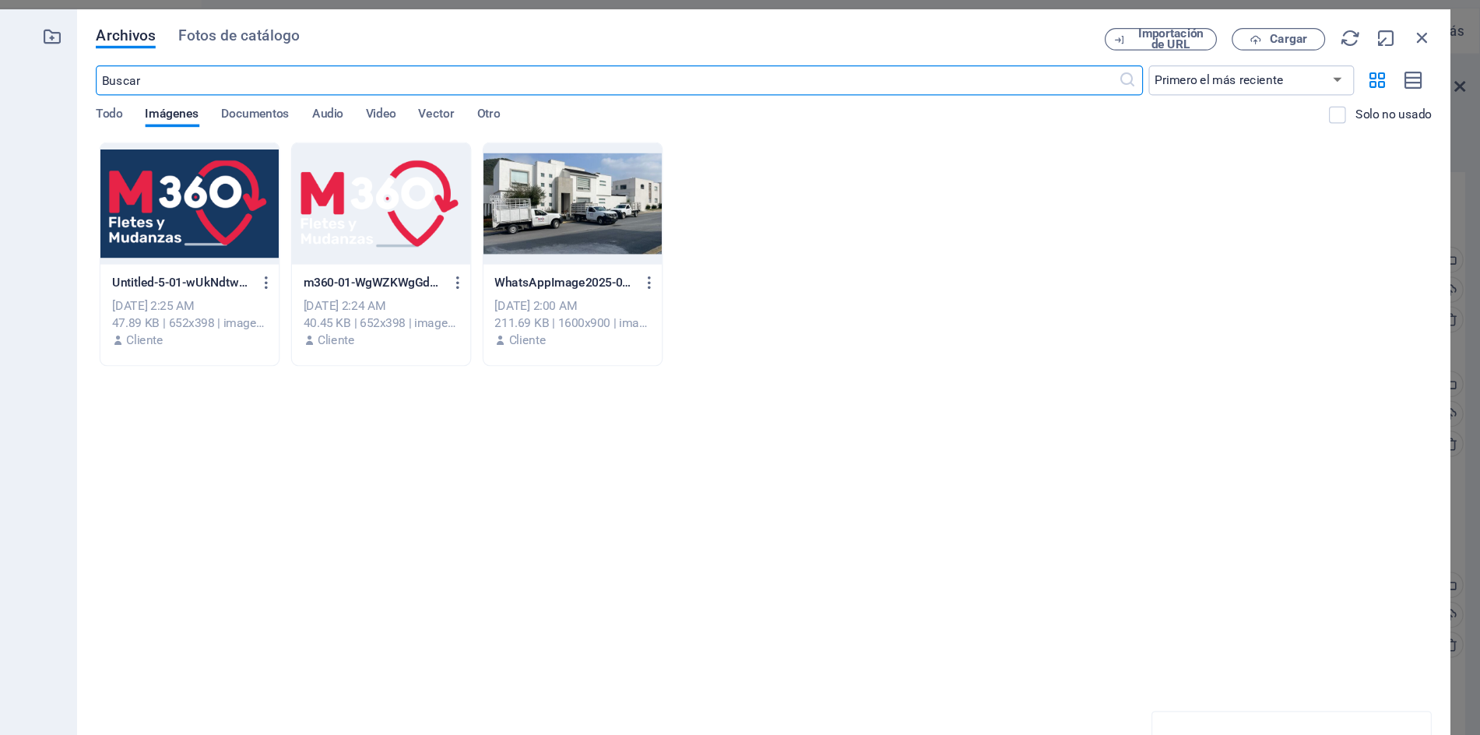
click at [406, 203] on div at bounding box center [404, 186] width 149 height 101
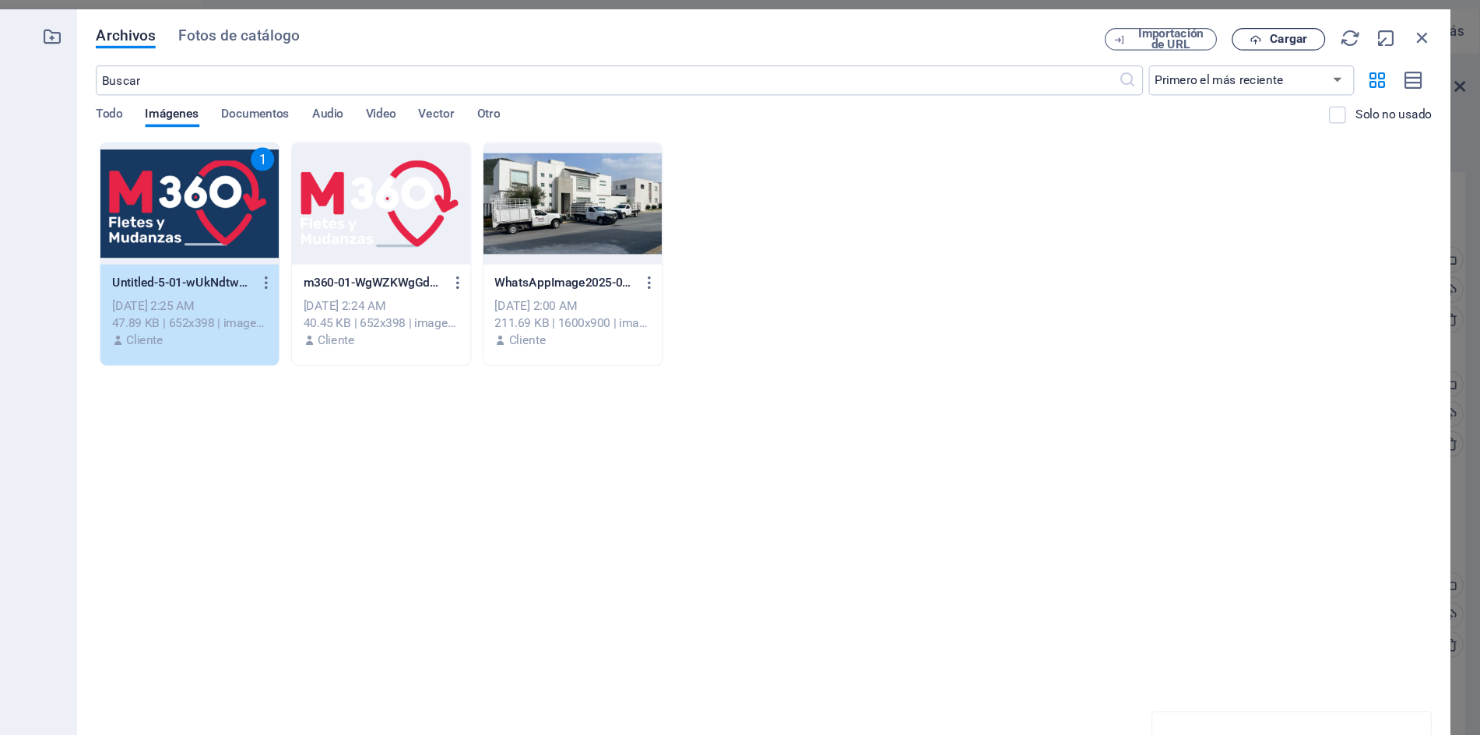
click at [1325, 47] on span "Cargar" at bounding box center [1320, 49] width 32 height 9
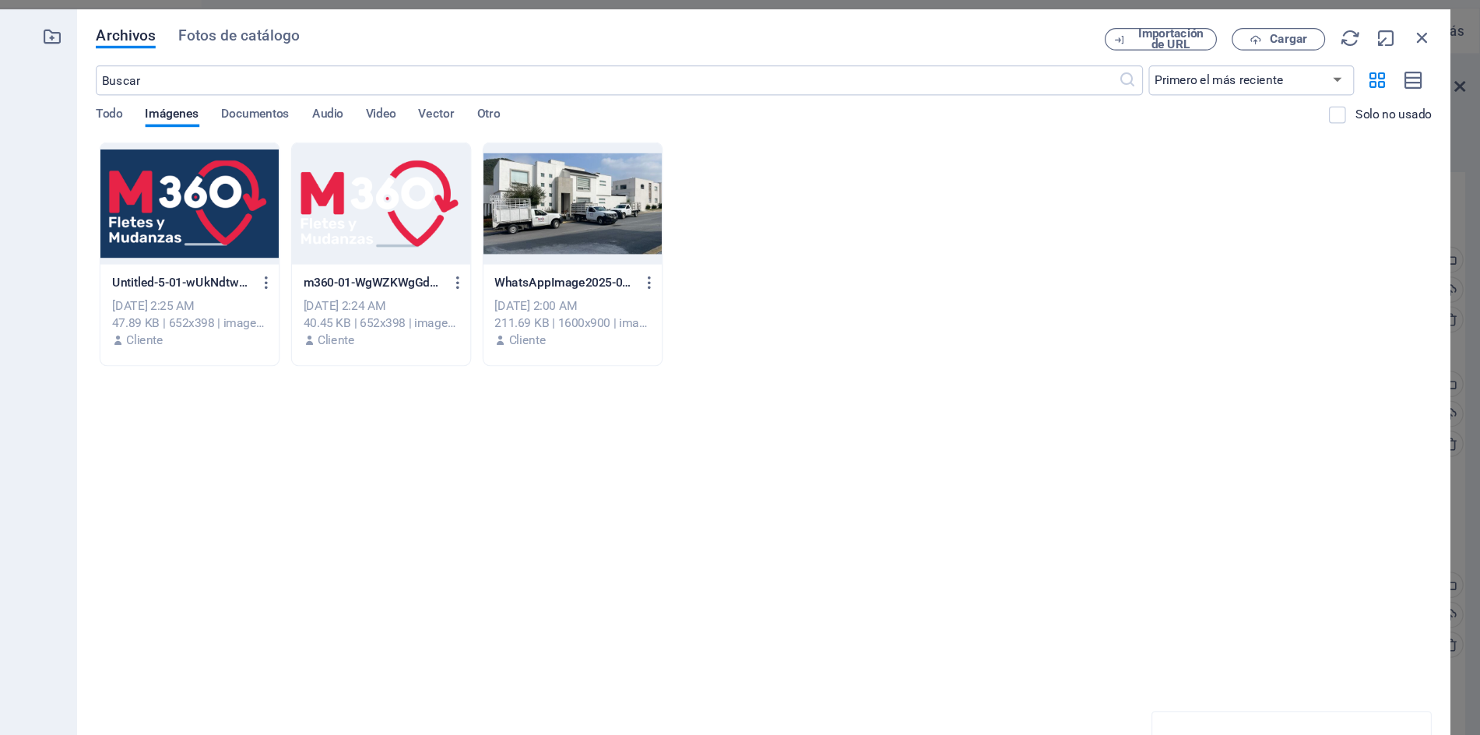
click at [433, 184] on div at bounding box center [404, 186] width 149 height 101
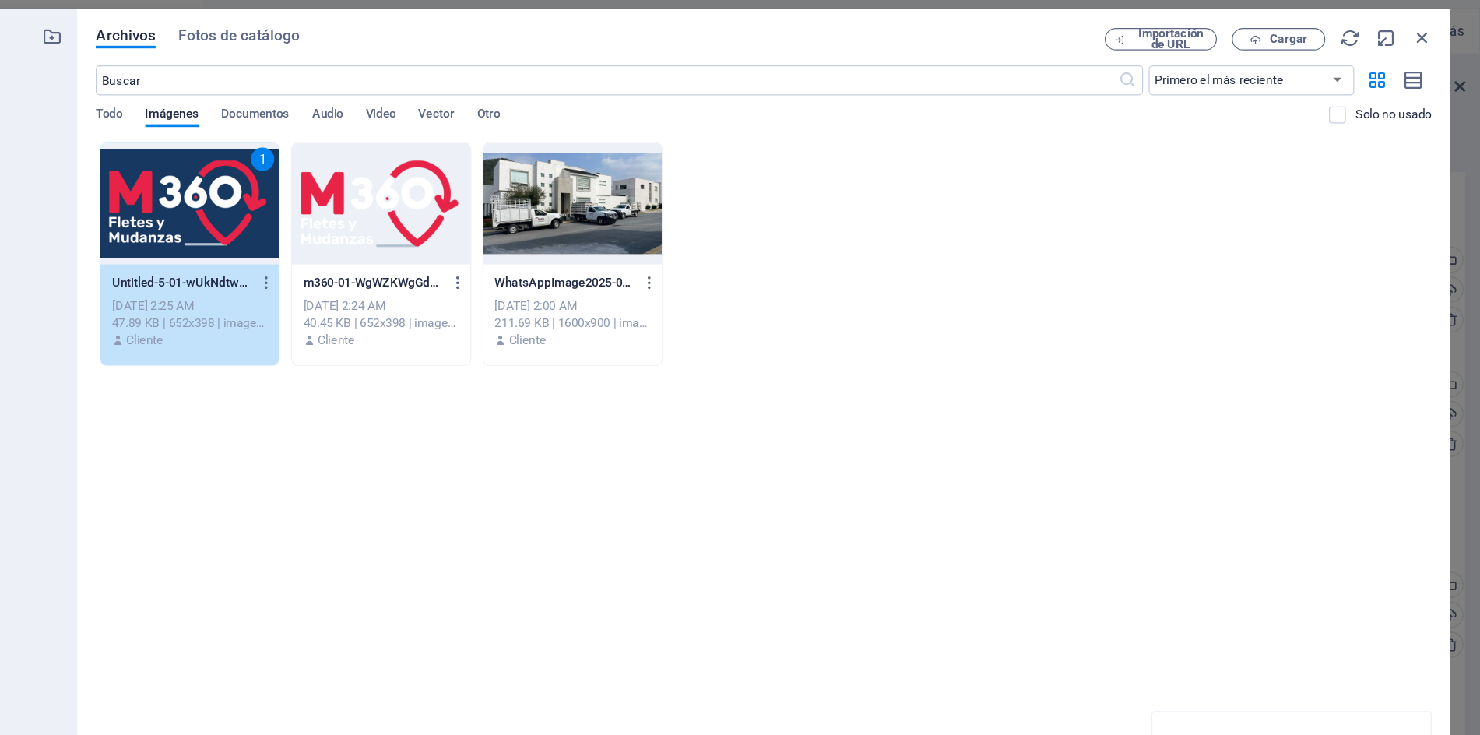
click at [433, 184] on div "1" at bounding box center [404, 186] width 149 height 101
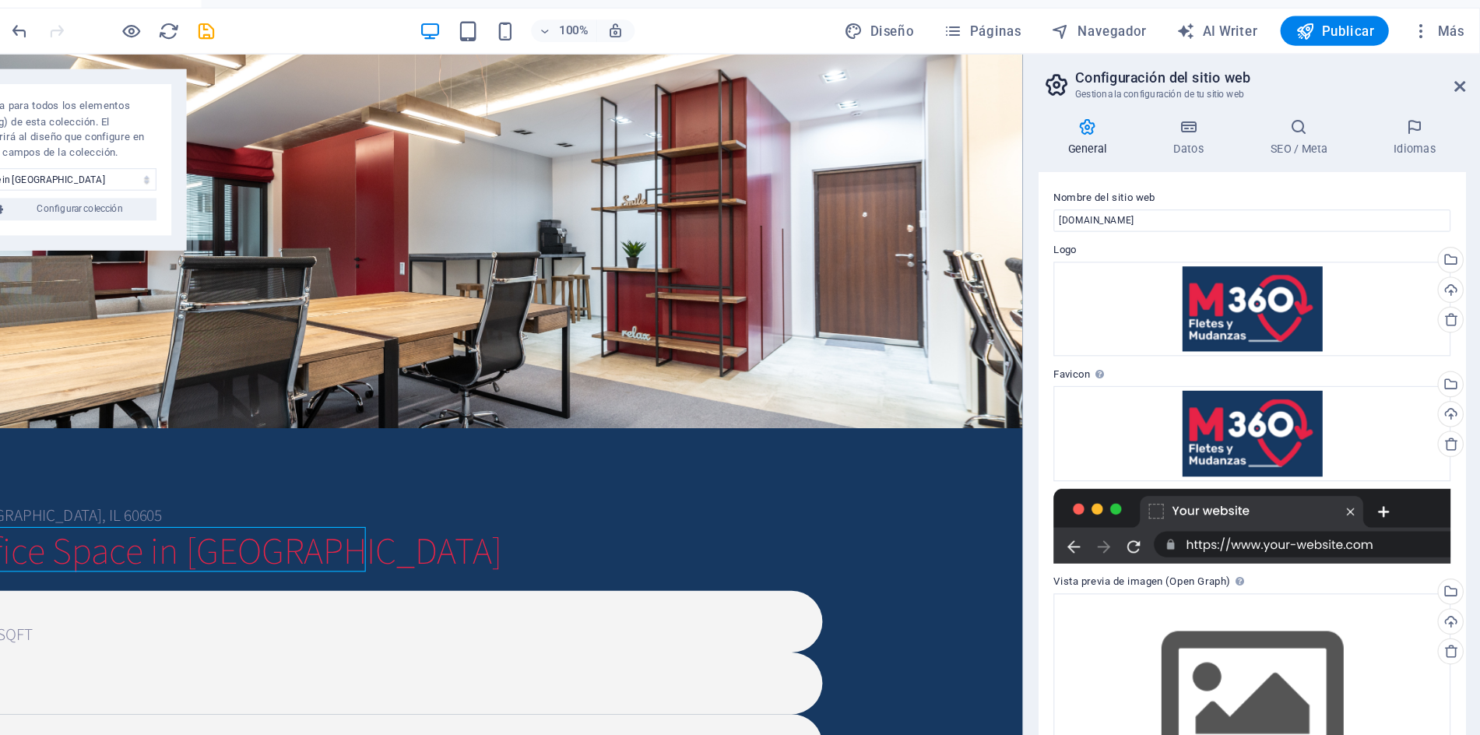
scroll to position [5, 0]
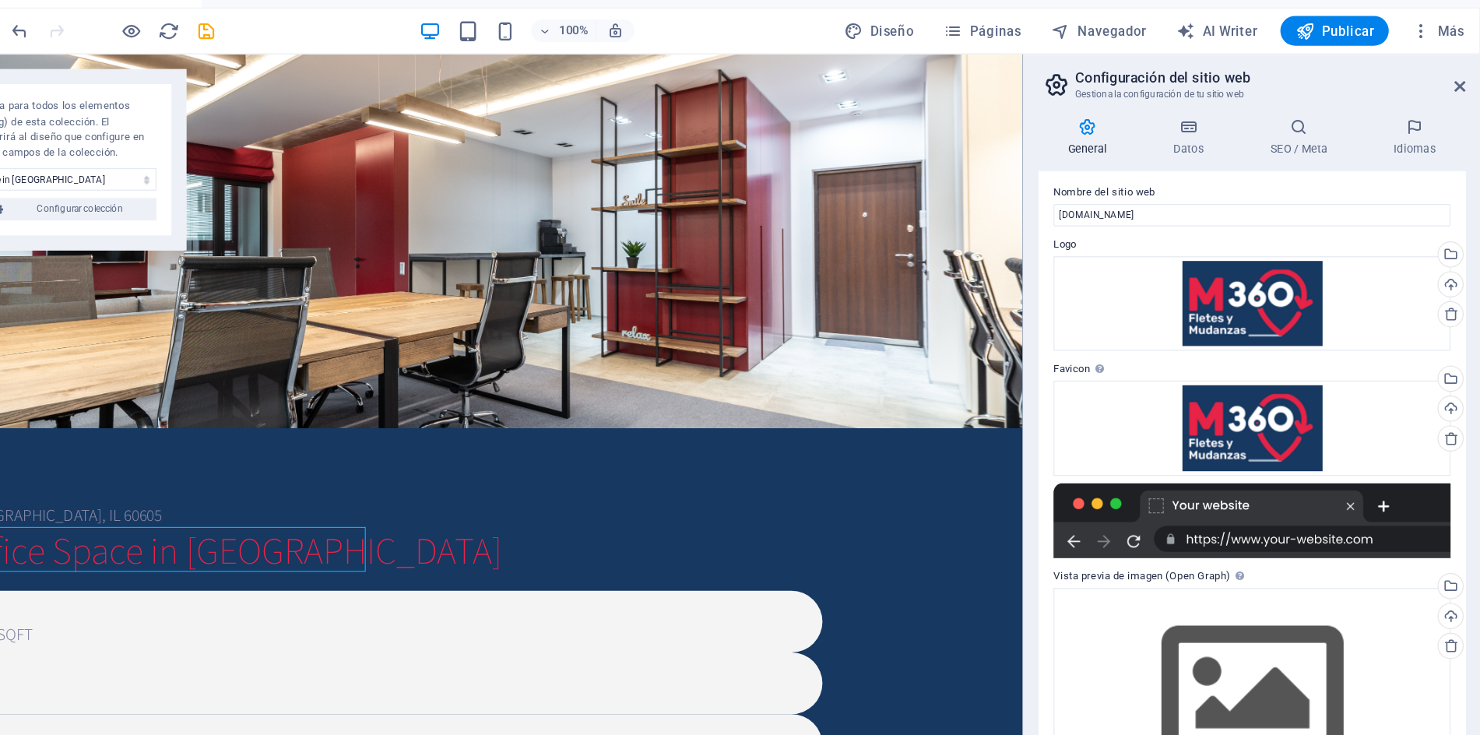
click at [1185, 498] on label "Vista previa de imagen (Open Graph) Esta imagen se mostrará cuando el sitio web…" at bounding box center [1289, 497] width 331 height 19
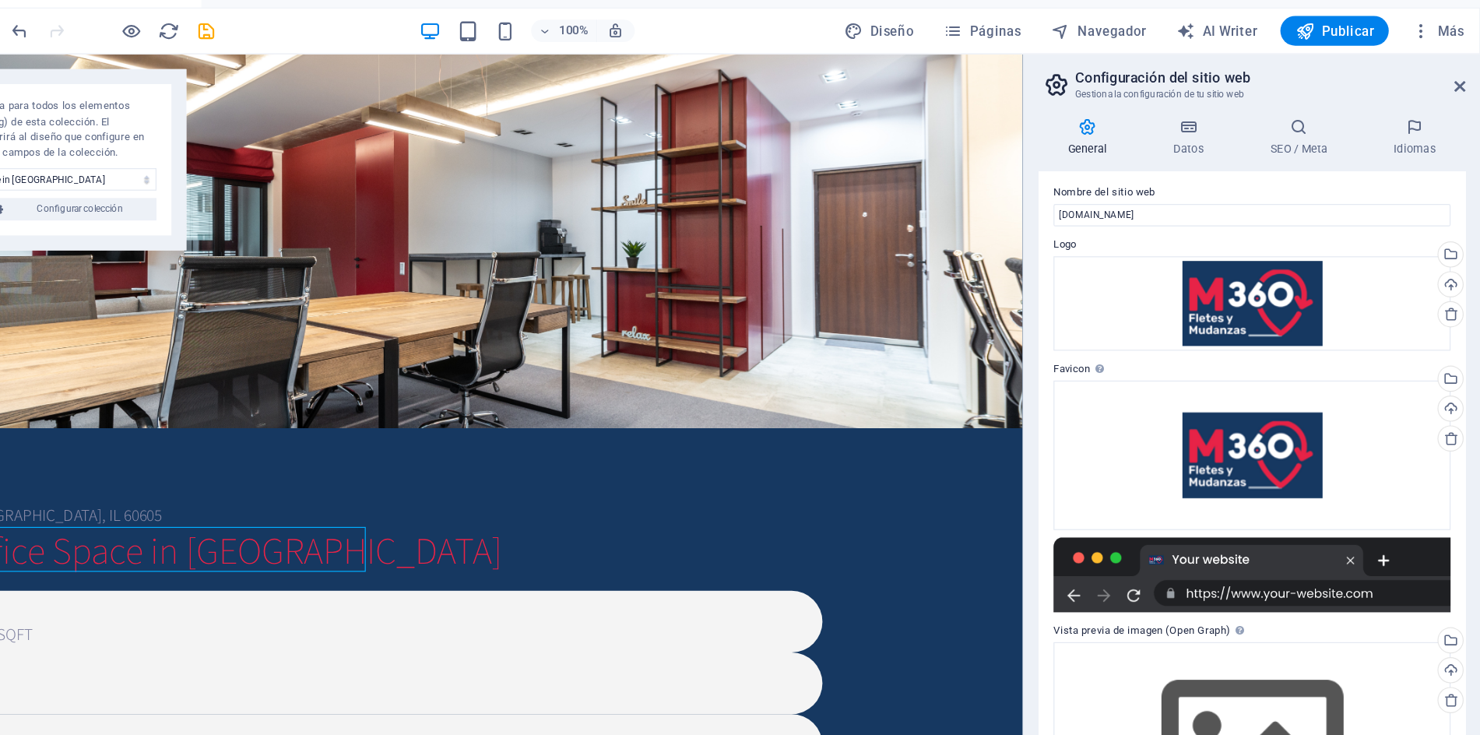
click at [1259, 533] on label "Vista previa de imagen (Open Graph) Esta imagen se mostrará cuando el sitio web…" at bounding box center [1289, 542] width 331 height 19
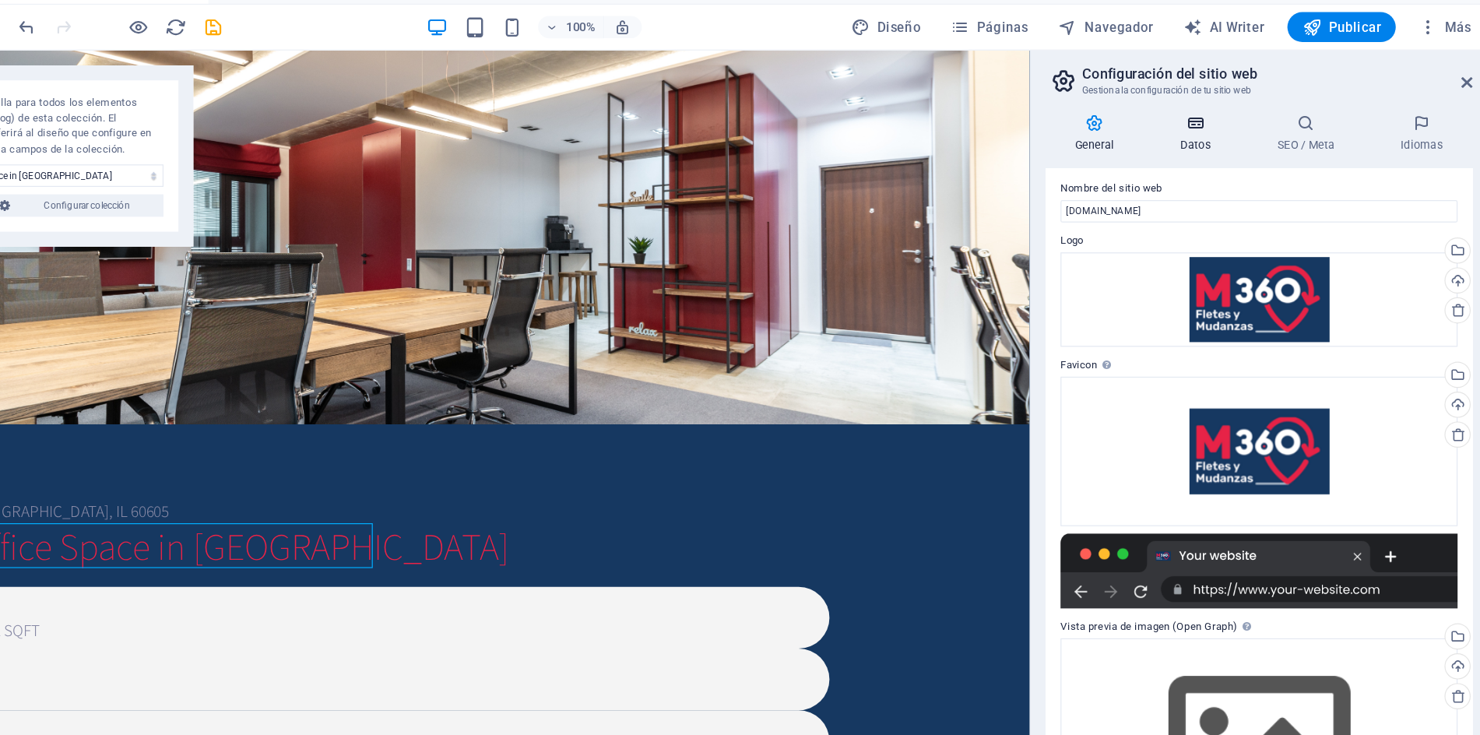
click at [1242, 128] on icon at bounding box center [1237, 123] width 75 height 16
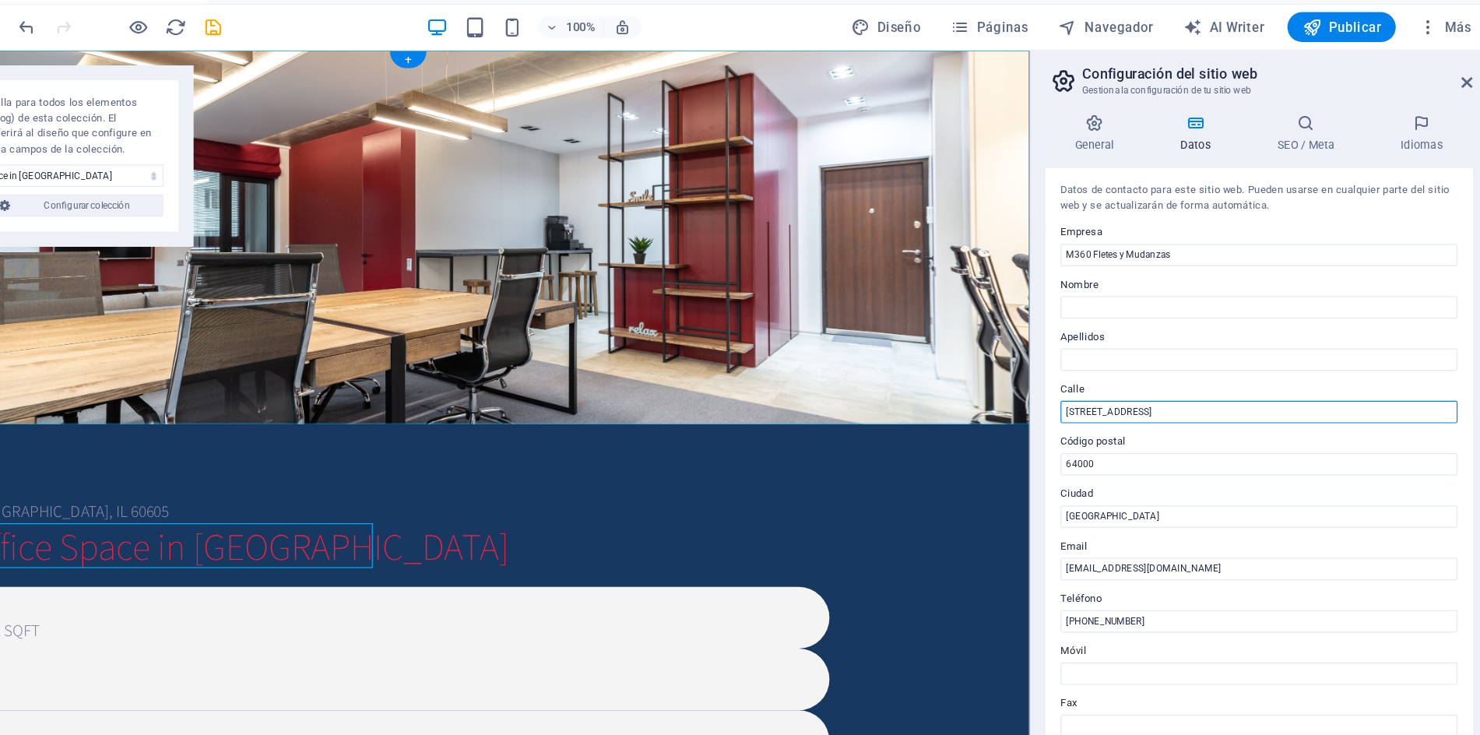
drag, startPoint x: 994, startPoint y: 414, endPoint x: 767, endPoint y: 340, distance: 238.3
drag, startPoint x: 1001, startPoint y: 414, endPoint x: 796, endPoint y: 346, distance: 216.4
drag, startPoint x: 1163, startPoint y: 360, endPoint x: 1201, endPoint y: 460, distance: 106.7
click at [1163, 360] on input "[GEOGRAPHIC_DATA], [GEOGRAPHIC_DATA]" at bounding box center [1289, 363] width 331 height 19
type input "Monterrey Sur, [GEOGRAPHIC_DATA]"
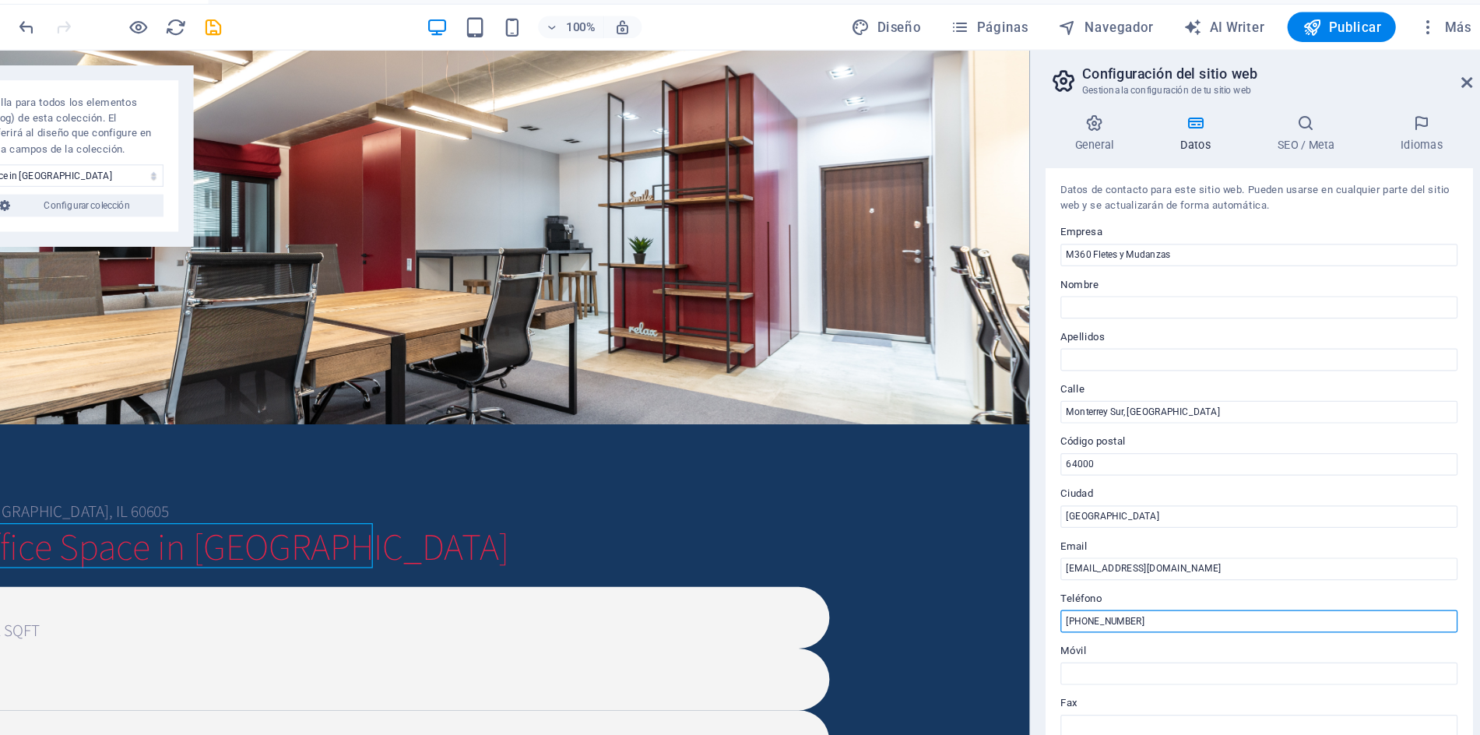
drag, startPoint x: 1204, startPoint y: 540, endPoint x: 1155, endPoint y: 544, distance: 49.3
click at [1145, 540] on input "[PHONE_NUMBER]" at bounding box center [1289, 538] width 331 height 19
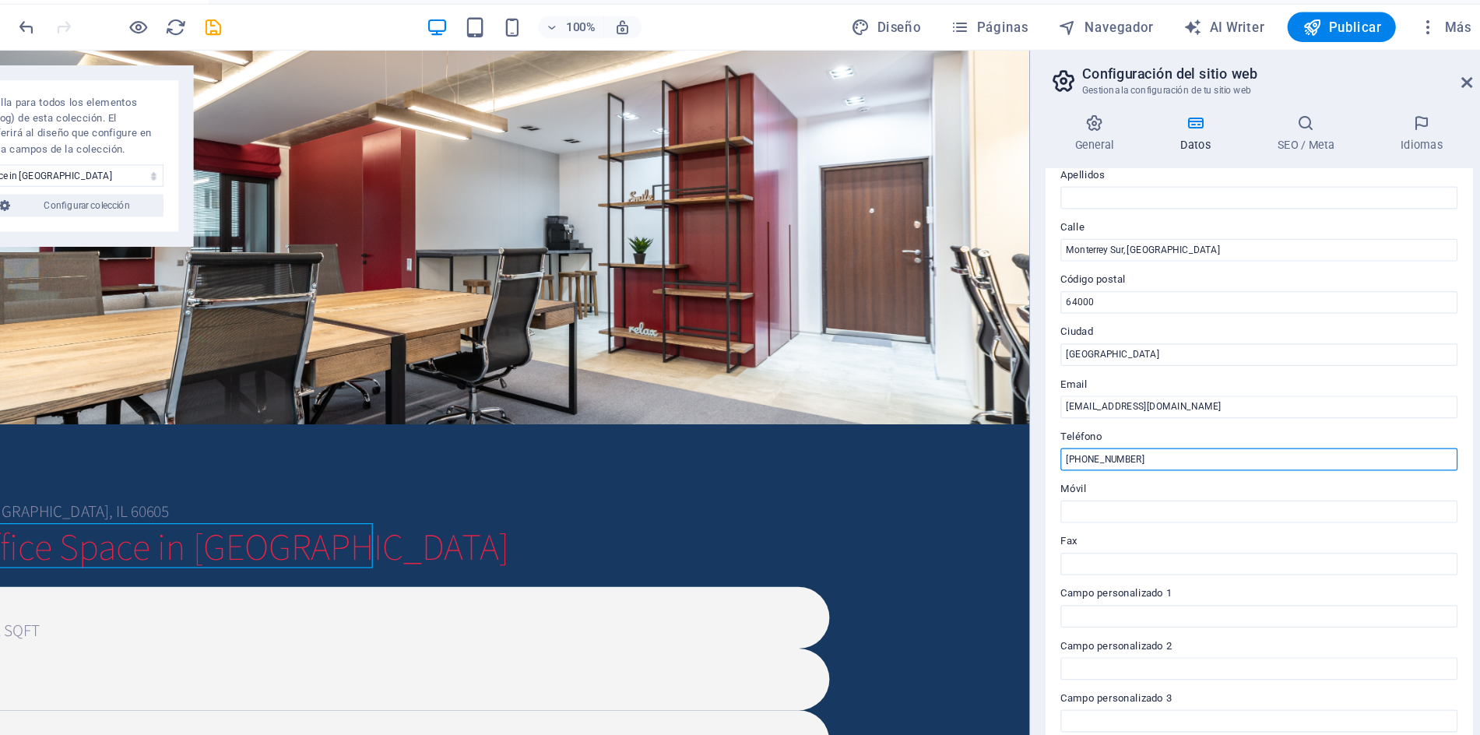
scroll to position [135, 0]
type input "[PHONE_NUMBER]"
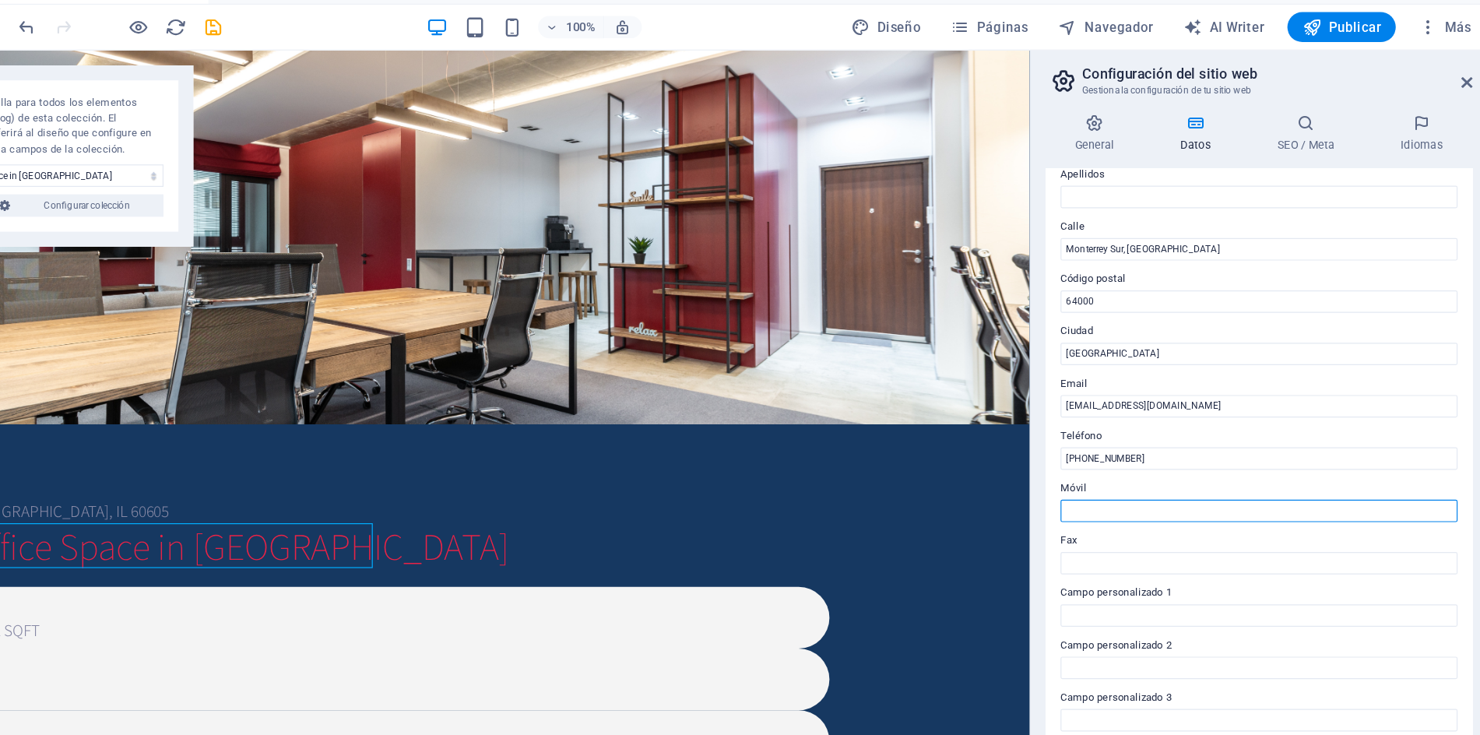
click at [1141, 444] on input "Móvil" at bounding box center [1289, 446] width 331 height 19
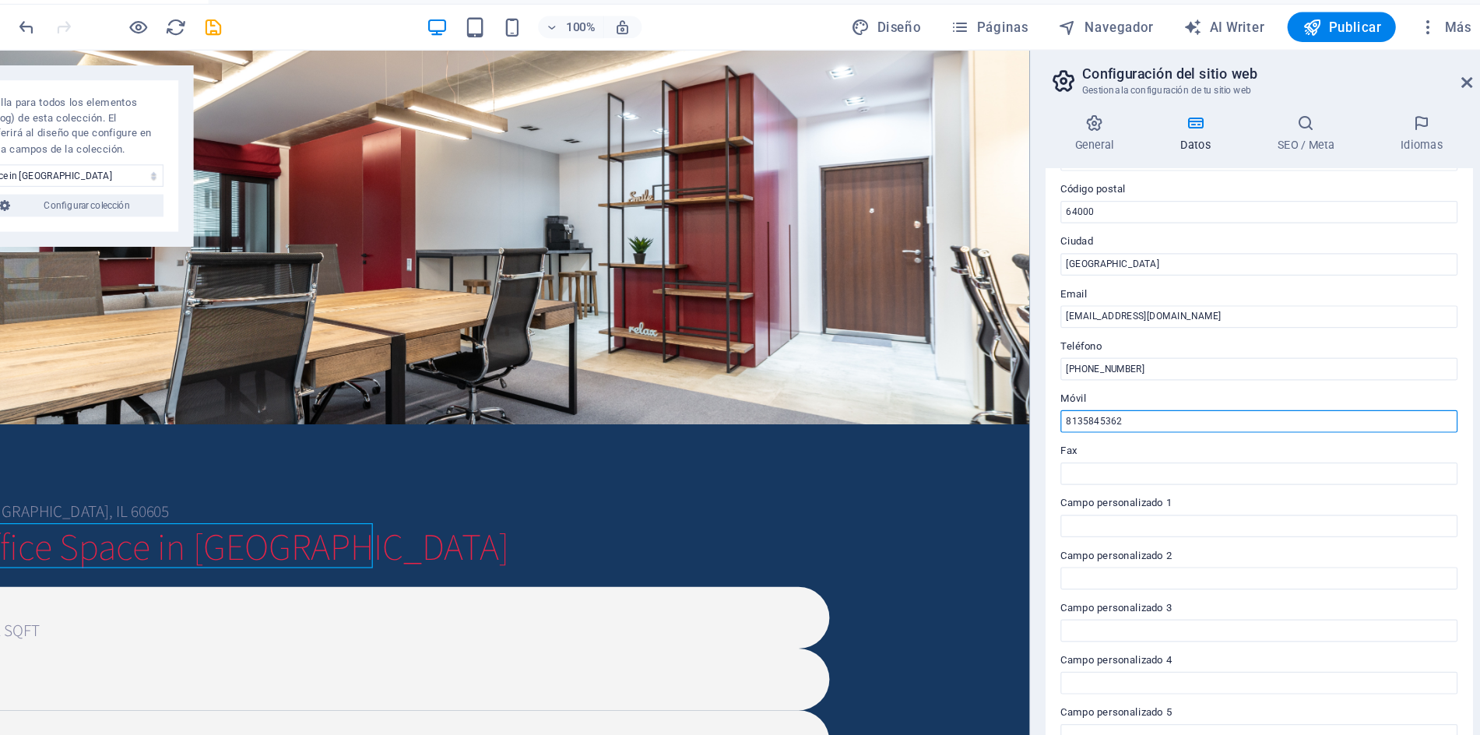
scroll to position [0, 0]
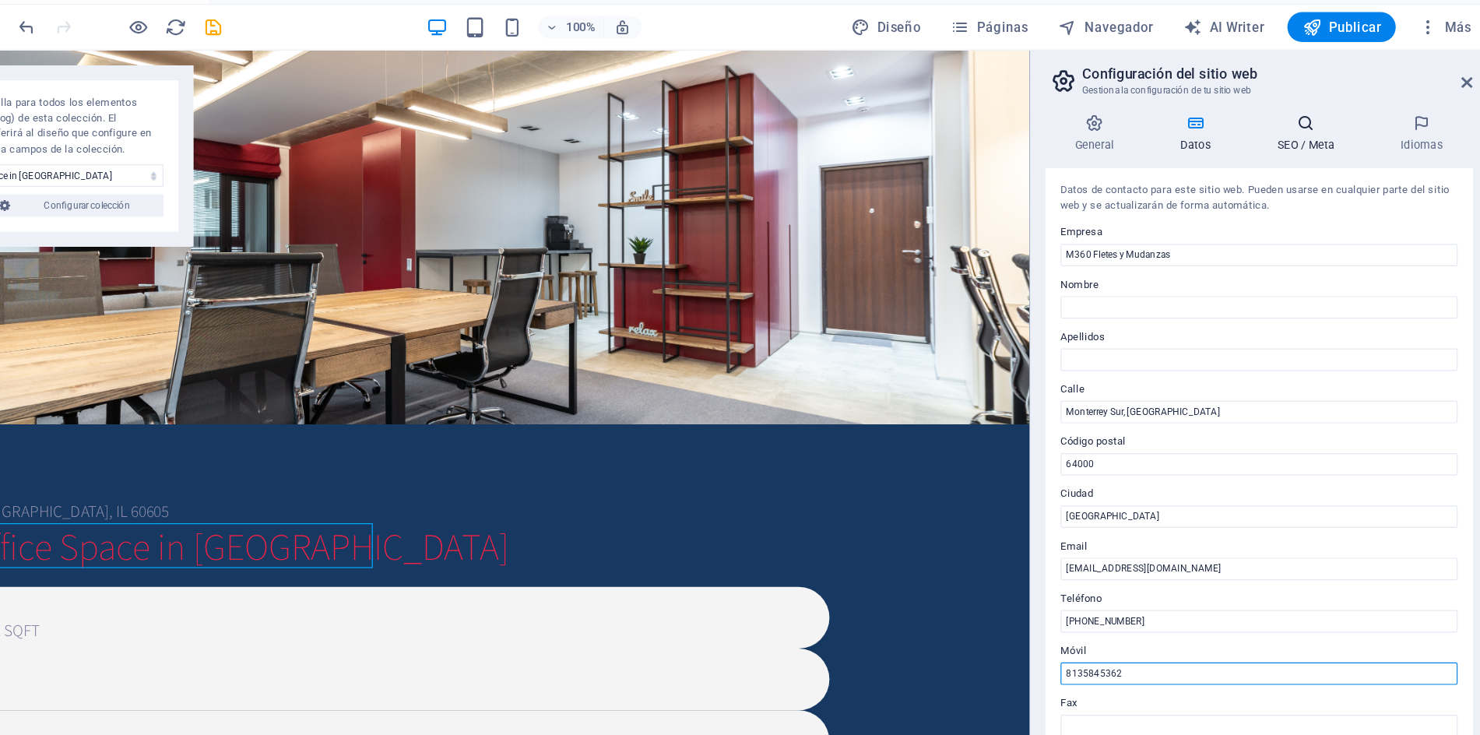
type input "8135845362"
click at [1324, 131] on h4 "SEO / Meta" at bounding box center [1332, 131] width 103 height 33
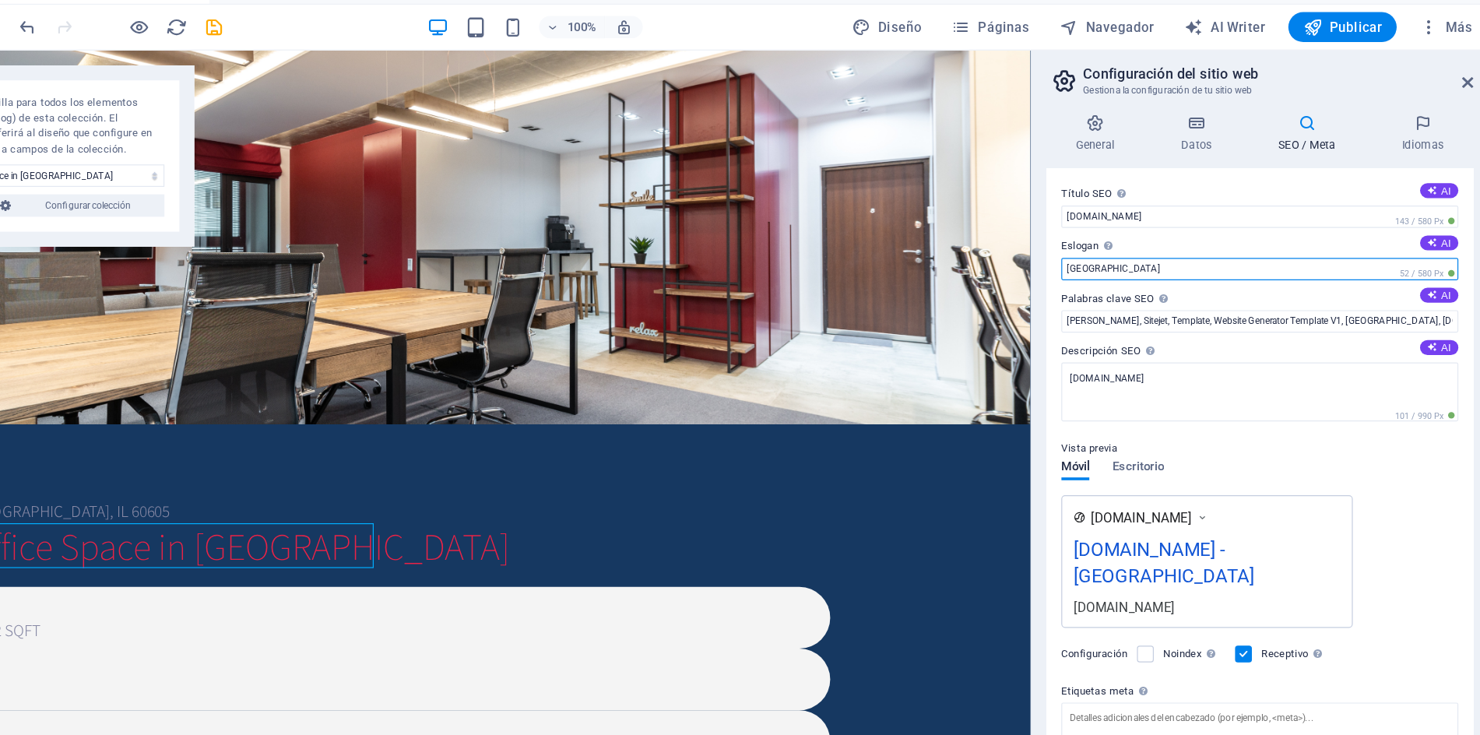
drag, startPoint x: 1162, startPoint y: 246, endPoint x: 1105, endPoint y: 245, distance: 57.6
click at [1105, 245] on div "General Datos SEO / Meta Idiomas Nombre del sitio web [DOMAIN_NAME] Logo Arrast…" at bounding box center [1289, 406] width 381 height 607
type input "Fletes y Mudanzas Monterrey"
click at [1115, 288] on div "Título SEO El título de tu sitio web. Elige algo que destaque en los resultados…" at bounding box center [1290, 428] width 356 height 537
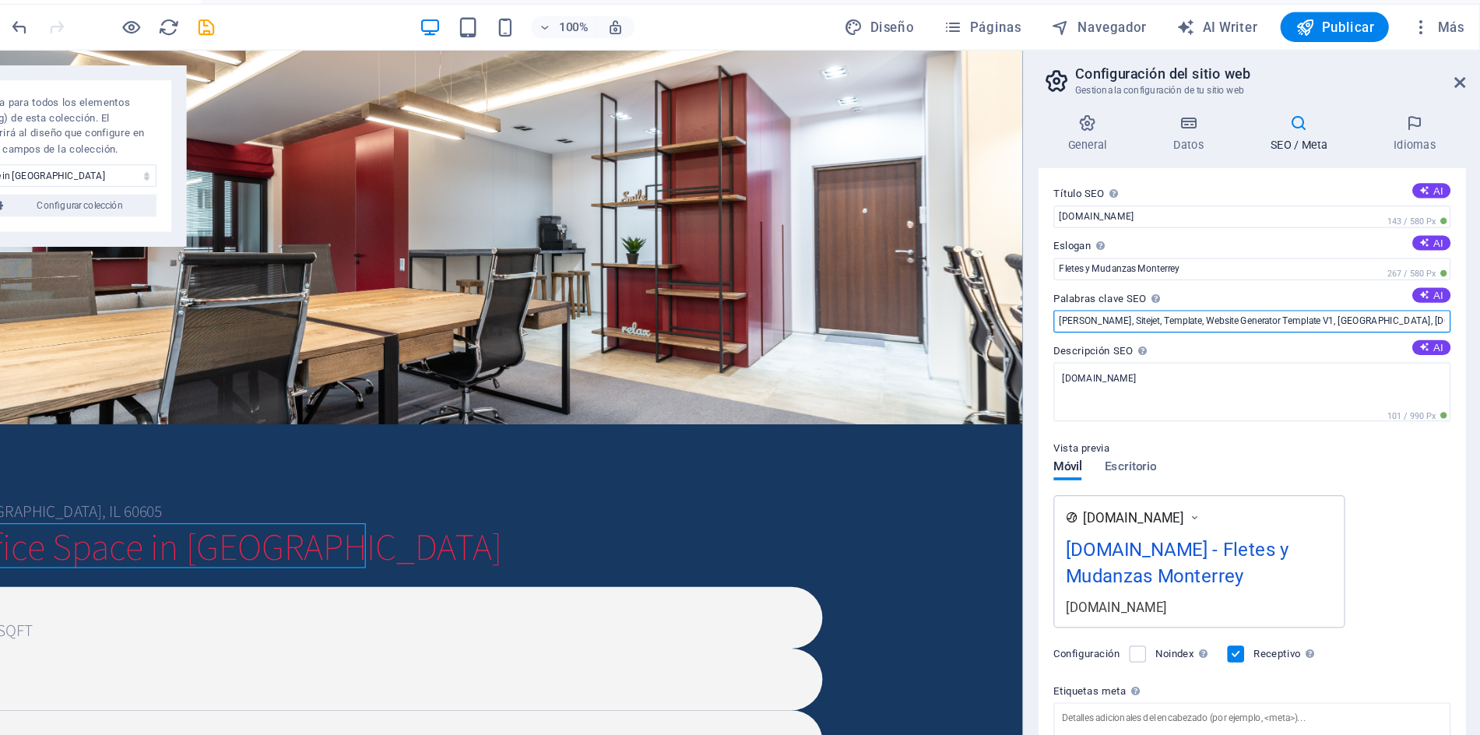
drag, startPoint x: 1129, startPoint y: 286, endPoint x: 1532, endPoint y: 287, distance: 403.3
click at [1479, 287] on html "M360 Fletes y Mudanzas Home Real Estate: Single Page Layout Favoritos Elementos…" at bounding box center [740, 367] width 1480 height 735
type input "Flete y mudanza en [GEOGRAPHIC_DATA]"
click at [1384, 443] on div "[DOMAIN_NAME] [DOMAIN_NAME] - Fletes y Mudanzas Monterrey [DOMAIN_NAME]" at bounding box center [1289, 488] width 331 height 111
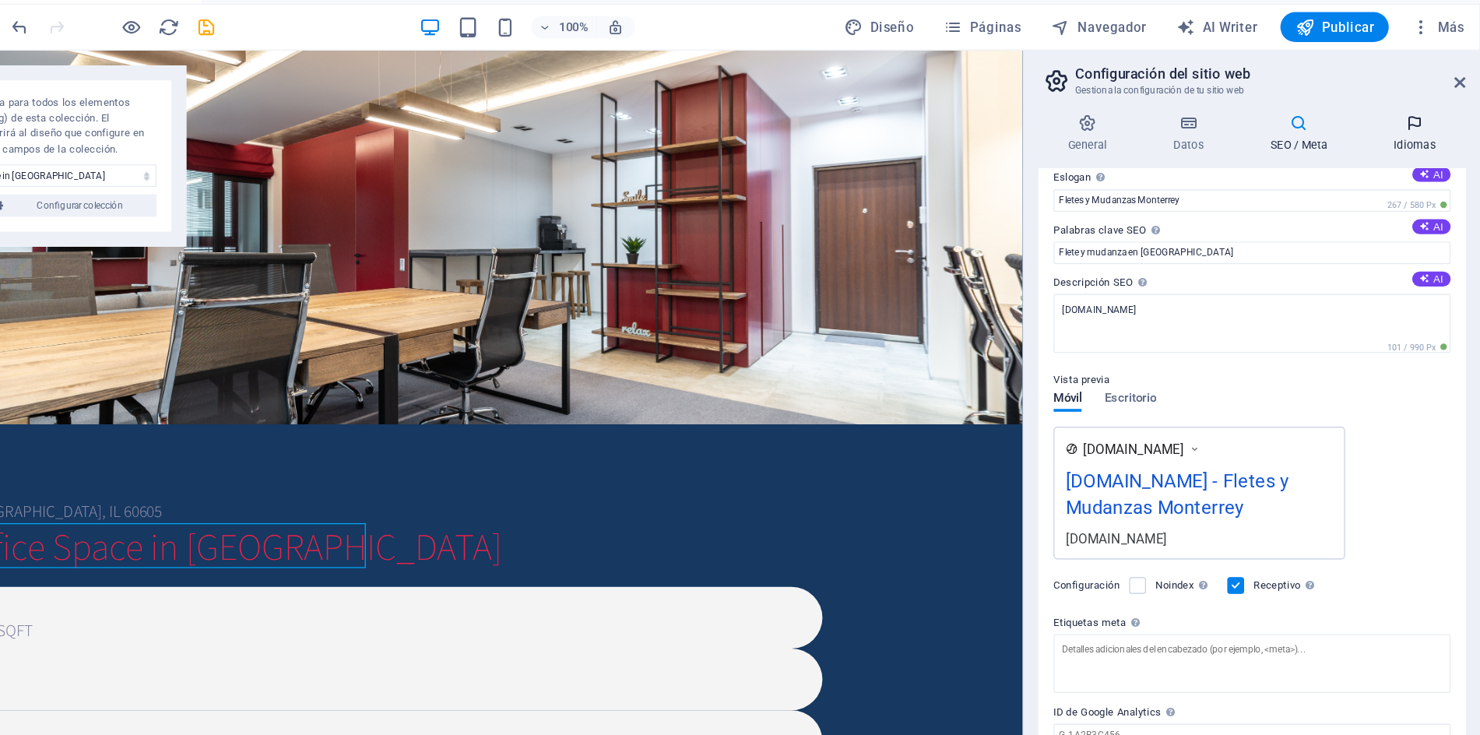
click at [1424, 138] on h4 "Idiomas" at bounding box center [1426, 131] width 84 height 33
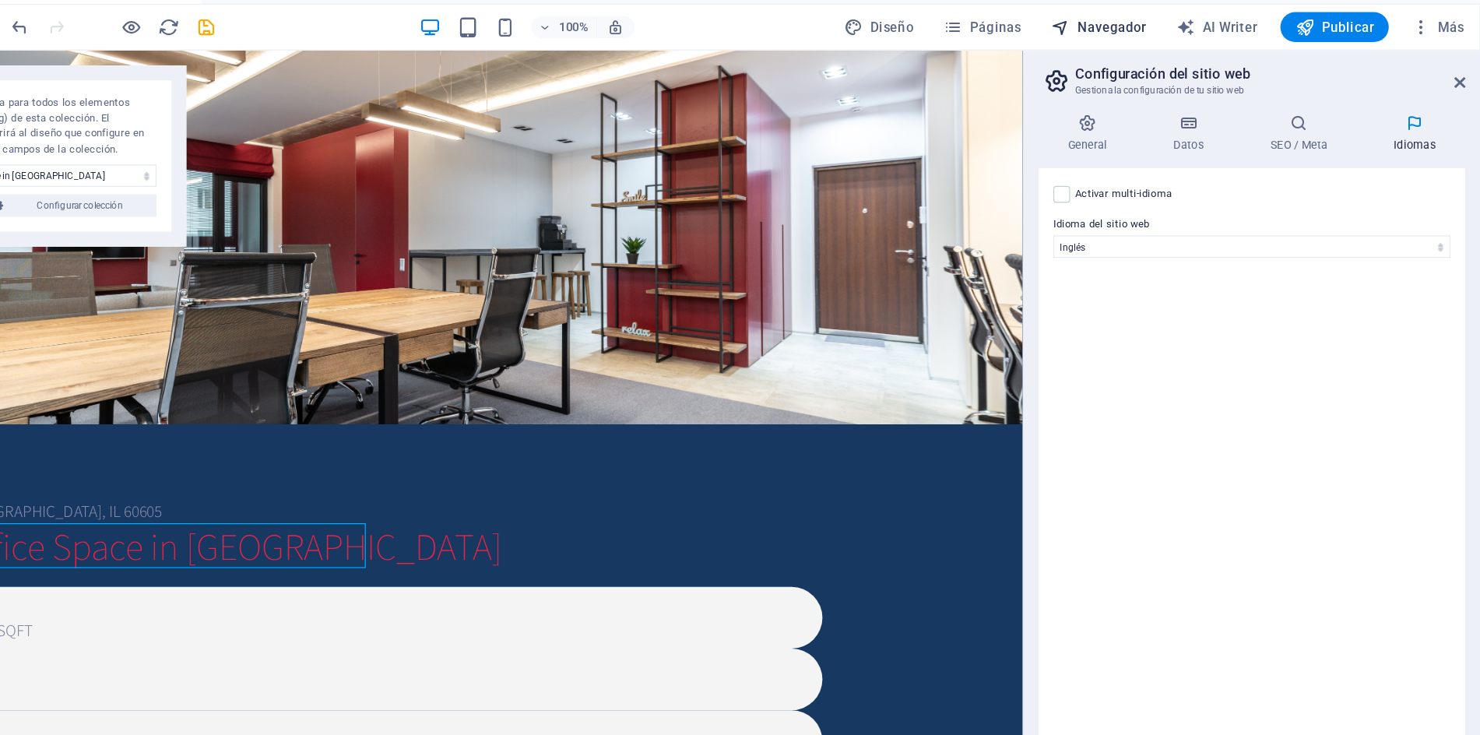
click at [1164, 37] on span "Navegador" at bounding box center [1162, 43] width 79 height 16
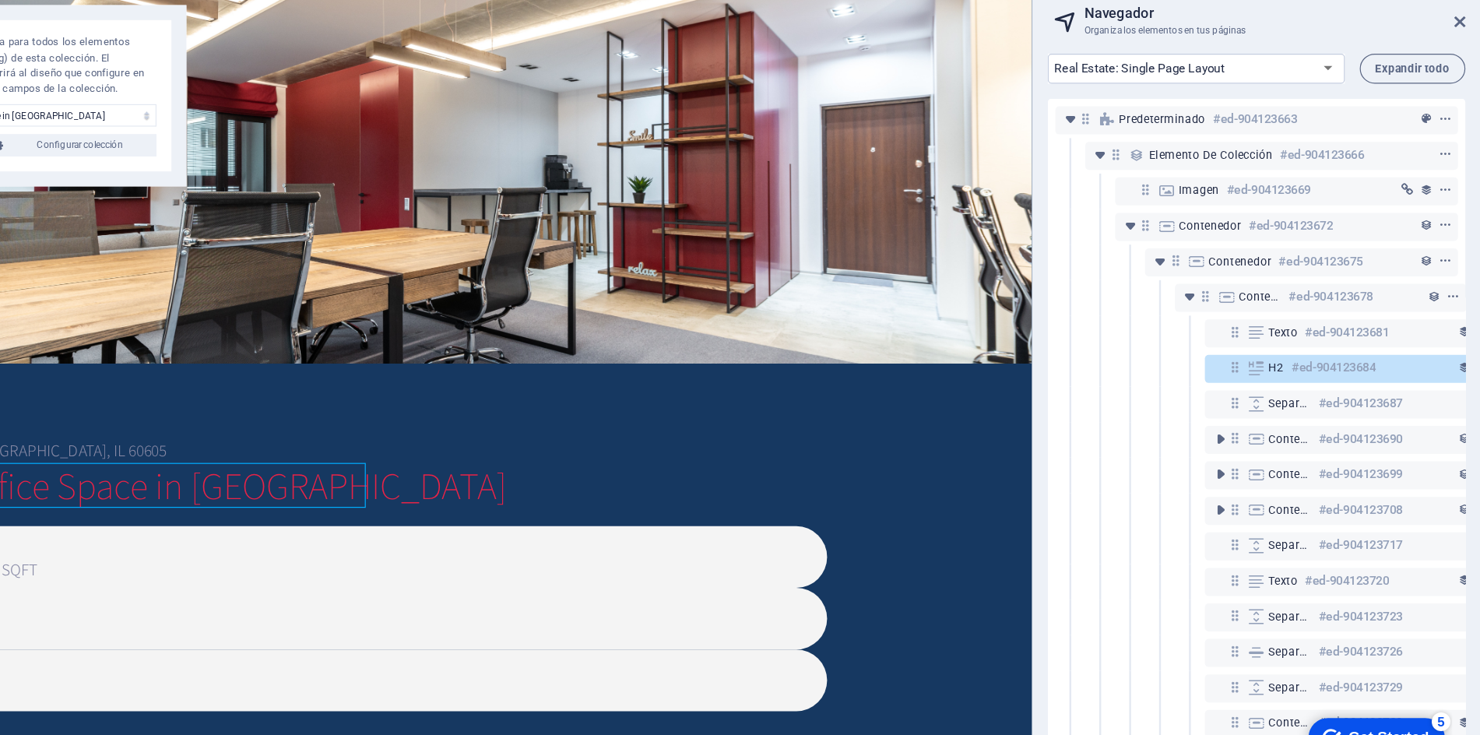
scroll to position [0, 29]
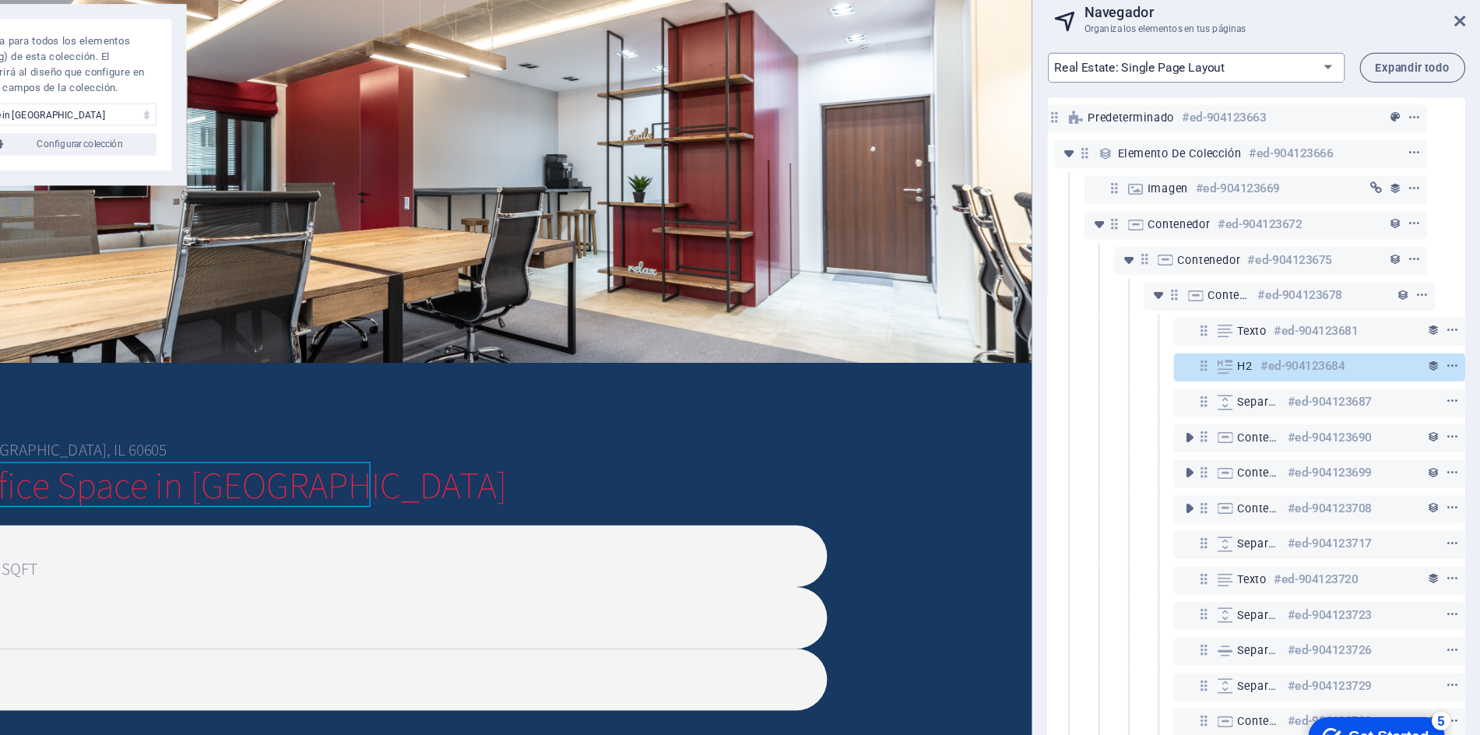
click at [1356, 126] on select "Home Subpage Legal Notice Privacy New Collection: Single Page Layout Real Estat…" at bounding box center [1244, 127] width 248 height 25
click at [1120, 115] on select "Home Subpage Legal Notice Privacy New Collection: Single Page Layout Real Estat…" at bounding box center [1244, 127] width 248 height 25
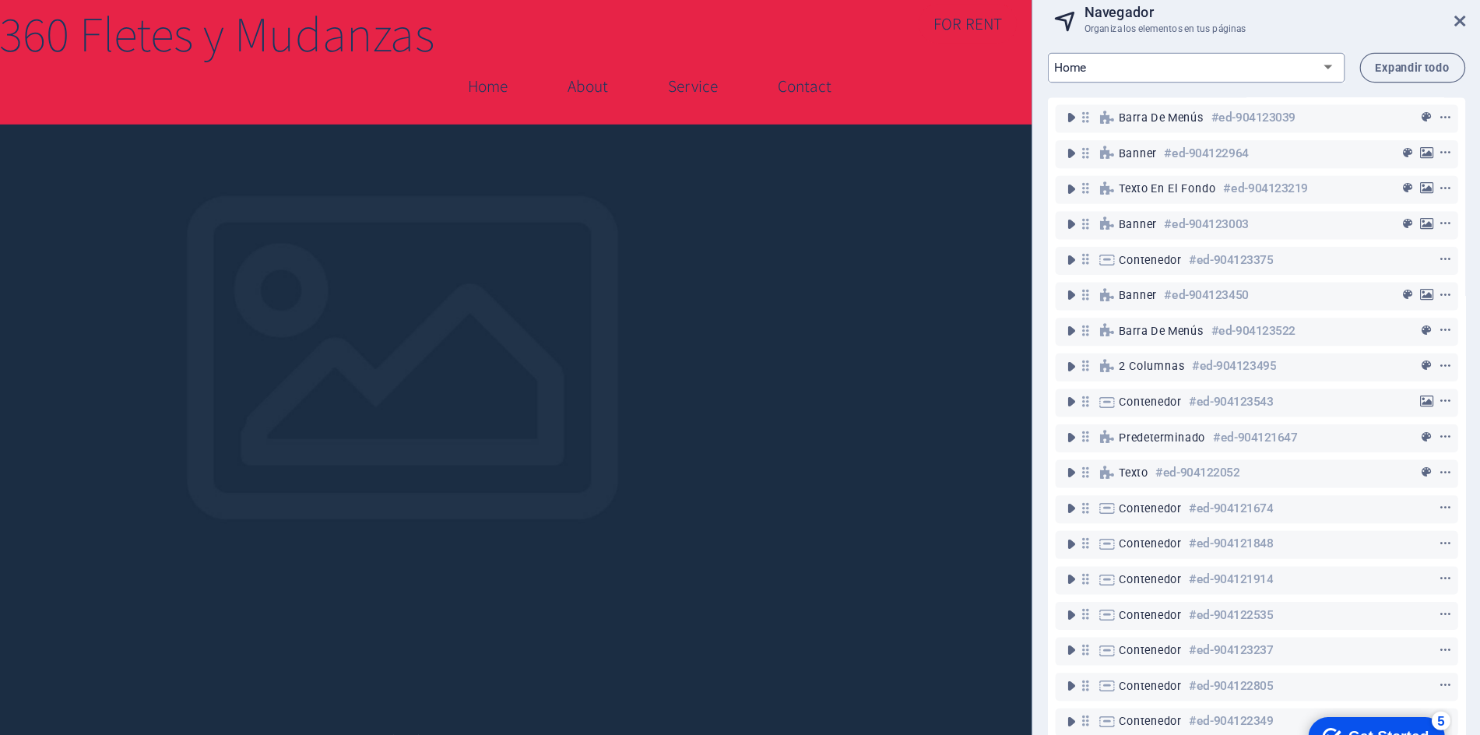
scroll to position [0, 0]
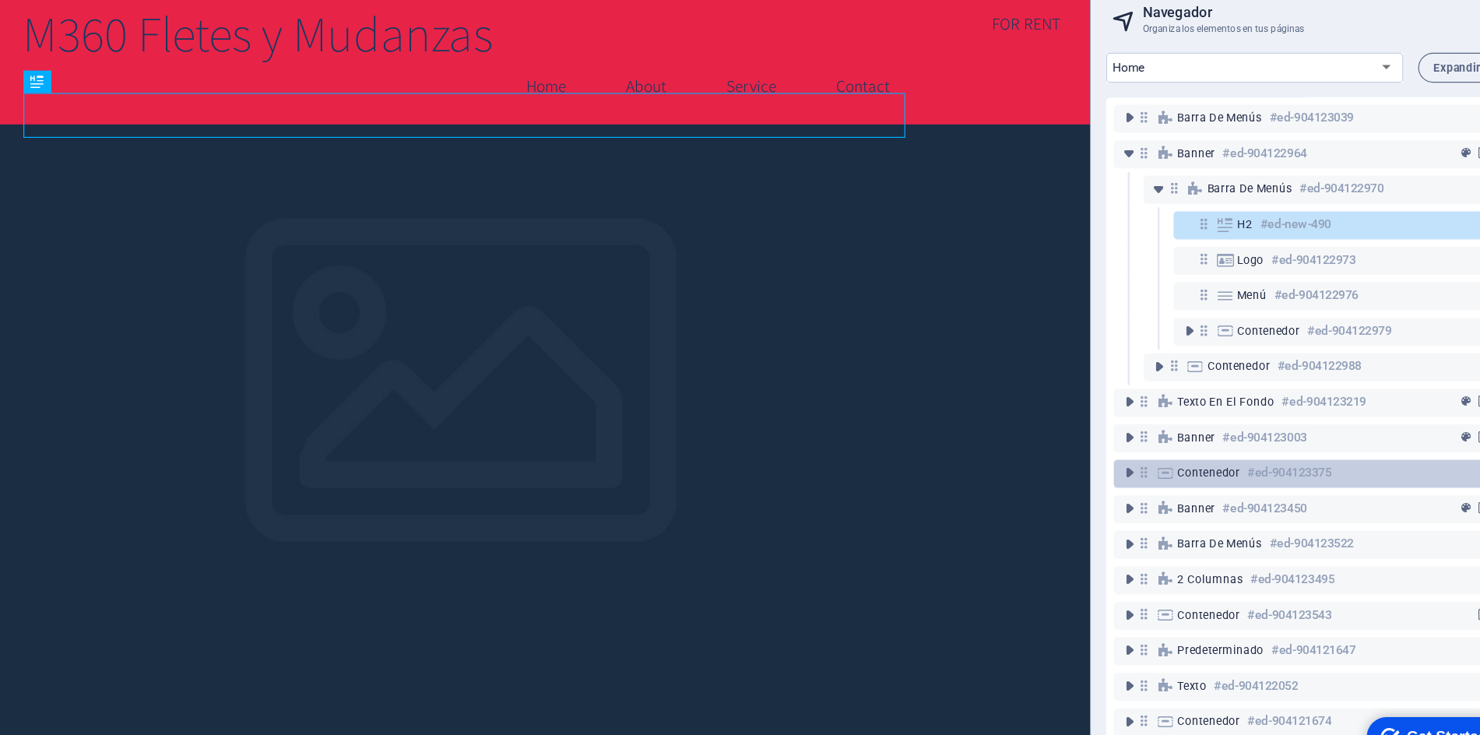
click at [1331, 467] on div "Contenedor #ed-904123375" at bounding box center [1281, 465] width 205 height 19
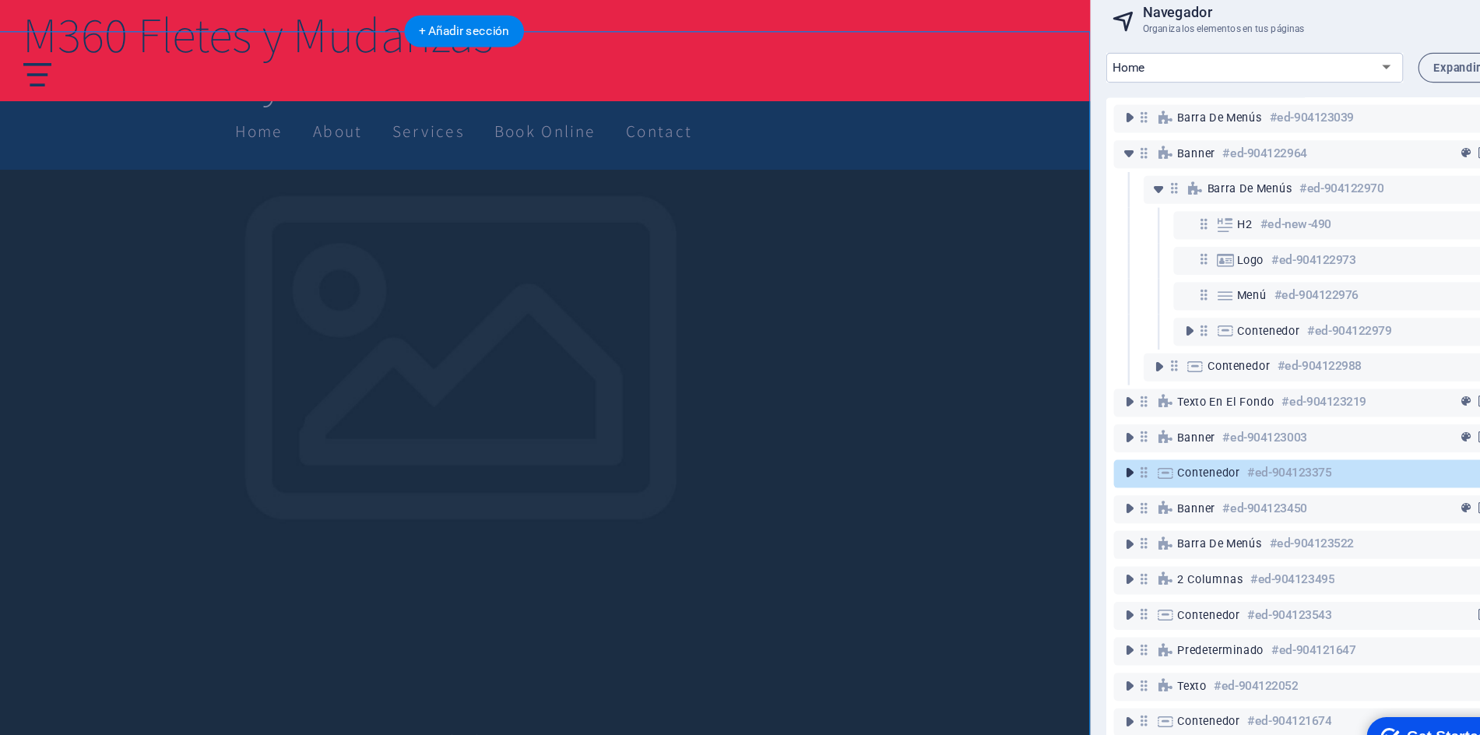
scroll to position [1559, 0]
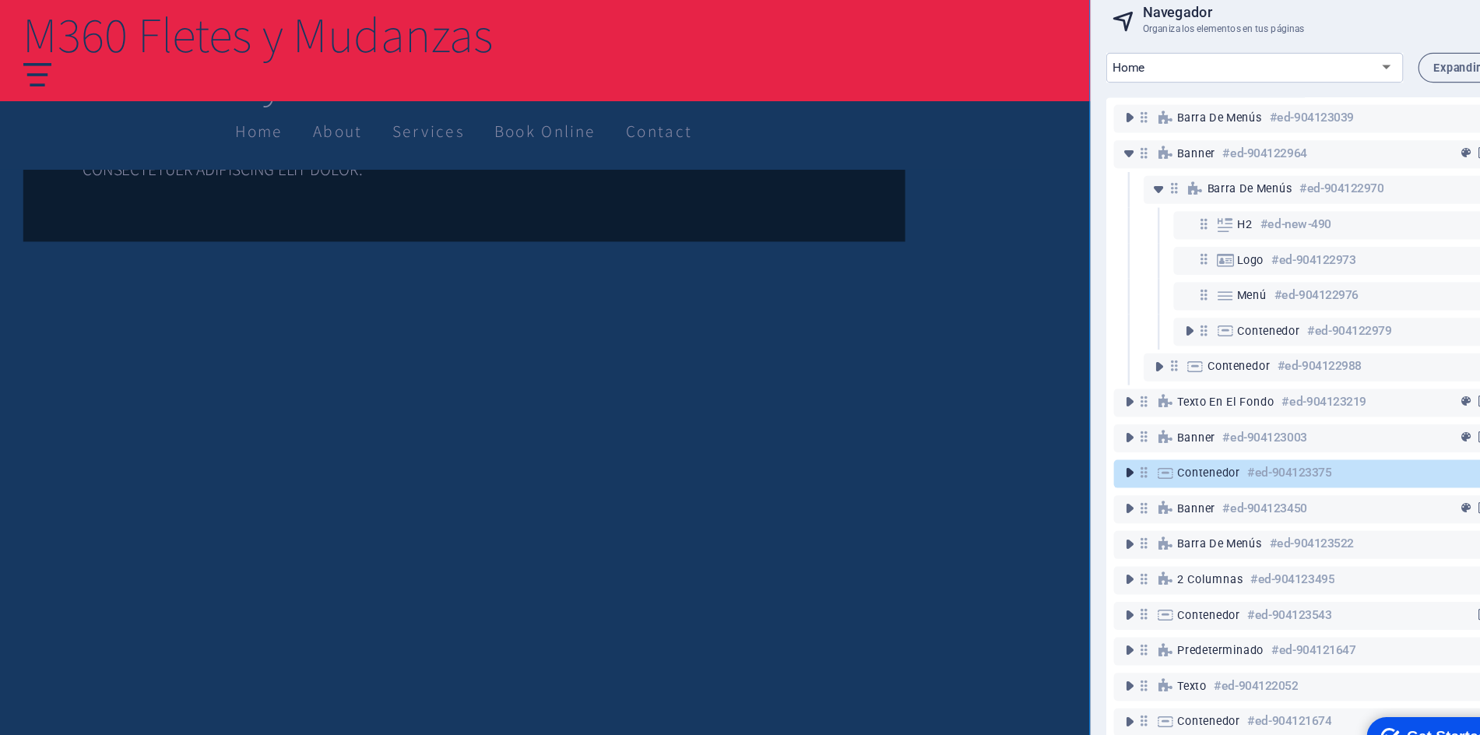
click at [1131, 462] on icon "toggle-expand" at bounding box center [1139, 466] width 16 height 16
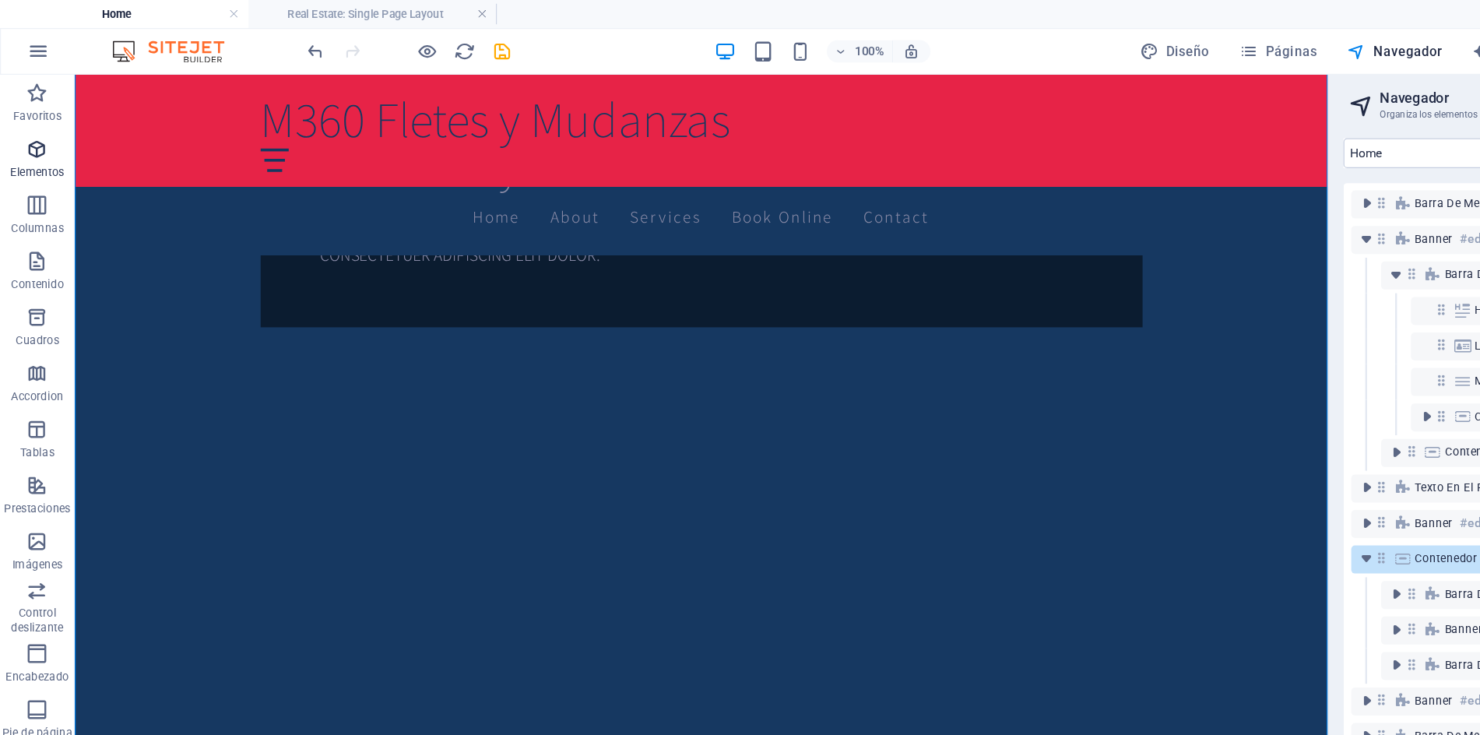
click at [27, 128] on icon "button" at bounding box center [31, 124] width 19 height 19
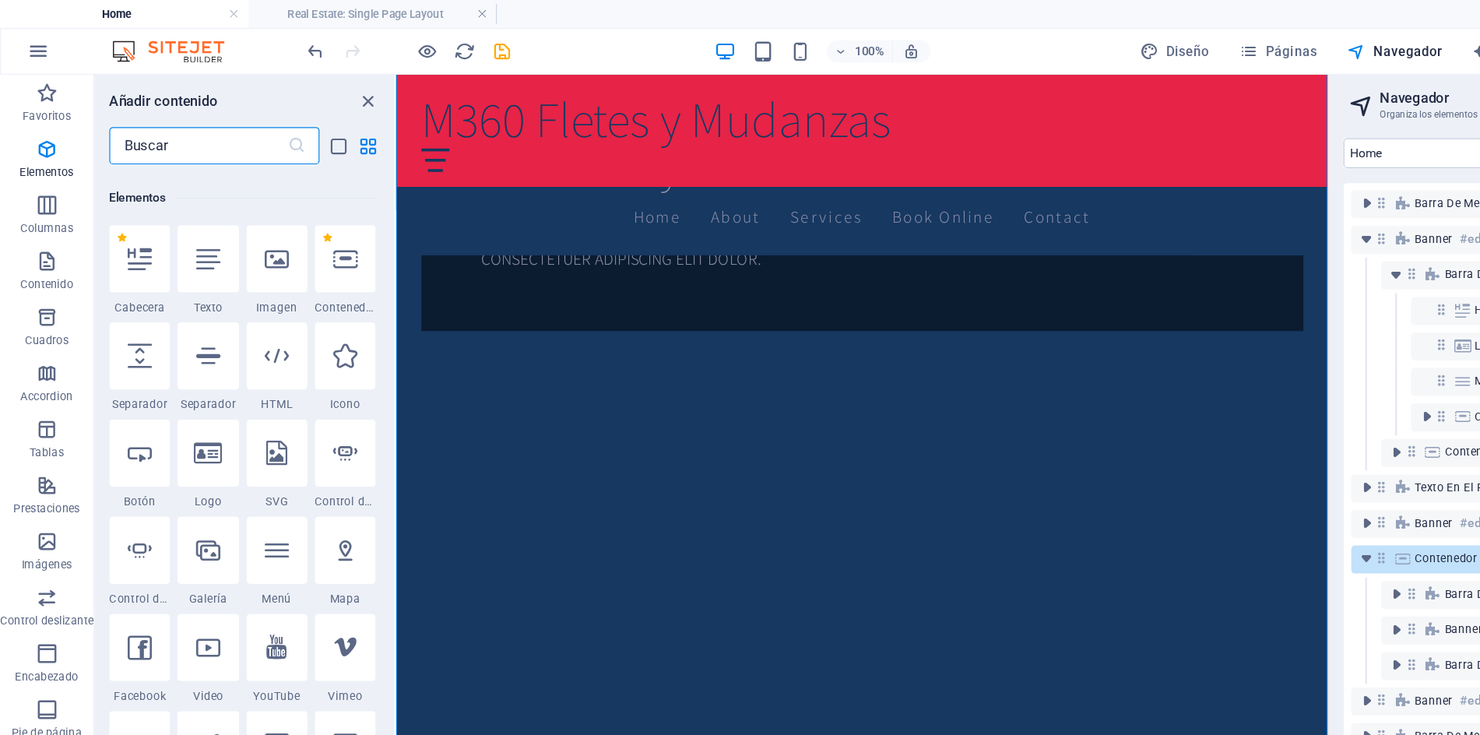
scroll to position [294, 0]
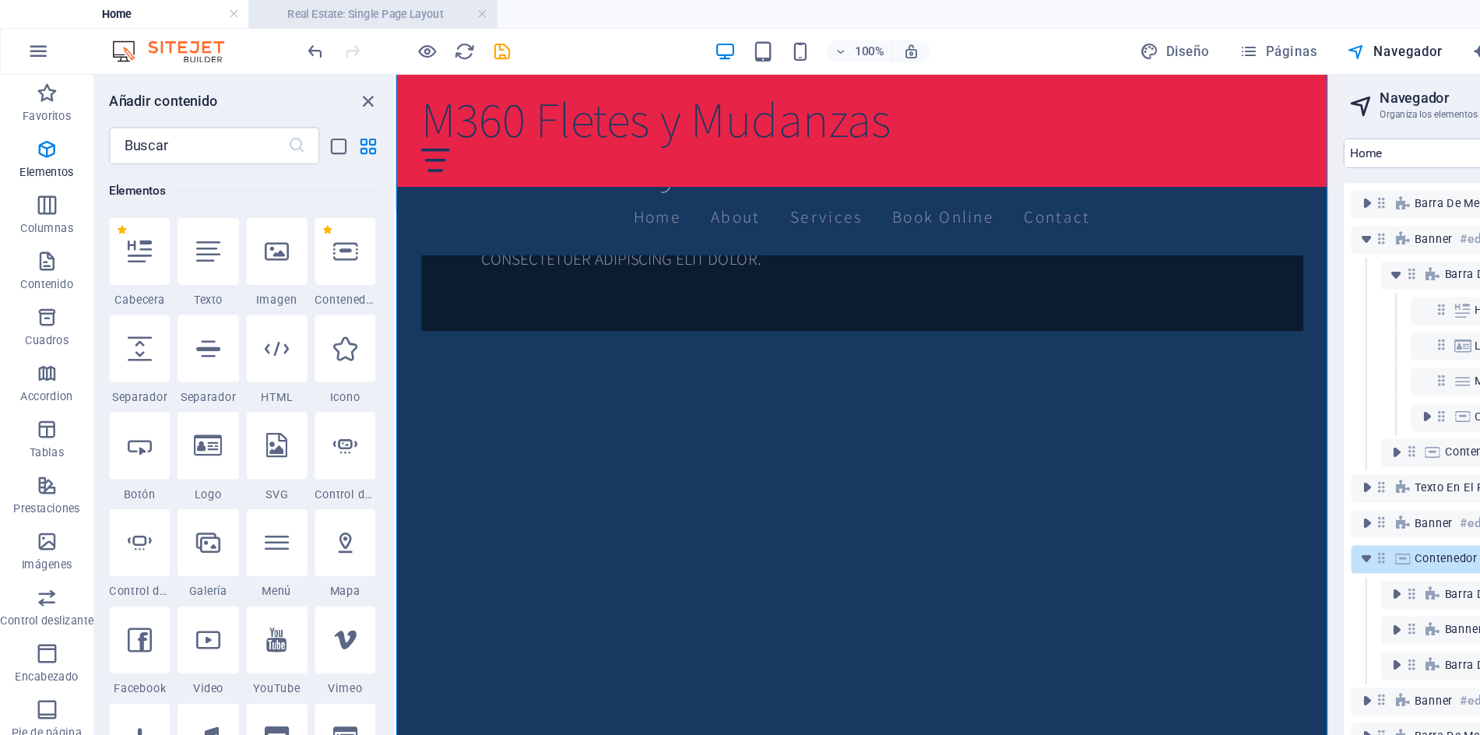
click at [332, 12] on h4 "Real Estate: Single Page Layout" at bounding box center [310, 11] width 207 height 17
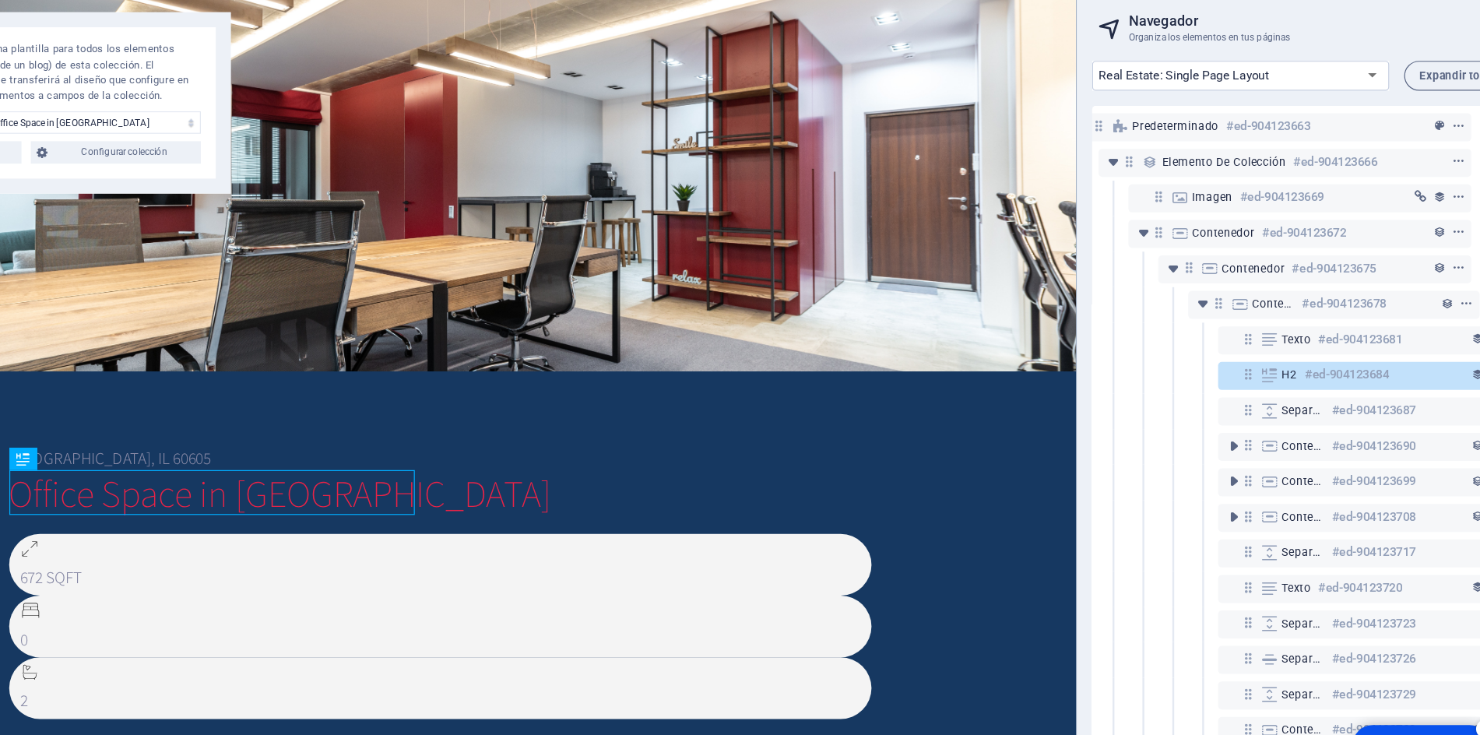
scroll to position [0, 29]
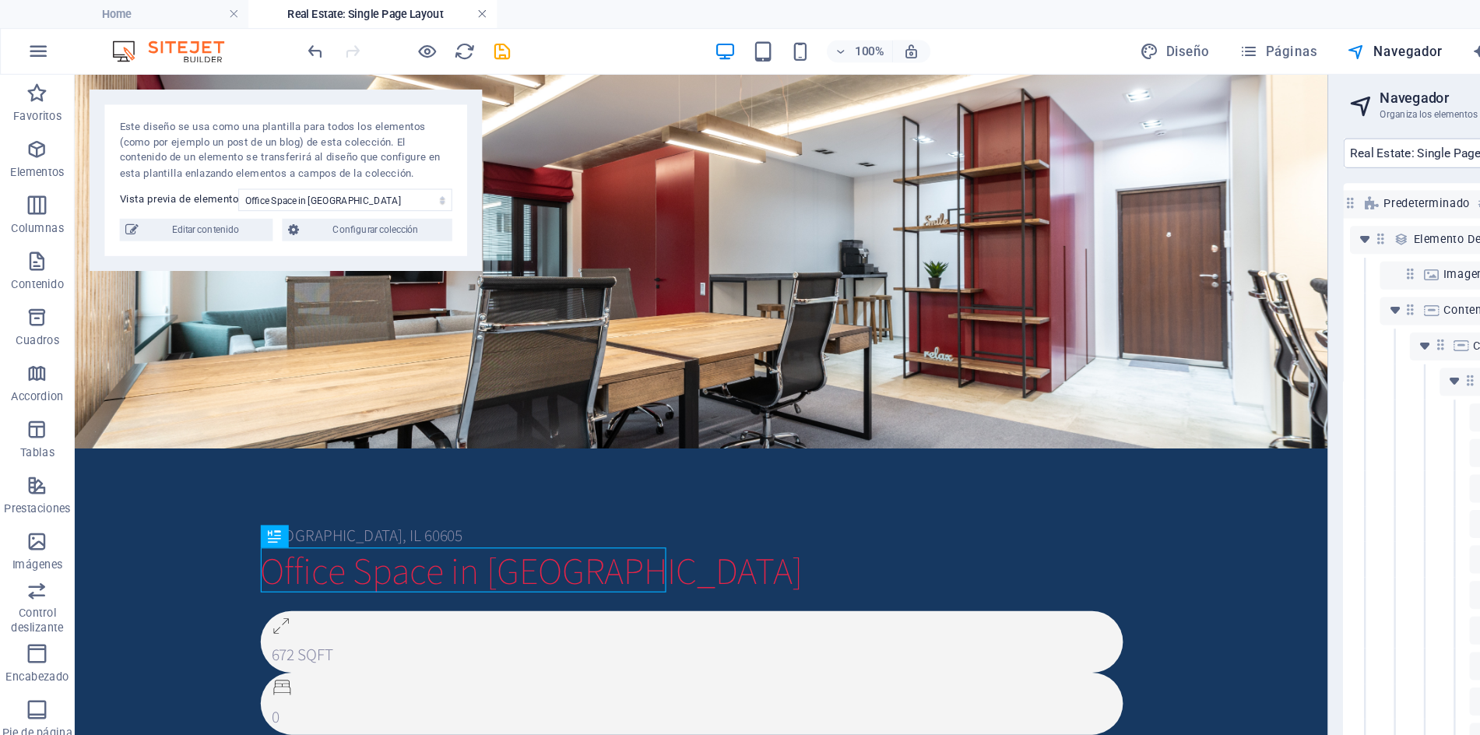
click at [400, 12] on link at bounding box center [401, 12] width 9 height 15
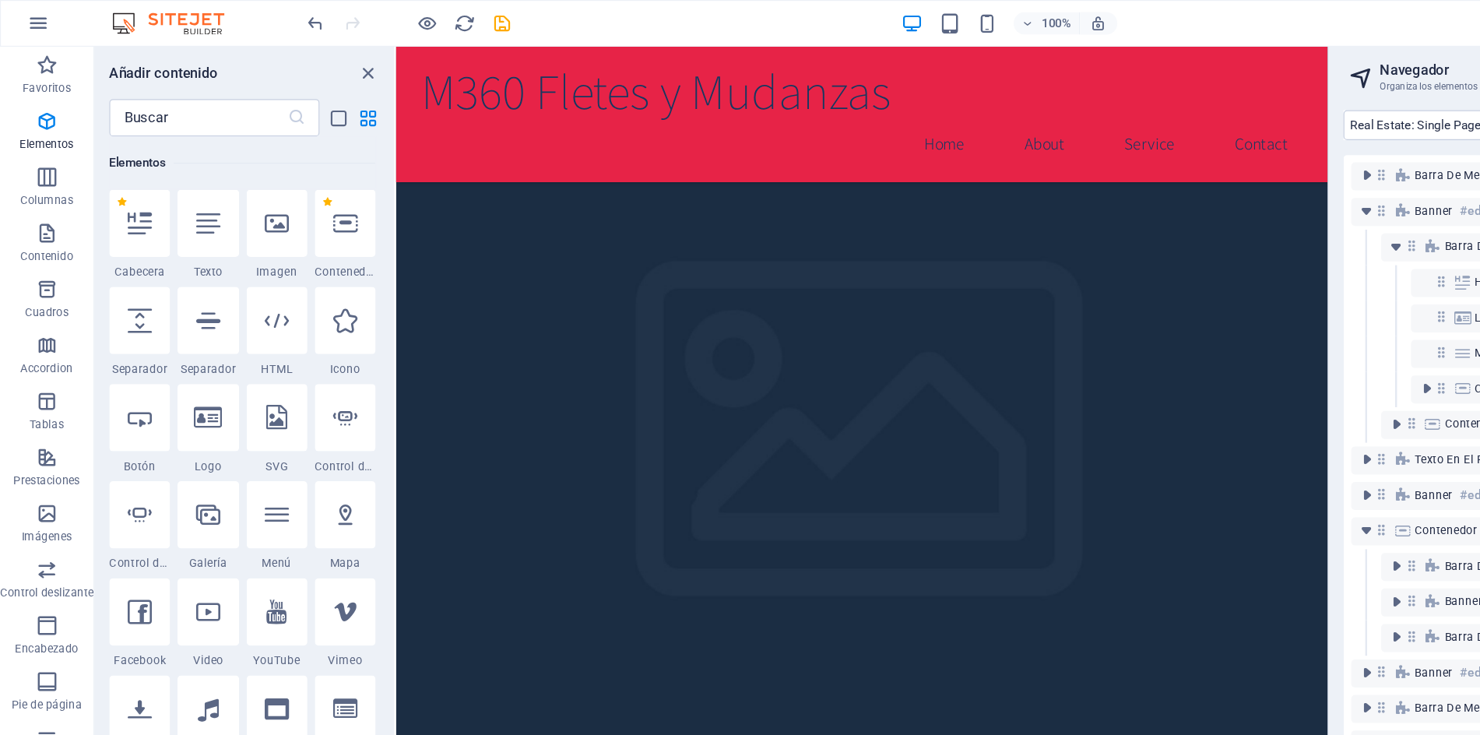
select select "16971463-en"
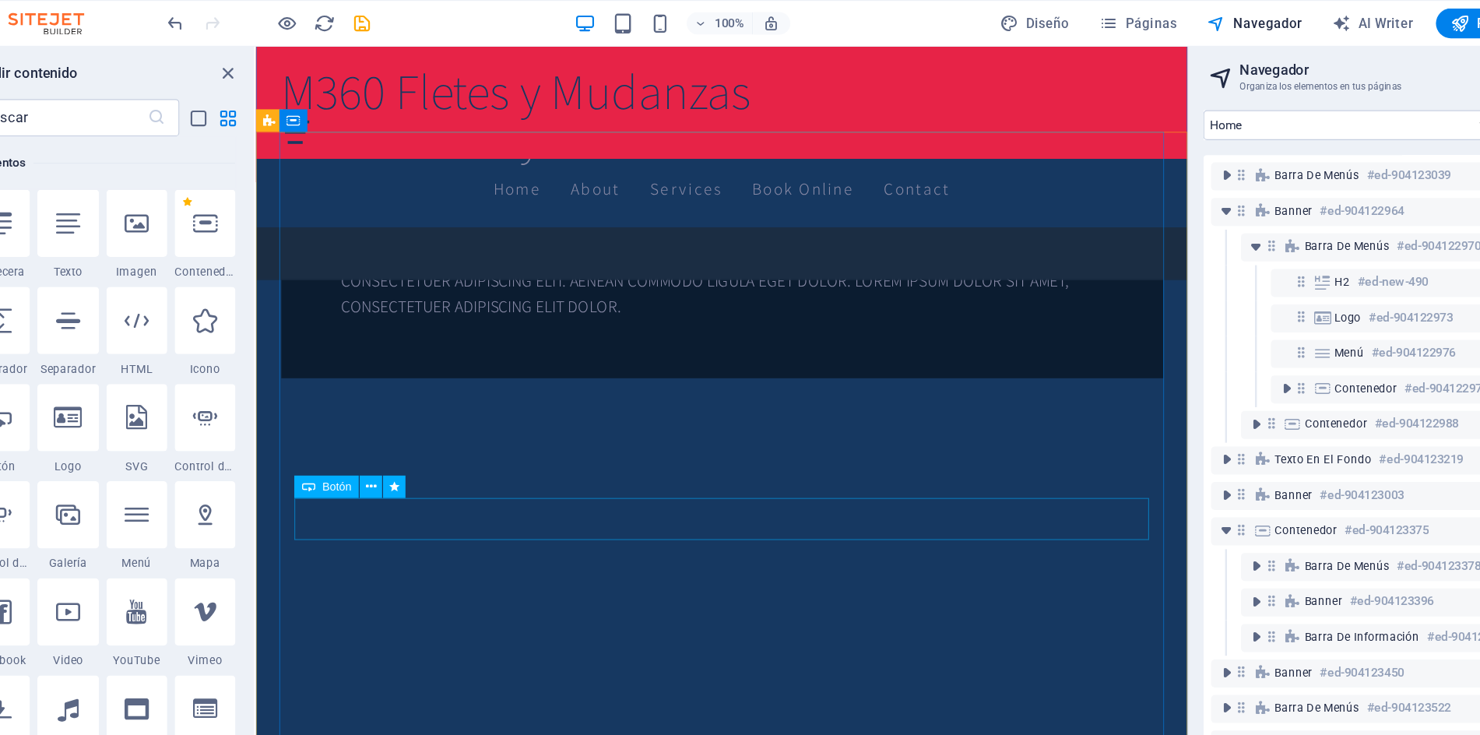
scroll to position [1575, 0]
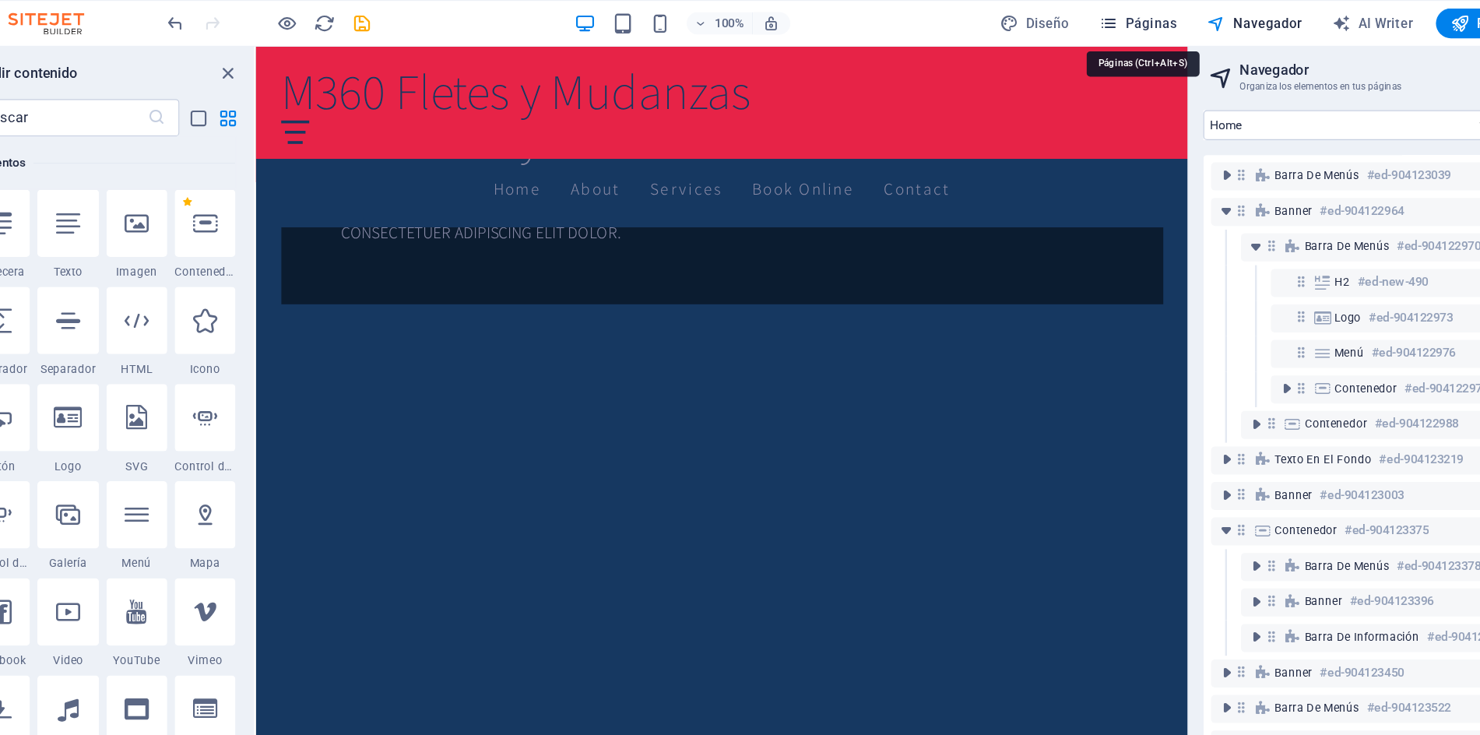
click at [1075, 23] on span "Páginas" at bounding box center [1065, 20] width 65 height 16
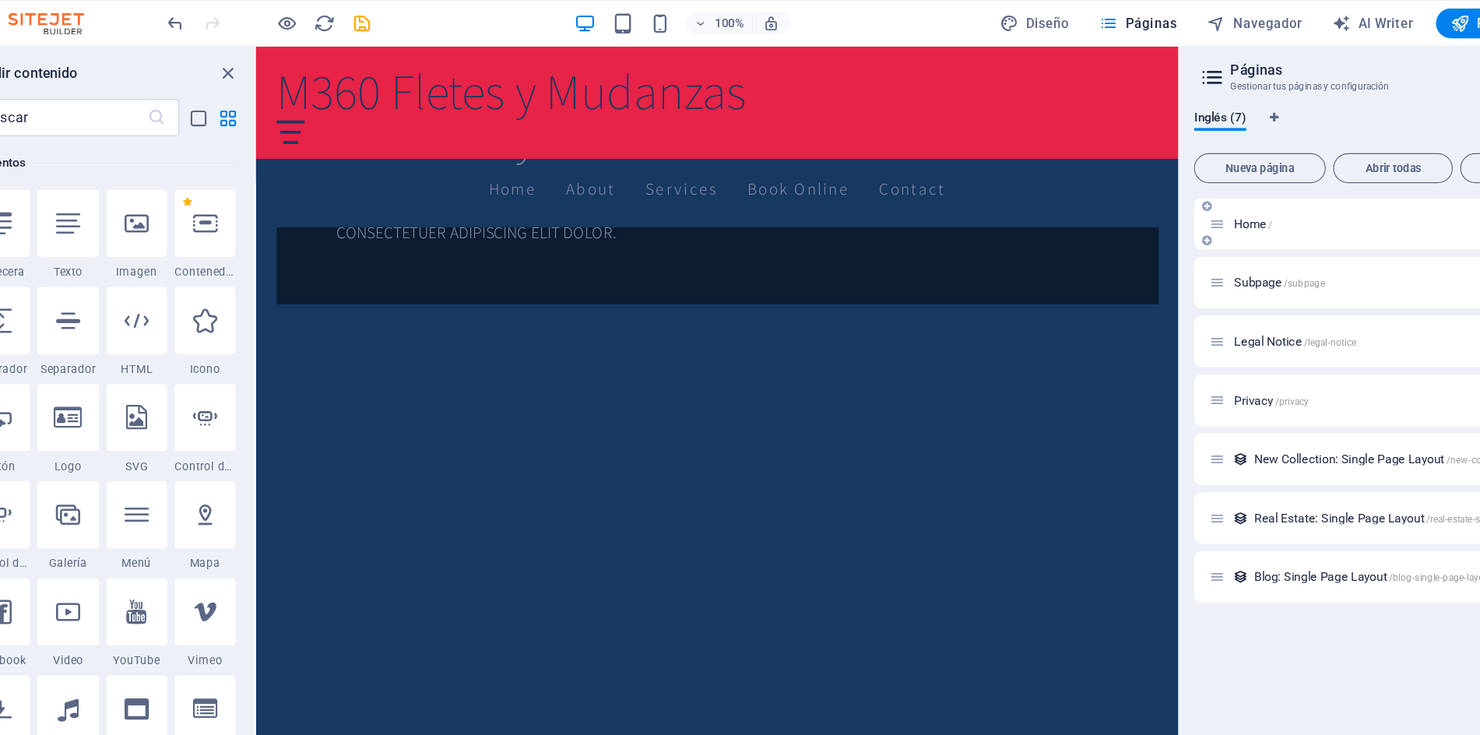
click at [1213, 195] on div "Home /" at bounding box center [1253, 187] width 259 height 18
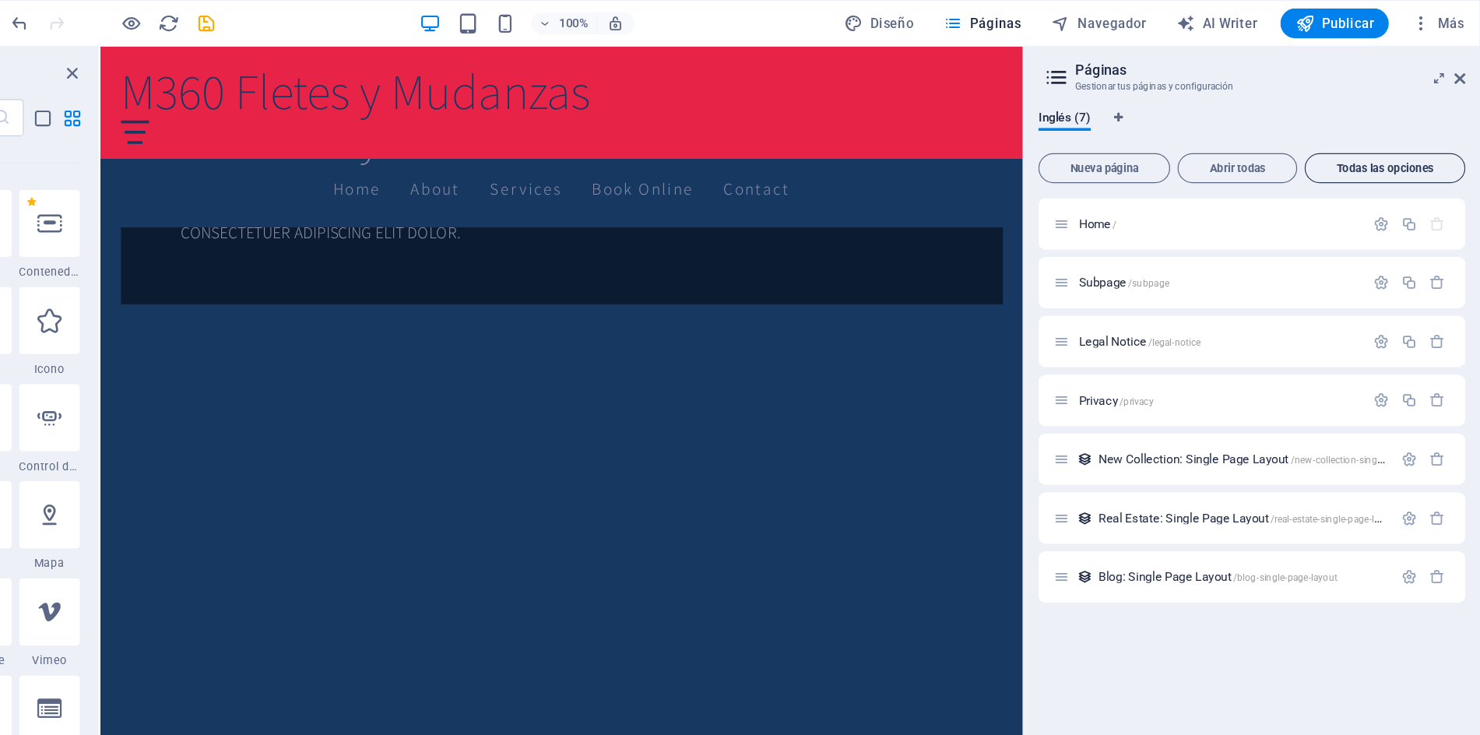
click at [1377, 141] on span "Todas las opciones" at bounding box center [1401, 139] width 120 height 9
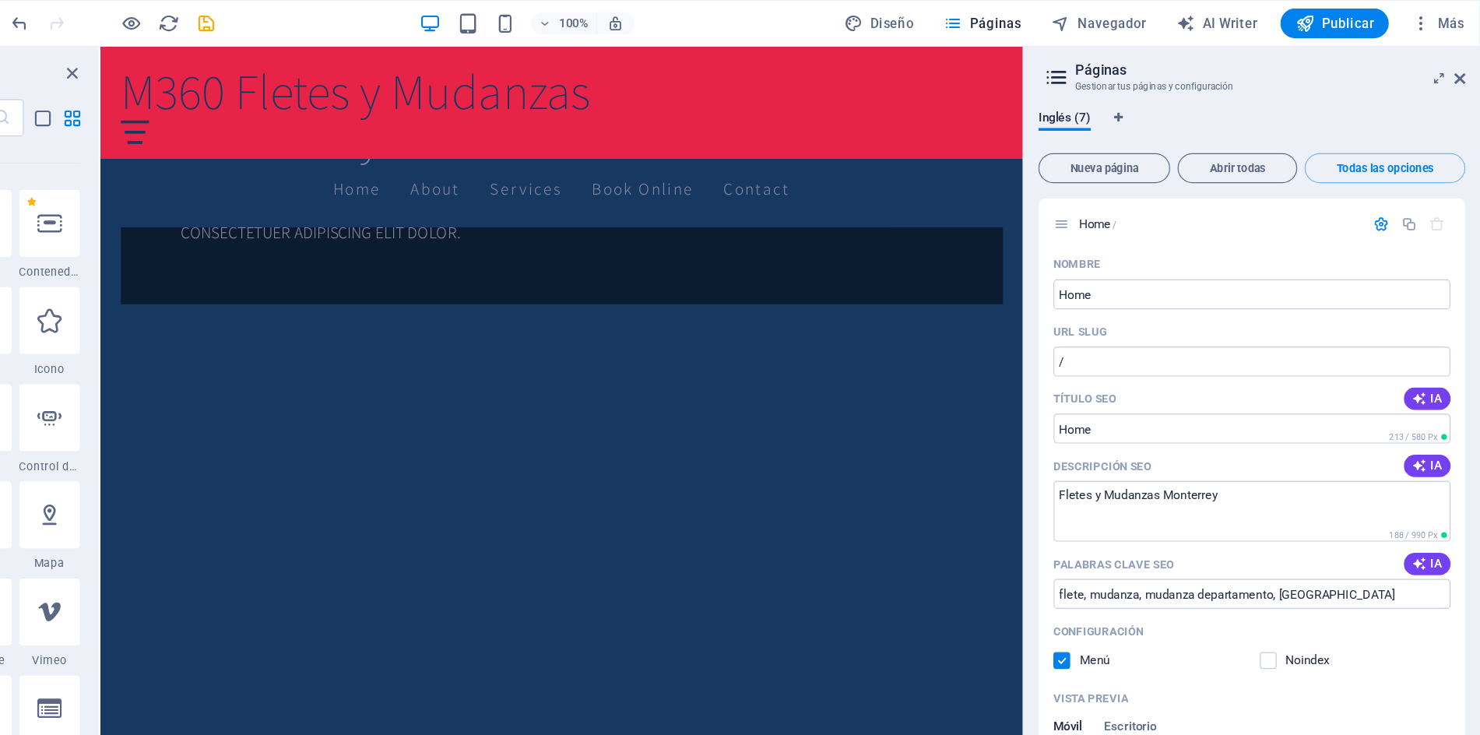
click at [1128, 65] on icon at bounding box center [1126, 65] width 23 height 22
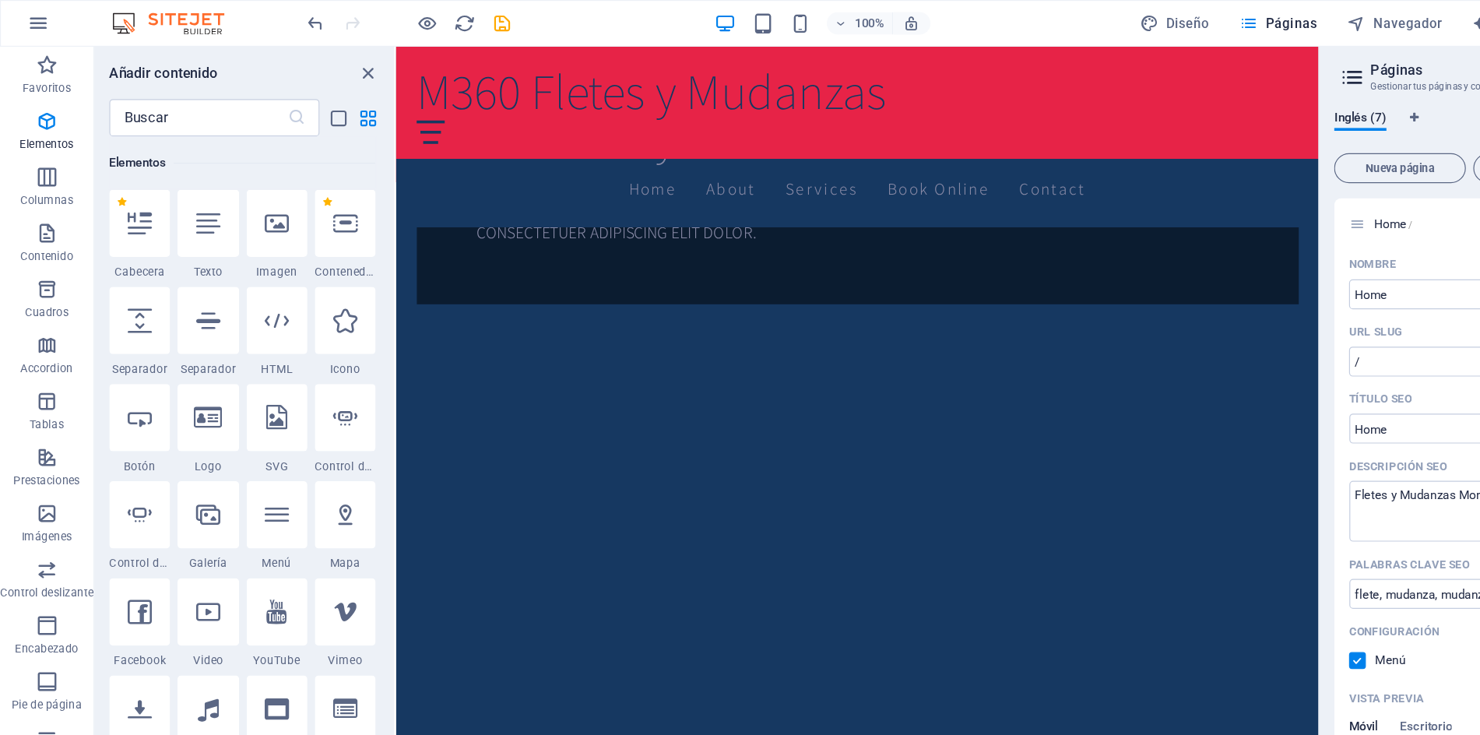
click at [156, 10] on img at bounding box center [148, 19] width 117 height 19
click at [29, 16] on icon "button" at bounding box center [32, 19] width 19 height 19
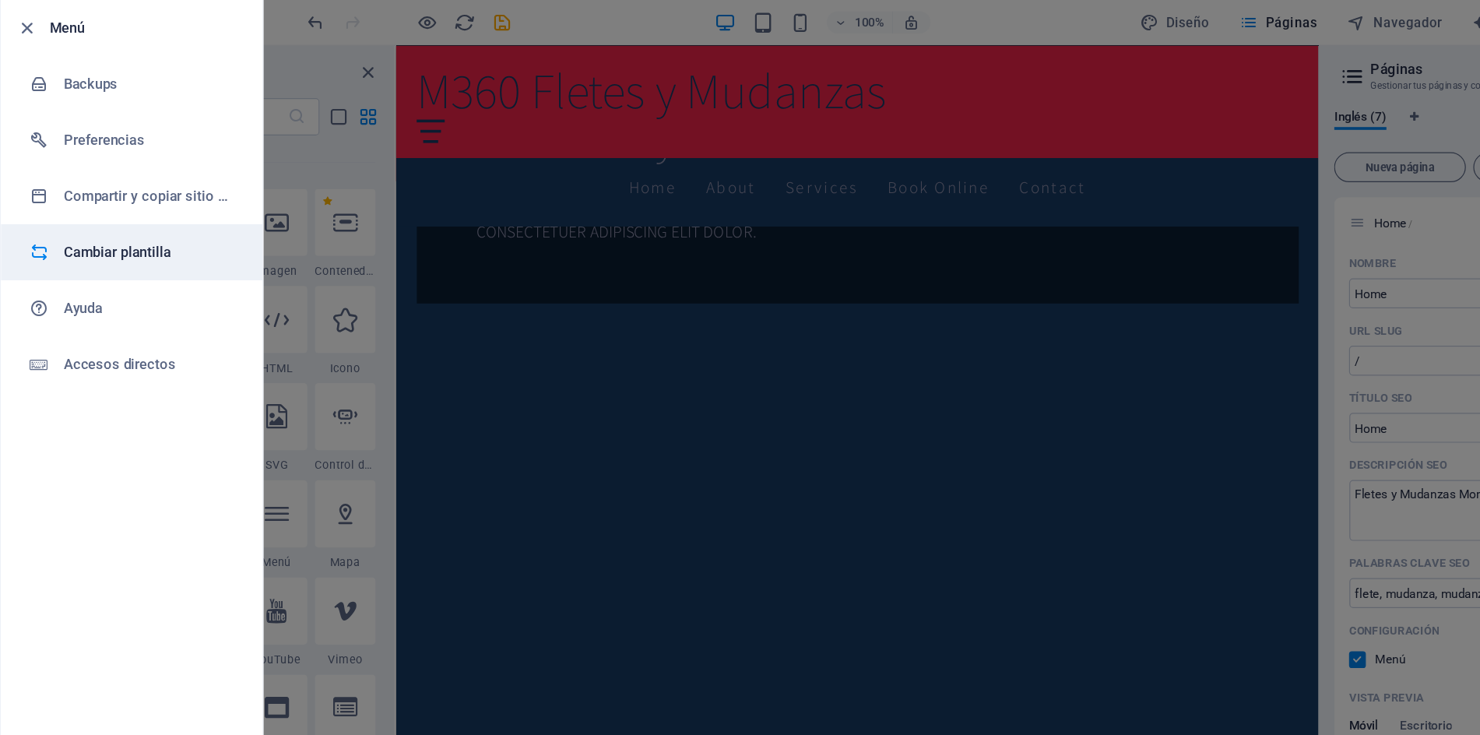
click at [96, 215] on h6 "Cambiar plantilla" at bounding box center [125, 211] width 144 height 19
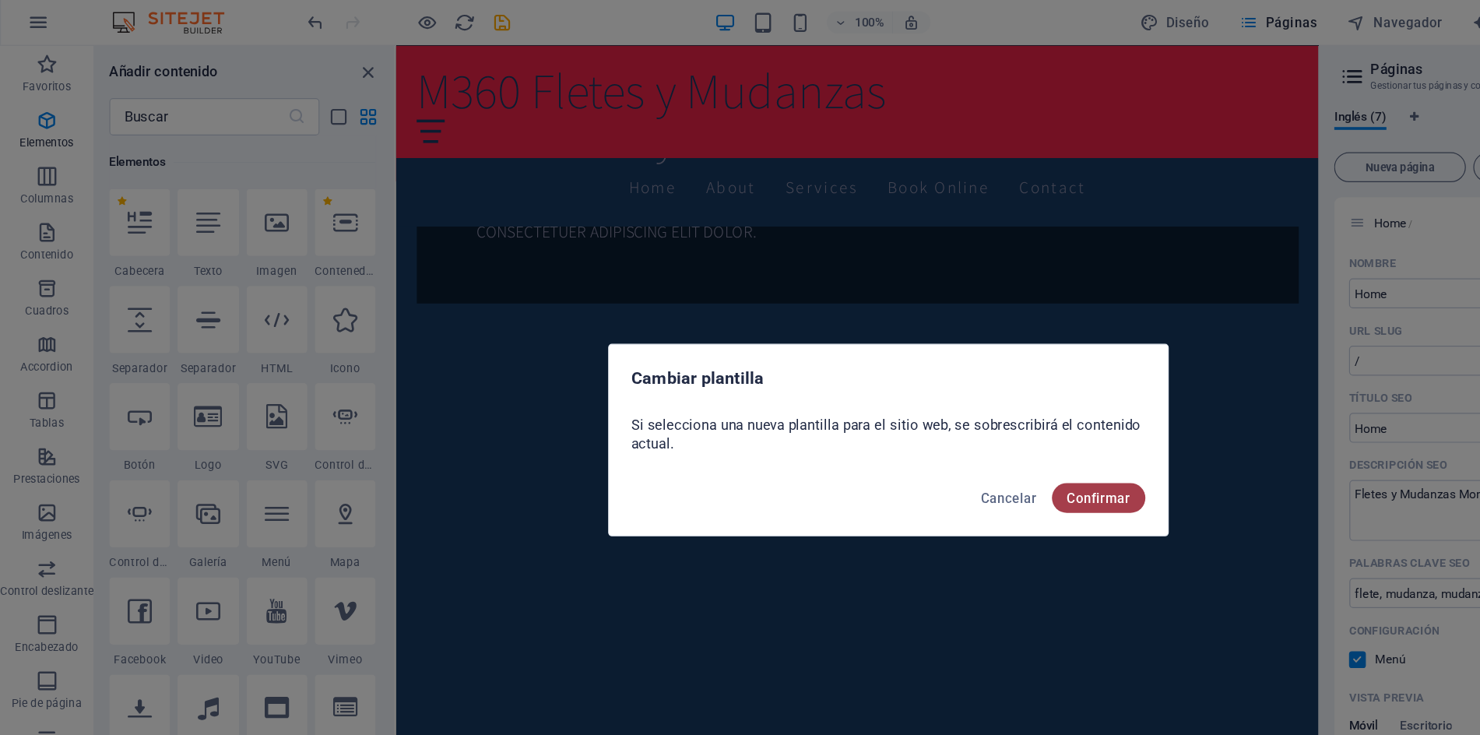
click at [925, 412] on span "Confirmar" at bounding box center [915, 416] width 53 height 12
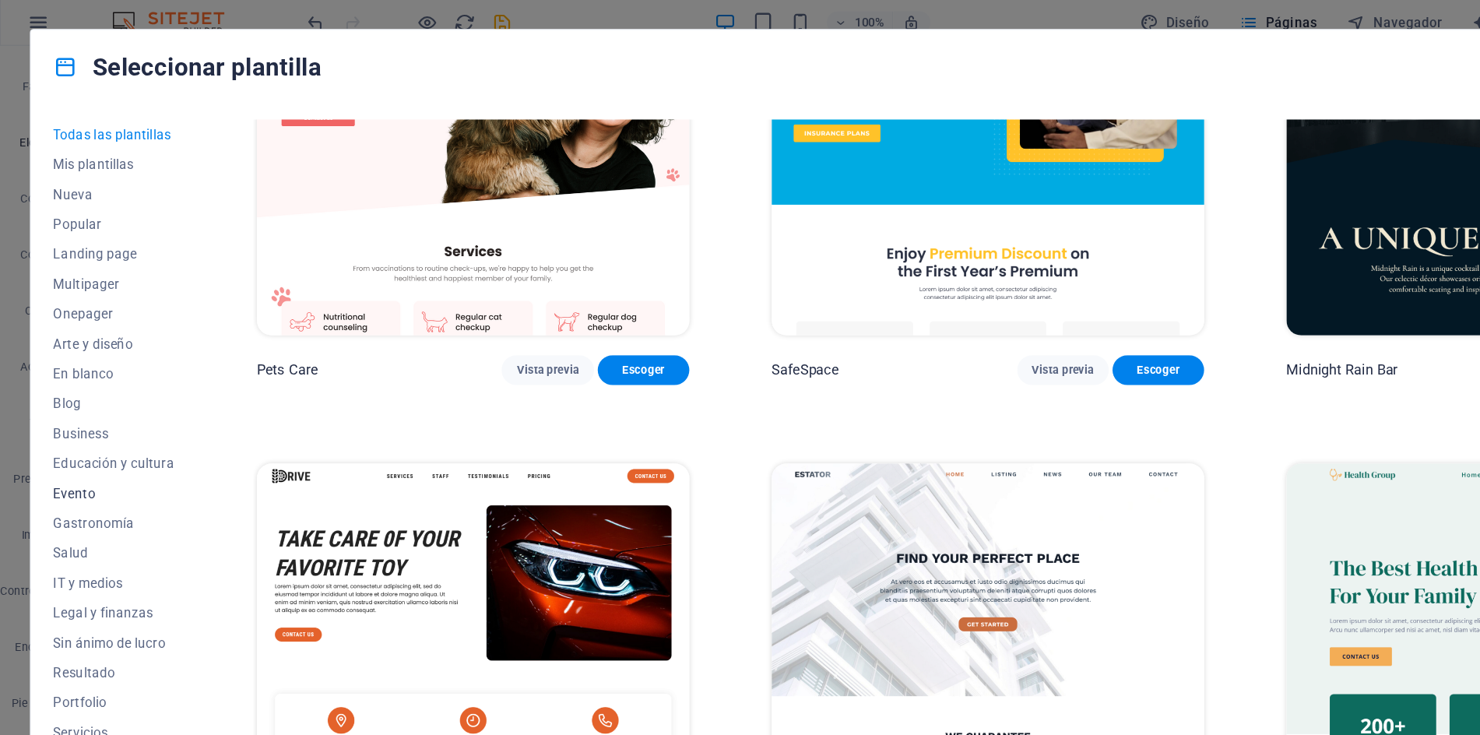
scroll to position [33, 0]
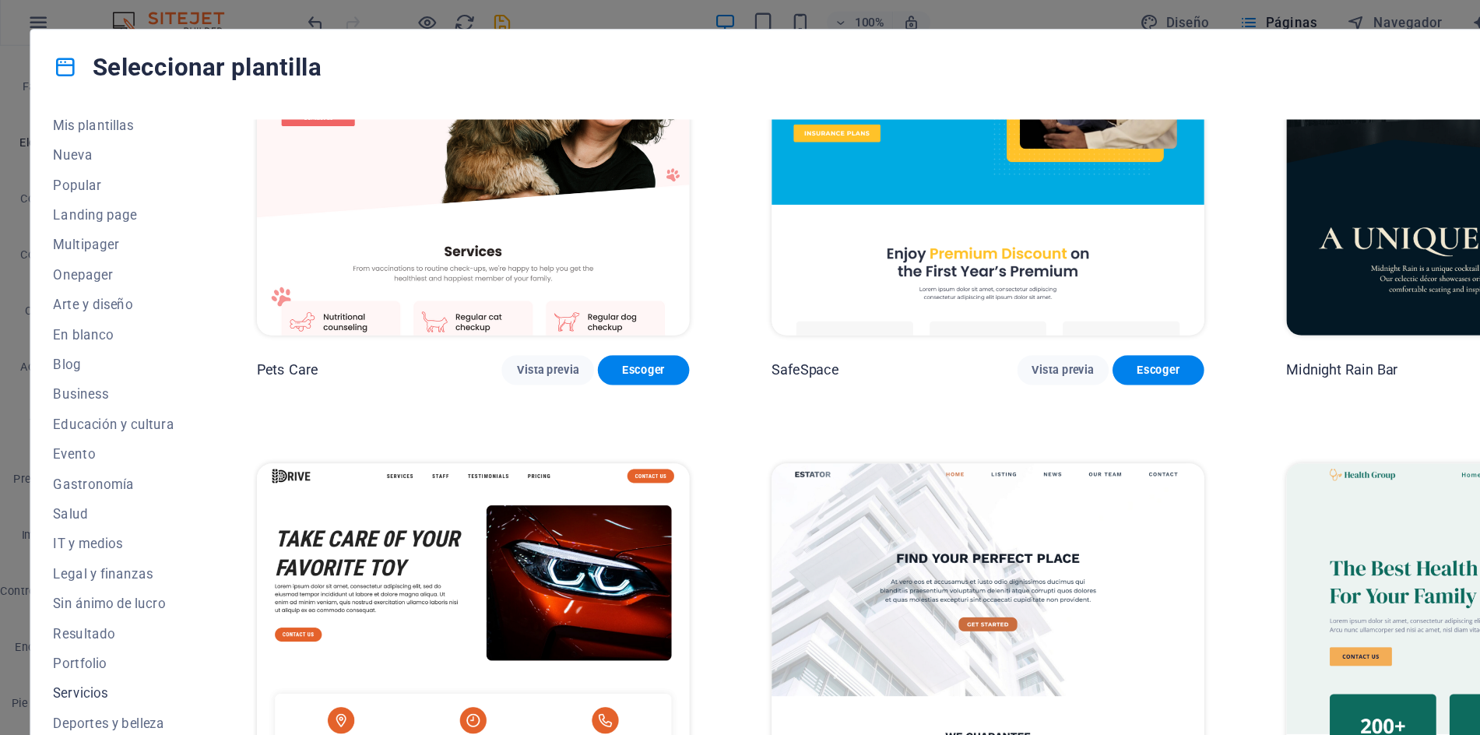
click at [79, 577] on span "Servicios" at bounding box center [94, 578] width 101 height 12
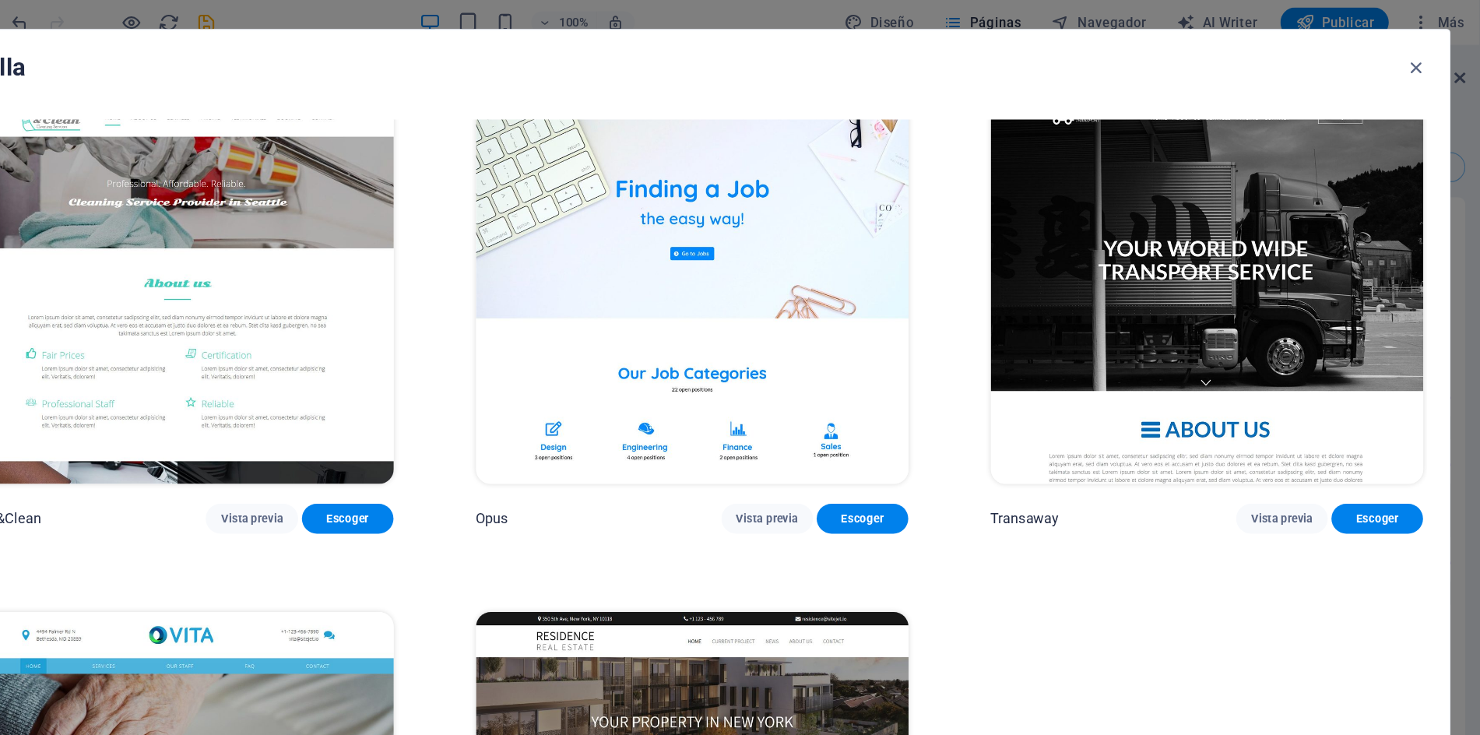
scroll to position [2185, 0]
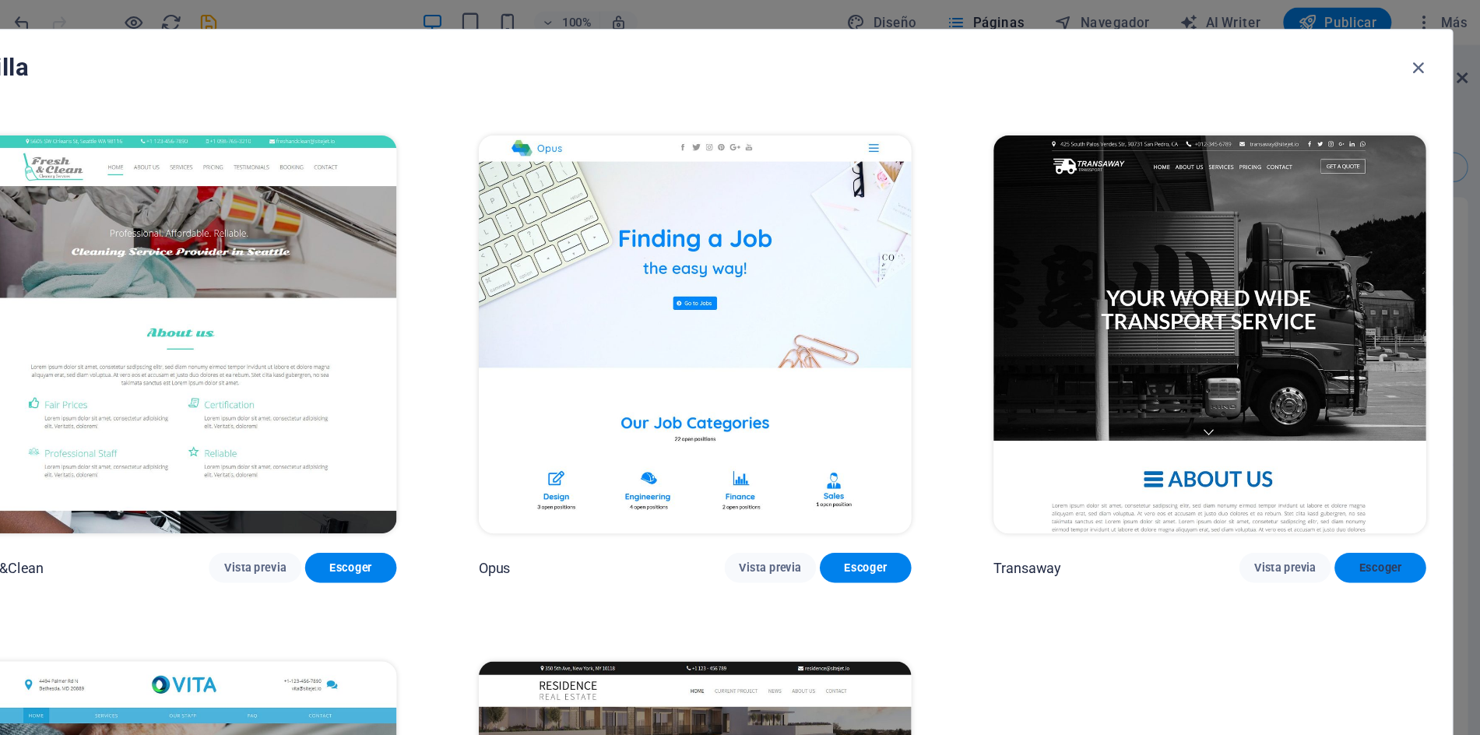
click at [1409, 468] on span "Escoger" at bounding box center [1394, 474] width 51 height 12
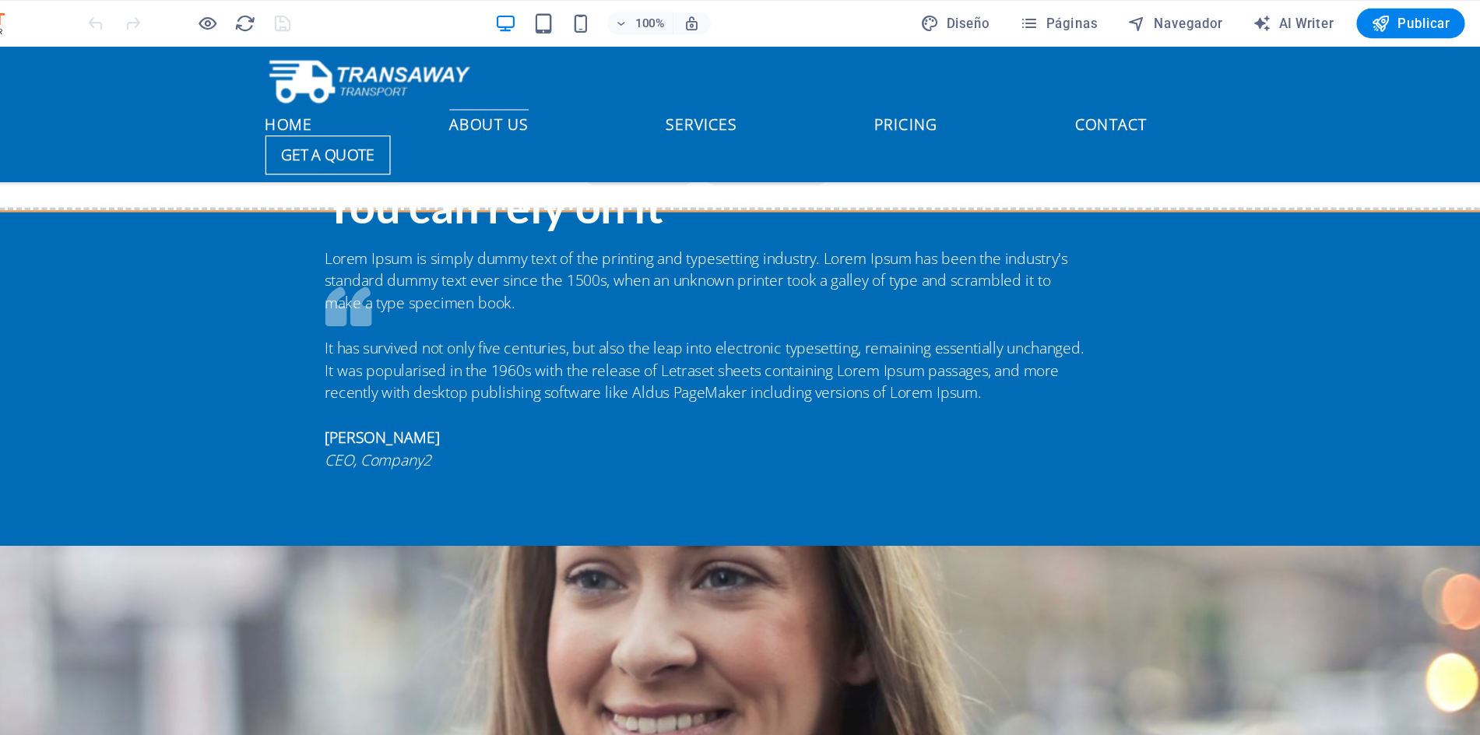
scroll to position [2602, 0]
